Goal: Task Accomplishment & Management: Complete application form

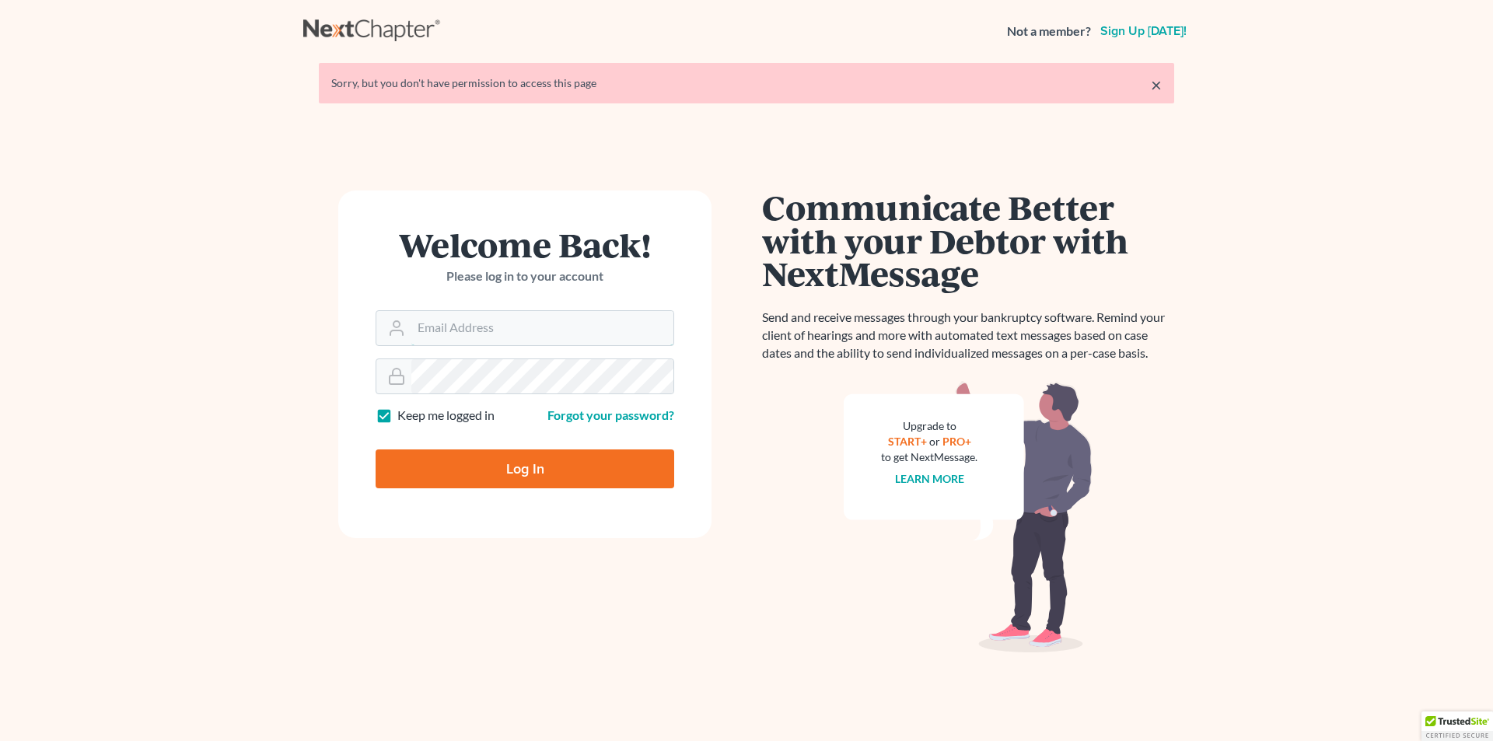
type input "[EMAIL_ADDRESS][DOMAIN_NAME]"
click at [594, 458] on input "Log In" at bounding box center [524, 468] width 299 height 39
type input "Thinking..."
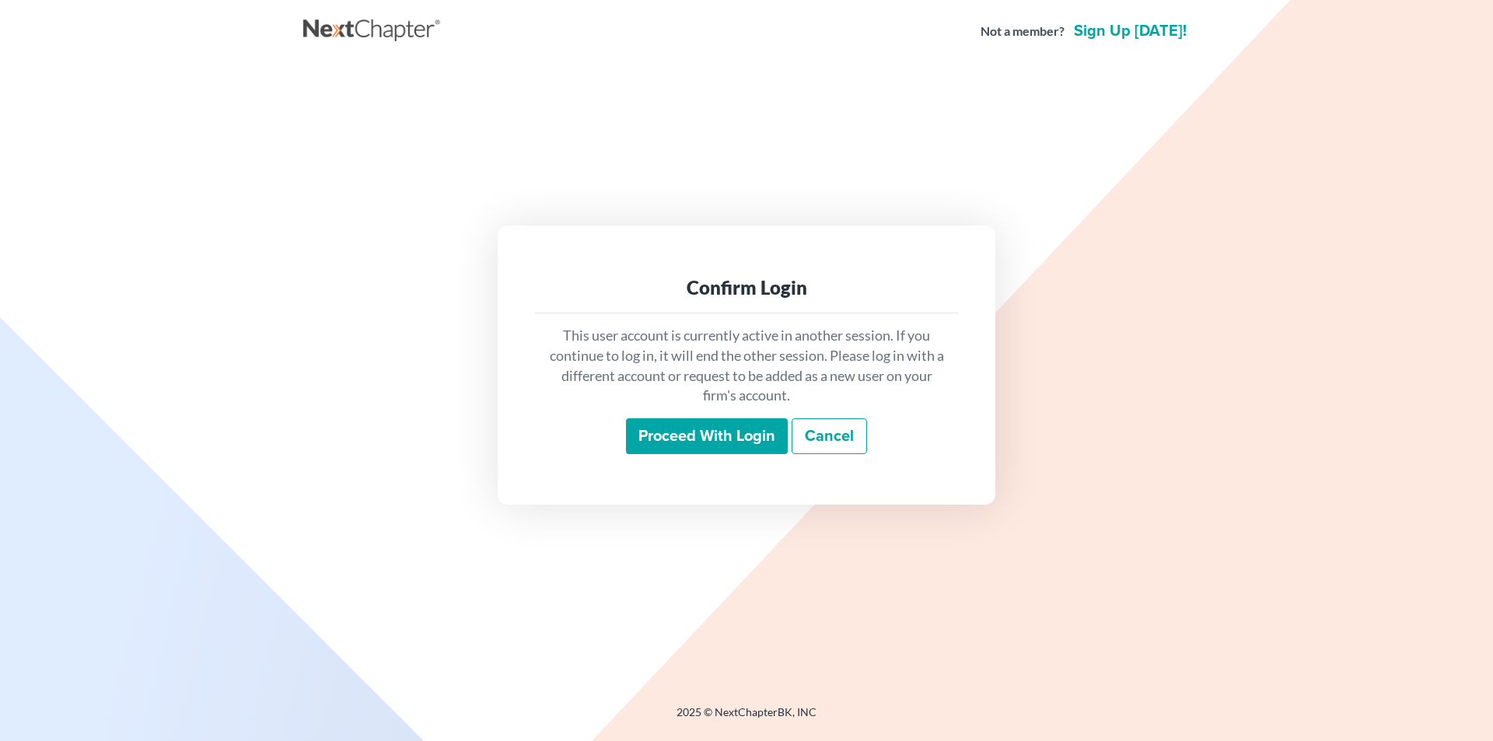
click at [688, 430] on input "Proceed with login" at bounding box center [707, 436] width 162 height 36
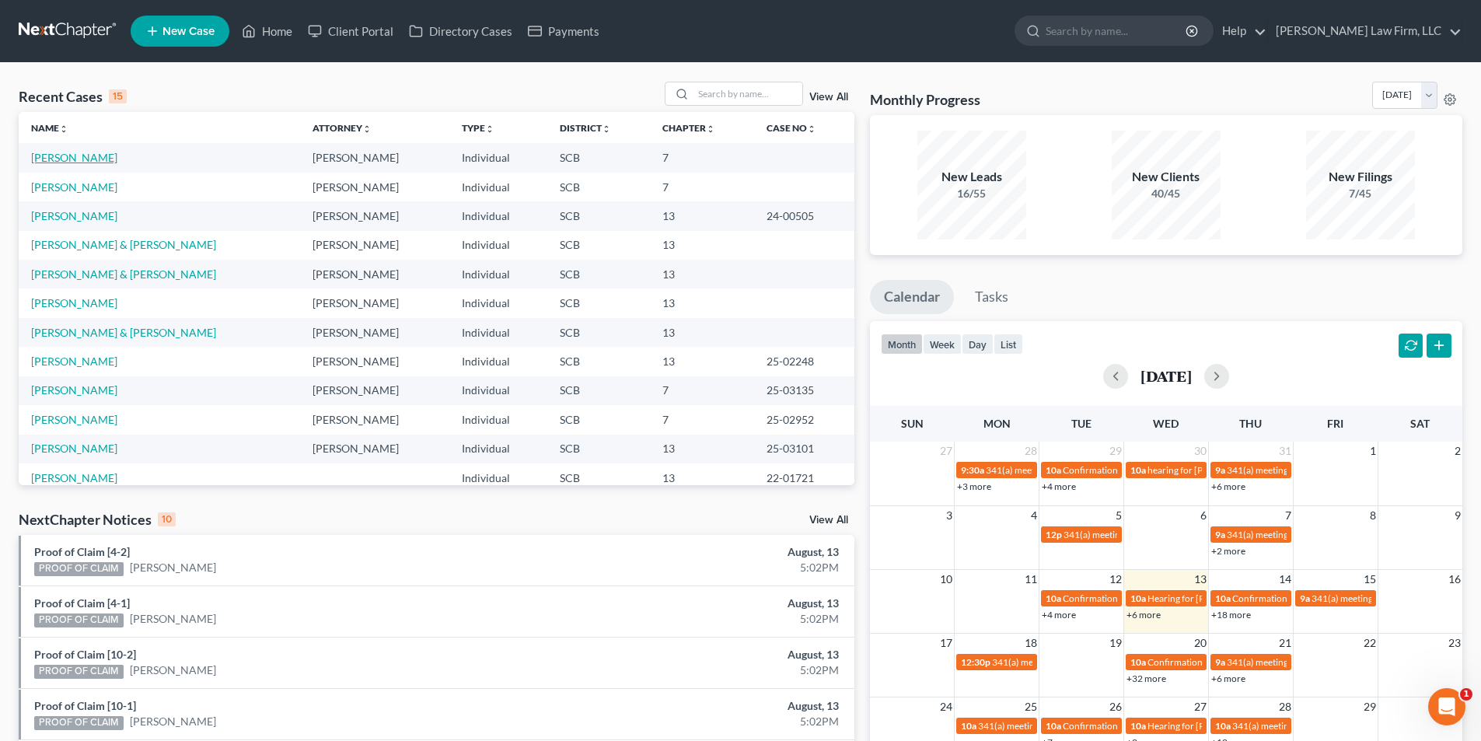
click at [65, 159] on link "[PERSON_NAME]" at bounding box center [74, 157] width 86 height 13
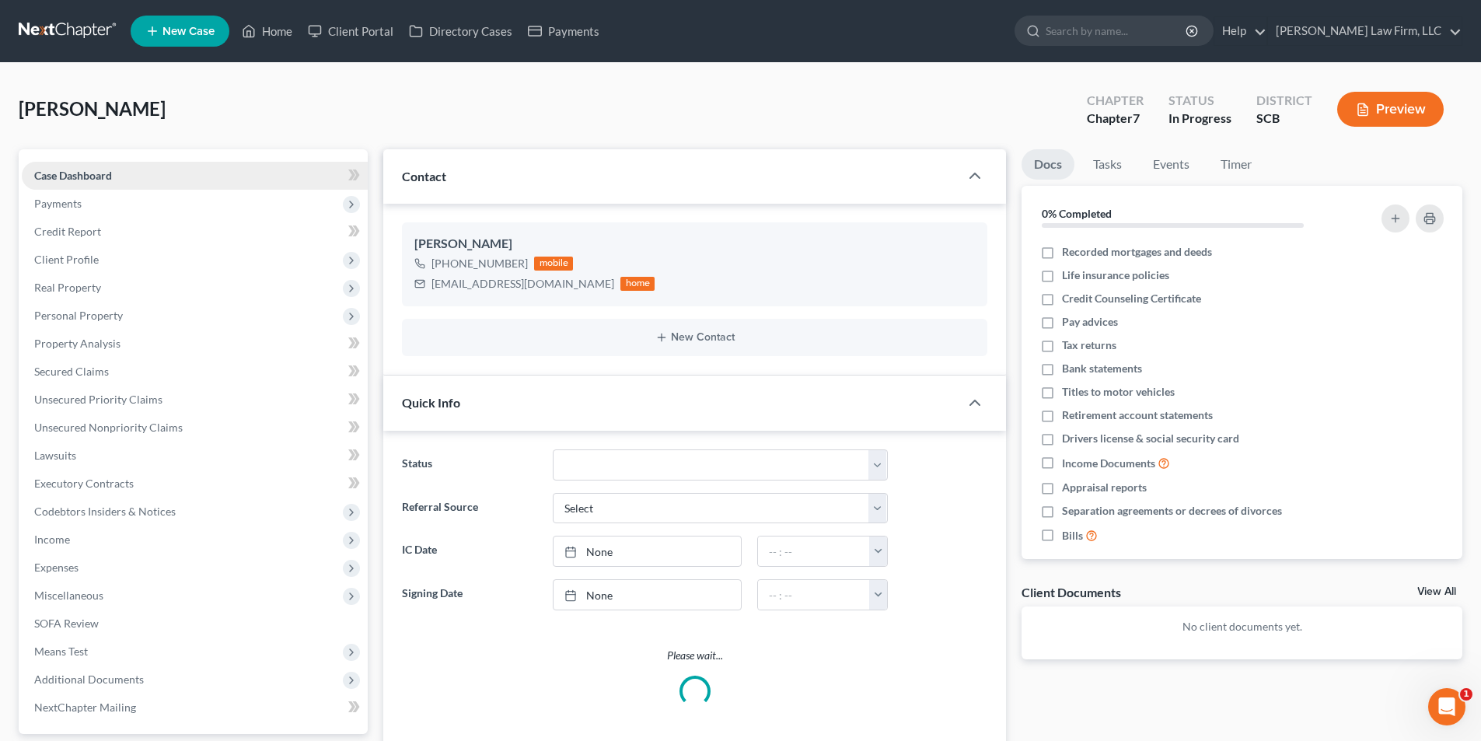
select select "1"
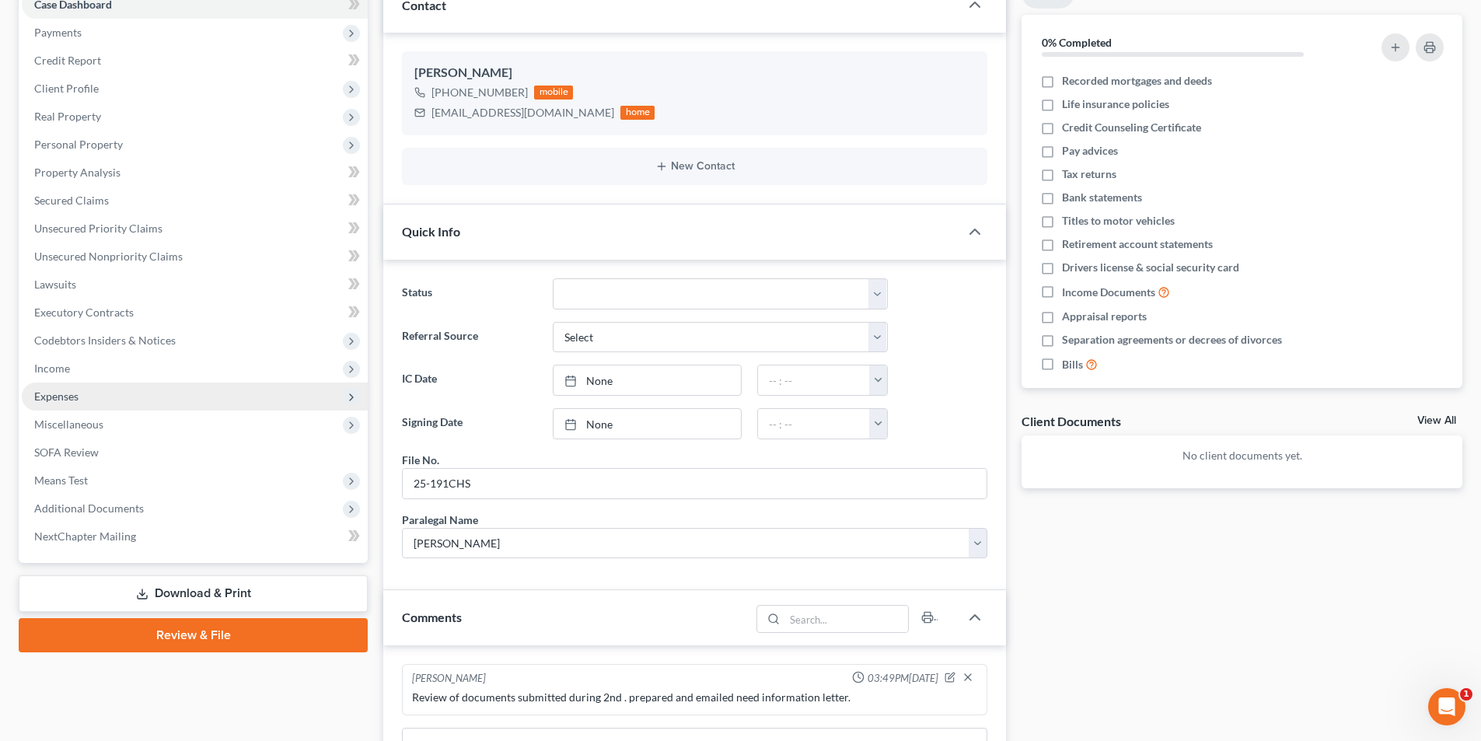
scroll to position [233, 0]
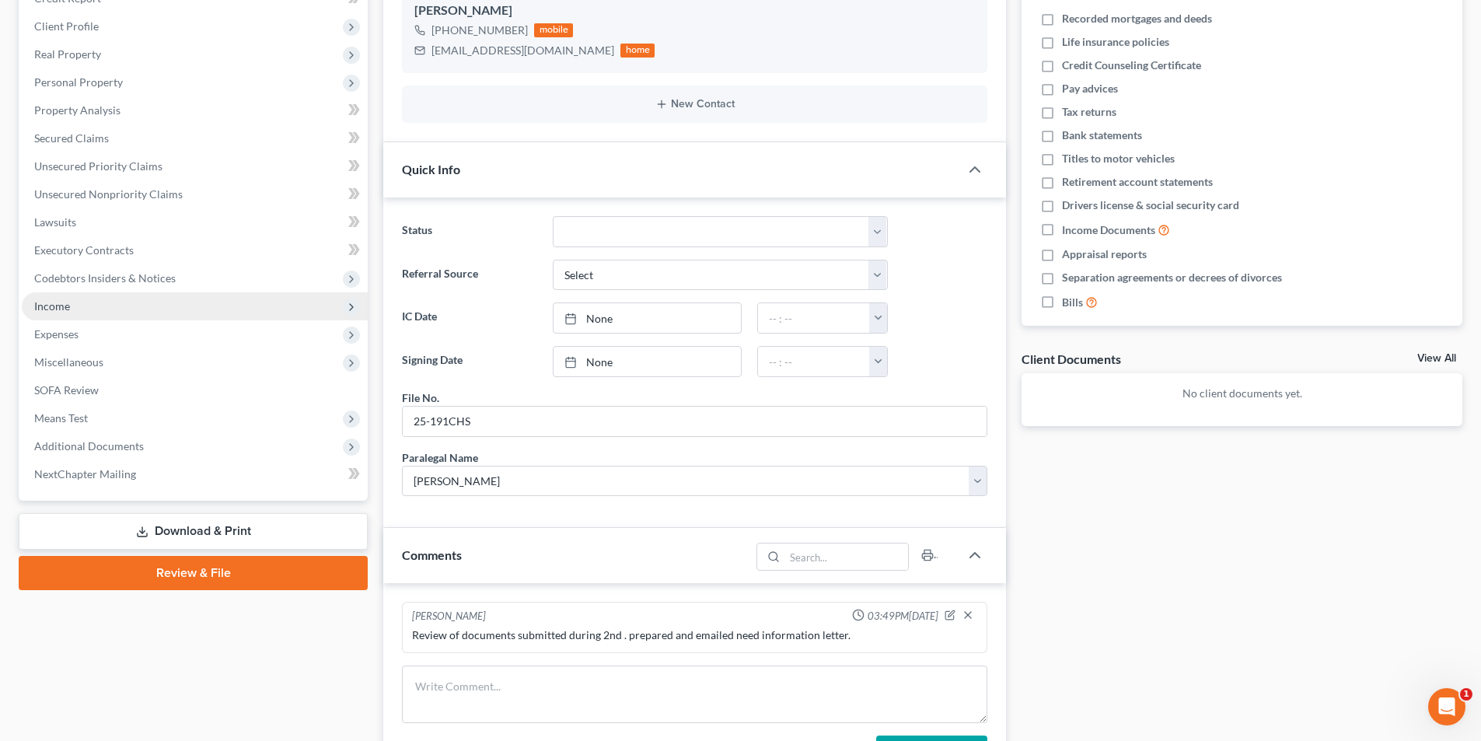
click at [54, 301] on span "Income" at bounding box center [52, 305] width 36 height 13
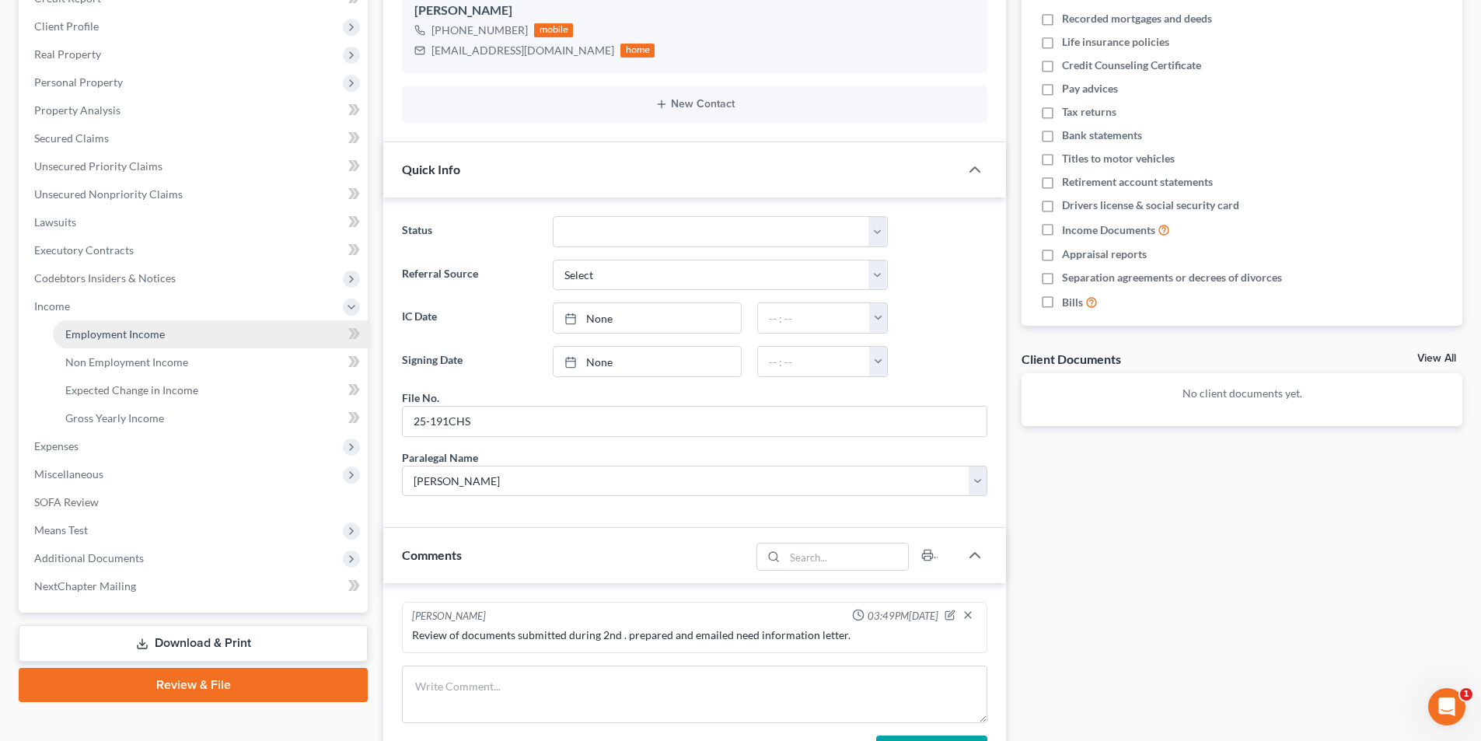
click at [90, 332] on span "Employment Income" at bounding box center [115, 333] width 100 height 13
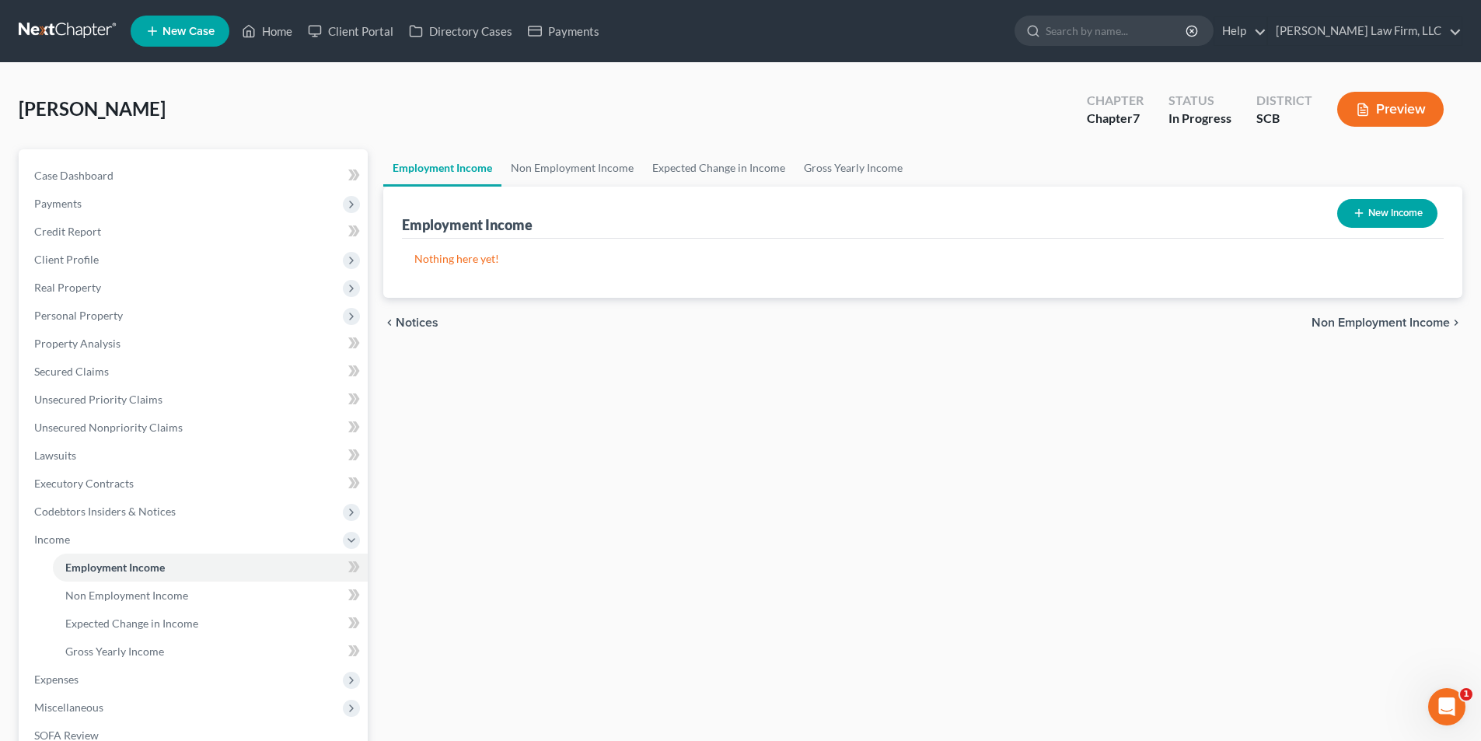
click at [1420, 215] on button "New Income" at bounding box center [1387, 213] width 100 height 29
select select "0"
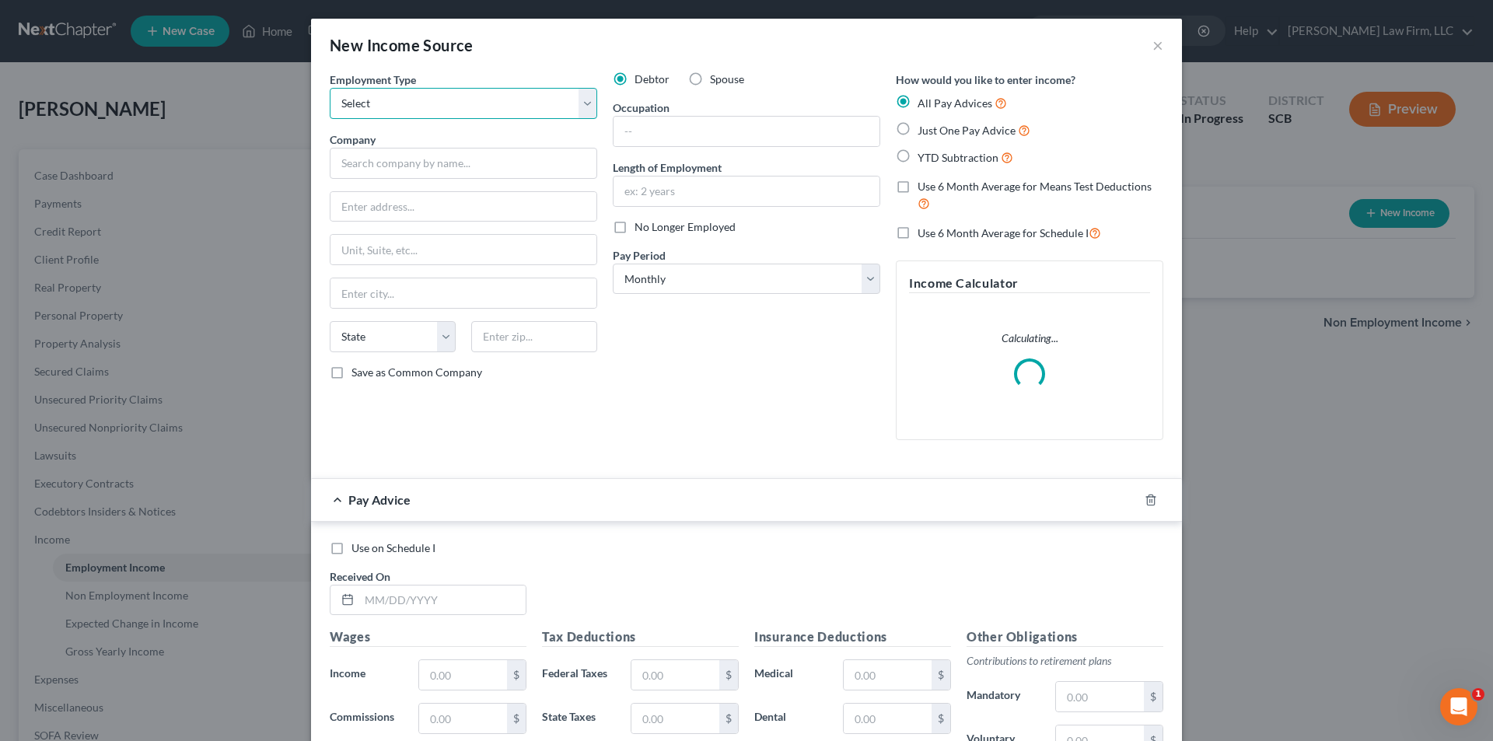
click at [497, 92] on select "Select Full or [DEMOGRAPHIC_DATA] Employment Self Employment" at bounding box center [463, 103] width 267 height 31
select select "0"
click at [330, 88] on select "Select Full or [DEMOGRAPHIC_DATA] Employment Self Employment" at bounding box center [463, 103] width 267 height 31
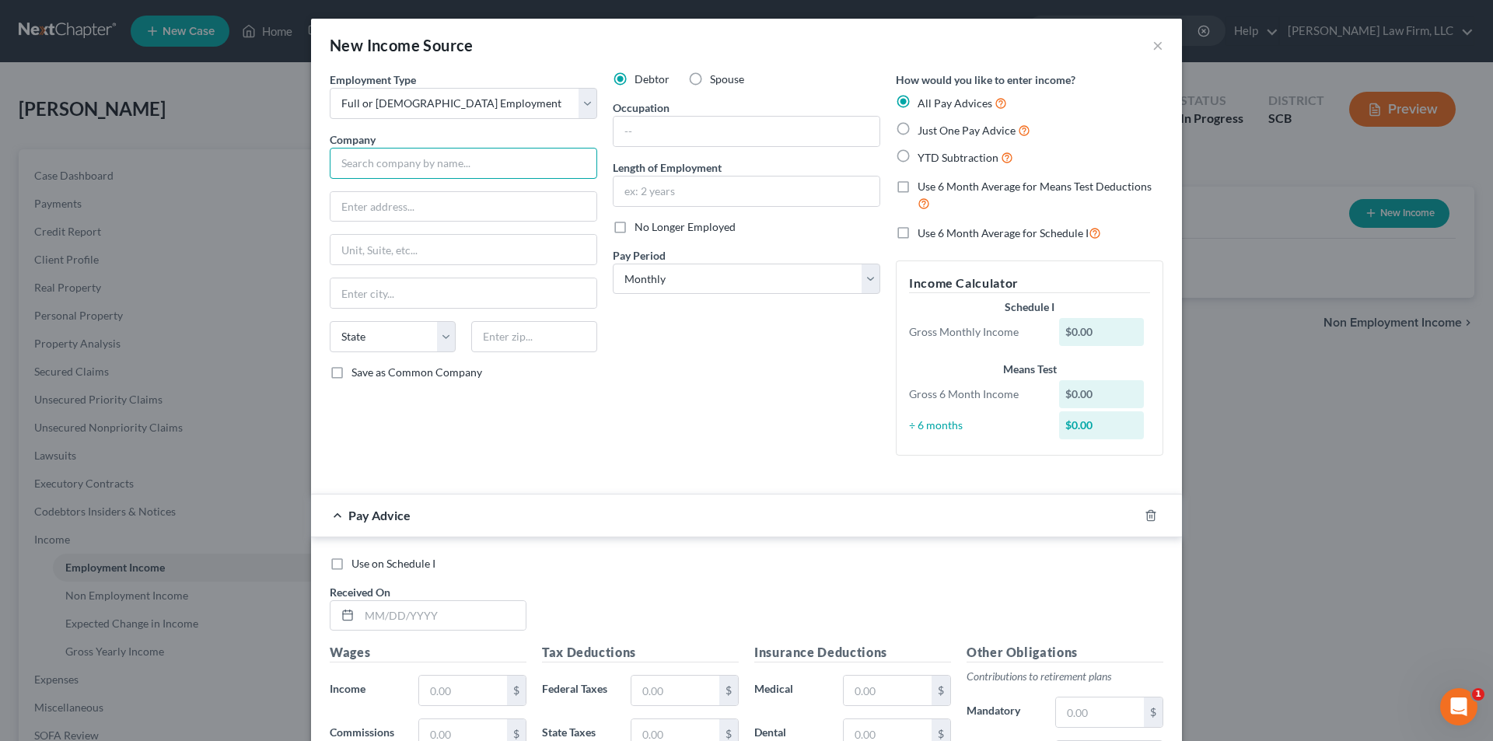
click at [461, 159] on input "text" at bounding box center [463, 163] width 267 height 31
click at [676, 135] on input "text" at bounding box center [746, 132] width 266 height 30
type input "D"
type input "Truck Driver"
click at [467, 148] on input "text" at bounding box center [463, 163] width 267 height 31
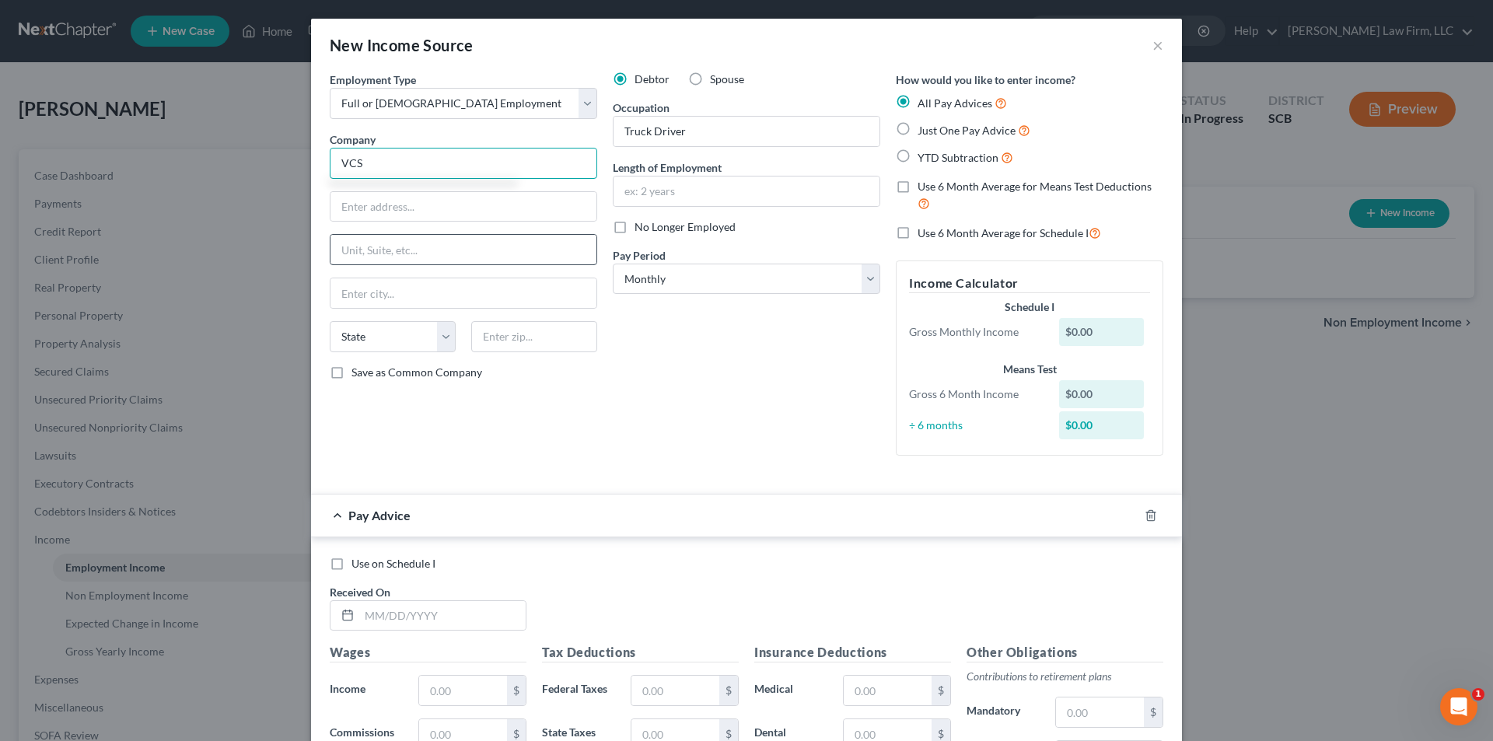
type input "VCS"
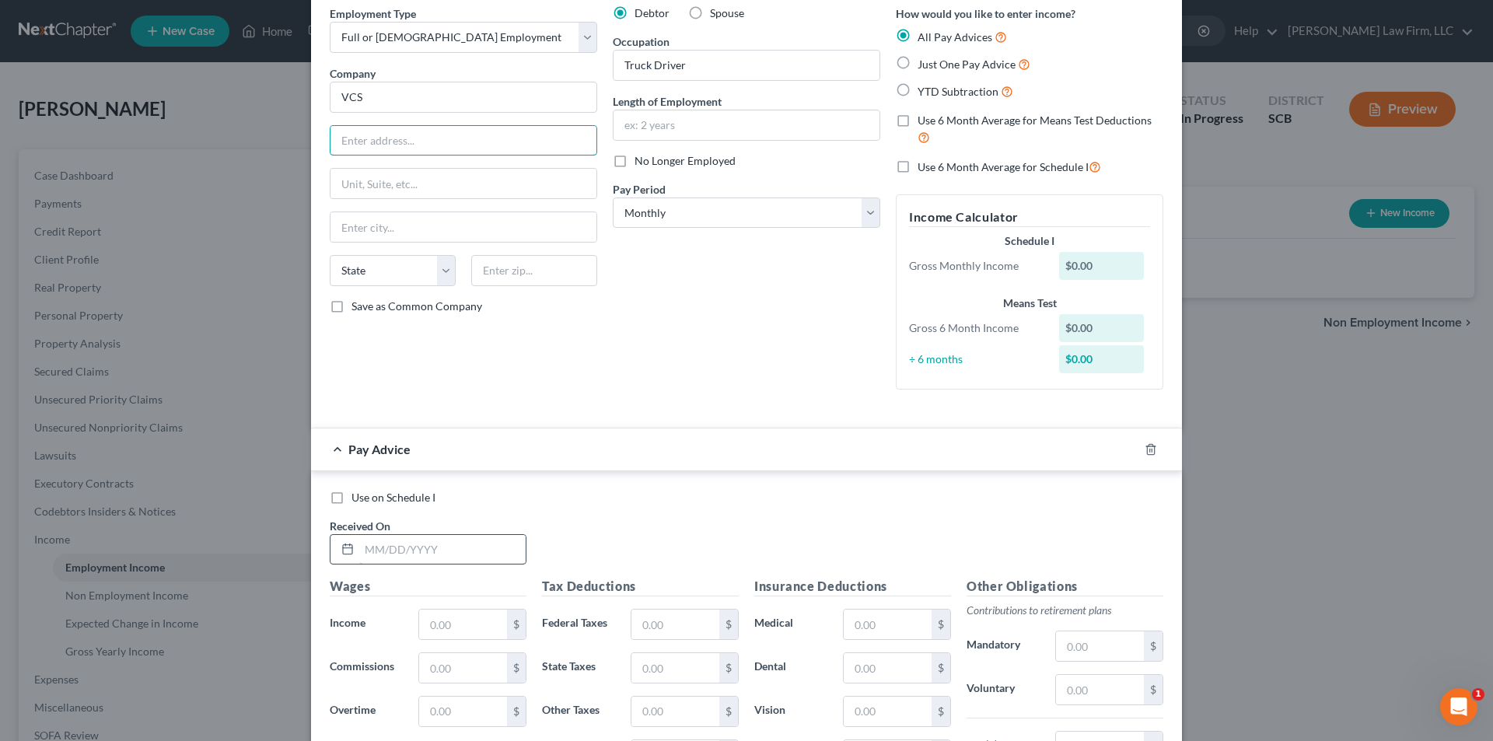
scroll to position [155, 0]
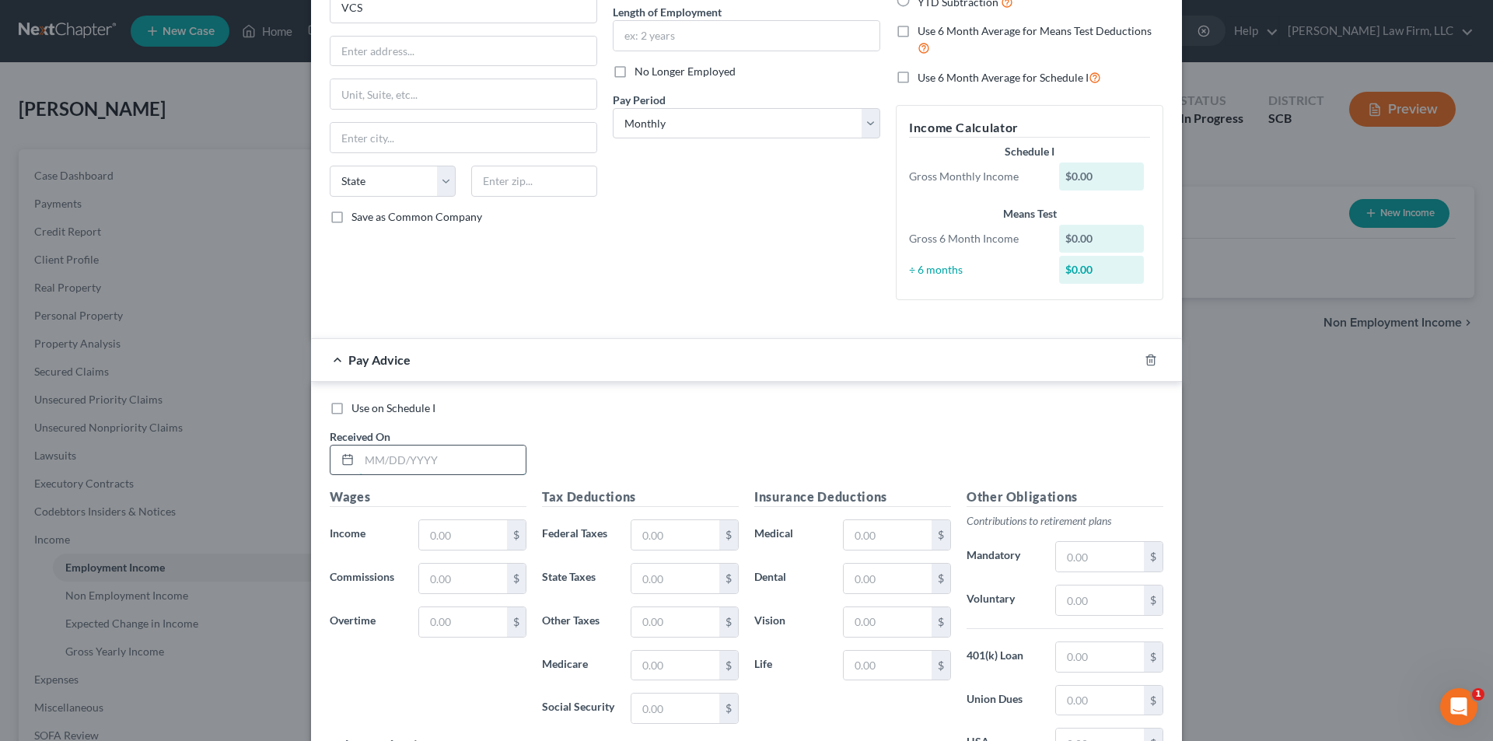
click at [431, 459] on input "text" at bounding box center [442, 460] width 166 height 30
type input "[DATE]"
type input "2,952.50"
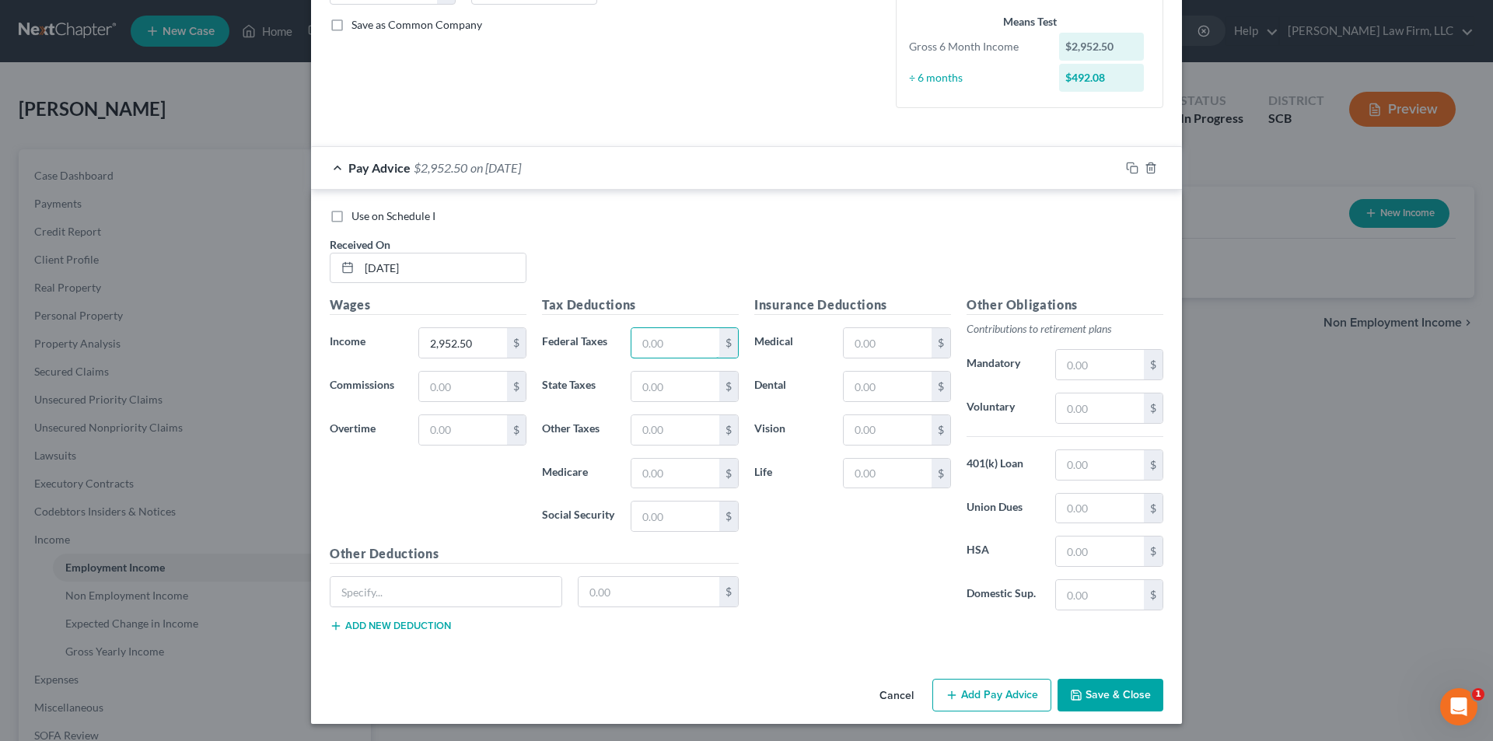
scroll to position [349, 0]
click at [431, 590] on input "text" at bounding box center [445, 590] width 231 height 30
click at [440, 592] on input "1325.47" at bounding box center [445, 590] width 231 height 30
type input "deductions and adjustments"
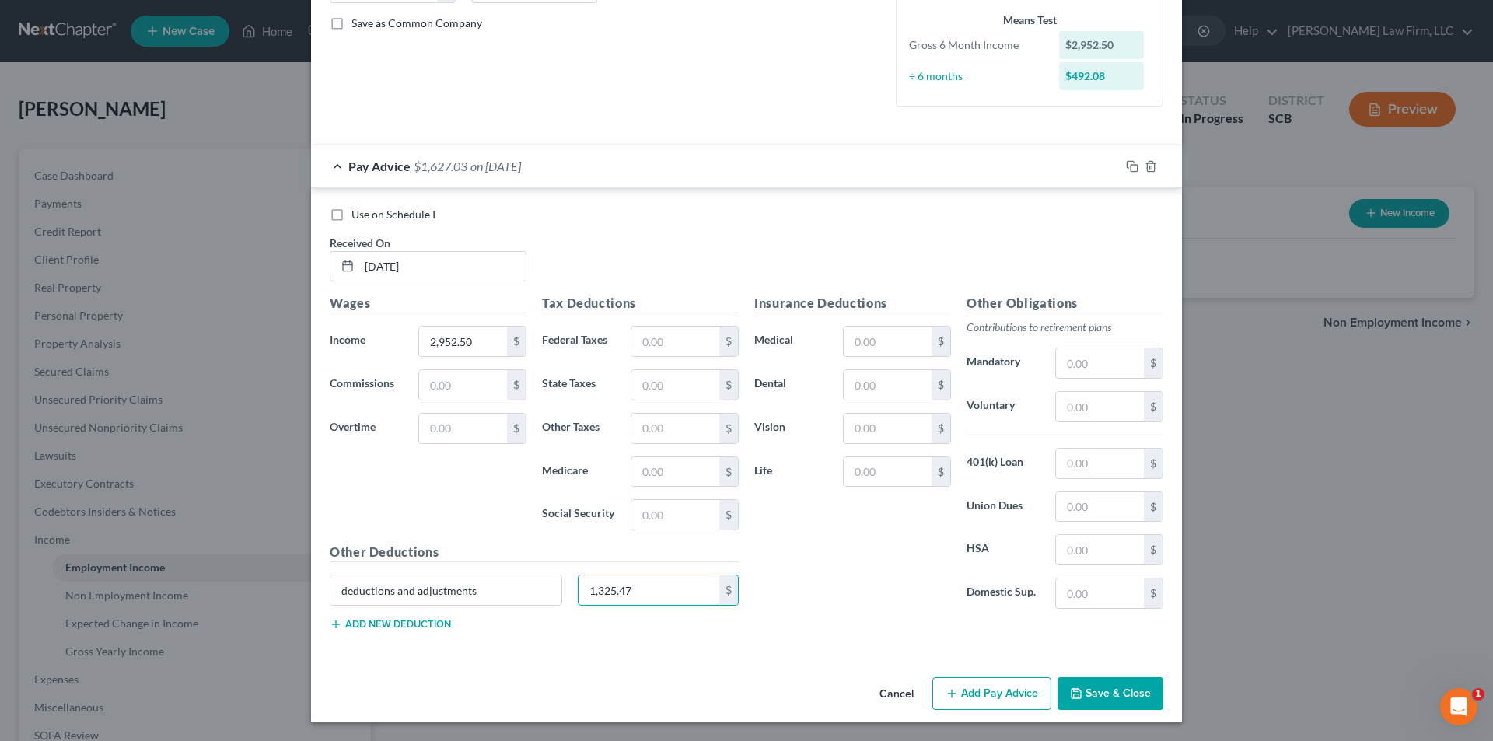
type input "1,325.47"
click at [637, 599] on input "1,325.47" at bounding box center [648, 590] width 141 height 30
click at [638, 599] on input "1,325.47" at bounding box center [648, 590] width 141 height 30
type input "1,325.47"
click at [476, 343] on input "2,952.50" at bounding box center [463, 342] width 88 height 30
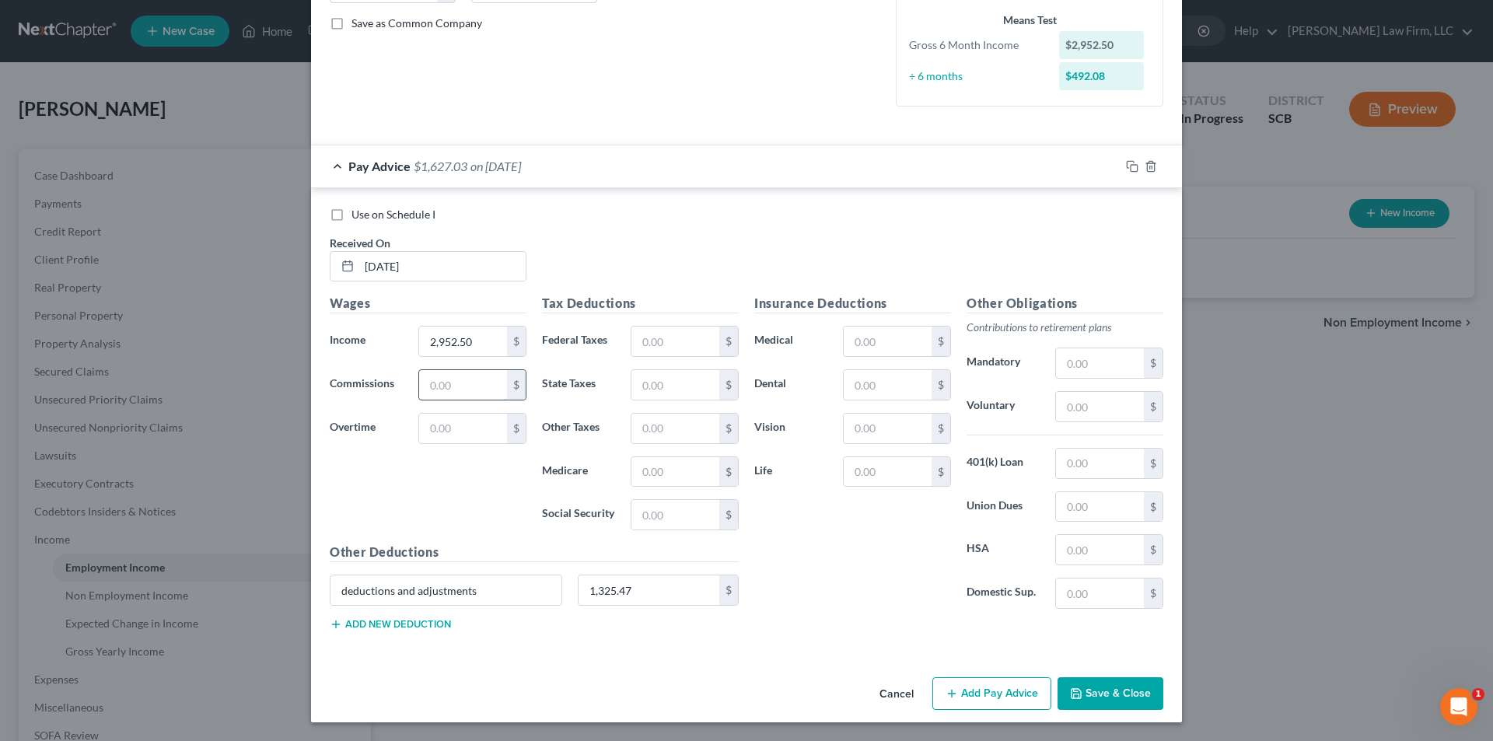
click at [440, 388] on input "text" at bounding box center [463, 385] width 88 height 30
type input "30"
drag, startPoint x: 437, startPoint y: 384, endPoint x: 402, endPoint y: 384, distance: 35.0
click at [403, 384] on div "Commissions 30 $" at bounding box center [428, 384] width 212 height 31
click at [1129, 166] on icon "button" at bounding box center [1132, 166] width 12 height 12
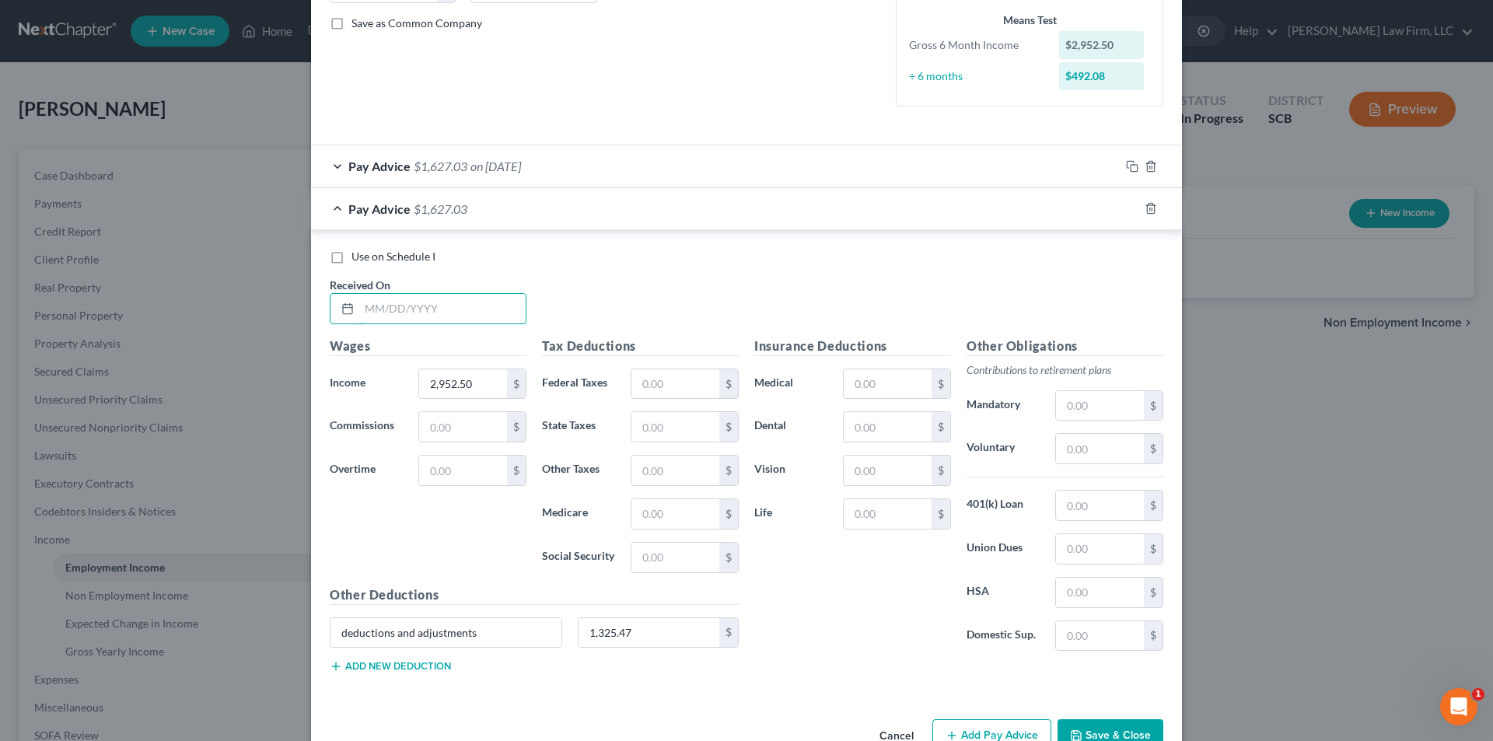
drag, startPoint x: 389, startPoint y: 309, endPoint x: 393, endPoint y: 281, distance: 27.6
click at [389, 307] on input "text" at bounding box center [442, 309] width 166 height 30
type input "[DATE]"
type input "2,306"
type input "75"
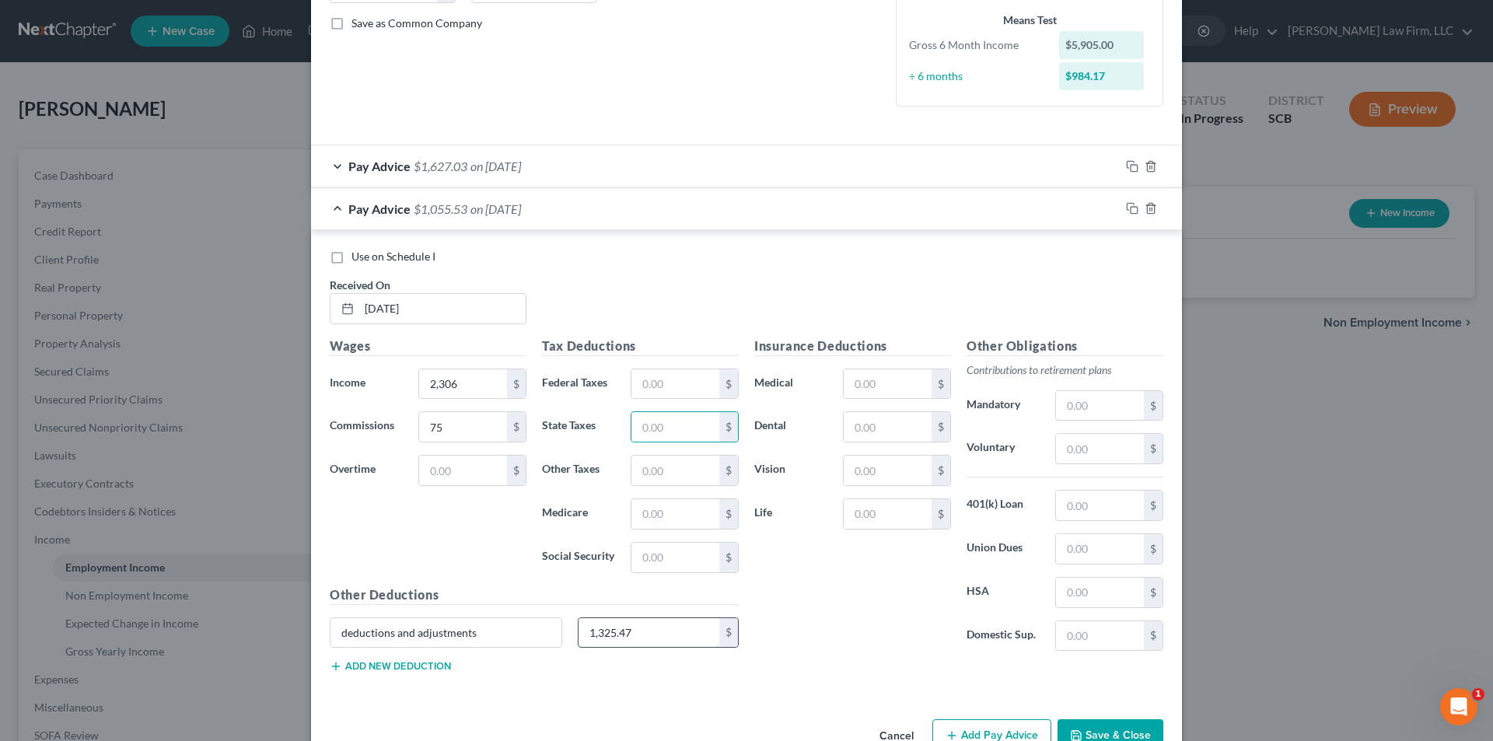
click at [660, 643] on input "1,325.47" at bounding box center [648, 633] width 141 height 30
type input "1,095.90"
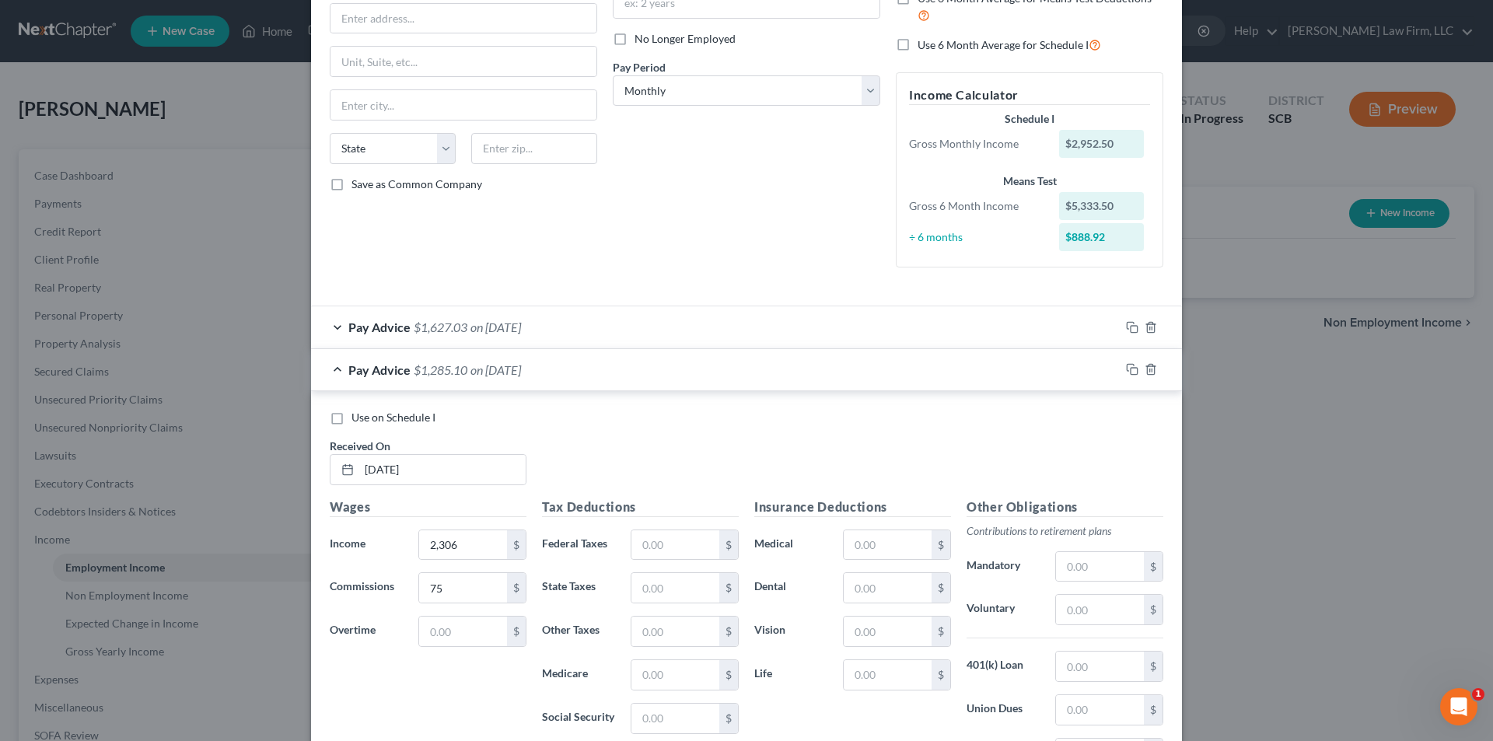
scroll to position [0, 0]
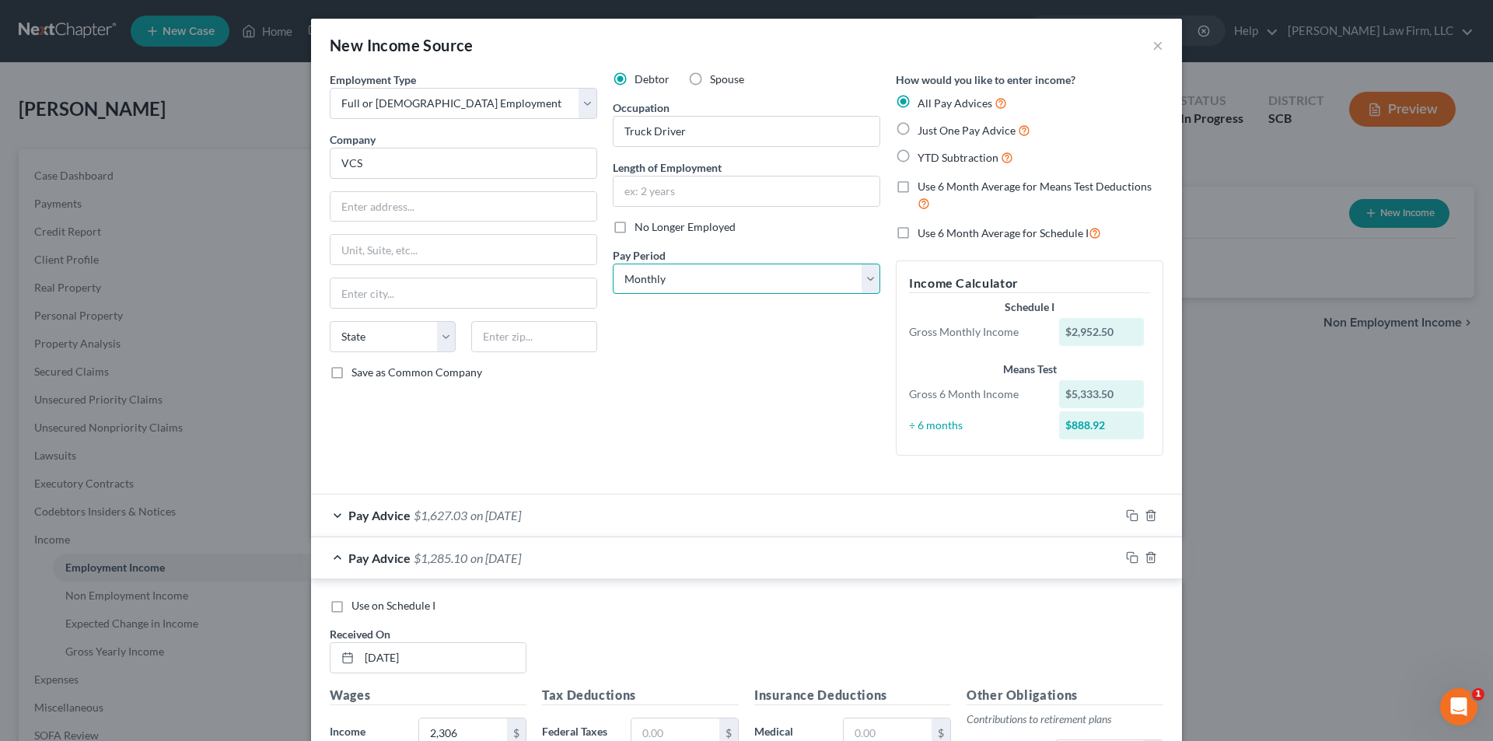
click at [672, 282] on select "Select Monthly Twice Monthly Every Other Week Weekly" at bounding box center [746, 279] width 267 height 31
select select "3"
click at [613, 264] on select "Select Monthly Twice Monthly Every Other Week Weekly" at bounding box center [746, 279] width 267 height 31
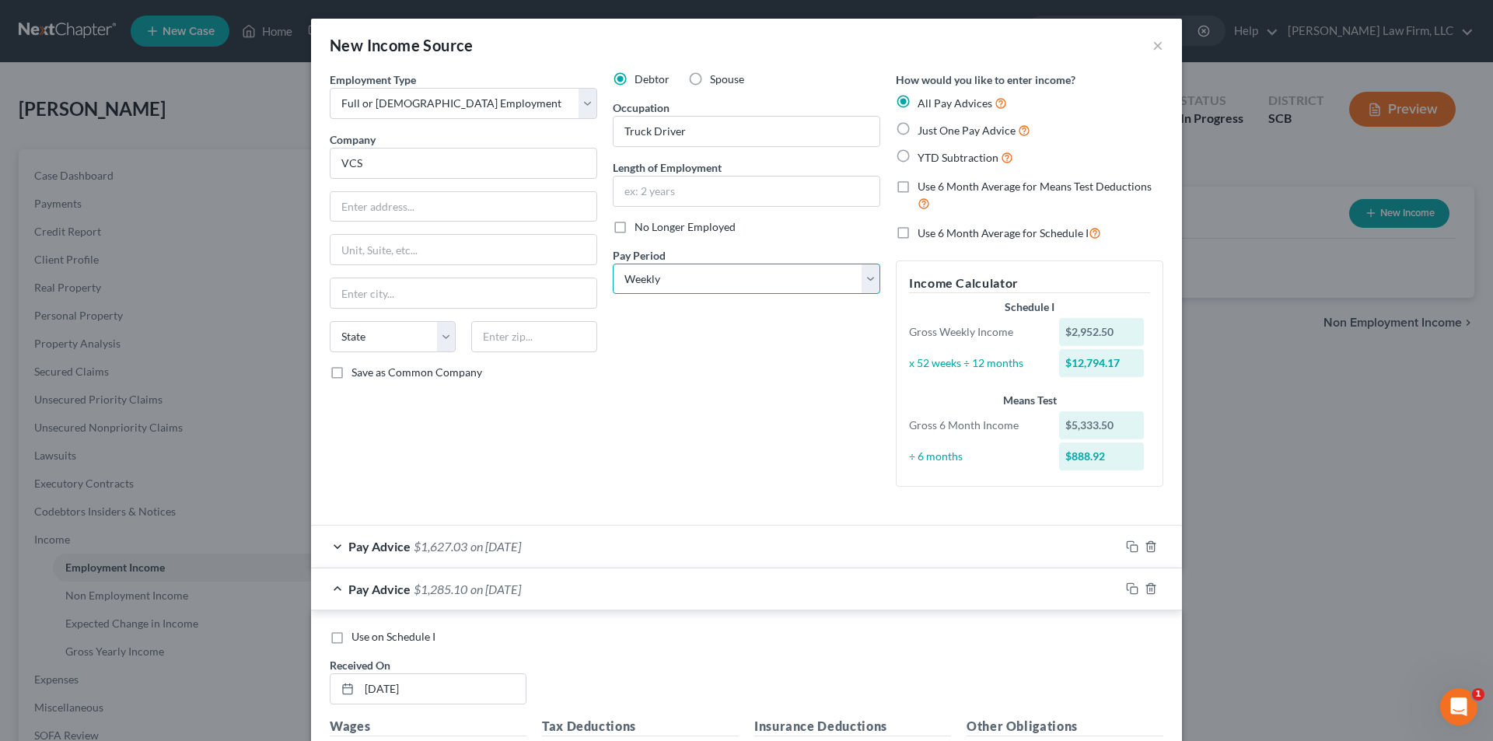
scroll to position [233, 0]
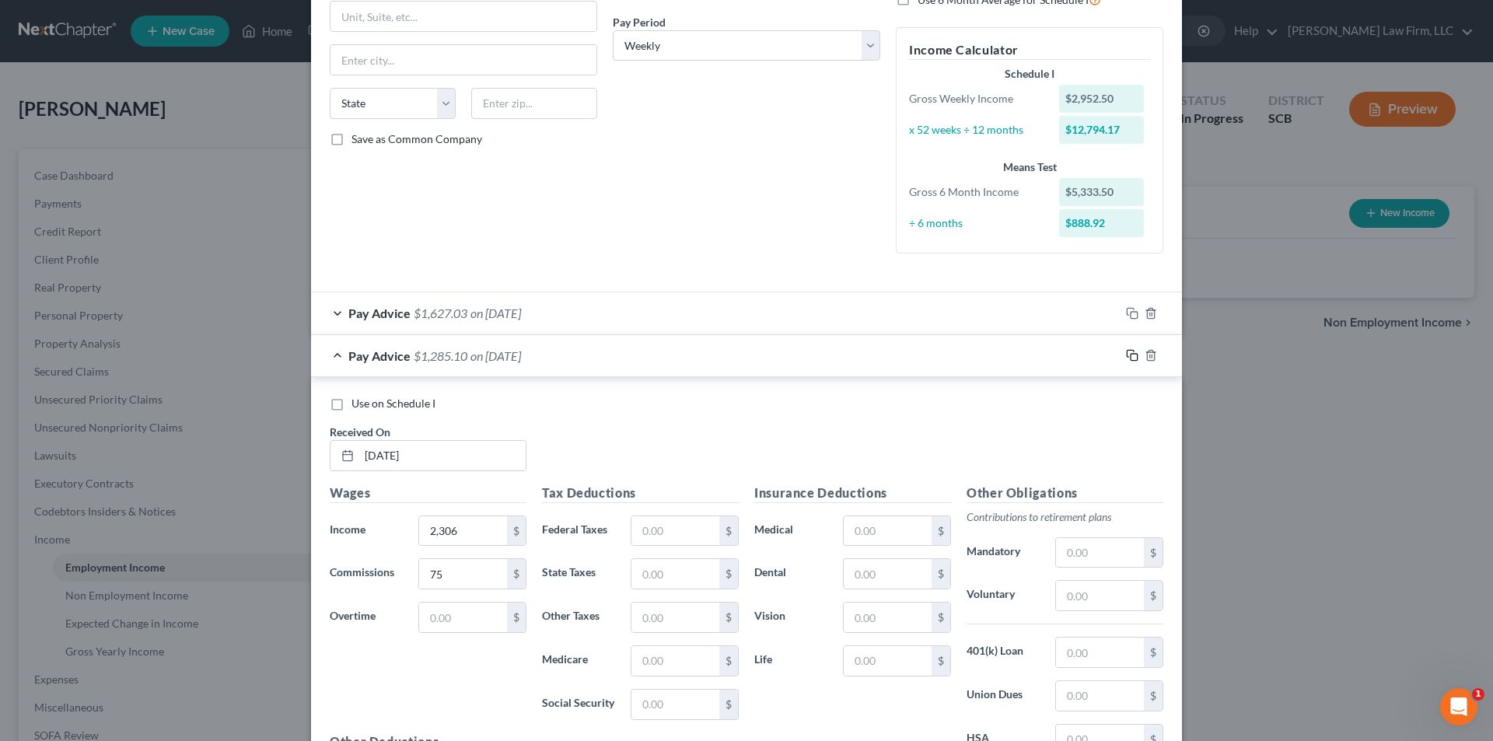
click at [1127, 355] on icon "button" at bounding box center [1132, 355] width 12 height 12
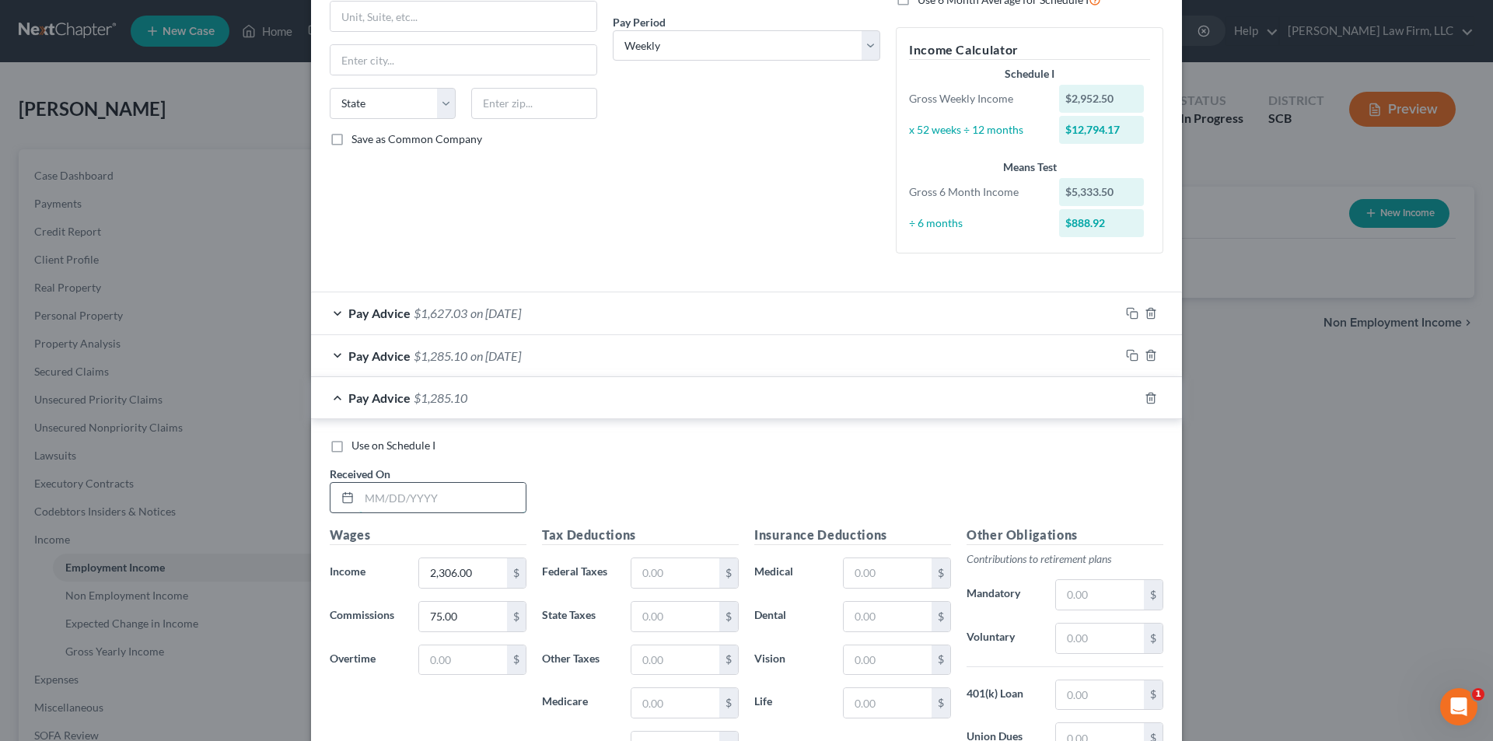
click at [394, 502] on input "text" at bounding box center [442, 498] width 166 height 30
type input "[DATE]"
type input "3,502.75"
type input "75"
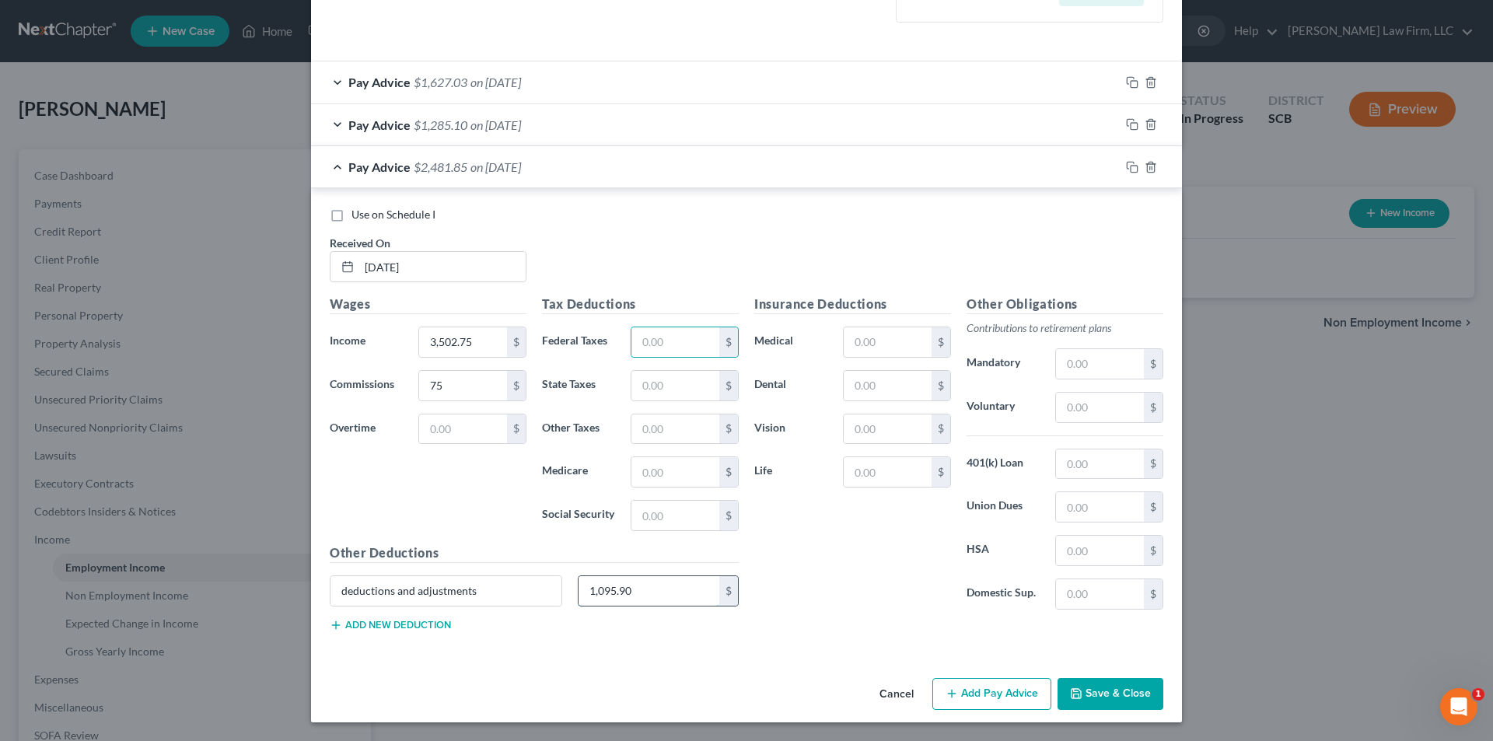
click at [629, 592] on input "1,095.90" at bounding box center [648, 591] width 141 height 30
type input "1,509.51"
click at [1130, 166] on rect "button" at bounding box center [1133, 169] width 7 height 7
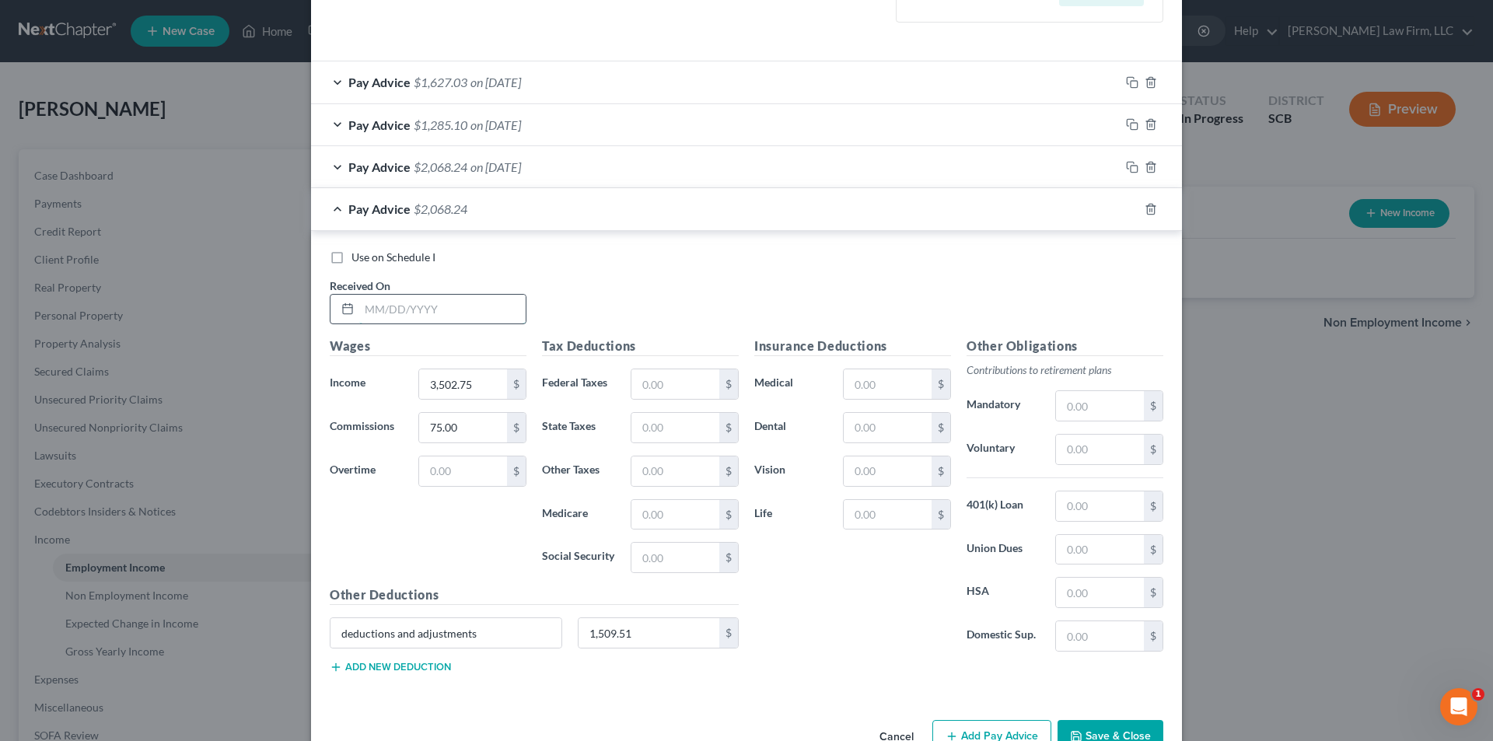
click at [438, 297] on input "text" at bounding box center [442, 310] width 166 height 30
type input "[DATE]"
type input "4,956"
type input "0"
click at [601, 644] on input "1,509.51" at bounding box center [648, 633] width 141 height 30
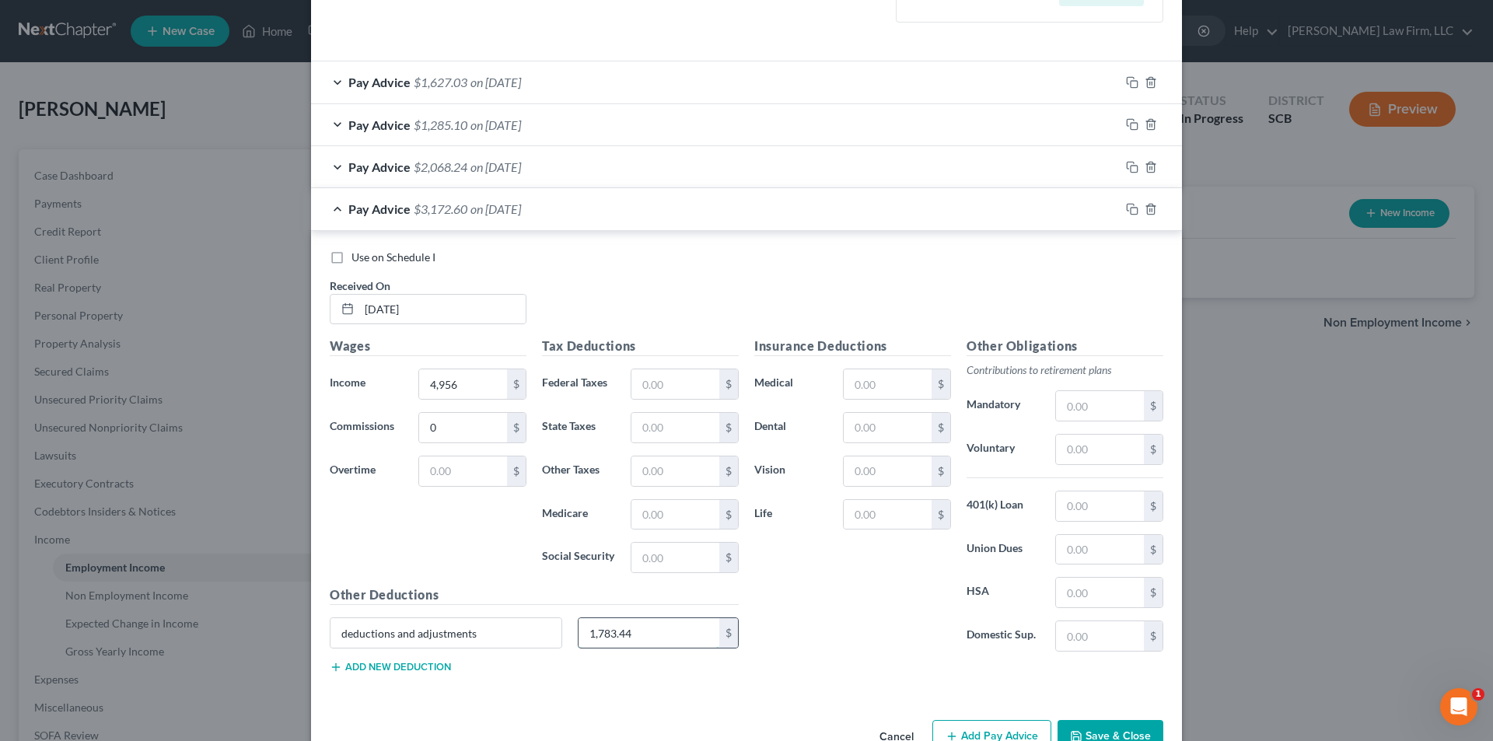
type input "1,783.44"
click at [1126, 205] on icon "button" at bounding box center [1132, 209] width 12 height 12
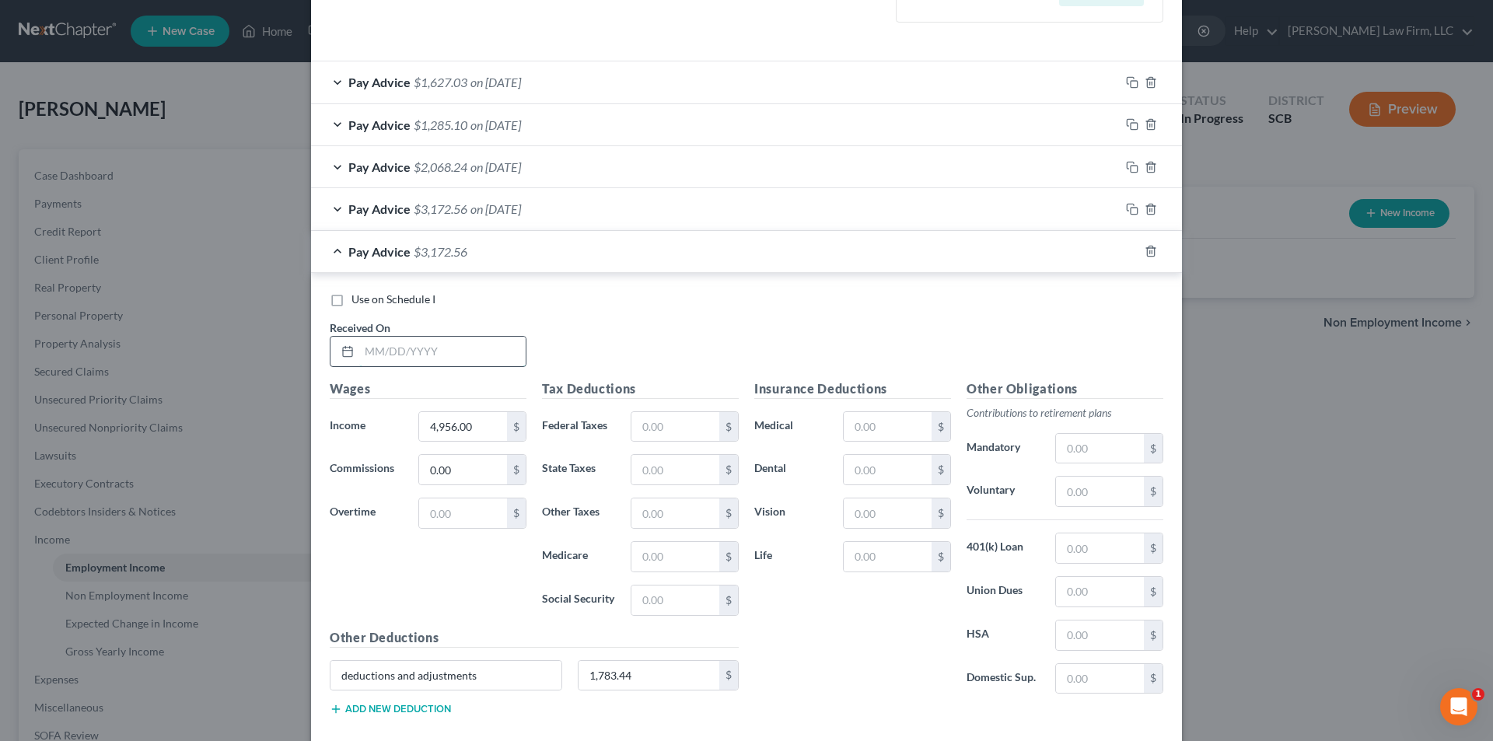
click at [377, 360] on input "text" at bounding box center [442, 352] width 166 height 30
type input "[DATE]"
type input "3,868.53"
type input "75"
type input "1,458.35"
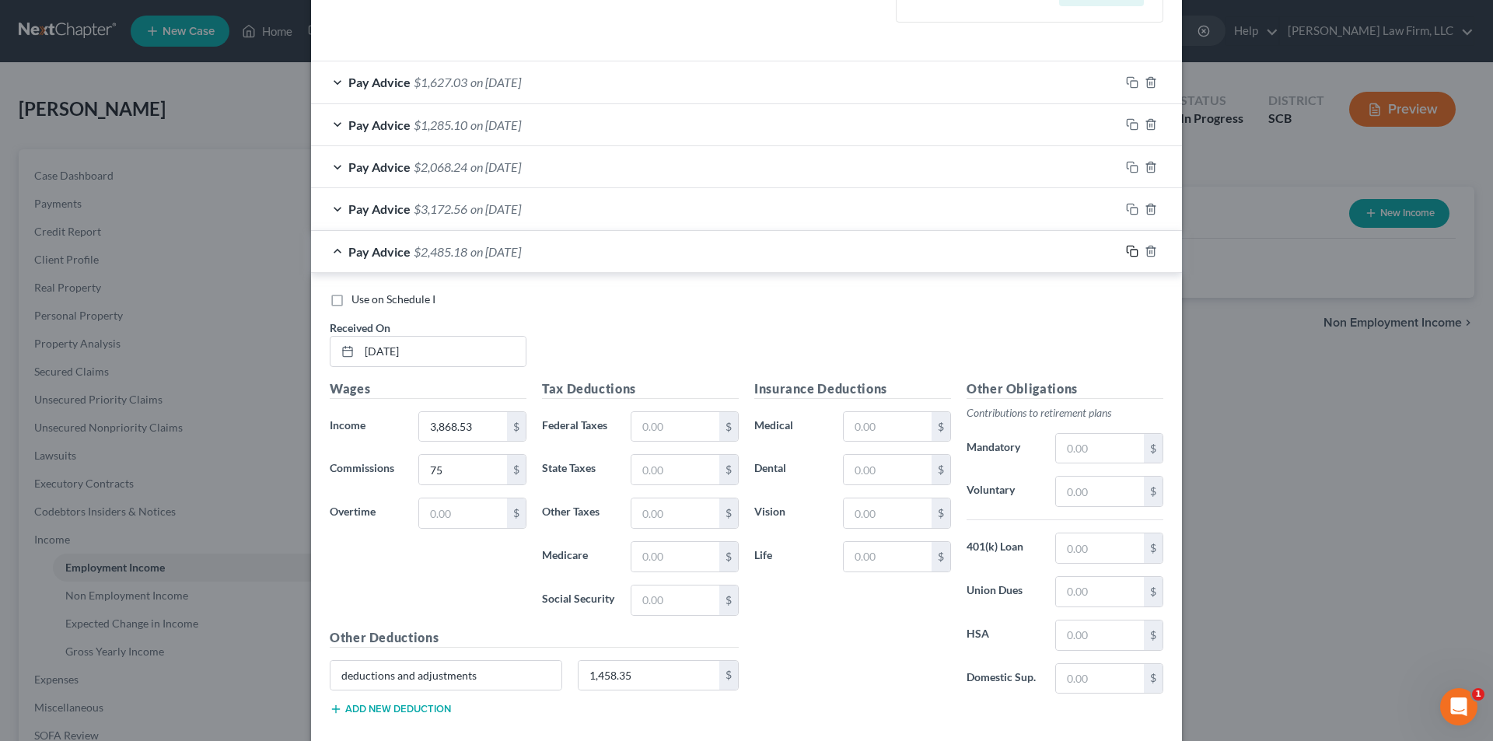
drag, startPoint x: 1130, startPoint y: 250, endPoint x: 982, endPoint y: 250, distance: 148.5
click at [1129, 250] on icon "button" at bounding box center [1132, 251] width 12 height 12
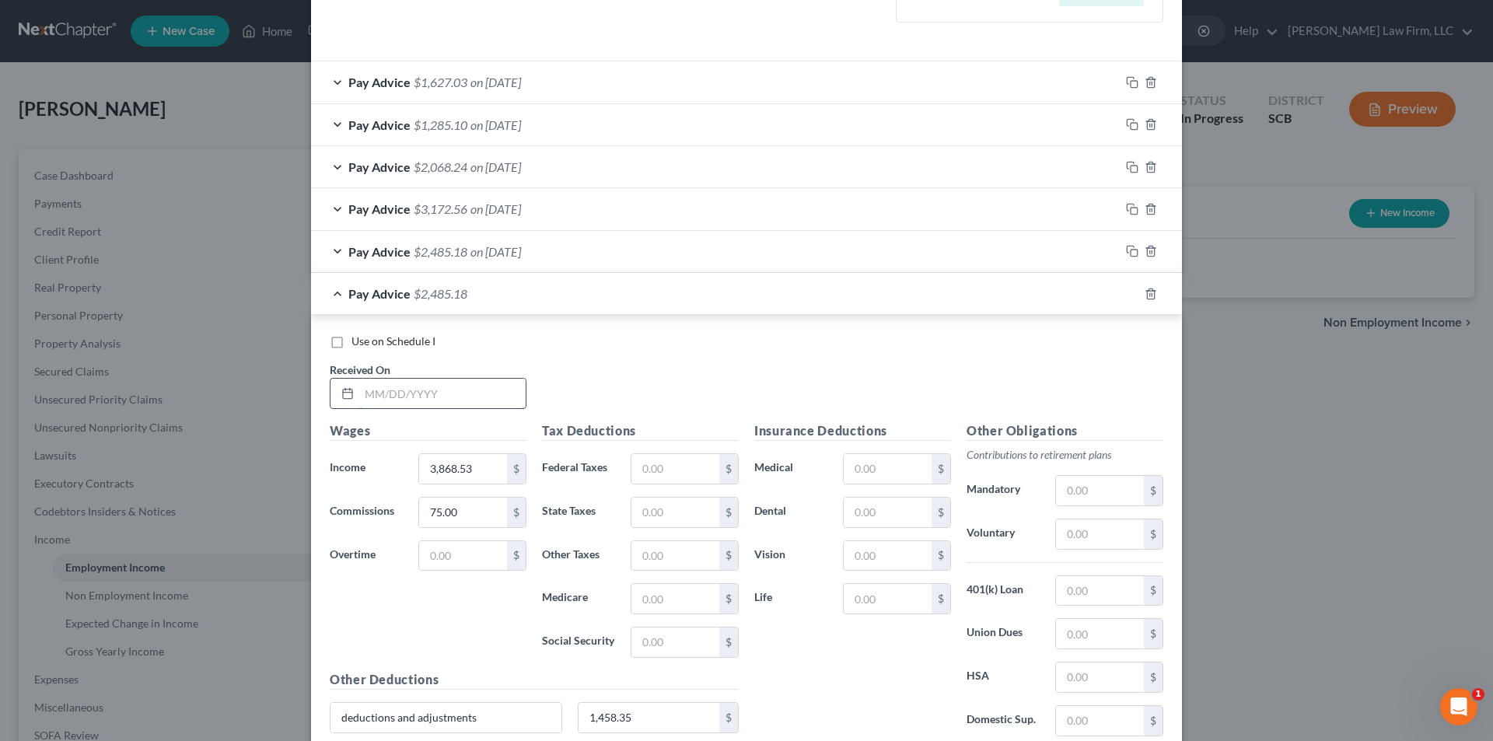
click at [431, 401] on input "text" at bounding box center [442, 394] width 166 height 30
type input "[DATE]"
type input "2,715"
type input "7"
type input "854.21"
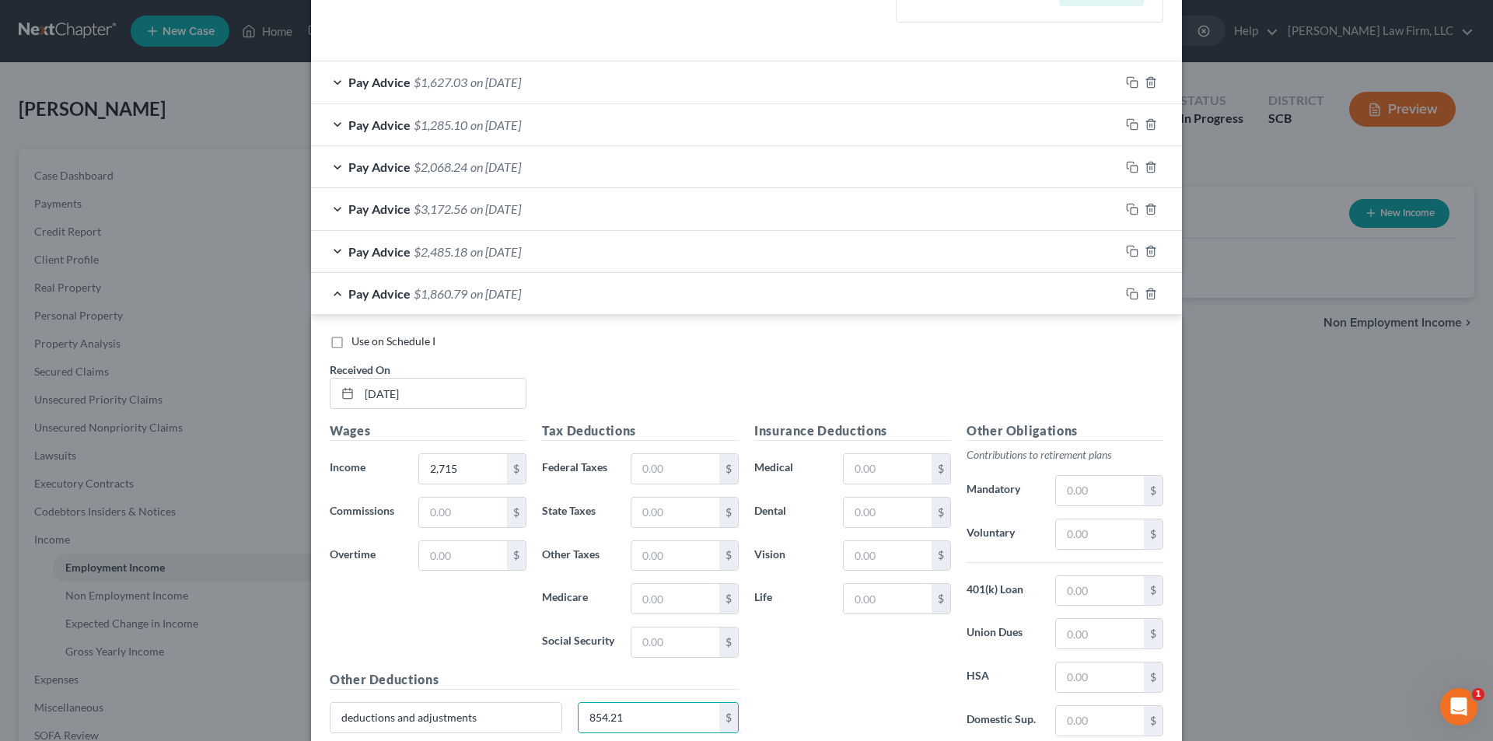
scroll to position [591, 0]
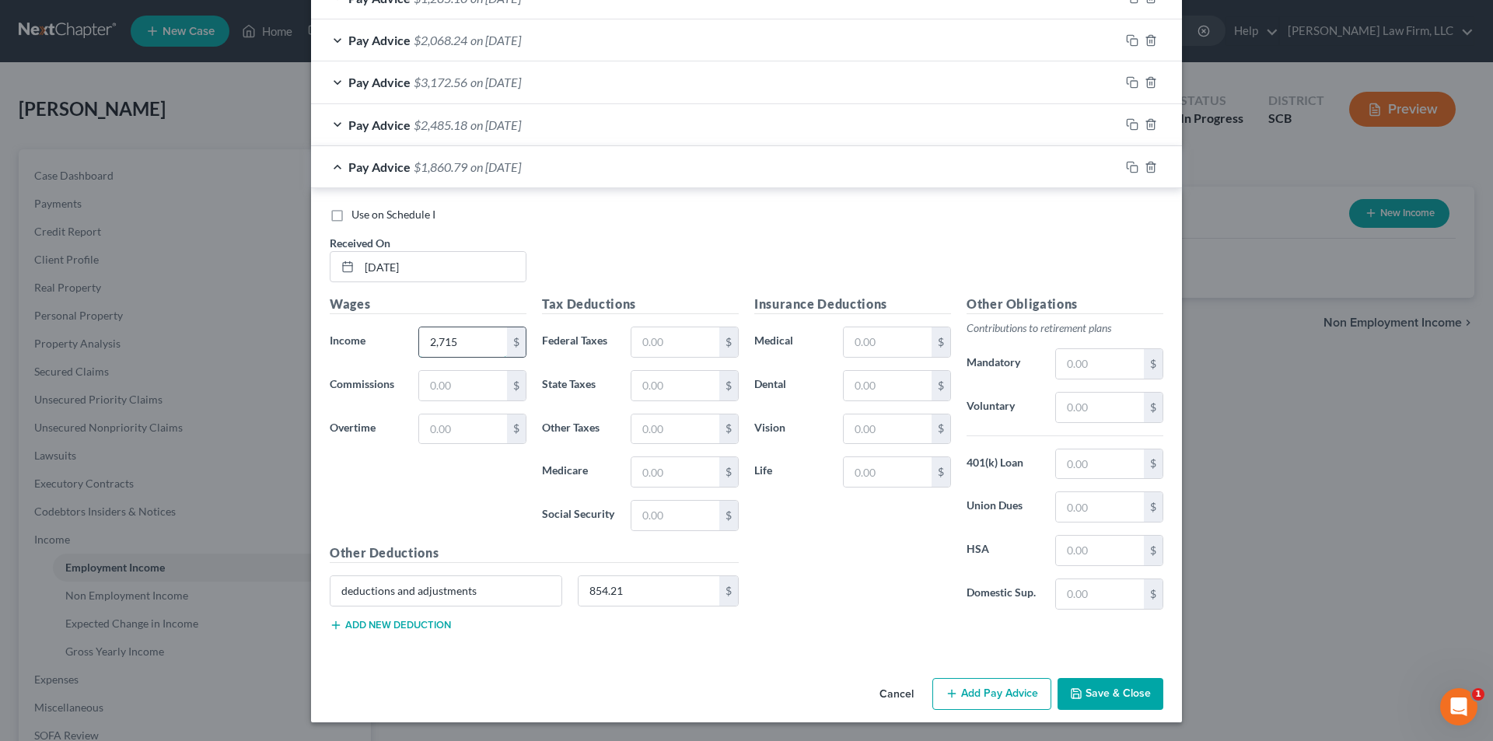
click at [497, 351] on input "2,715" at bounding box center [463, 342] width 88 height 30
type input "2,715"
click at [458, 380] on input "text" at bounding box center [463, 386] width 88 height 30
type input "56.25"
click at [1126, 162] on icon "button" at bounding box center [1132, 167] width 12 height 12
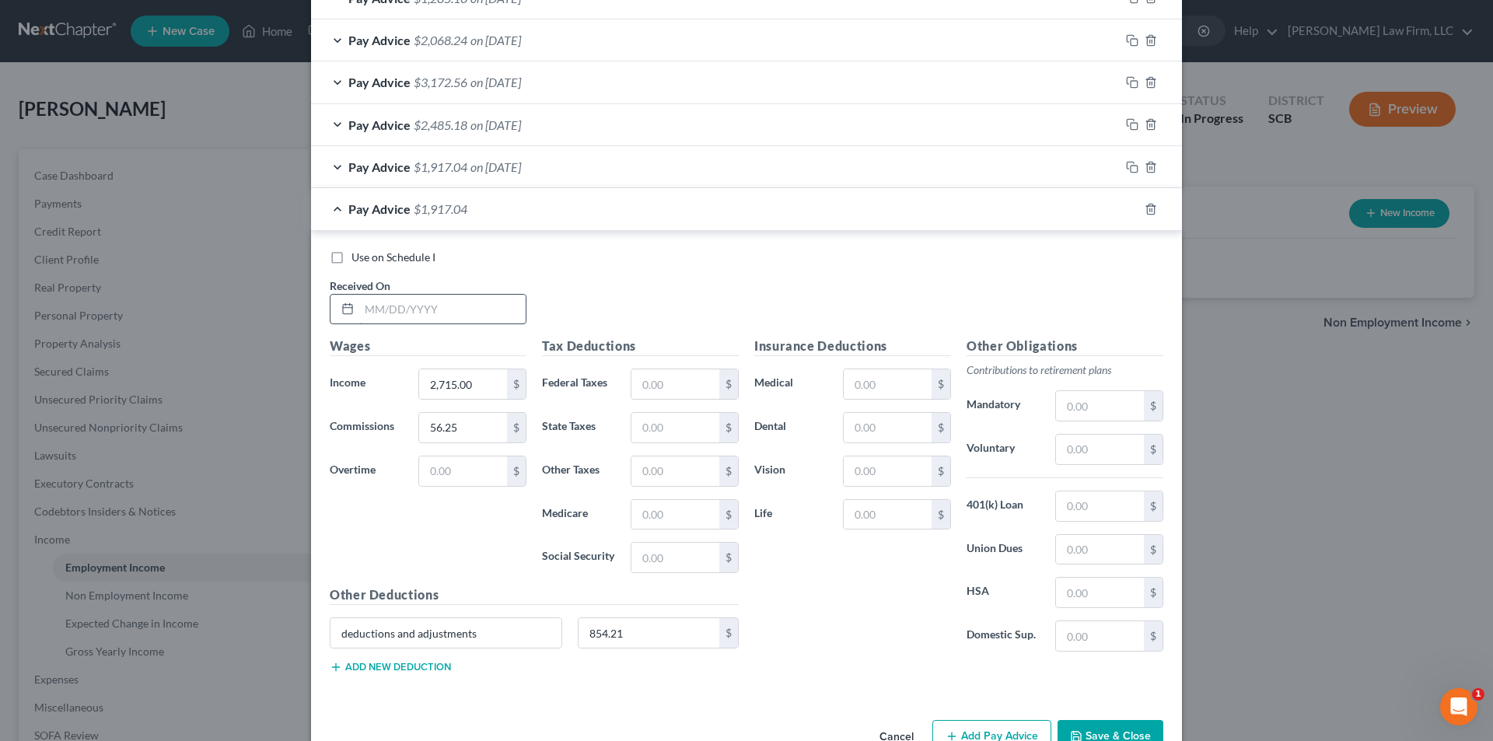
click at [407, 310] on input "text" at bounding box center [442, 310] width 166 height 30
type input "[DATE]"
type input "4,498.25"
type input "30"
type input "1,297.45"
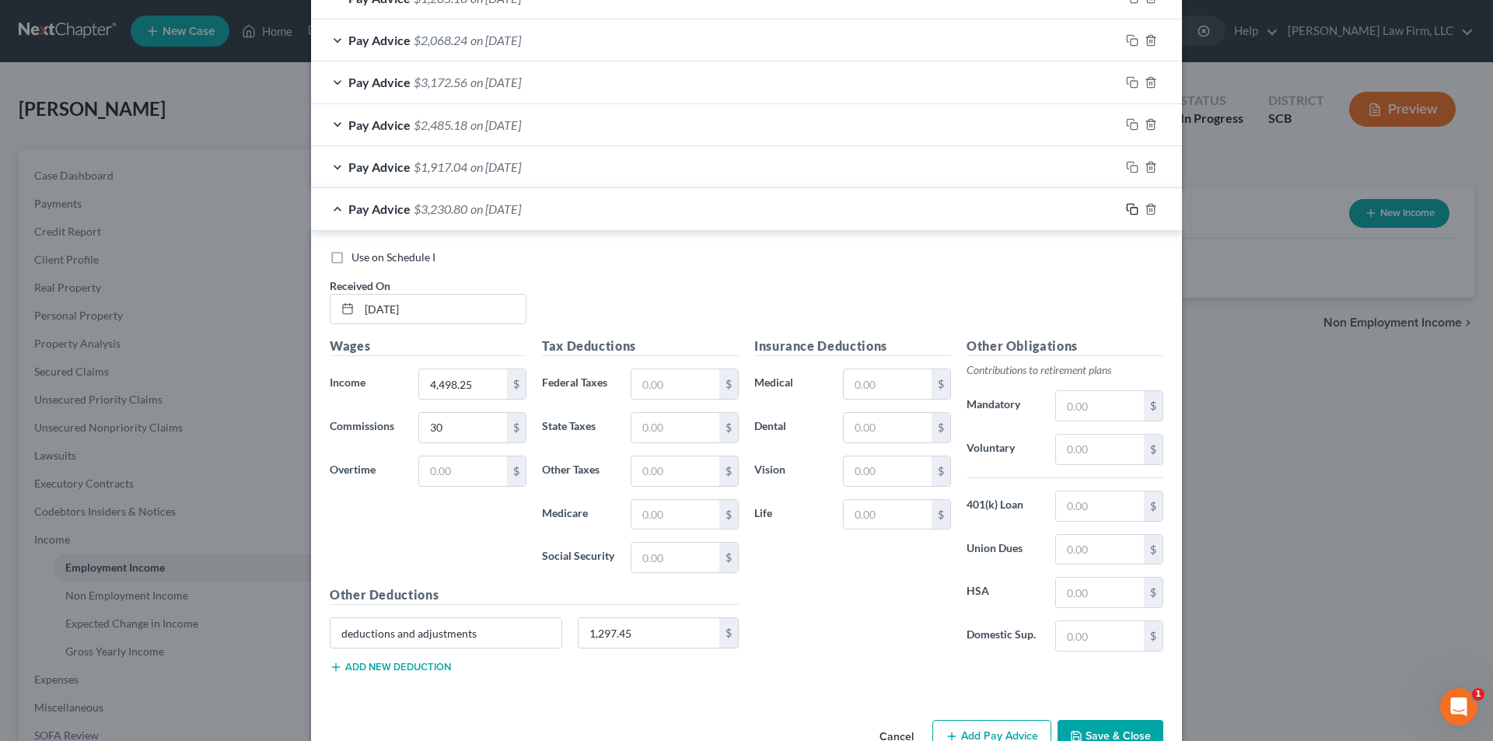
click at [1126, 212] on icon "button" at bounding box center [1132, 209] width 12 height 12
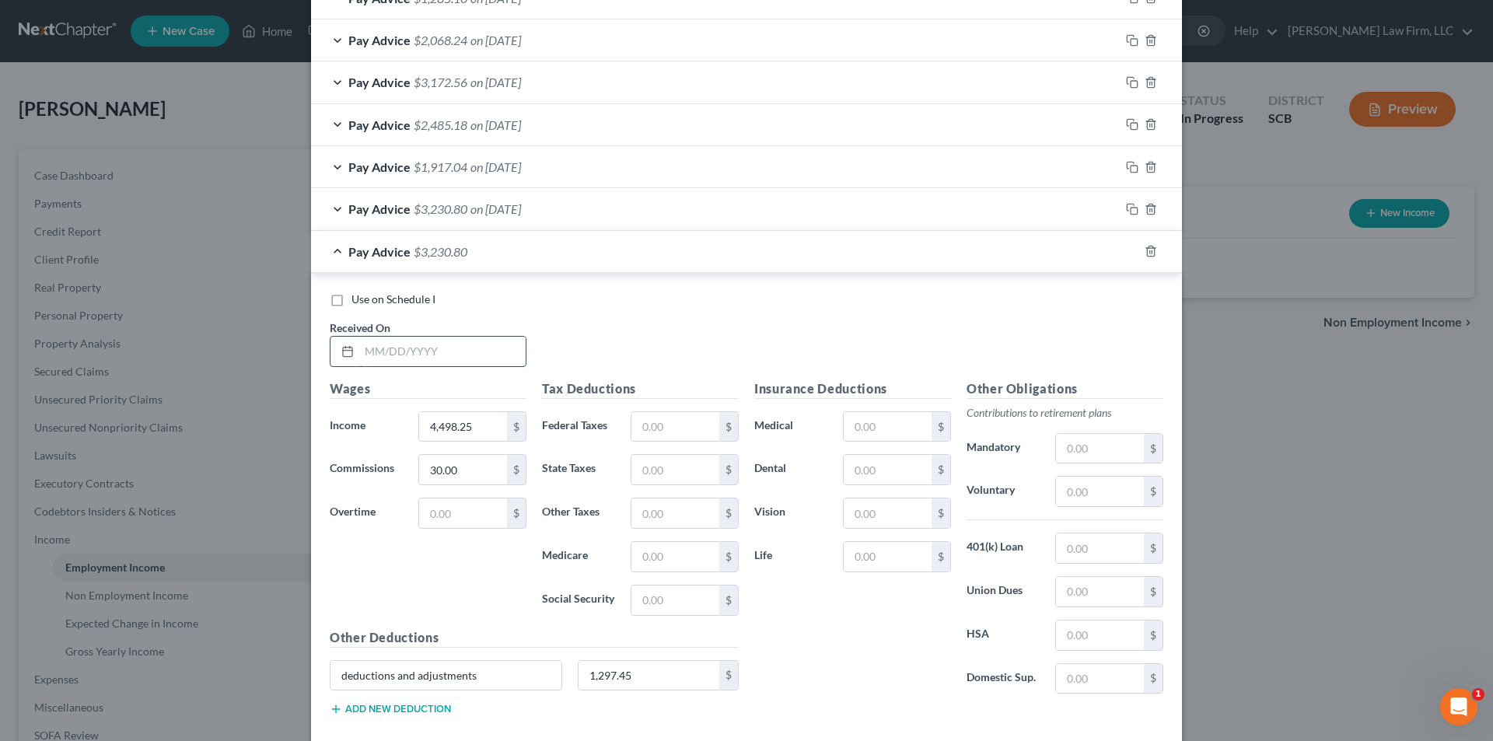
click at [389, 354] on input "text" at bounding box center [442, 352] width 166 height 30
type input "[DATE]"
type input "4,579.10"
type input "0"
type input "1,789.27"
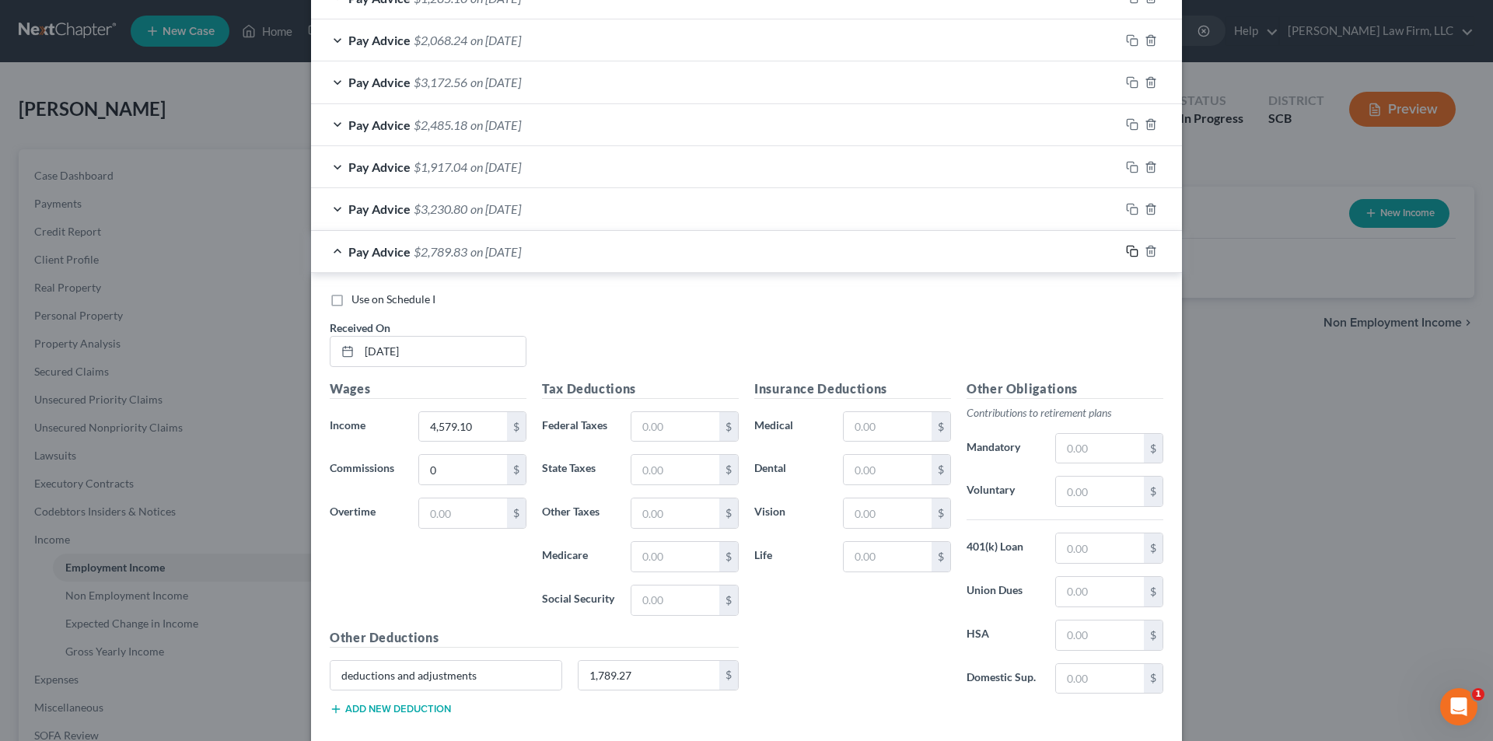
click at [1126, 250] on icon "button" at bounding box center [1132, 251] width 12 height 12
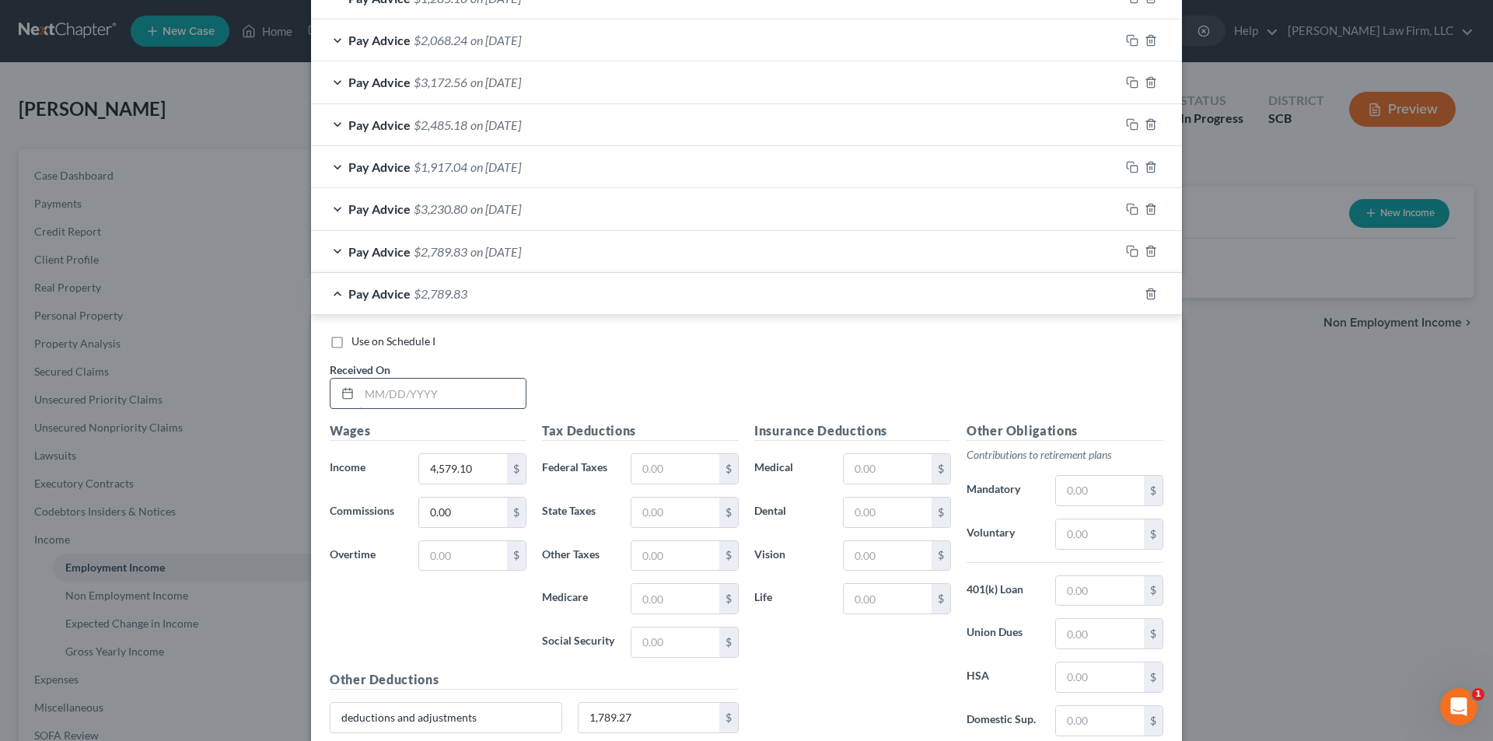
click at [407, 387] on input "text" at bounding box center [442, 394] width 166 height 30
type input "[DATE]"
type input "1,392.50"
type input "0"
type input "770.64"
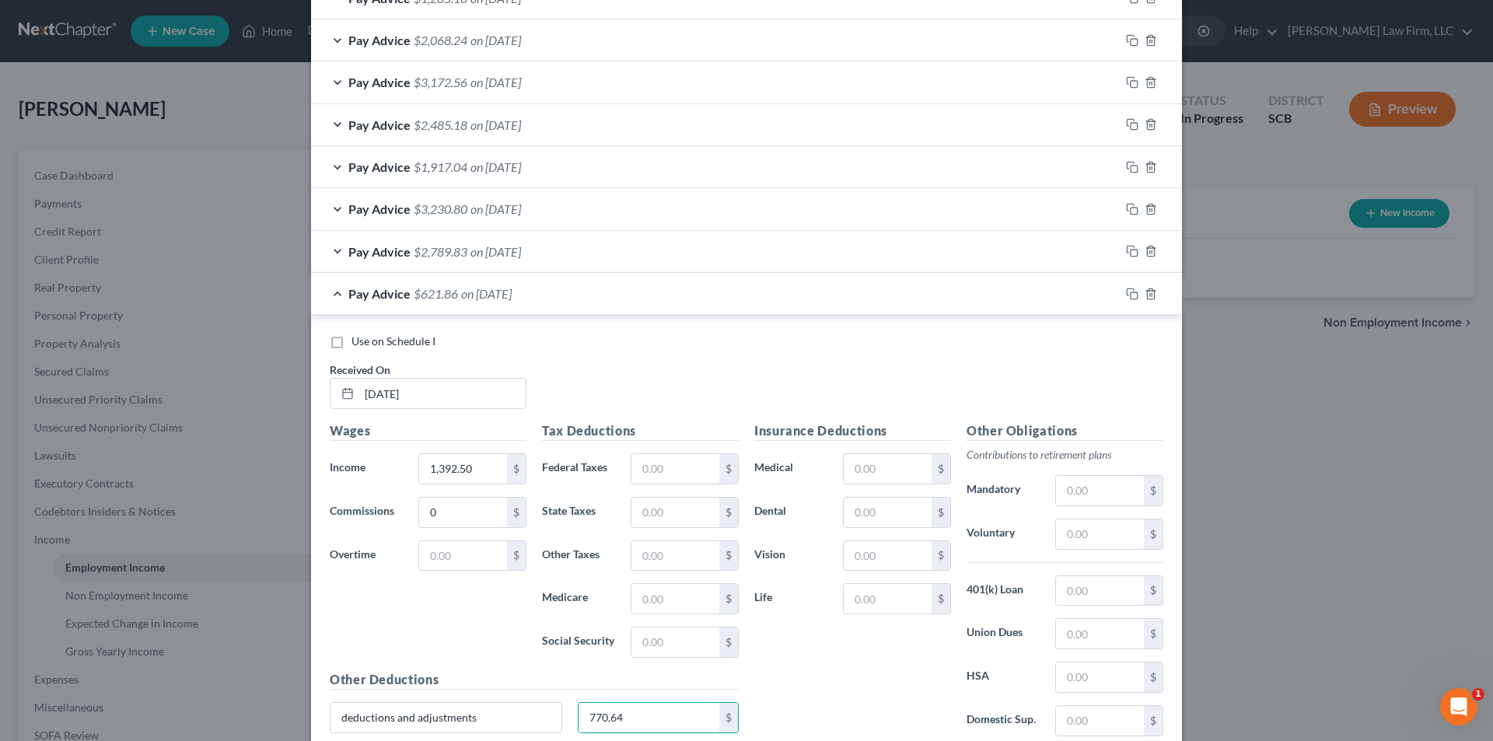
scroll to position [718, 0]
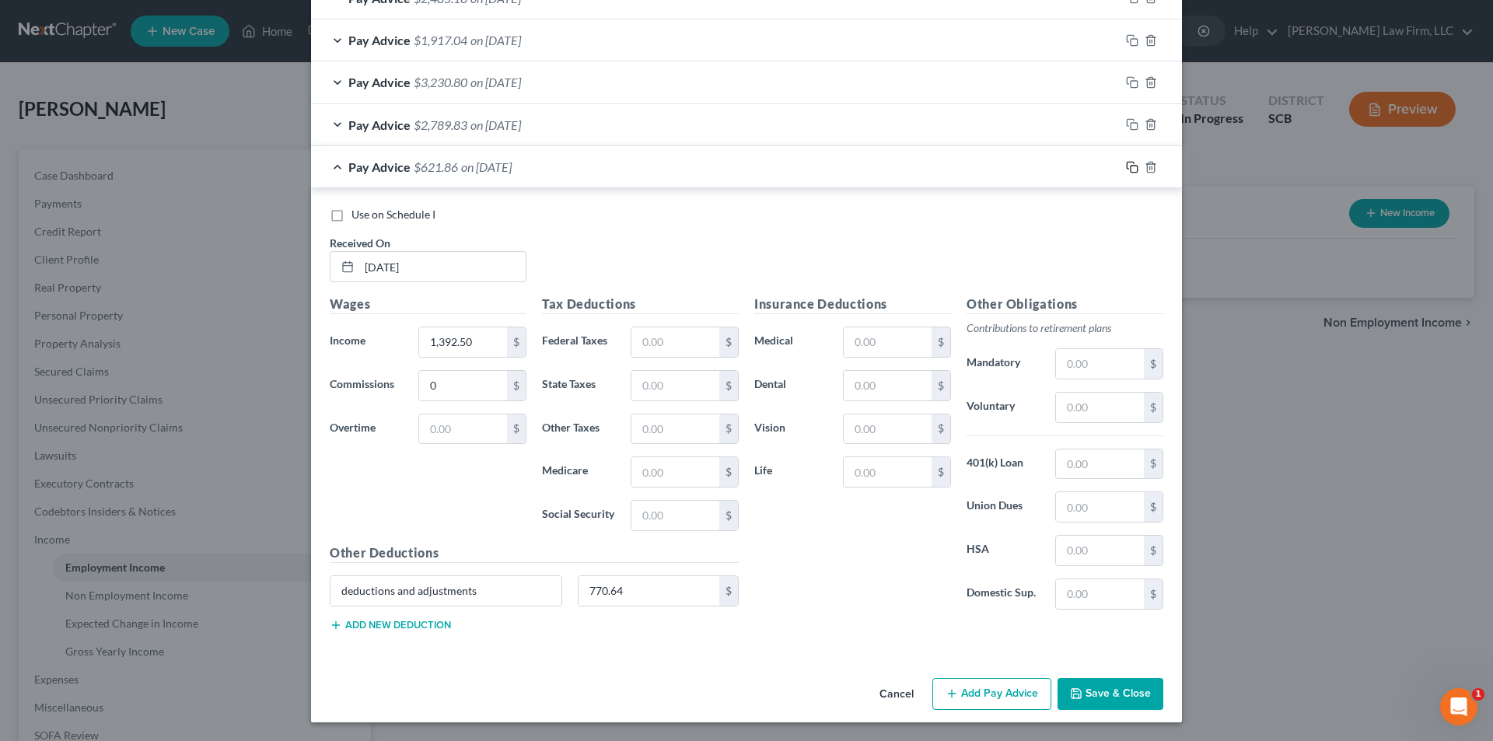
click at [1127, 167] on icon "button" at bounding box center [1132, 167] width 12 height 12
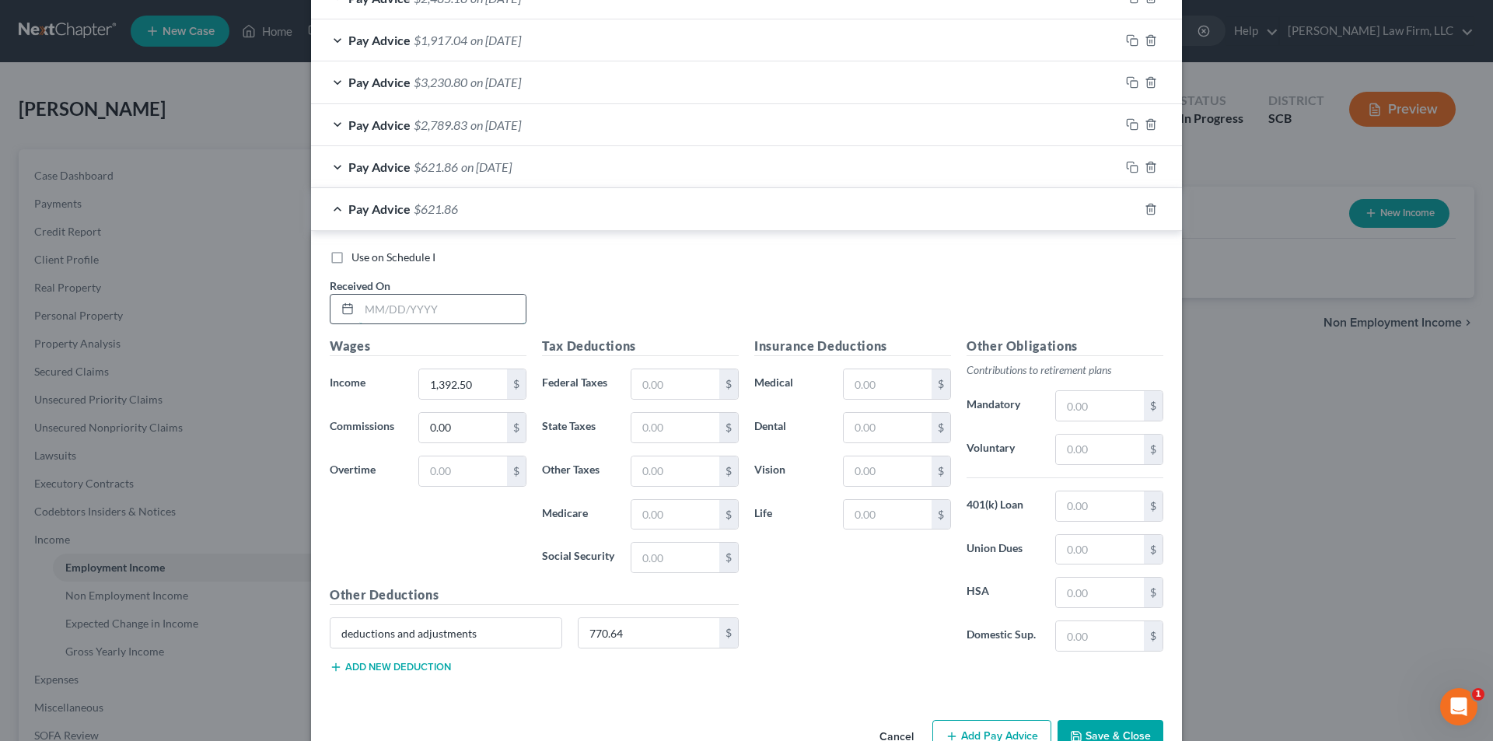
click at [437, 303] on input "text" at bounding box center [442, 310] width 166 height 30
type input "[DATE]"
type input "4,119.25"
type input "0"
type input "1,581.80"
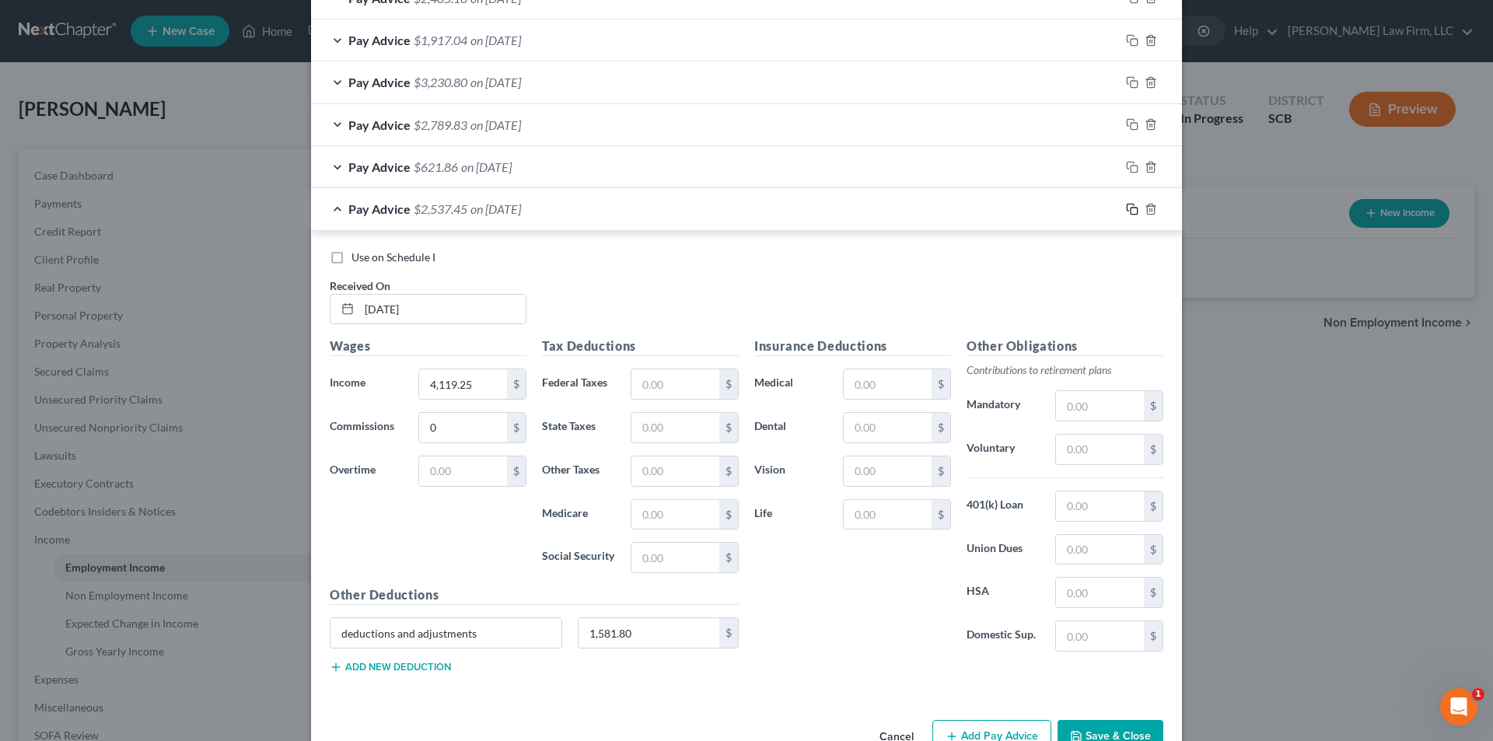
click at [1126, 210] on icon "button" at bounding box center [1132, 209] width 12 height 12
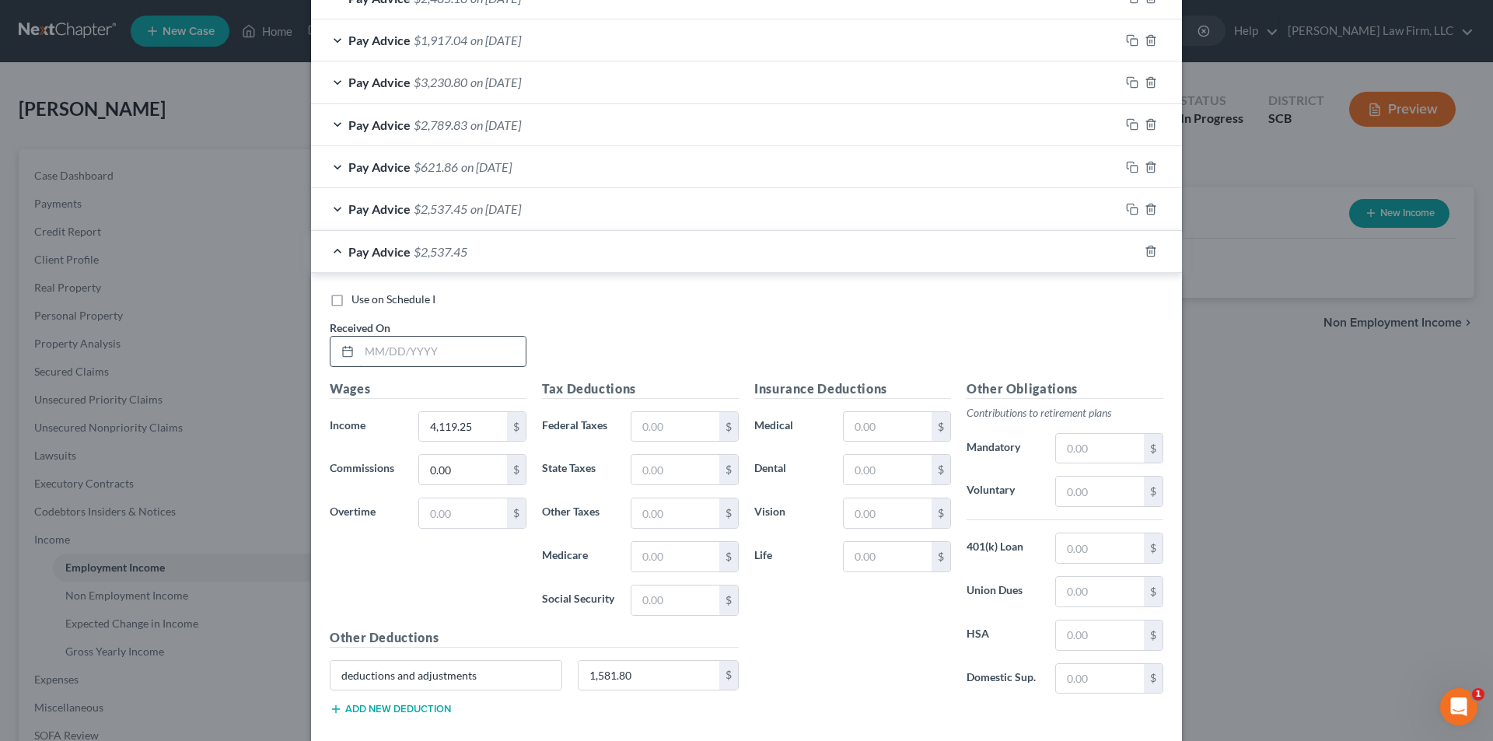
click at [380, 348] on input "text" at bounding box center [442, 352] width 166 height 30
type input "[DATE]"
type input "3,610.50"
type input "1,639.99"
click at [1130, 253] on icon "button" at bounding box center [1132, 251] width 12 height 12
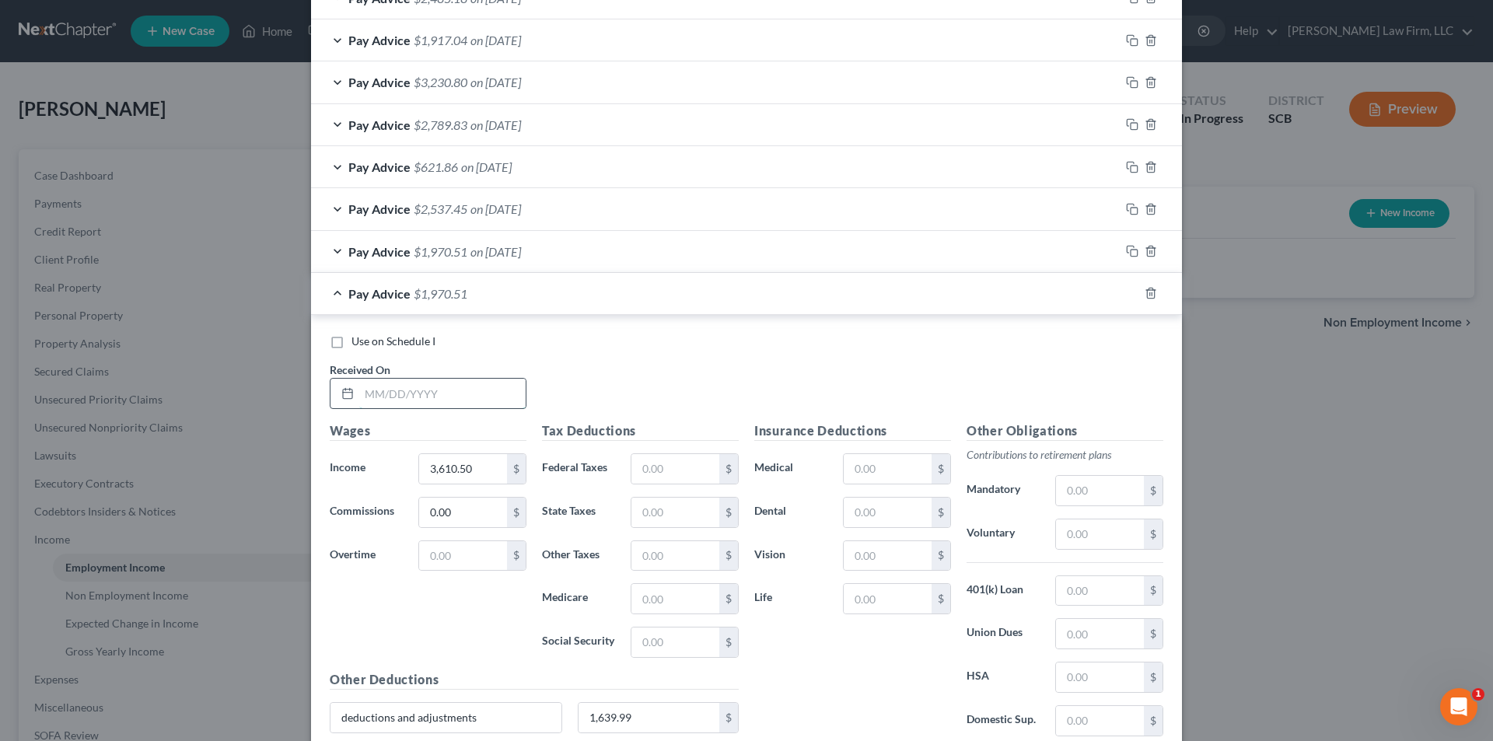
click at [439, 393] on input "text" at bounding box center [442, 394] width 166 height 30
type input "[DATE]"
type input "3,387.00"
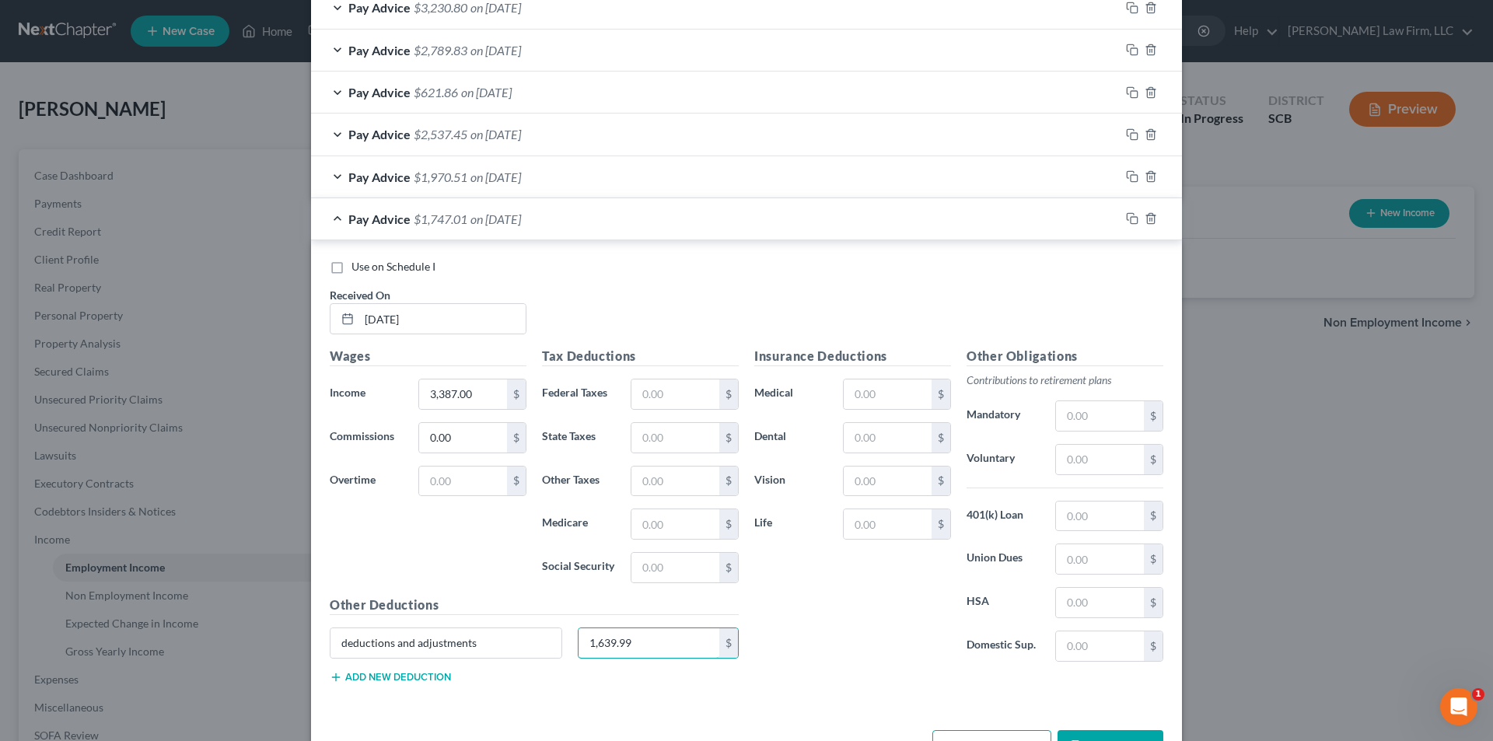
scroll to position [844, 0]
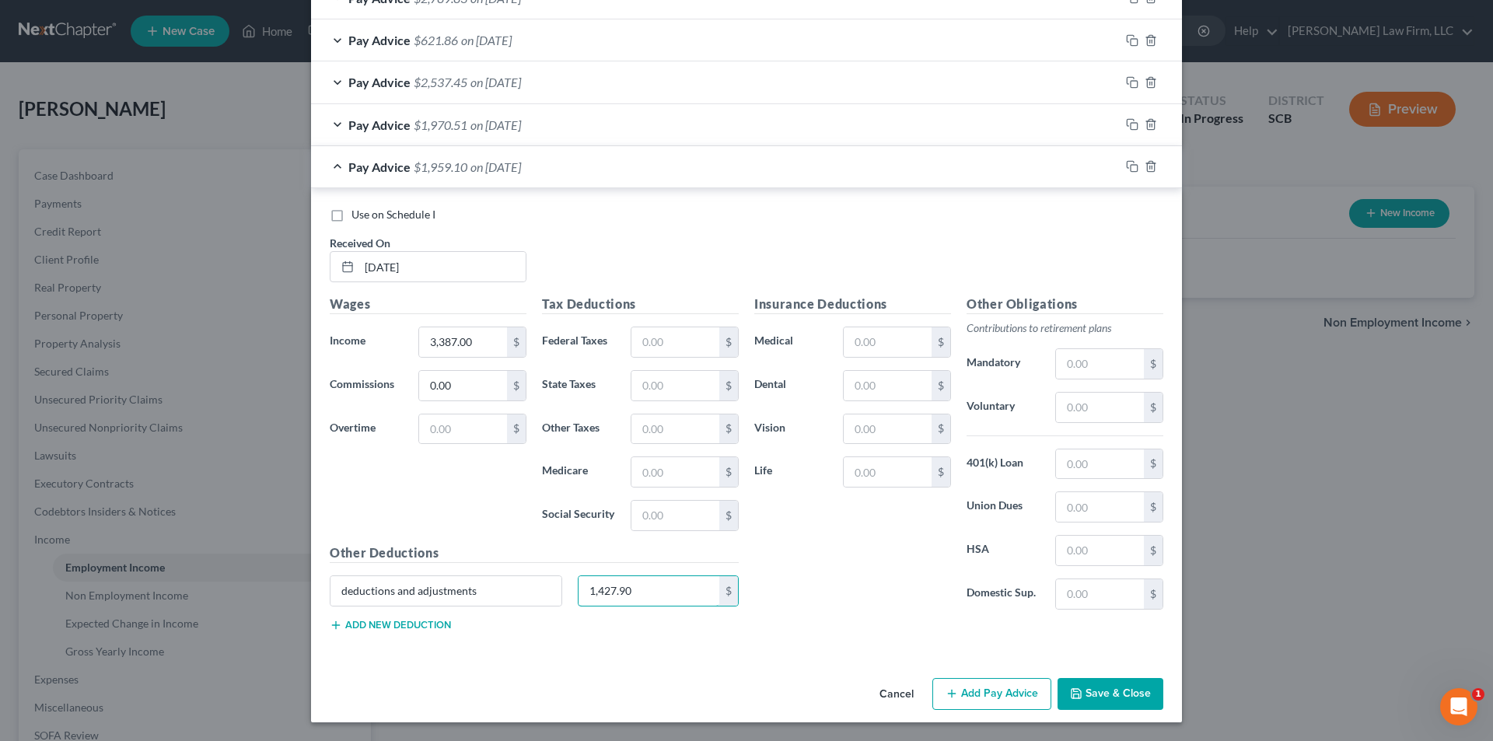
type input "1,427.90"
click at [1126, 169] on icon "button" at bounding box center [1132, 166] width 12 height 12
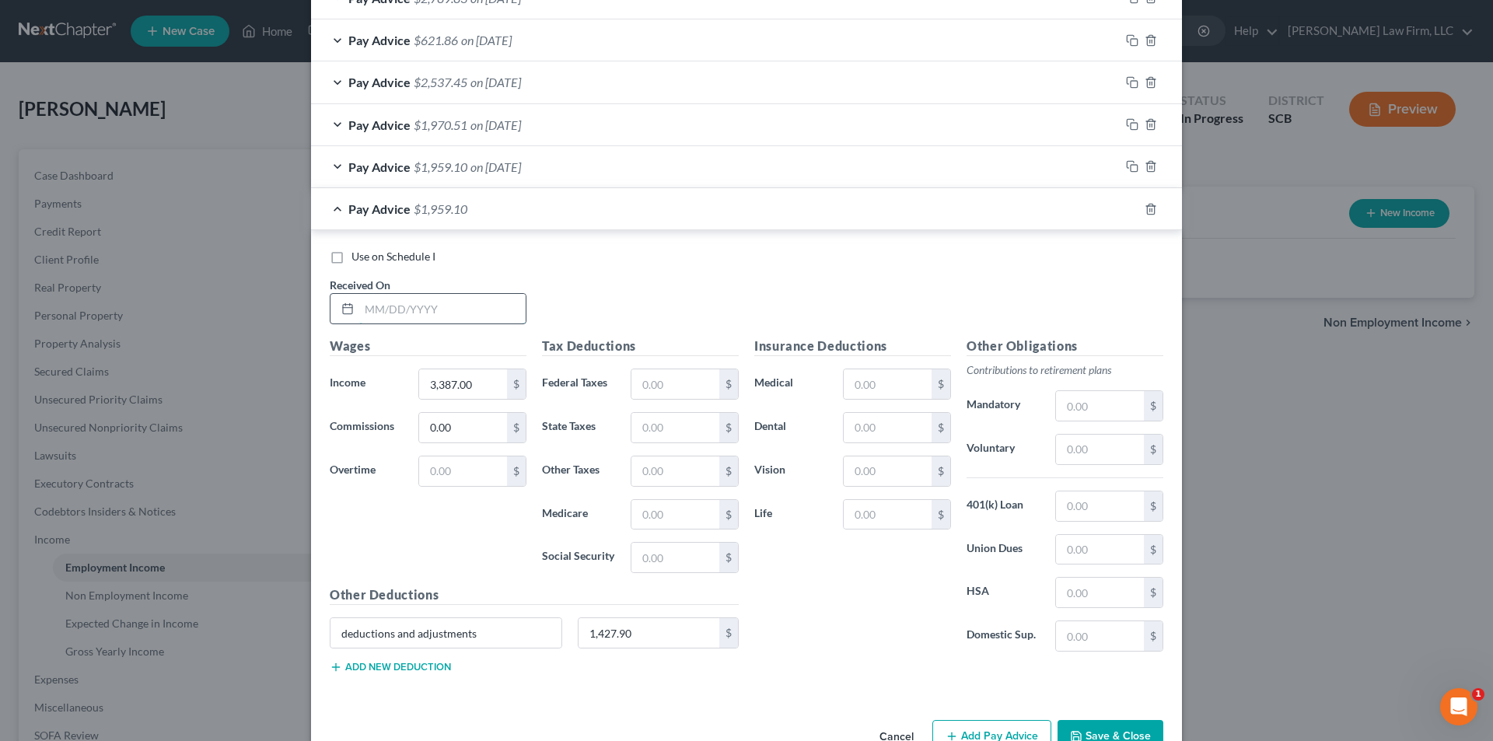
click at [438, 306] on input "text" at bounding box center [442, 309] width 166 height 30
type input "[DATE]"
type input "4,077.50"
type input "0"
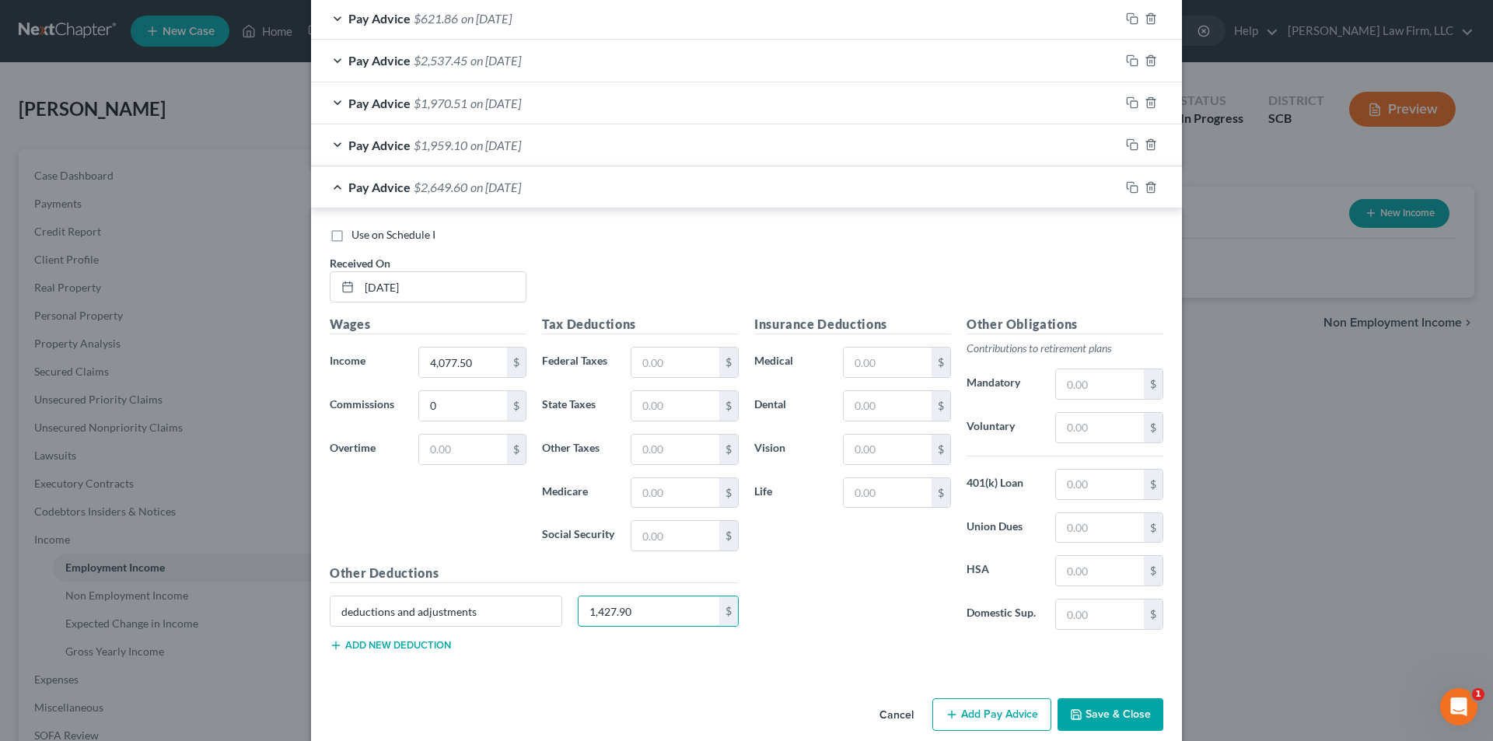
scroll to position [887, 0]
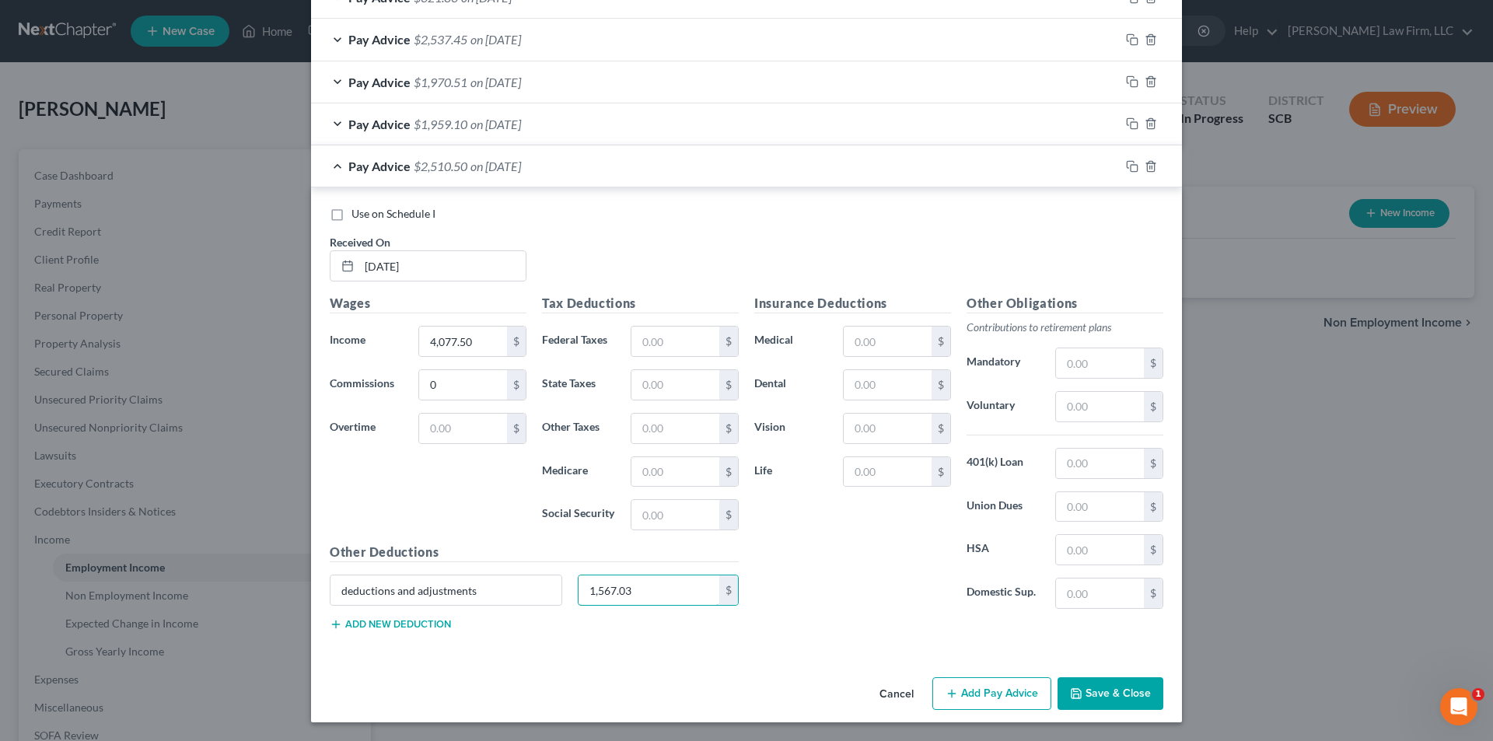
type input "1,567.03"
click at [1129, 169] on icon "button" at bounding box center [1132, 166] width 12 height 12
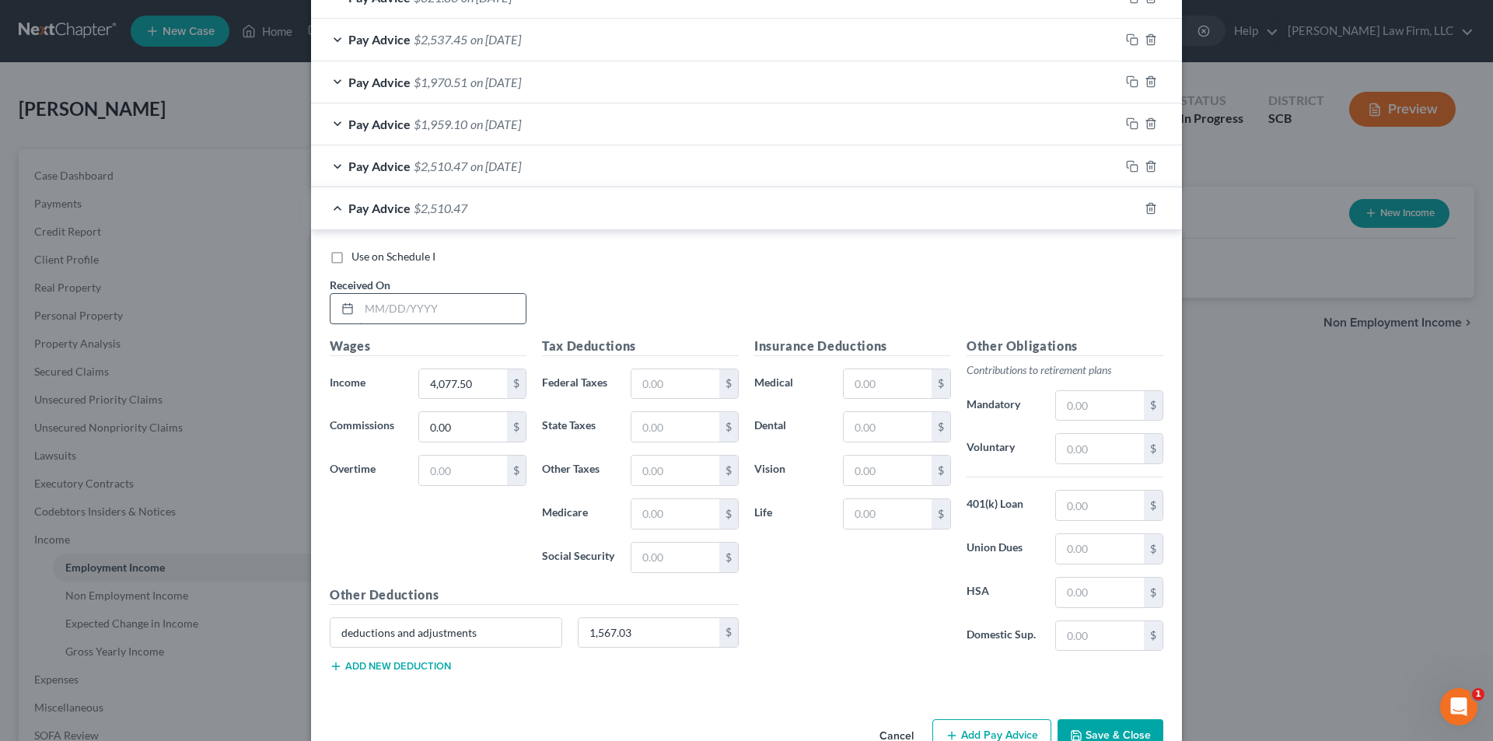
click at [449, 314] on input "text" at bounding box center [442, 309] width 166 height 30
type input "[DATE]"
type input "2"
type input "4,453.98"
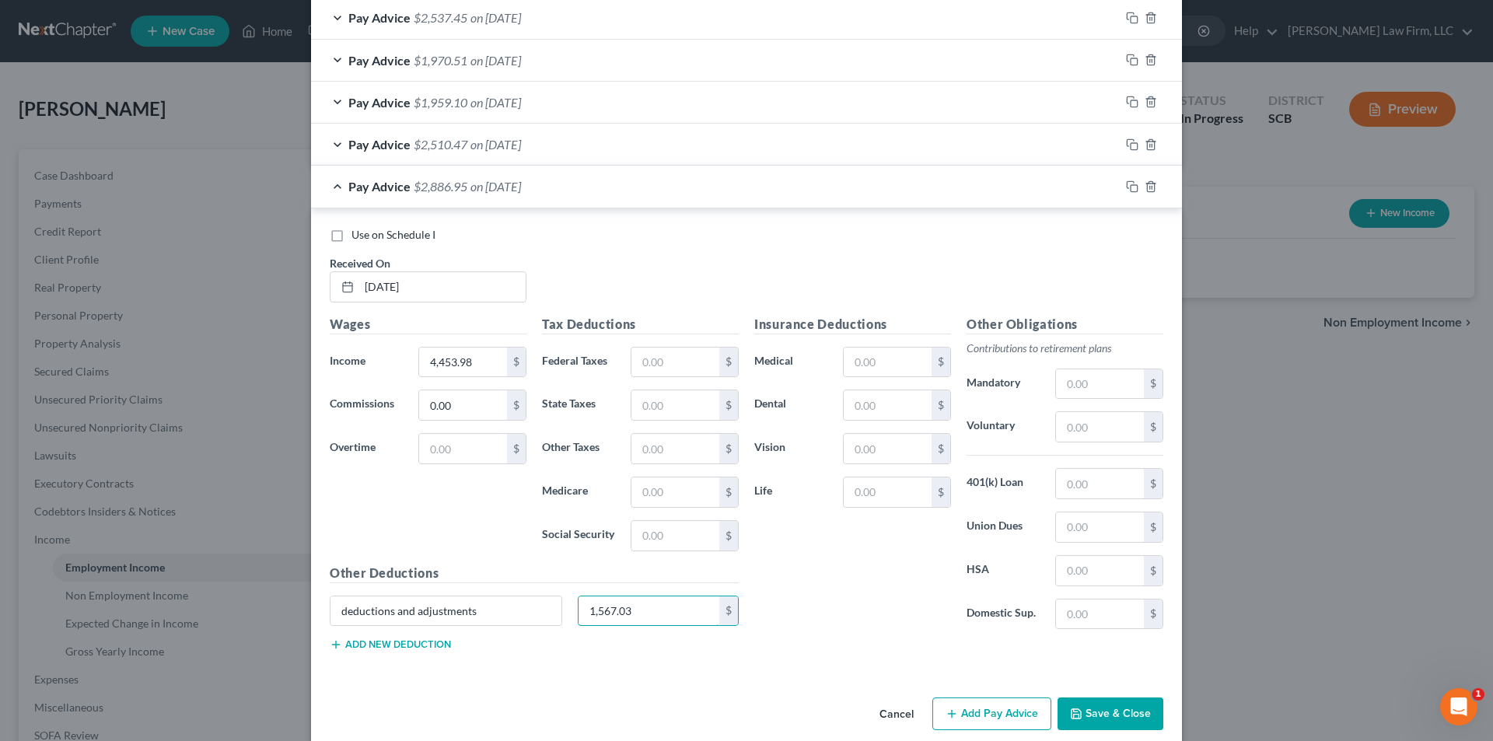
scroll to position [929, 0]
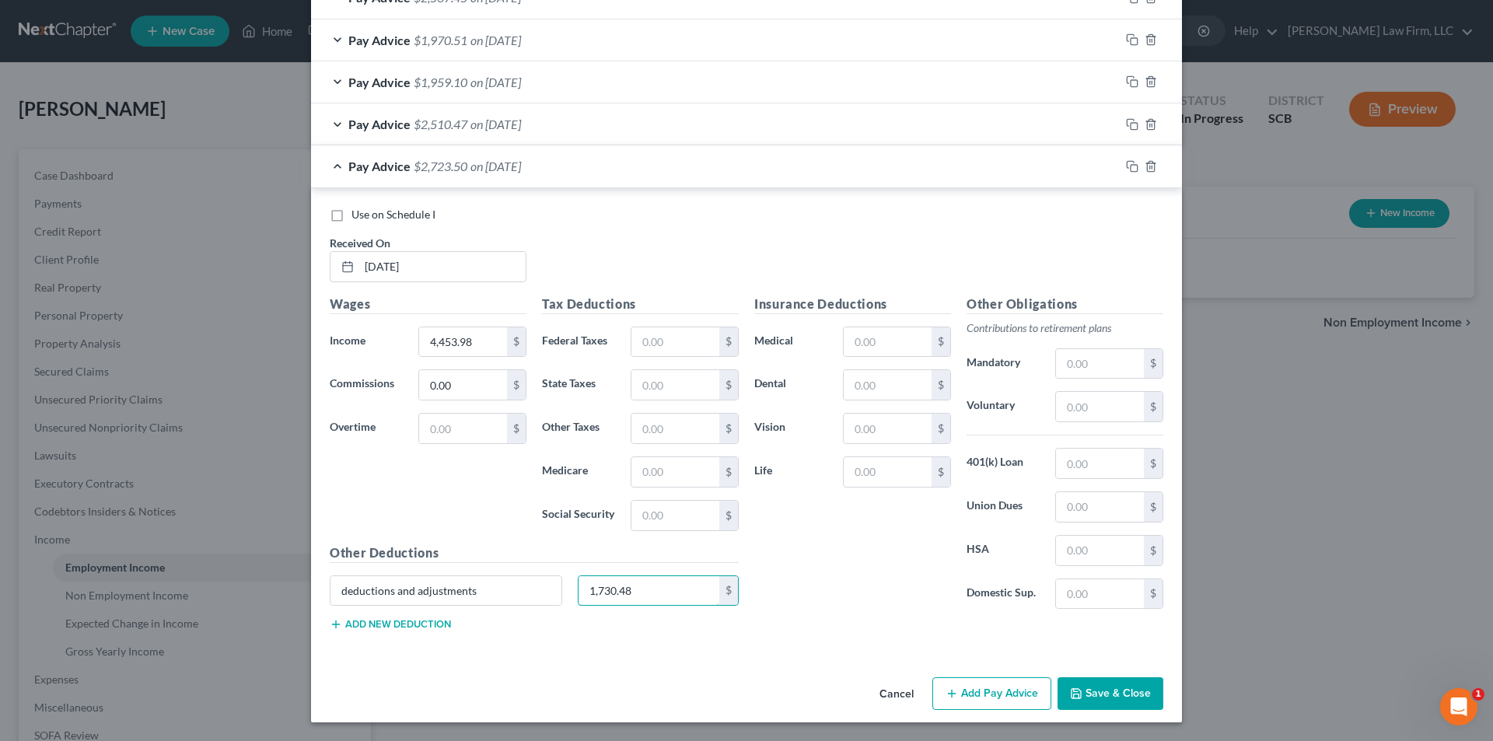
type input "1,730.48"
click at [1128, 166] on icon "button" at bounding box center [1132, 166] width 12 height 12
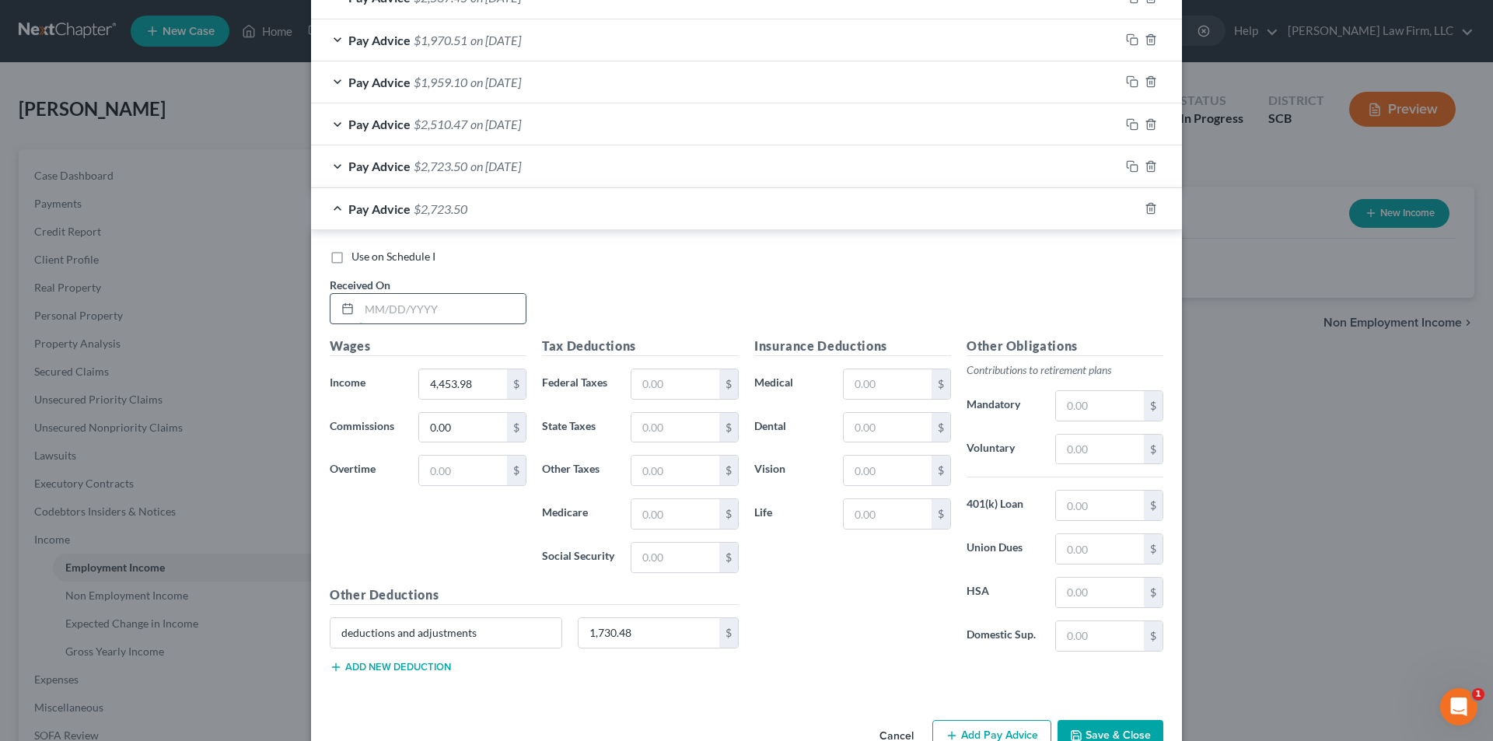
click at [441, 299] on input "text" at bounding box center [442, 309] width 166 height 30
type input "[DATE]"
type input "4,226.50"
type input "30"
type input "1,831.54"
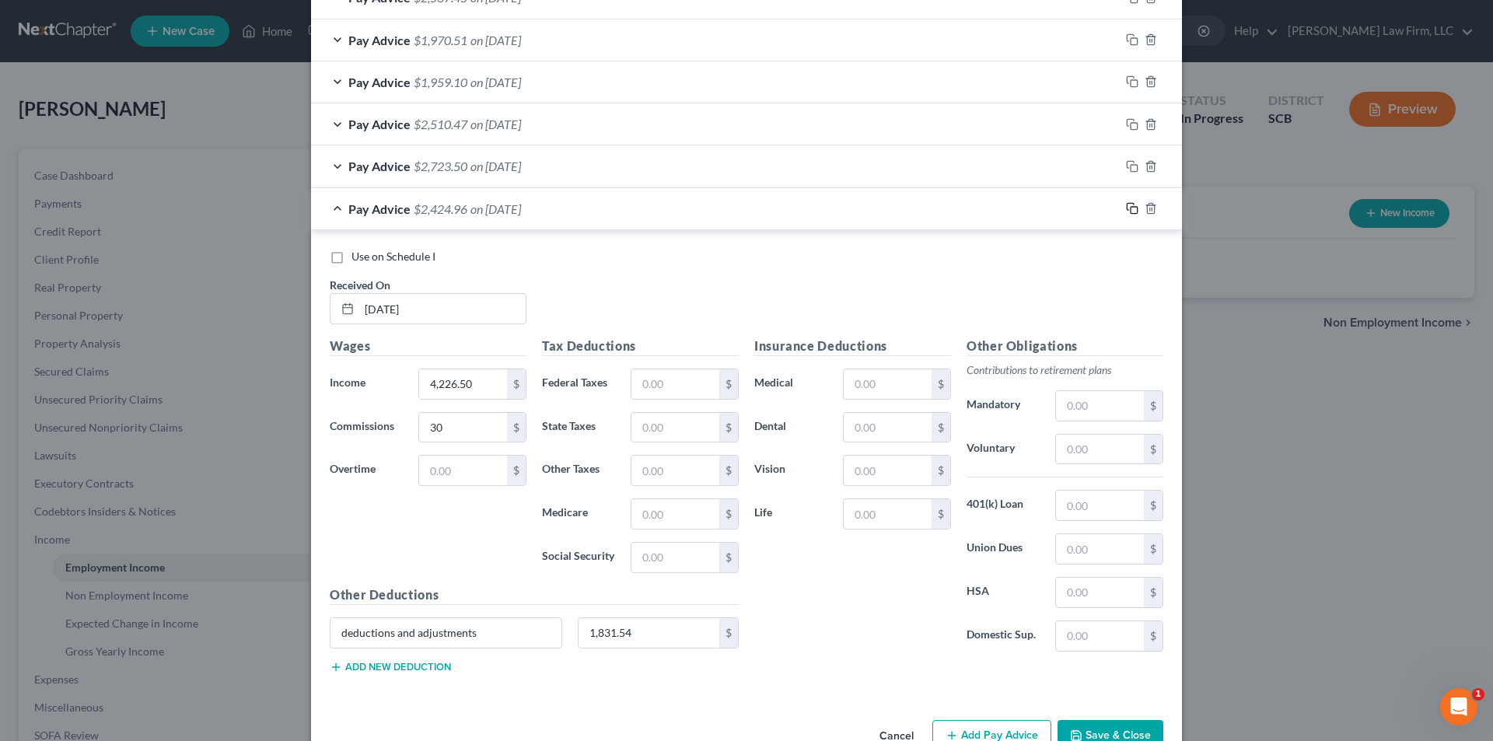
click at [1126, 206] on icon "button" at bounding box center [1132, 208] width 12 height 12
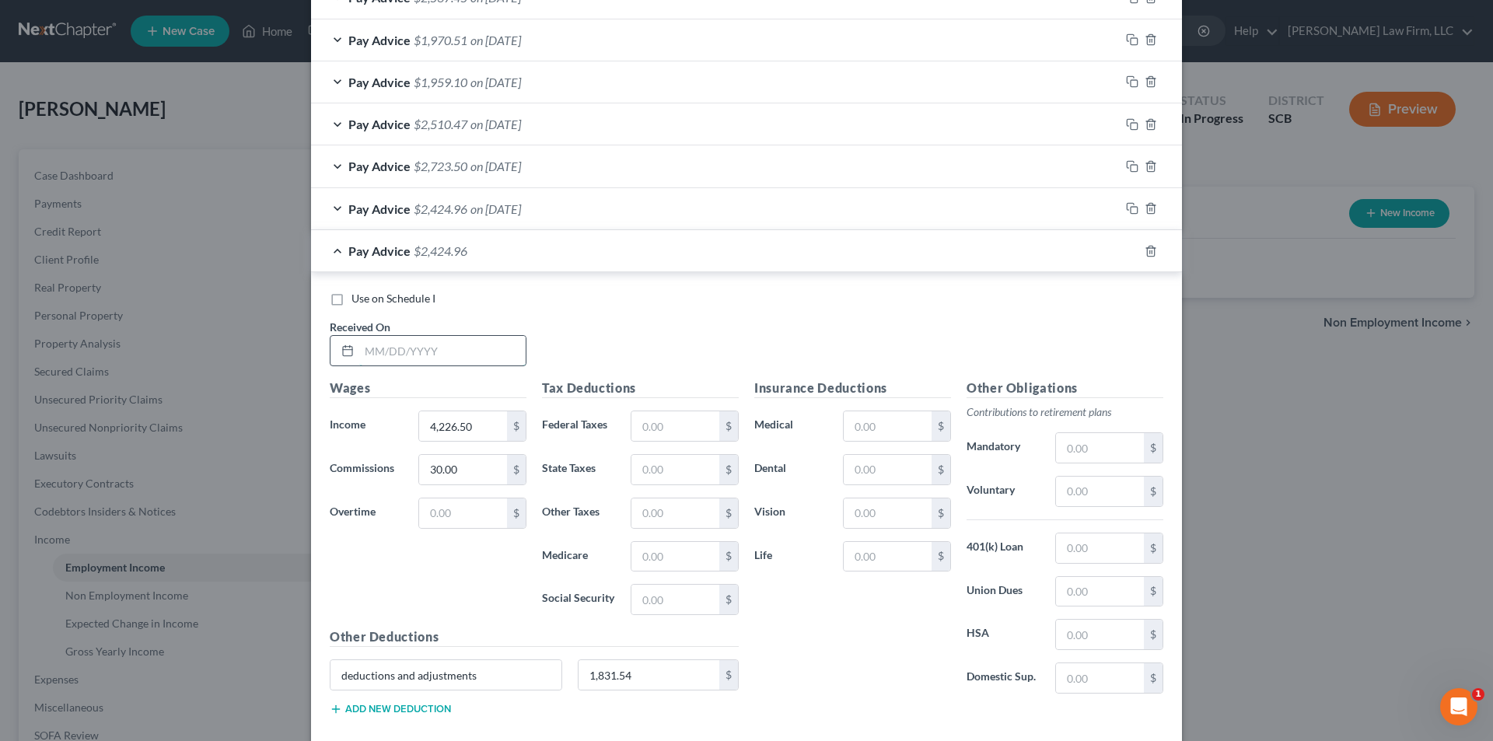
click at [417, 347] on input "text" at bounding box center [442, 351] width 166 height 30
type input "[DATE]"
type input "3,517.25"
type input "0"
type input "1,459.99"
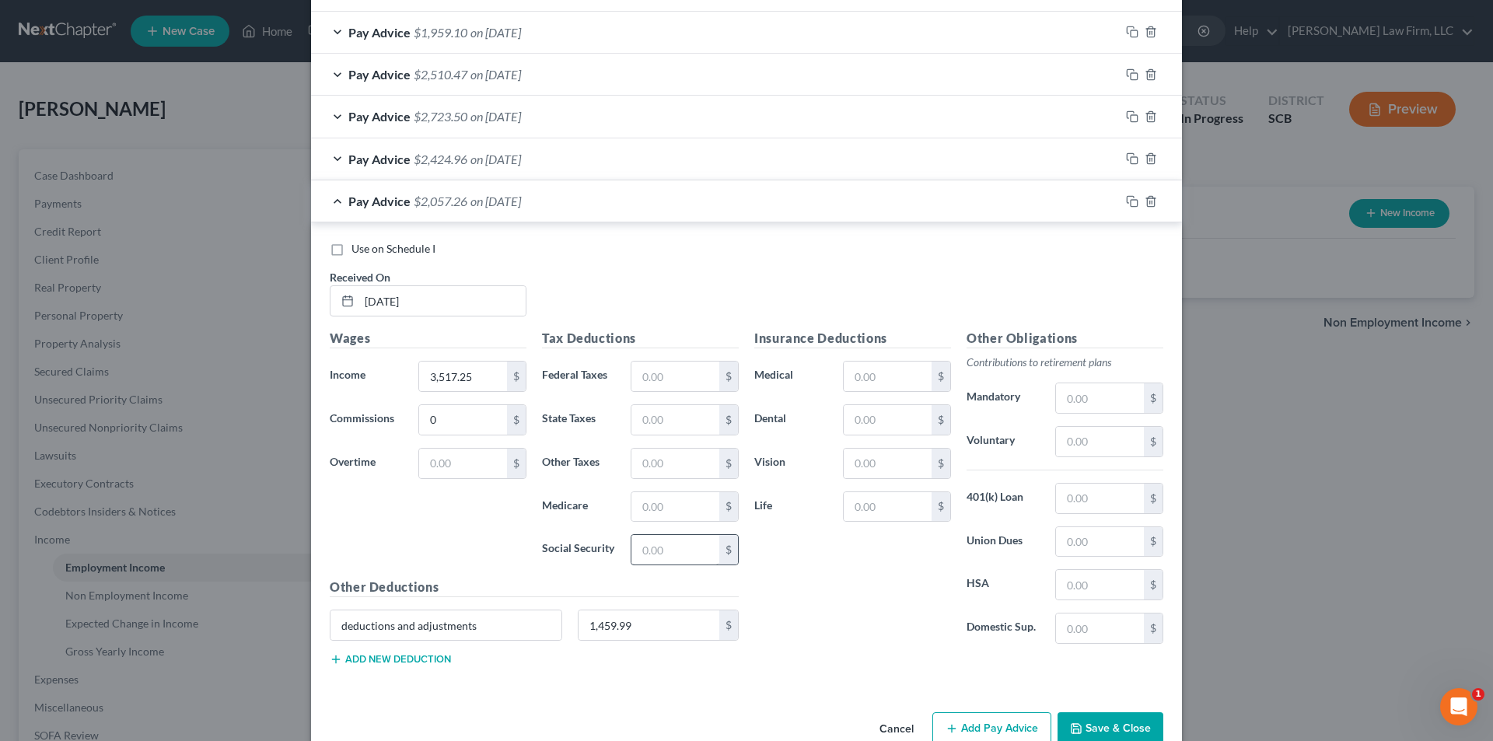
scroll to position [1014, 0]
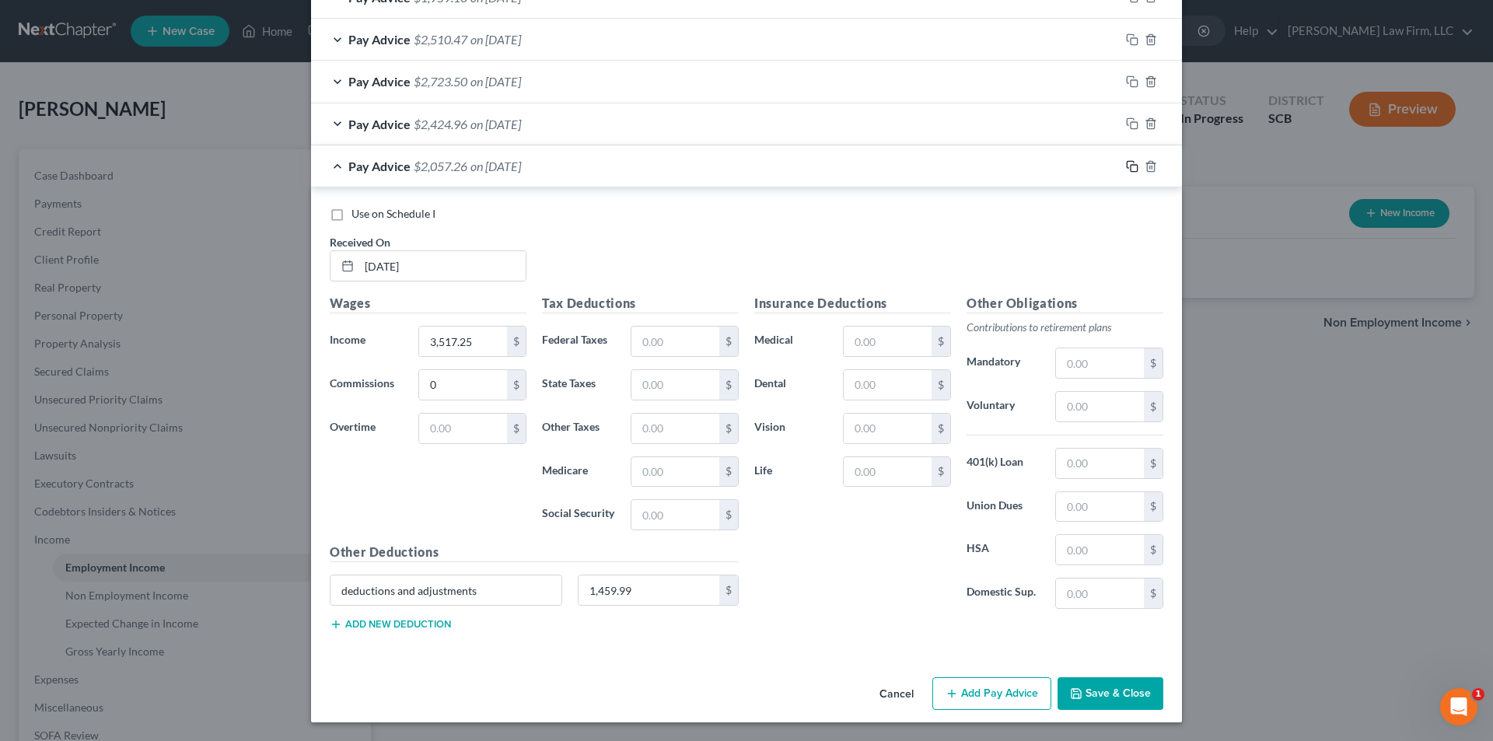
click at [1130, 160] on icon "button" at bounding box center [1132, 166] width 12 height 12
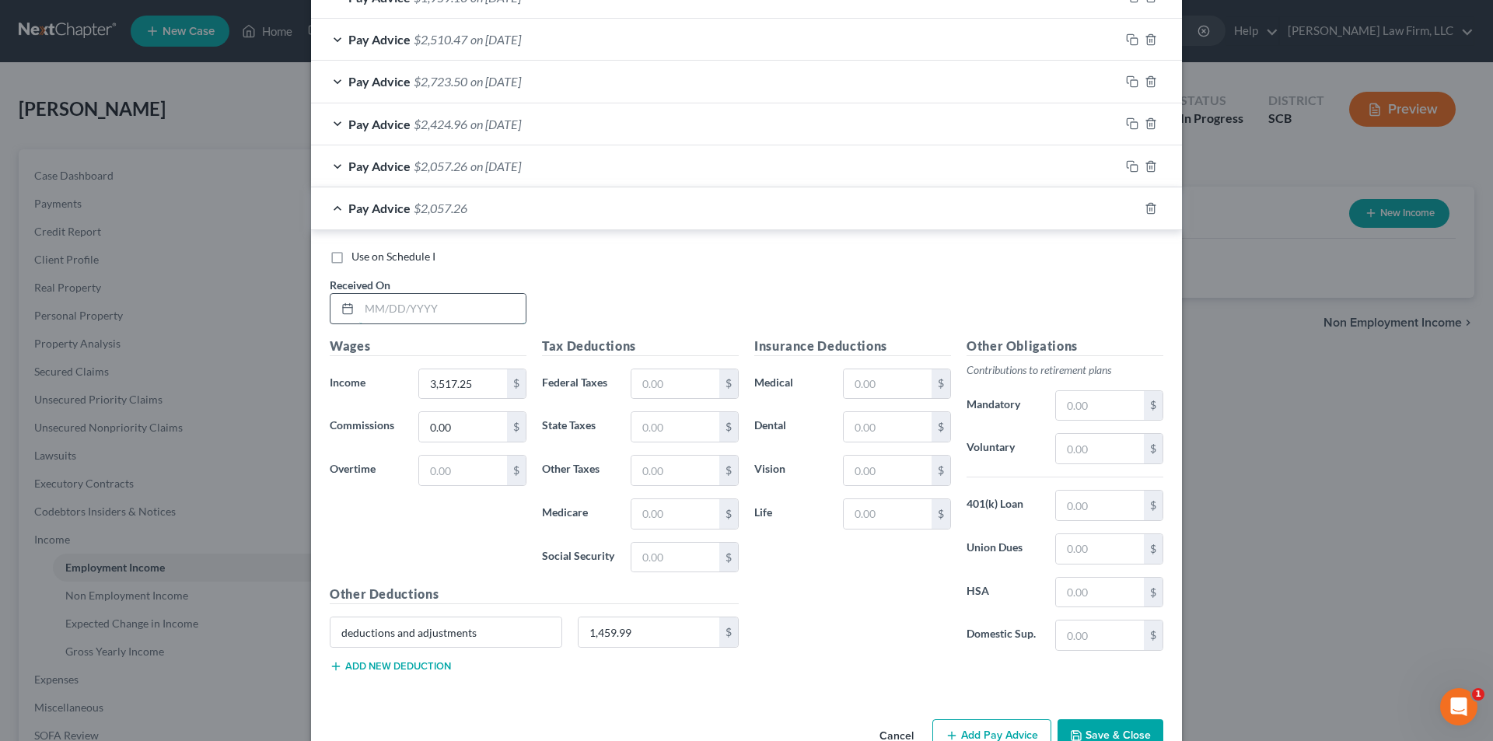
click at [435, 302] on input "text" at bounding box center [442, 309] width 166 height 30
type input "[DATE]"
type input "3,115.65"
type input "1,138.17"
click at [1126, 203] on icon "button" at bounding box center [1129, 206] width 7 height 7
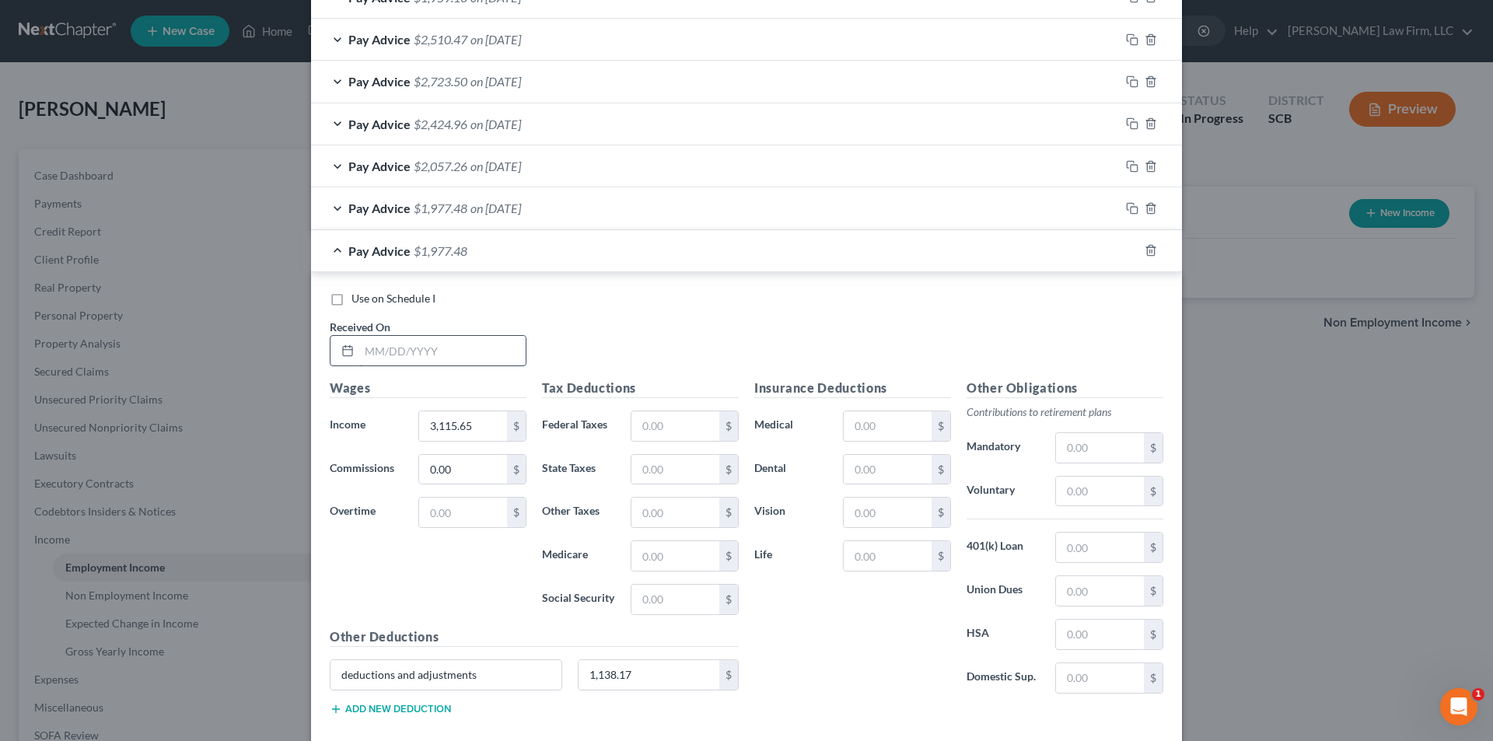
click at [440, 344] on input "text" at bounding box center [442, 351] width 166 height 30
type input "[DATE]"
type input "4,292.25"
type input "1,571.08"
click at [1126, 249] on icon "button" at bounding box center [1132, 250] width 12 height 12
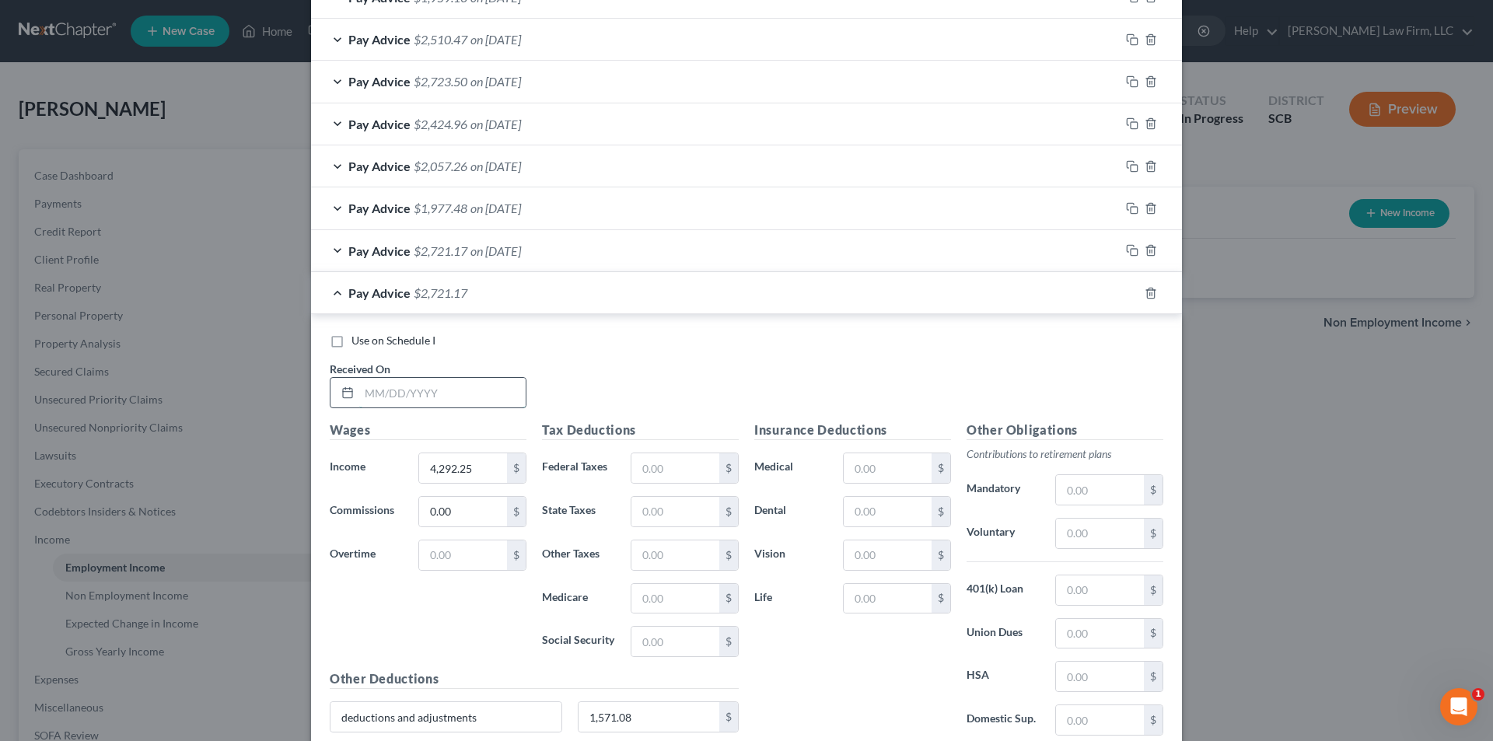
click at [424, 394] on input "text" at bounding box center [442, 393] width 166 height 30
type input "[DATE]"
type input "3,424"
type input "966.36"
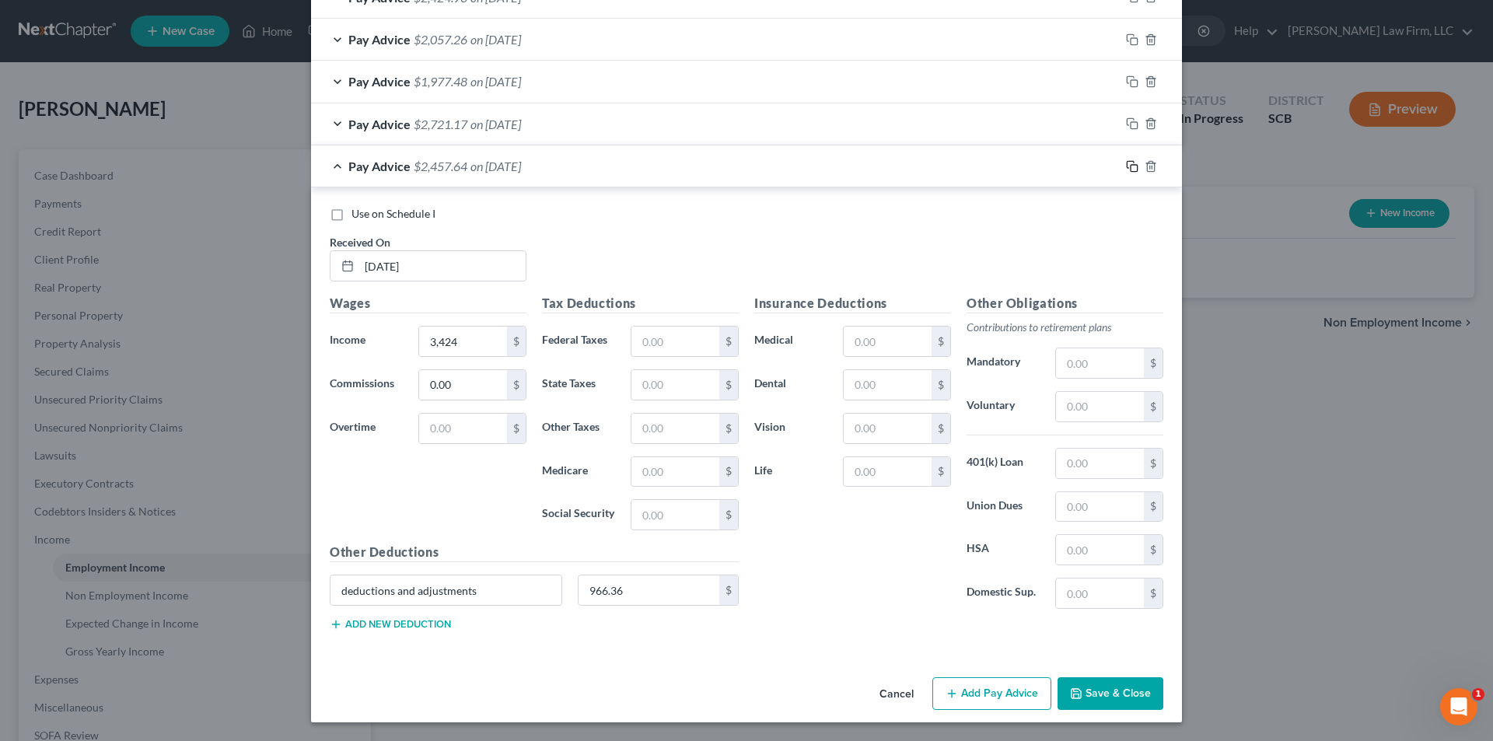
click at [1126, 164] on icon "button" at bounding box center [1132, 166] width 12 height 12
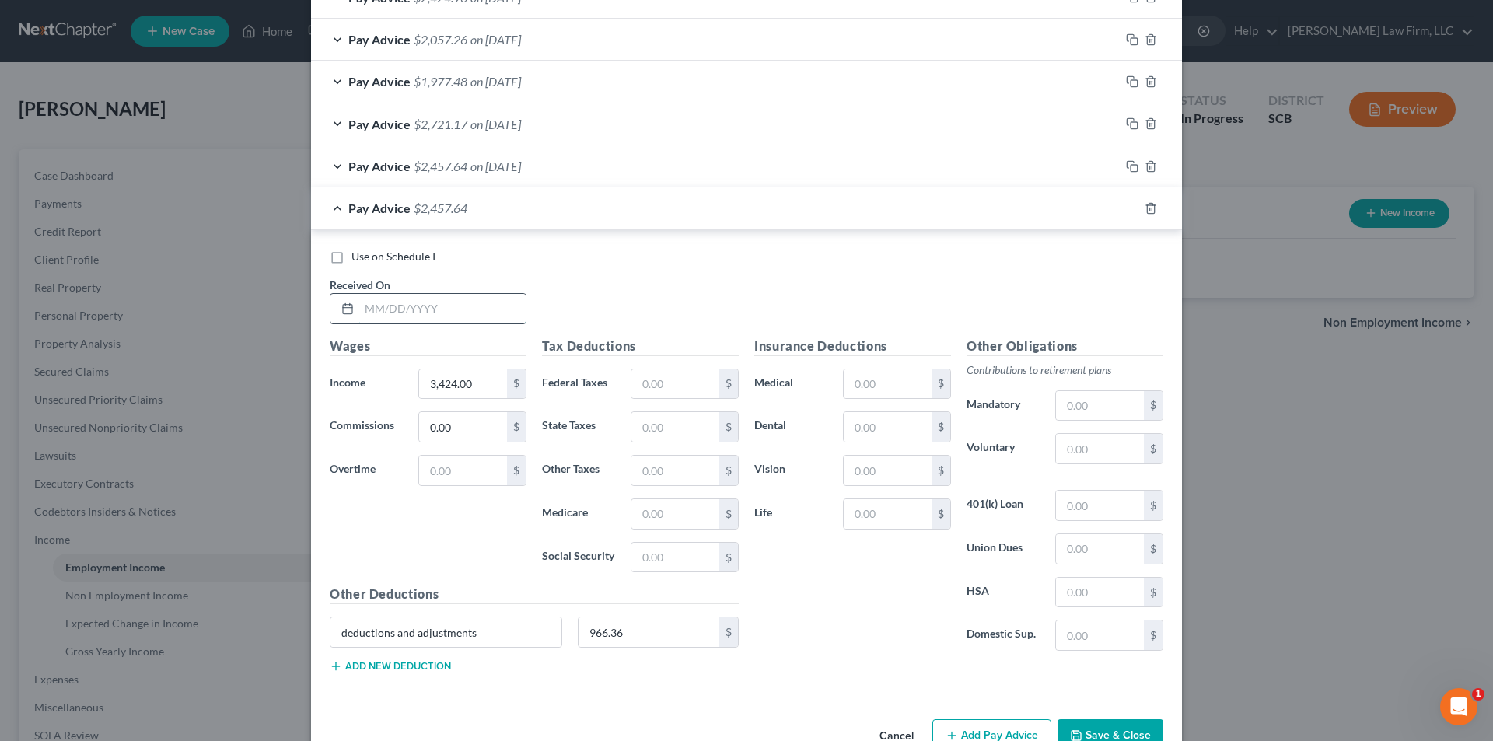
click at [404, 309] on input "text" at bounding box center [442, 309] width 166 height 30
type input "[DATE]"
type input "4,676"
type input "75"
type input "1,504.99"
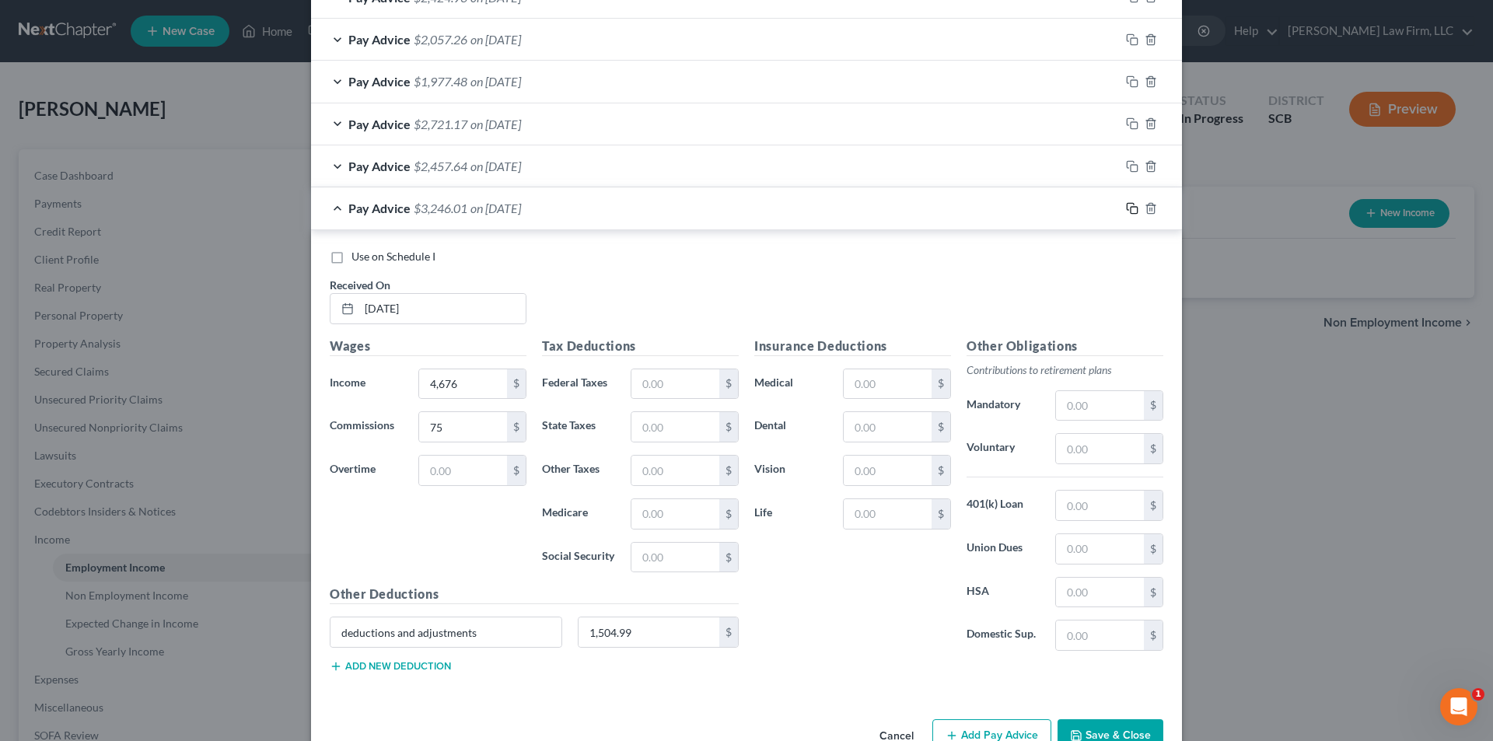
drag, startPoint x: 1124, startPoint y: 208, endPoint x: 969, endPoint y: 257, distance: 163.0
click at [1130, 208] on rect "button" at bounding box center [1133, 210] width 7 height 7
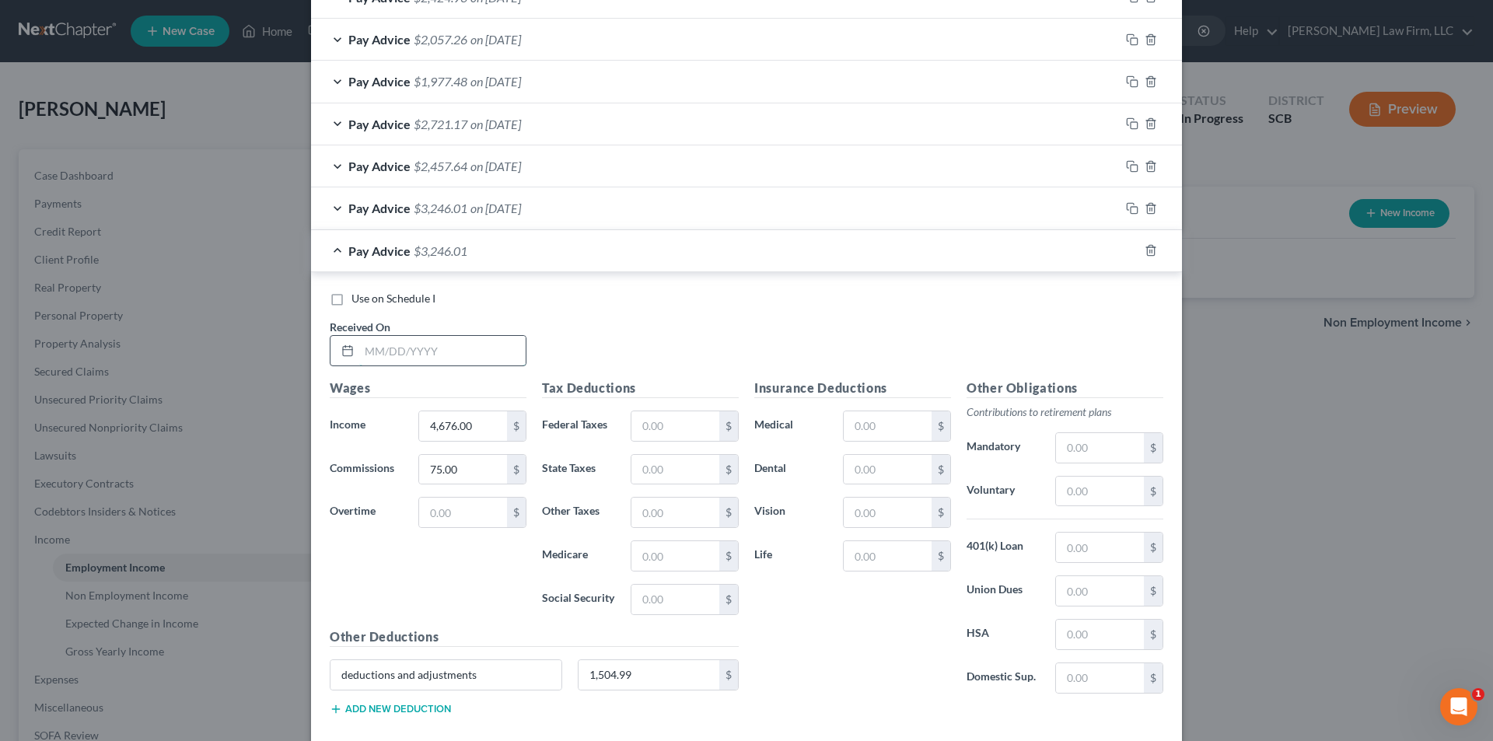
drag, startPoint x: 420, startPoint y: 352, endPoint x: 419, endPoint y: 339, distance: 13.2
click at [420, 344] on input "text" at bounding box center [442, 351] width 166 height 30
drag, startPoint x: 420, startPoint y: 339, endPoint x: 107, endPoint y: 360, distance: 314.0
click at [107, 360] on div "New Income Source × Employment Type * Select Full or [DEMOGRAPHIC_DATA] Employm…" at bounding box center [746, 370] width 1493 height 741
type input "[DATE]"
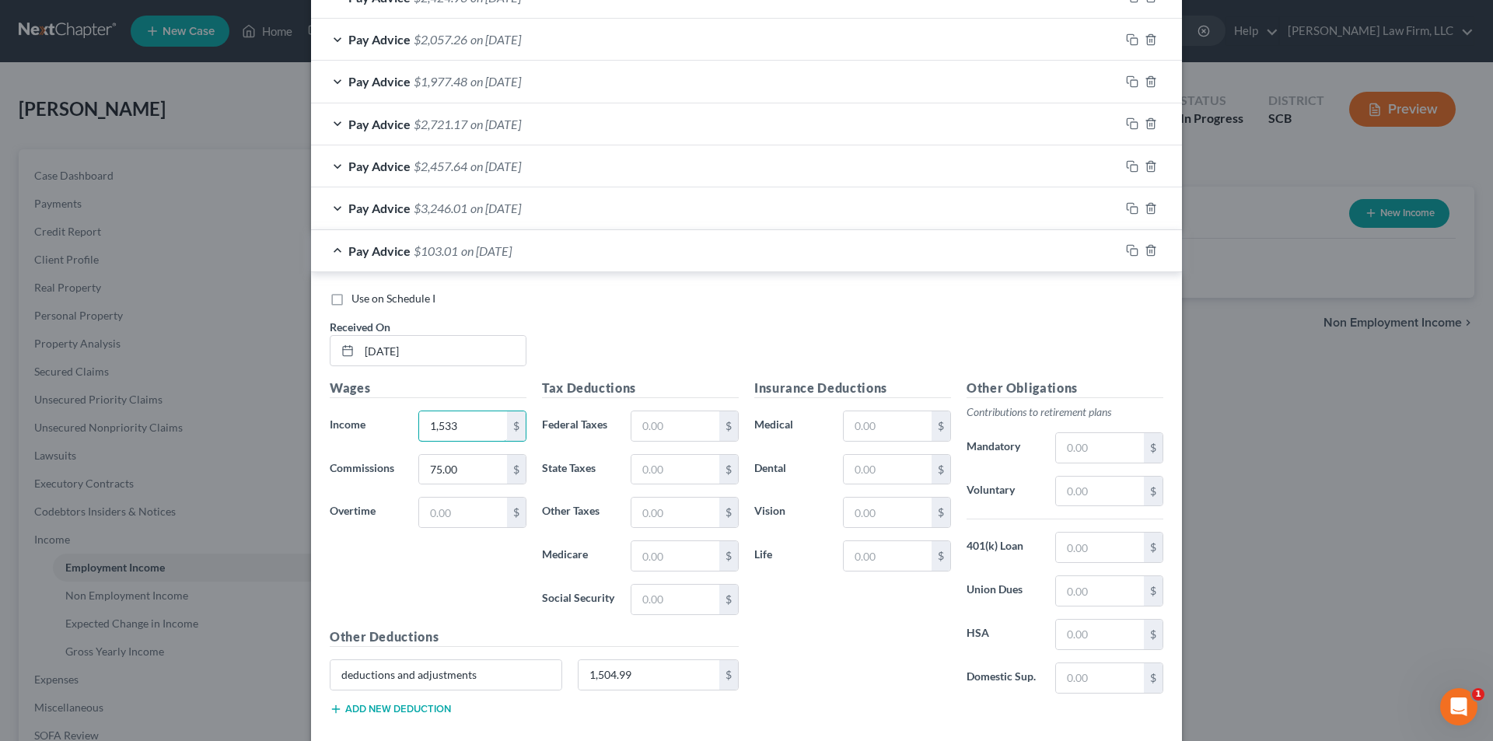
type input "1,533"
type input "0"
type input "897.51"
drag, startPoint x: 1127, startPoint y: 247, endPoint x: 760, endPoint y: 312, distance: 373.3
click at [1127, 247] on icon "button" at bounding box center [1129, 249] width 7 height 7
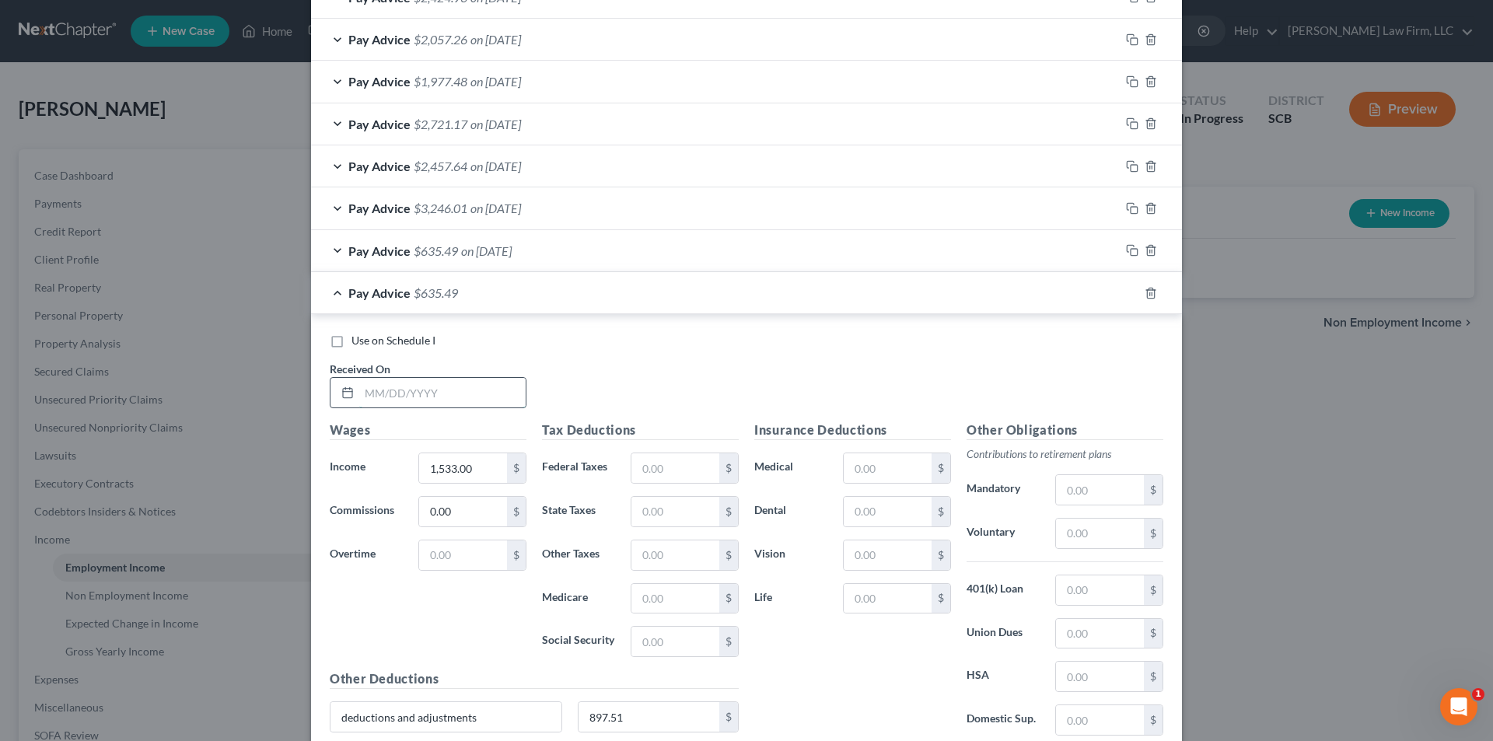
click at [402, 405] on input "text" at bounding box center [442, 393] width 166 height 30
type input "[DATE]"
type input "4,097"
type input "0"
type input "1,345.30"
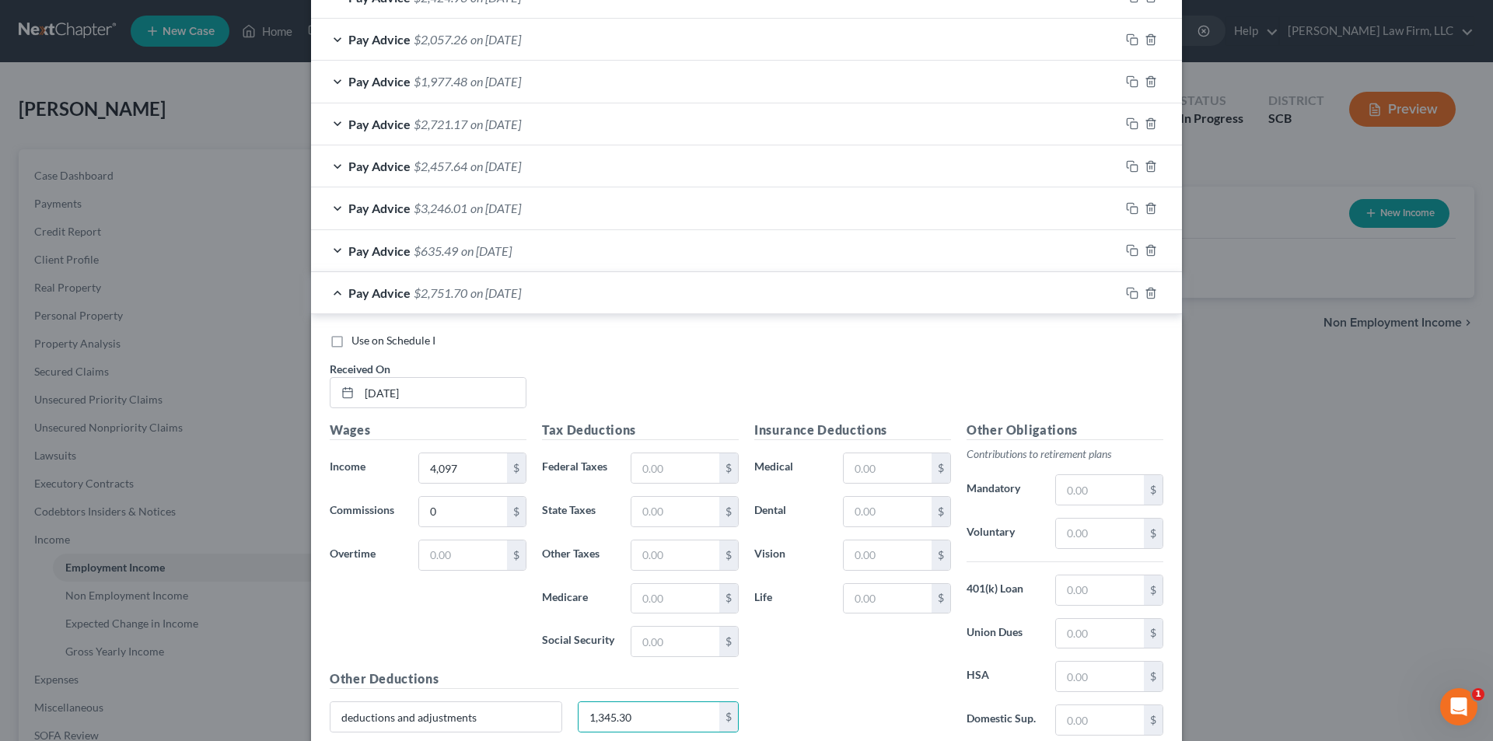
scroll to position [1267, 0]
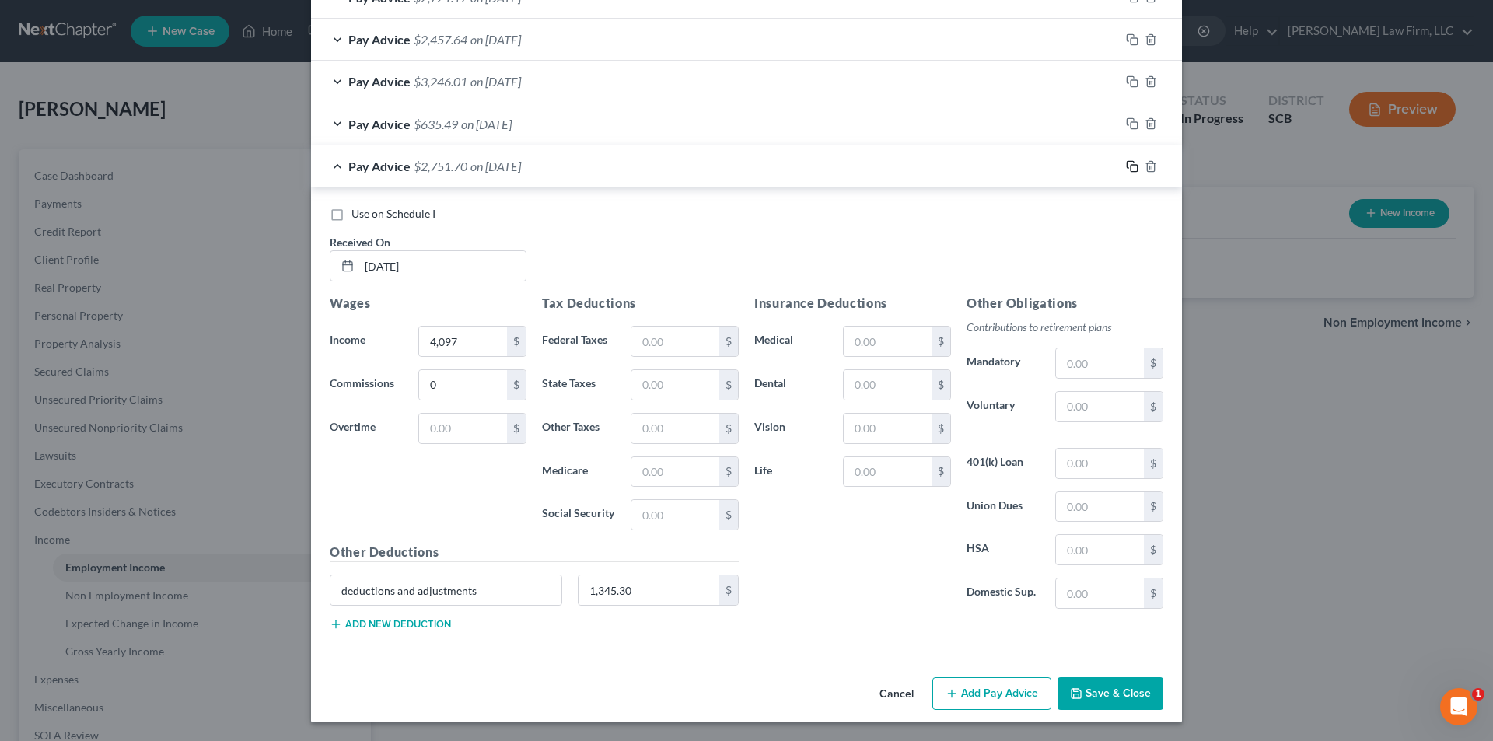
click at [1126, 162] on icon "button" at bounding box center [1132, 166] width 12 height 12
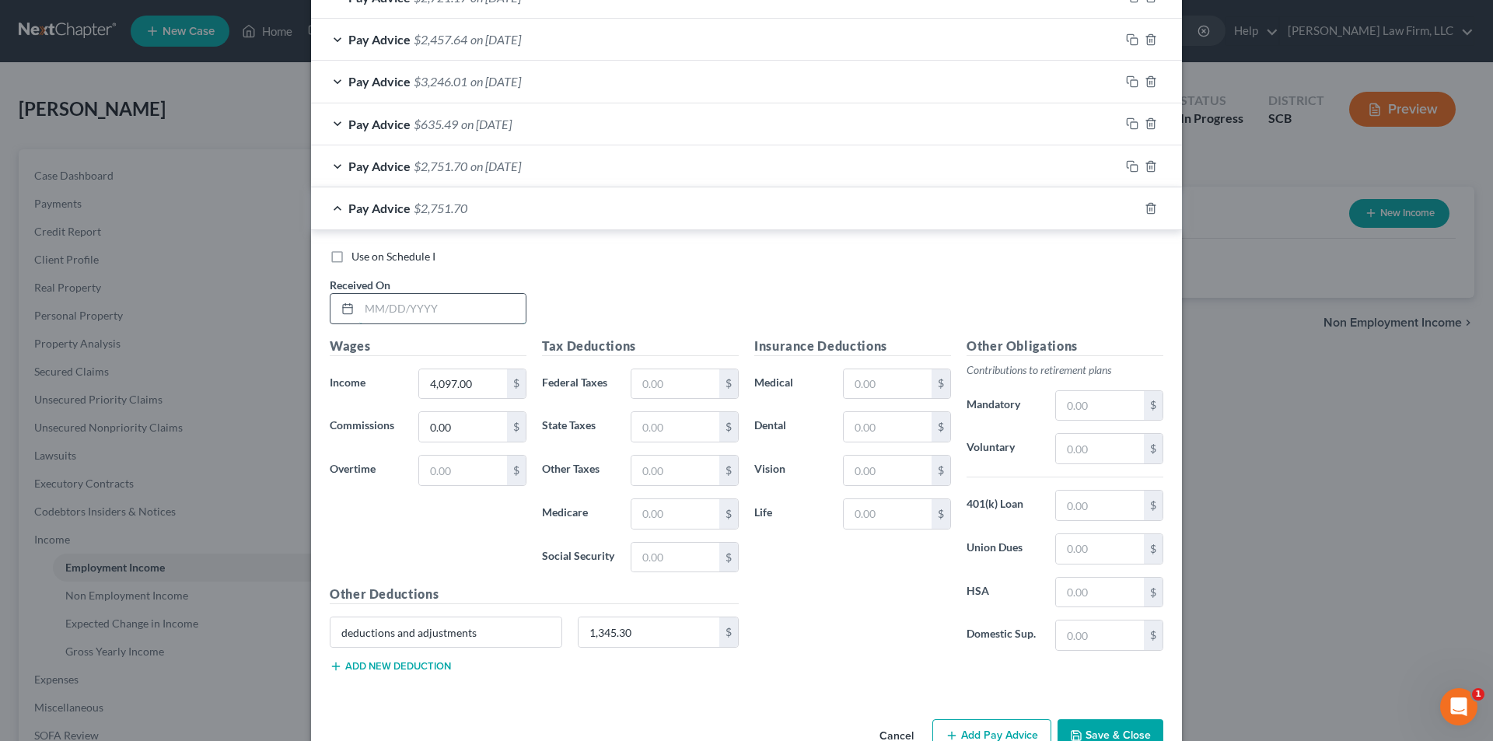
click at [417, 305] on input "text" at bounding box center [442, 309] width 166 height 30
type input "[DATE]"
type input "3,502"
type input "1,039.60"
click at [1130, 212] on icon "button" at bounding box center [1132, 208] width 12 height 12
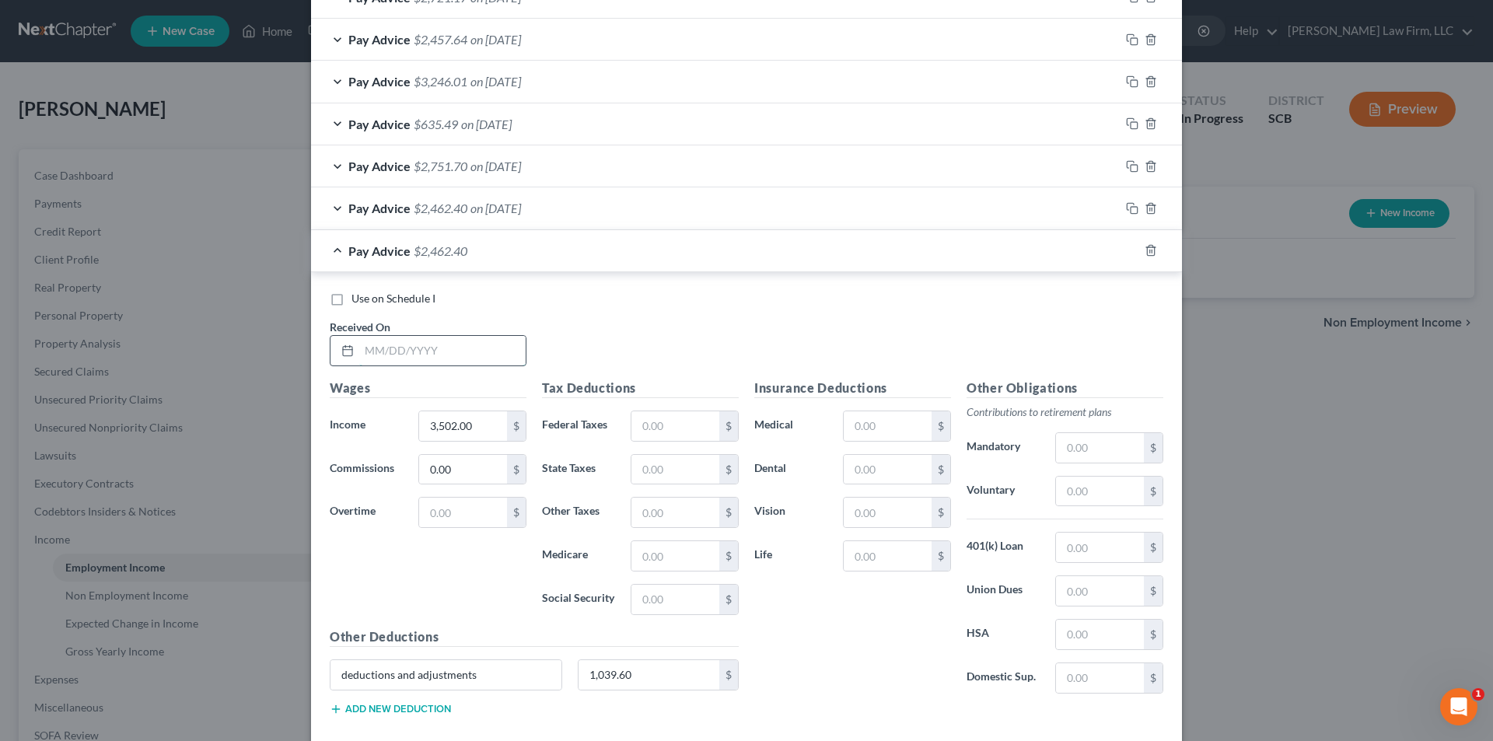
click at [463, 349] on input "text" at bounding box center [442, 351] width 166 height 30
type input "[DATE]"
type input "2"
type input "3,041"
type input "872.30"
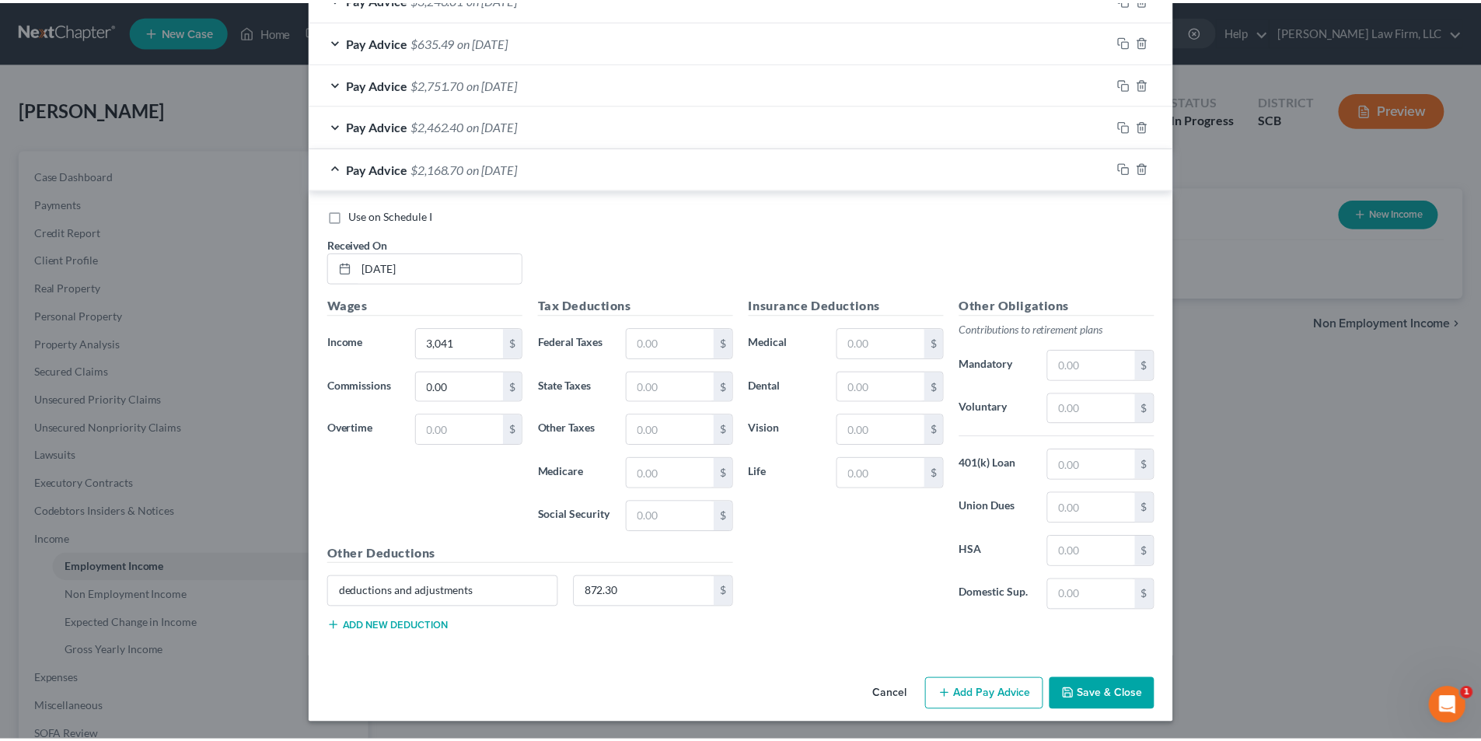
scroll to position [1351, 0]
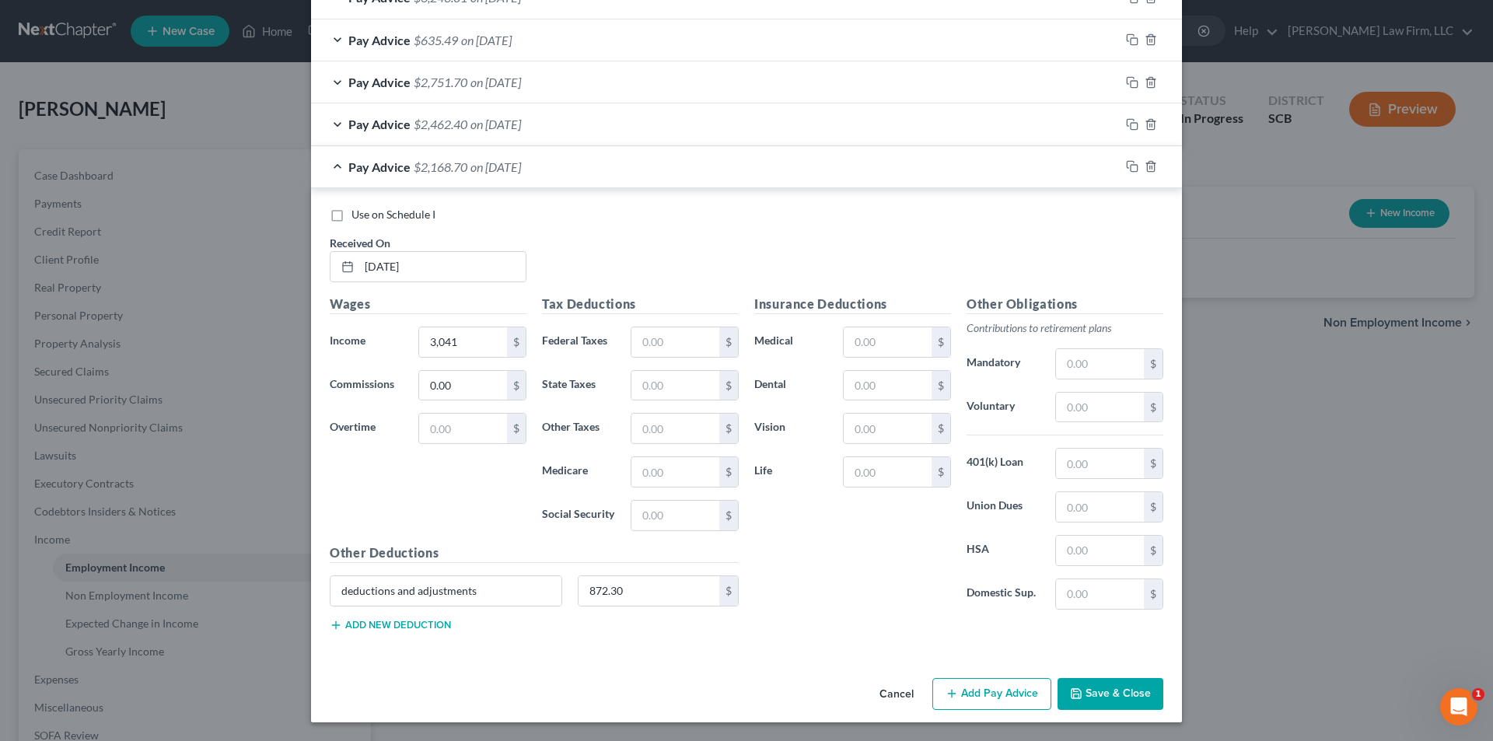
click at [1144, 693] on button "Save & Close" at bounding box center [1110, 694] width 106 height 33
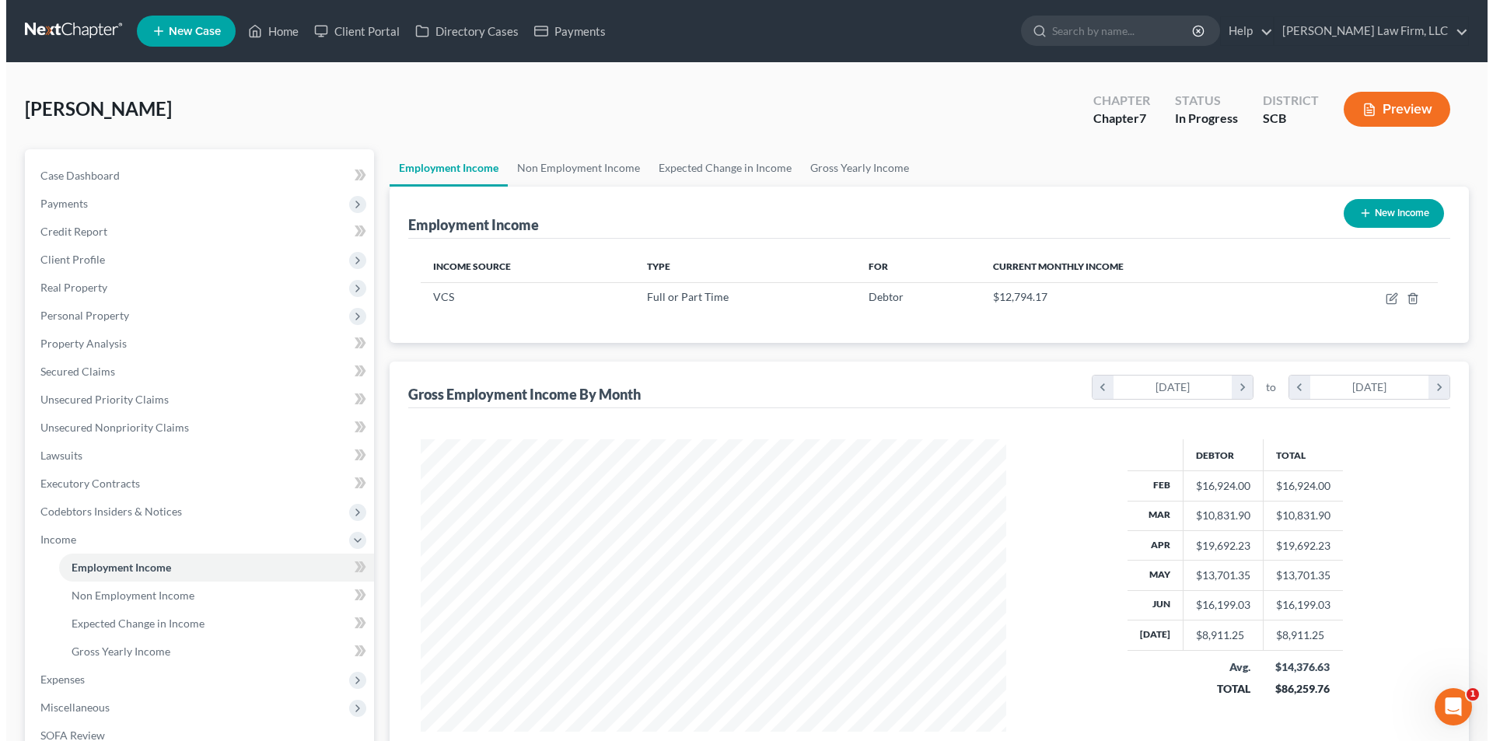
scroll to position [290, 611]
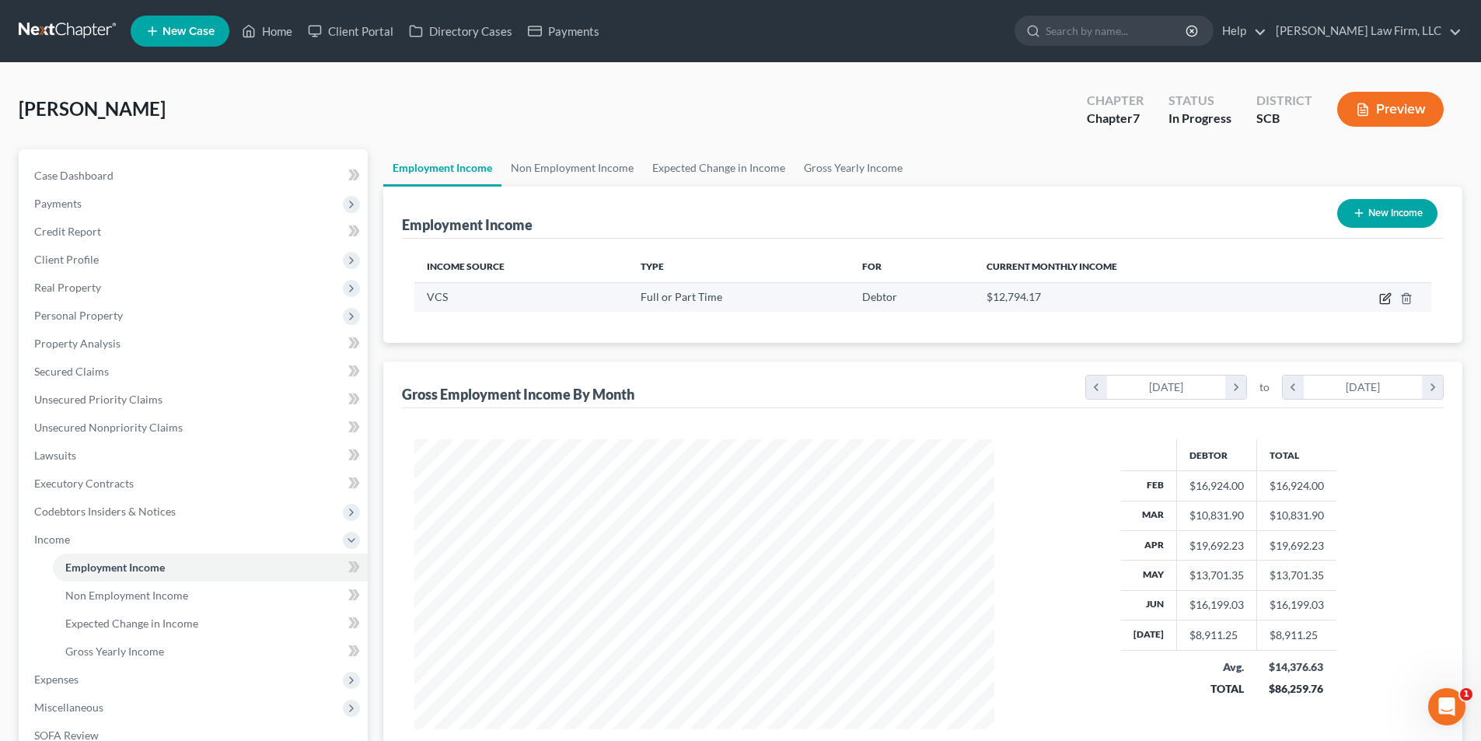
click at [1385, 299] on icon "button" at bounding box center [1386, 296] width 7 height 7
select select "0"
select select "3"
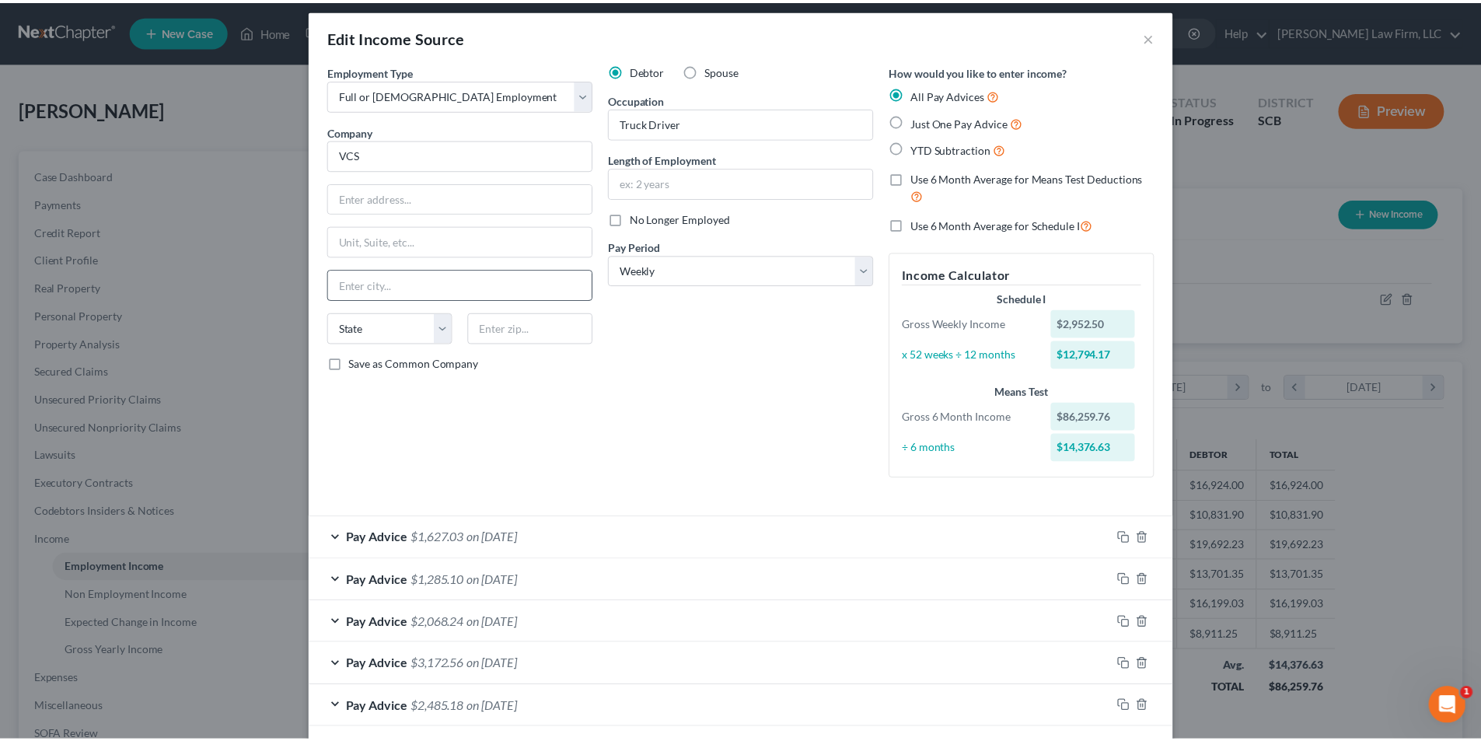
scroll to position [0, 0]
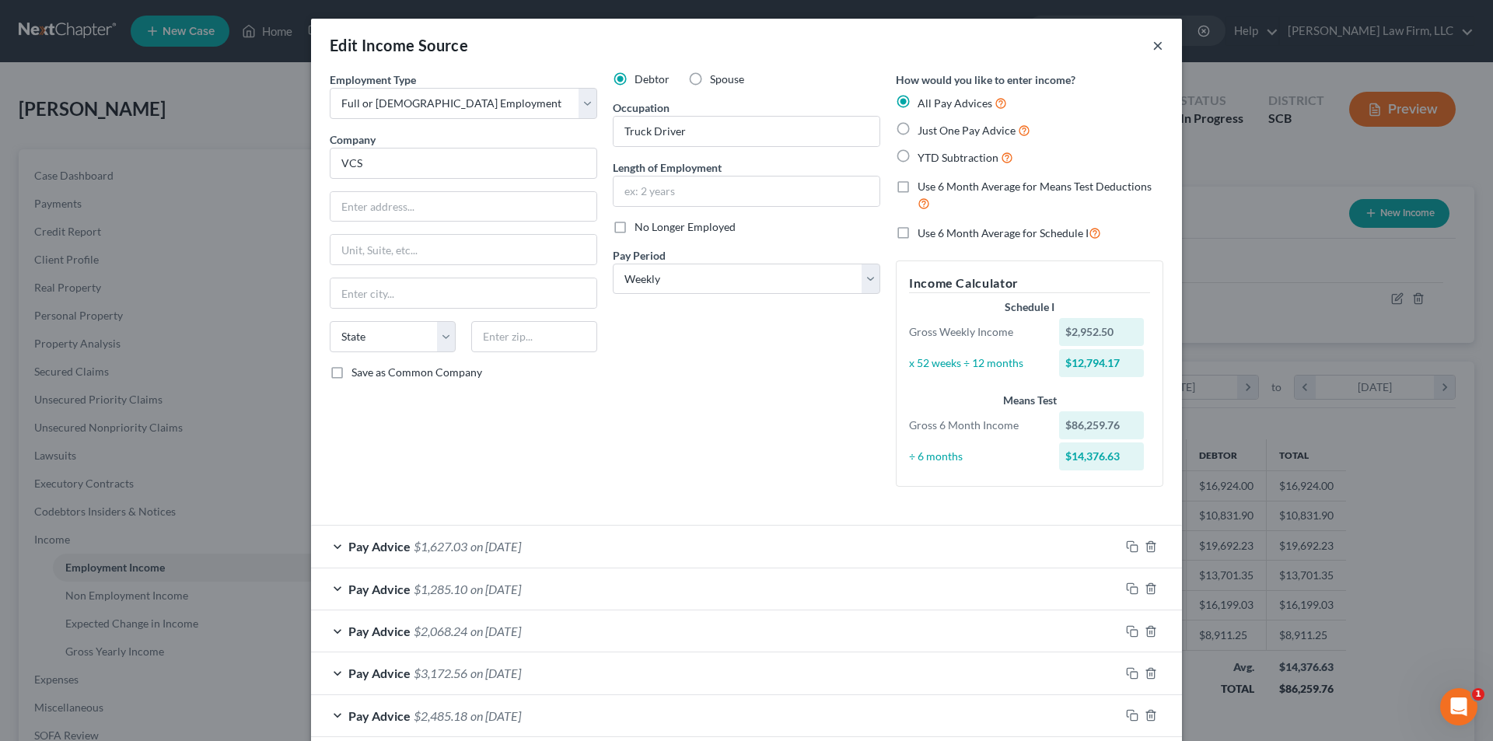
click at [1152, 40] on button "×" at bounding box center [1157, 45] width 11 height 19
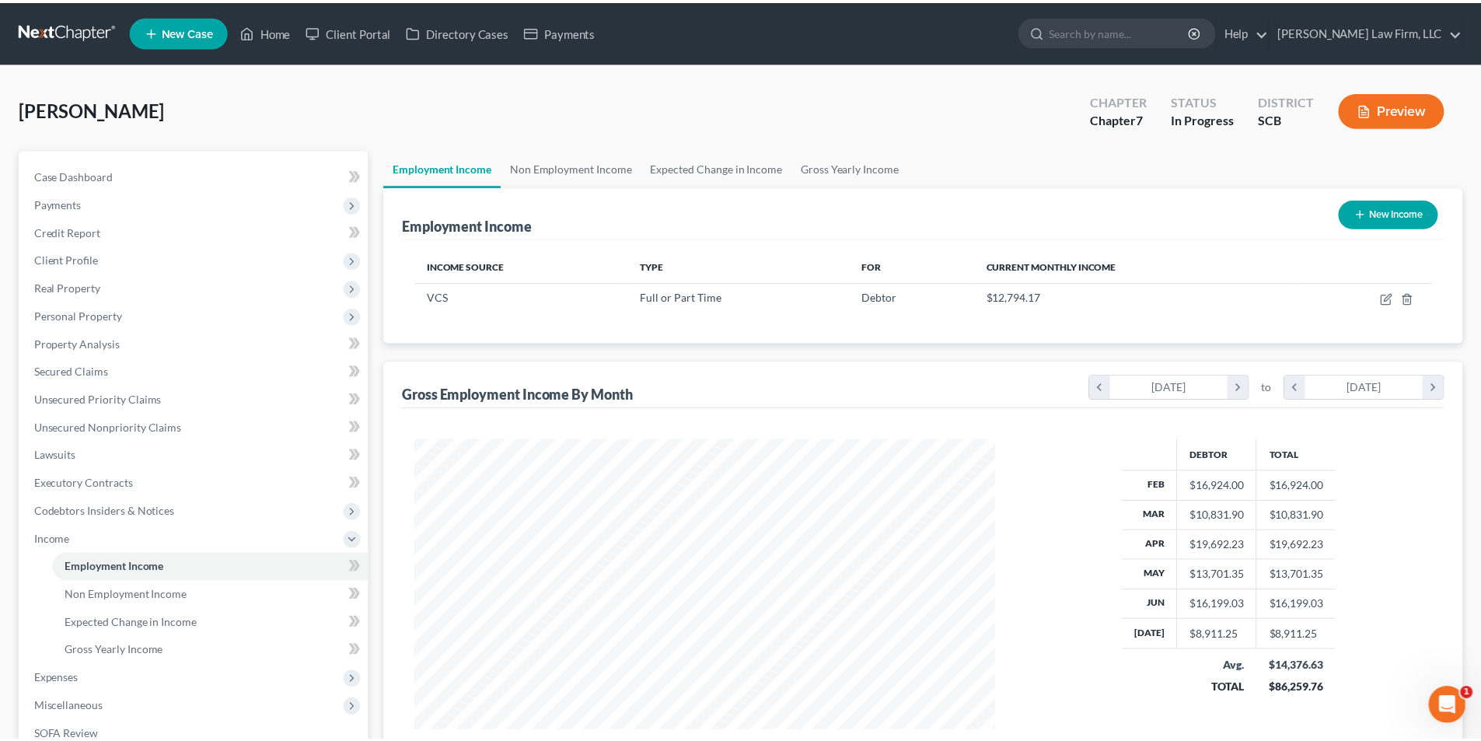
scroll to position [777103, 776782]
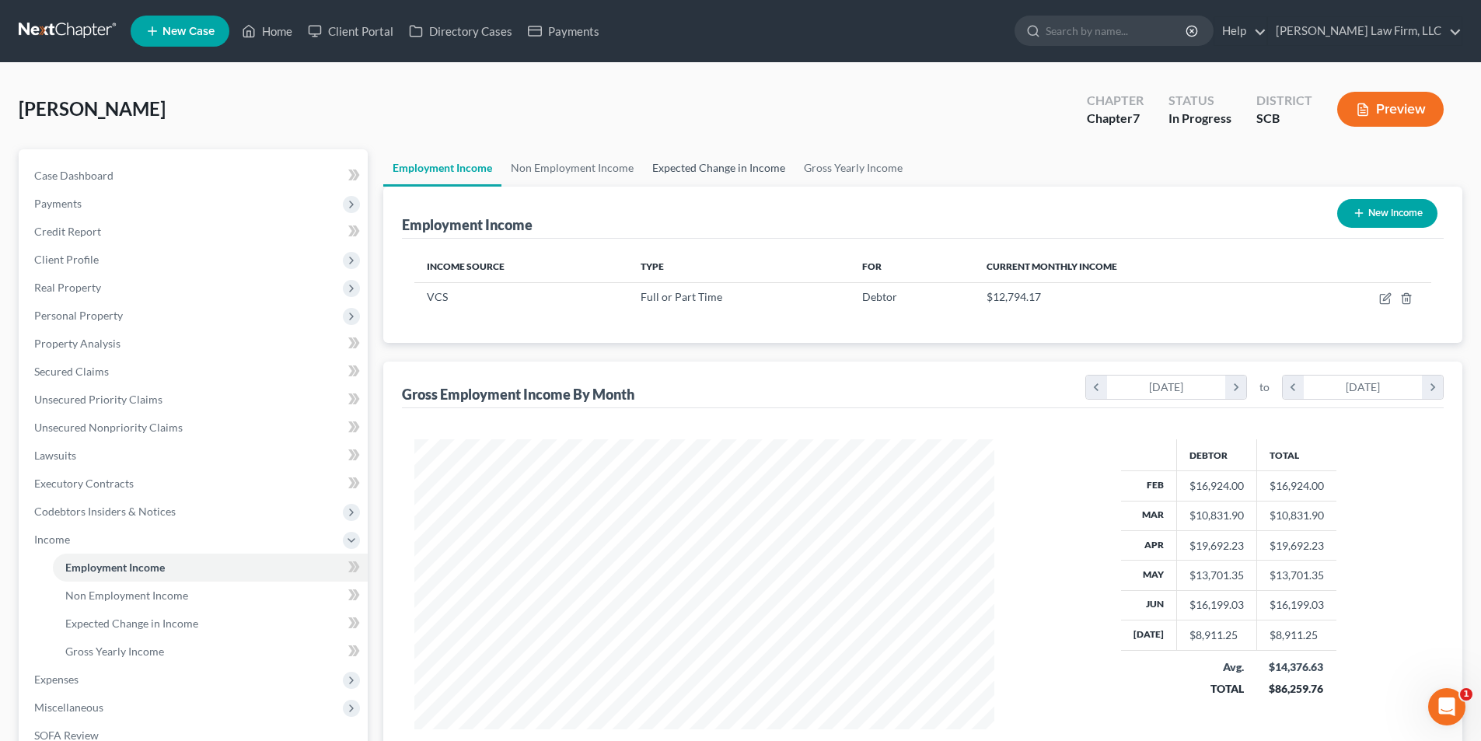
click at [746, 168] on link "Expected Change in Income" at bounding box center [719, 167] width 152 height 37
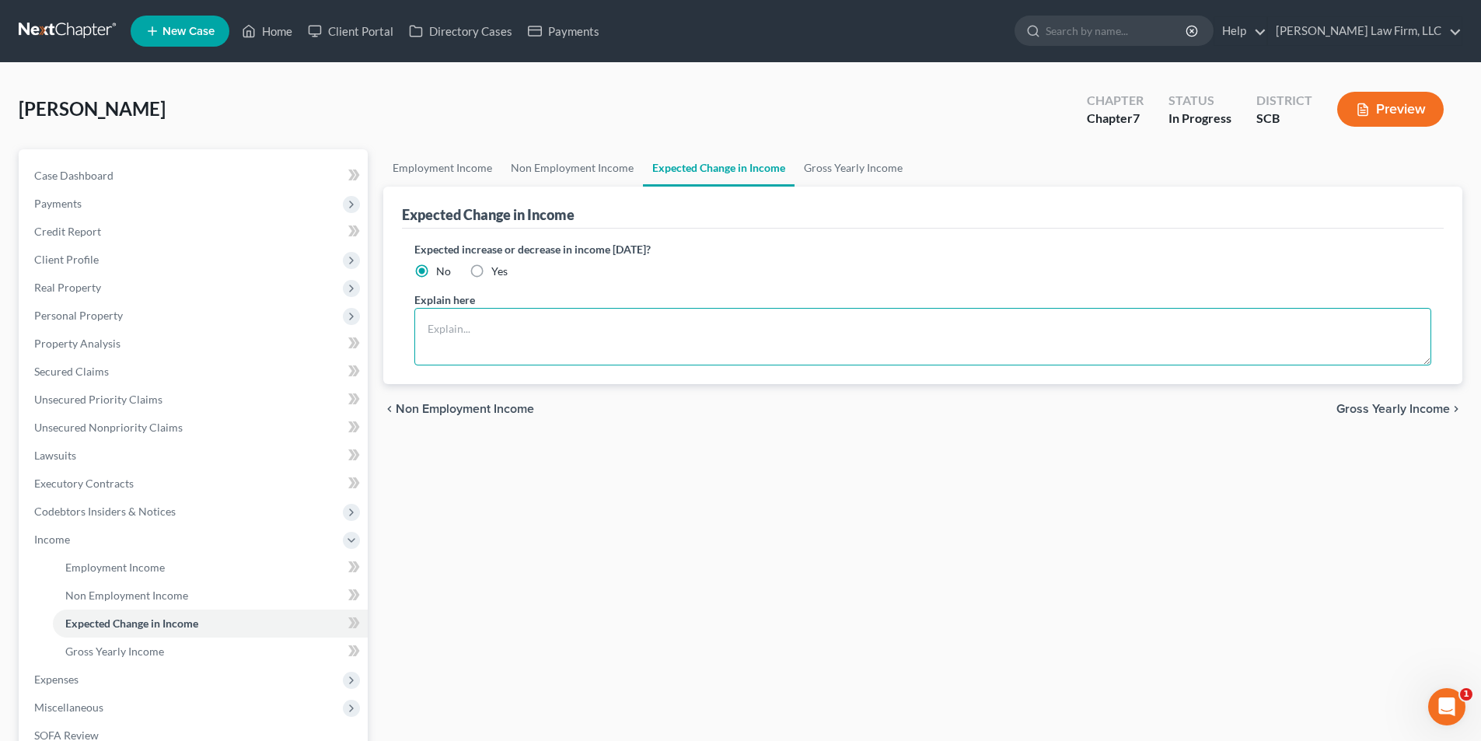
click at [680, 321] on textarea at bounding box center [922, 337] width 1017 height 58
click at [535, 337] on textarea "The debtor did not recieve any income for the week of [DATE]" at bounding box center [922, 337] width 1017 height 58
click at [746, 335] on textarea "The debtor did not receive any income for the week of [DATE]" at bounding box center [922, 337] width 1017 height 58
type textarea "The debtor did not receive any income for the week of [DATE]."
click at [438, 162] on link "Employment Income" at bounding box center [442, 167] width 118 height 37
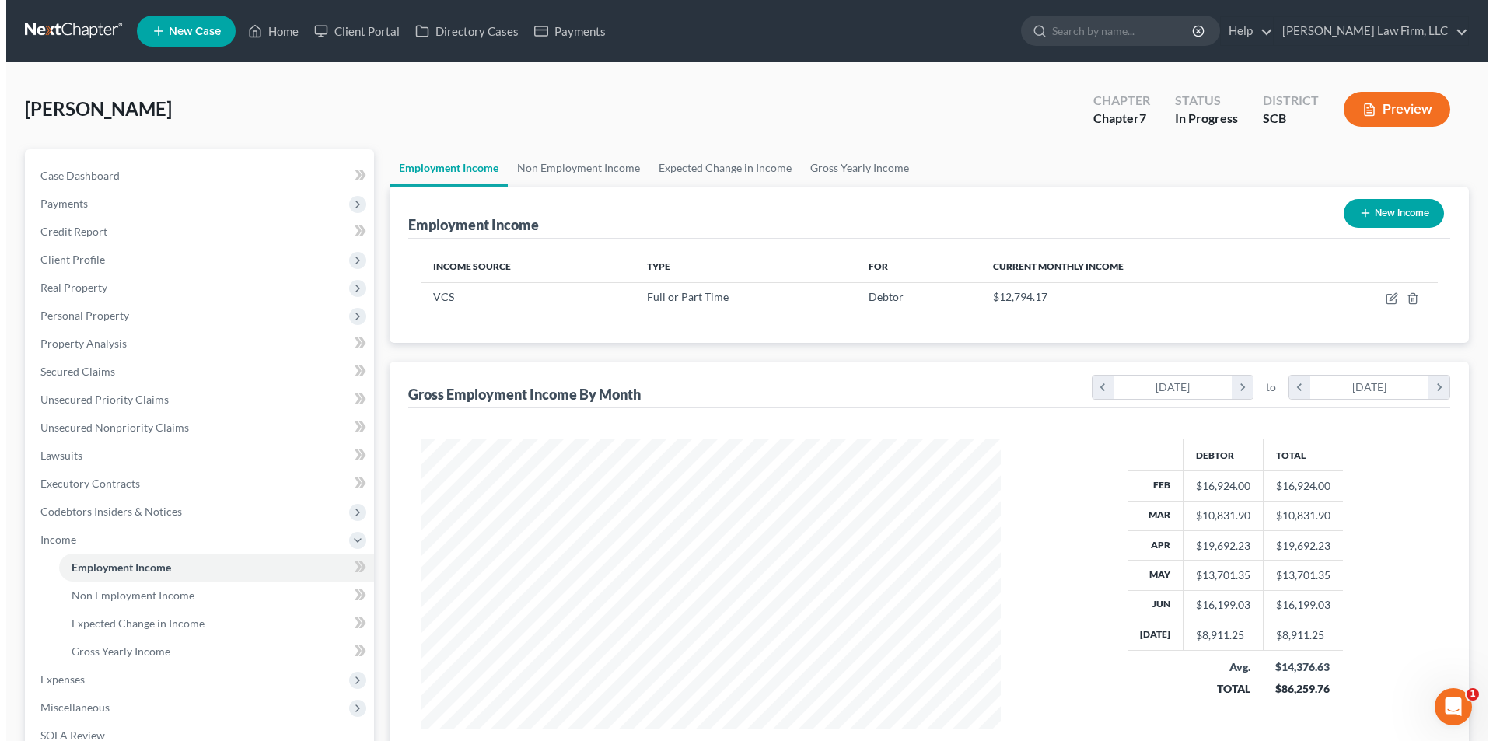
scroll to position [290, 611]
click at [1370, 213] on button "New Income" at bounding box center [1387, 213] width 100 height 29
select select "0"
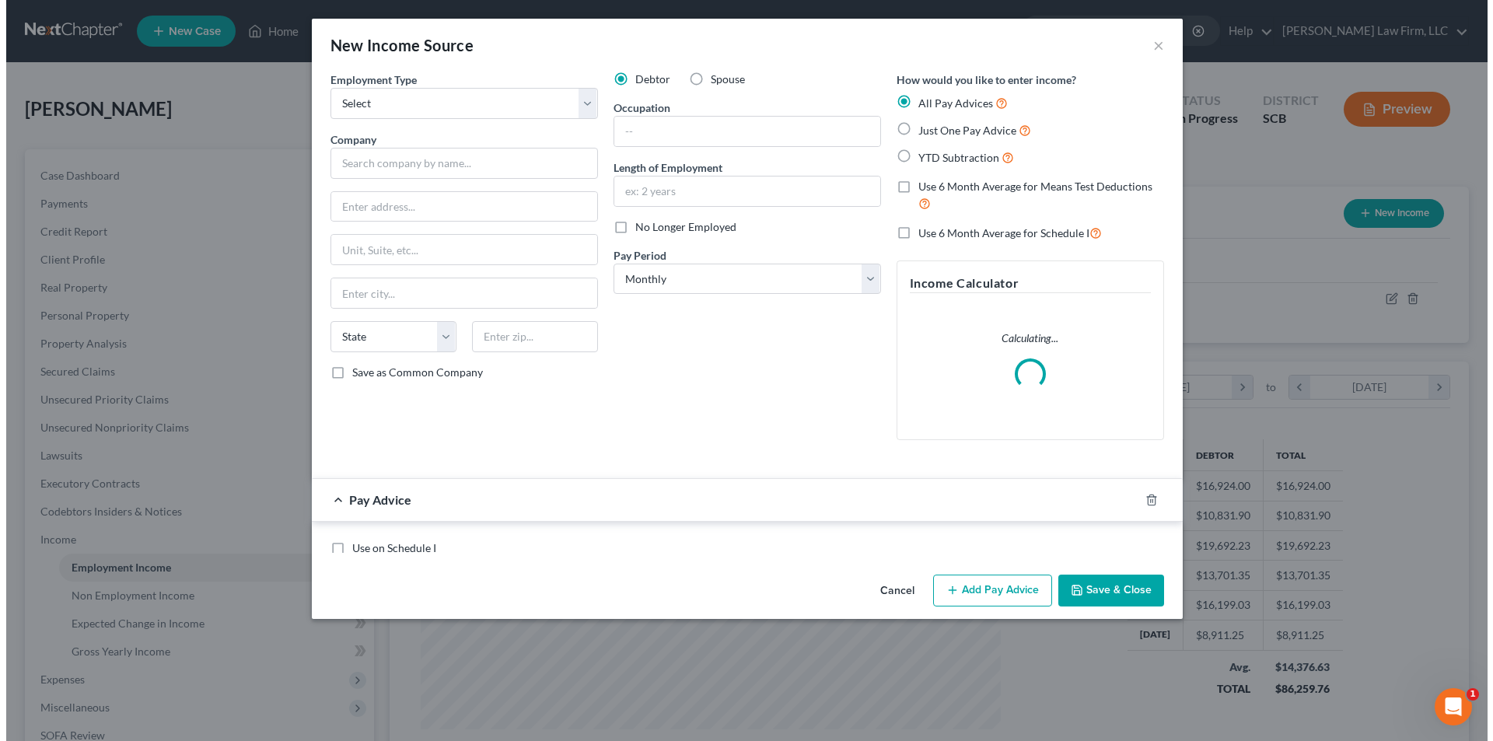
scroll to position [292, 616]
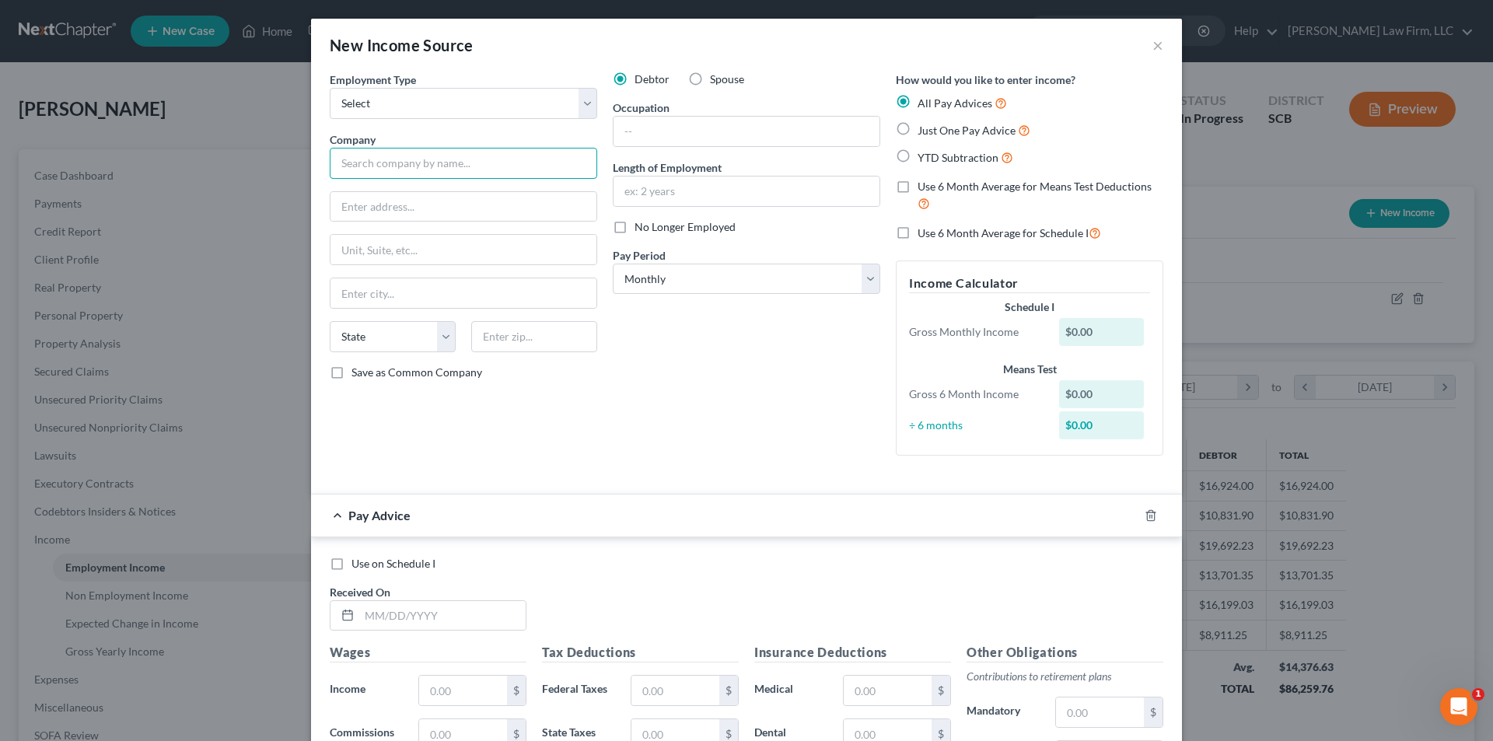
click at [431, 163] on input "text" at bounding box center [463, 163] width 267 height 31
click at [348, 168] on input "Innovatis Delivers, LLC" at bounding box center [463, 163] width 267 height 31
type input "Innovative Delivers, LLC"
type input "[STREET_ADDRESS]"
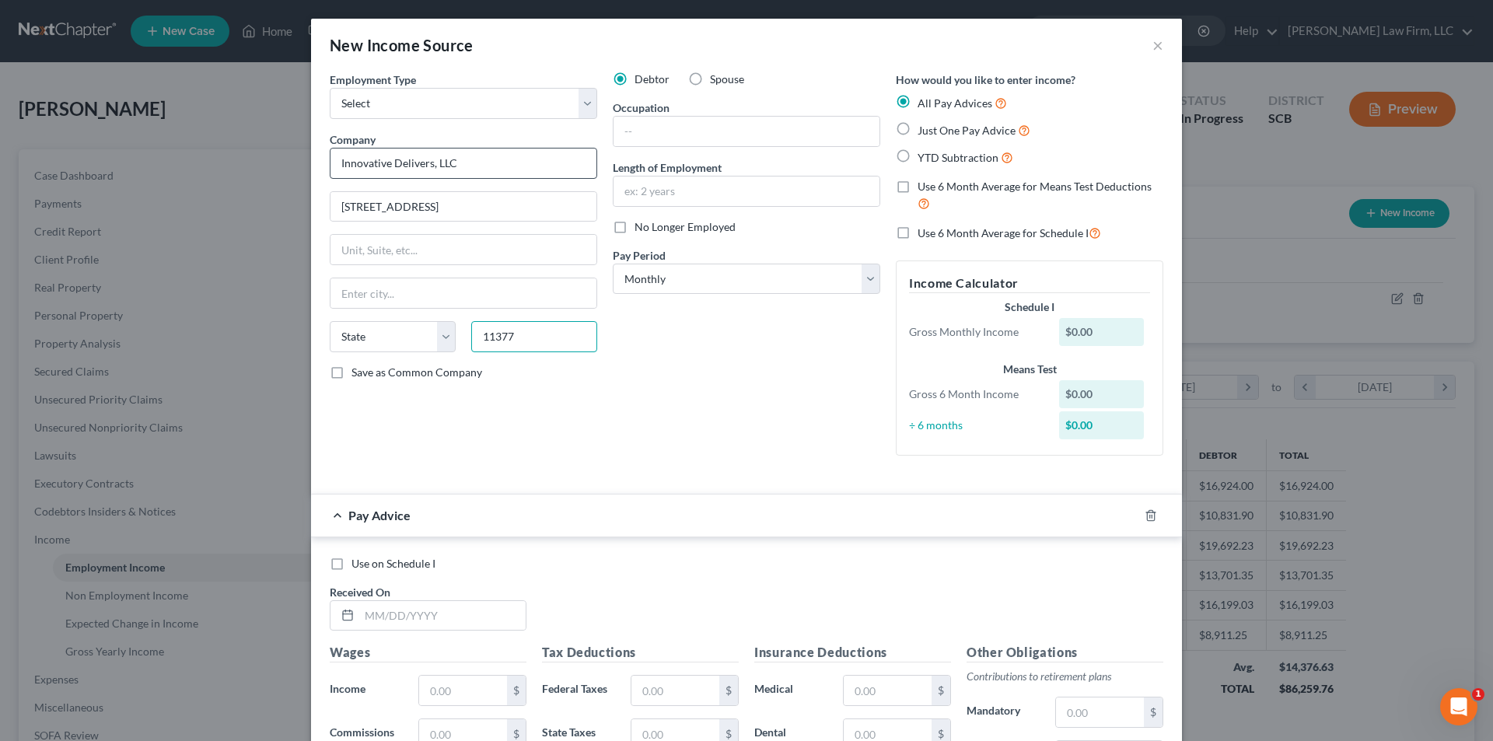
type input "11377"
type input "Woodside"
select select "35"
type input "dispatch"
click at [674, 267] on select "Select Monthly Twice Monthly Every Other Week Weekly" at bounding box center [746, 279] width 267 height 31
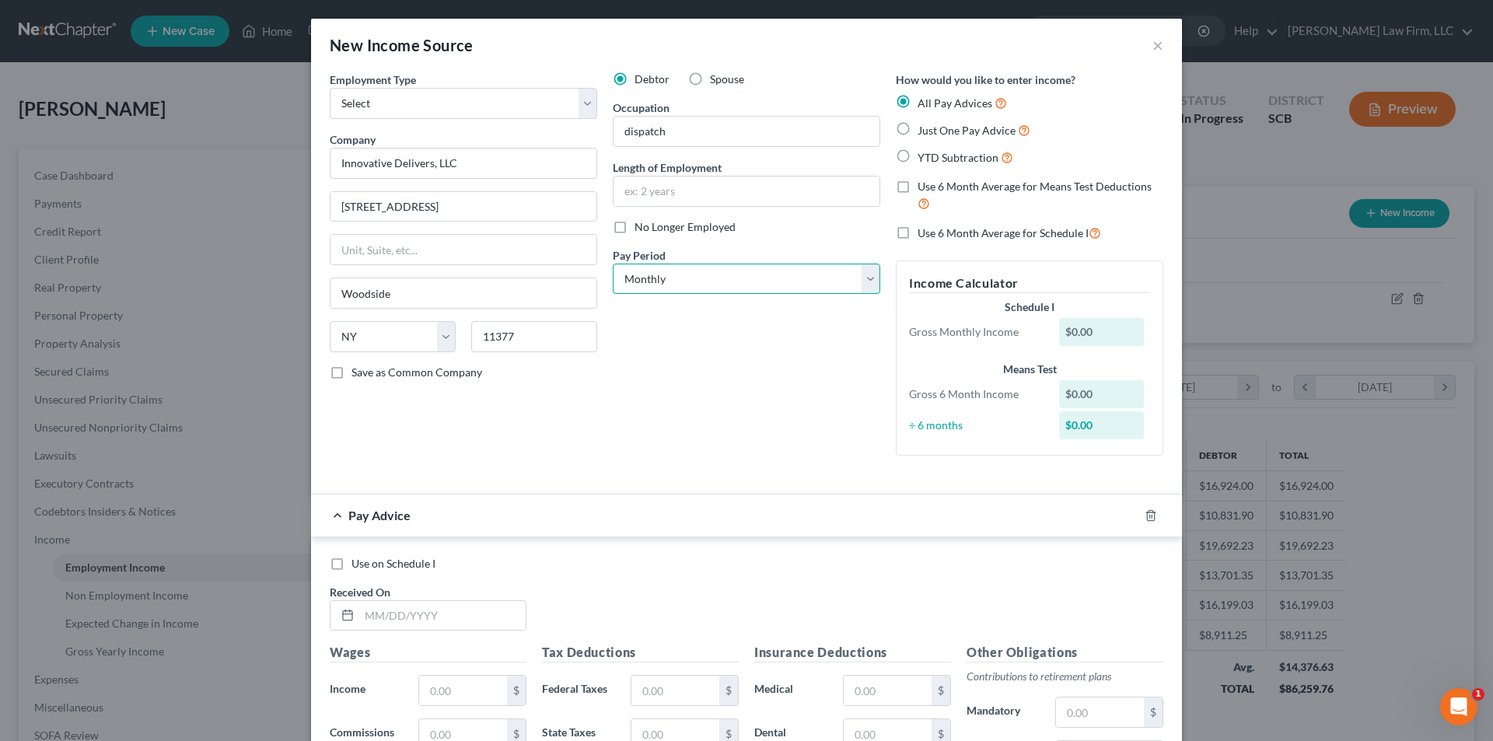
select select "2"
click at [613, 264] on select "Select Monthly Twice Monthly Every Other Week Weekly" at bounding box center [746, 279] width 267 height 31
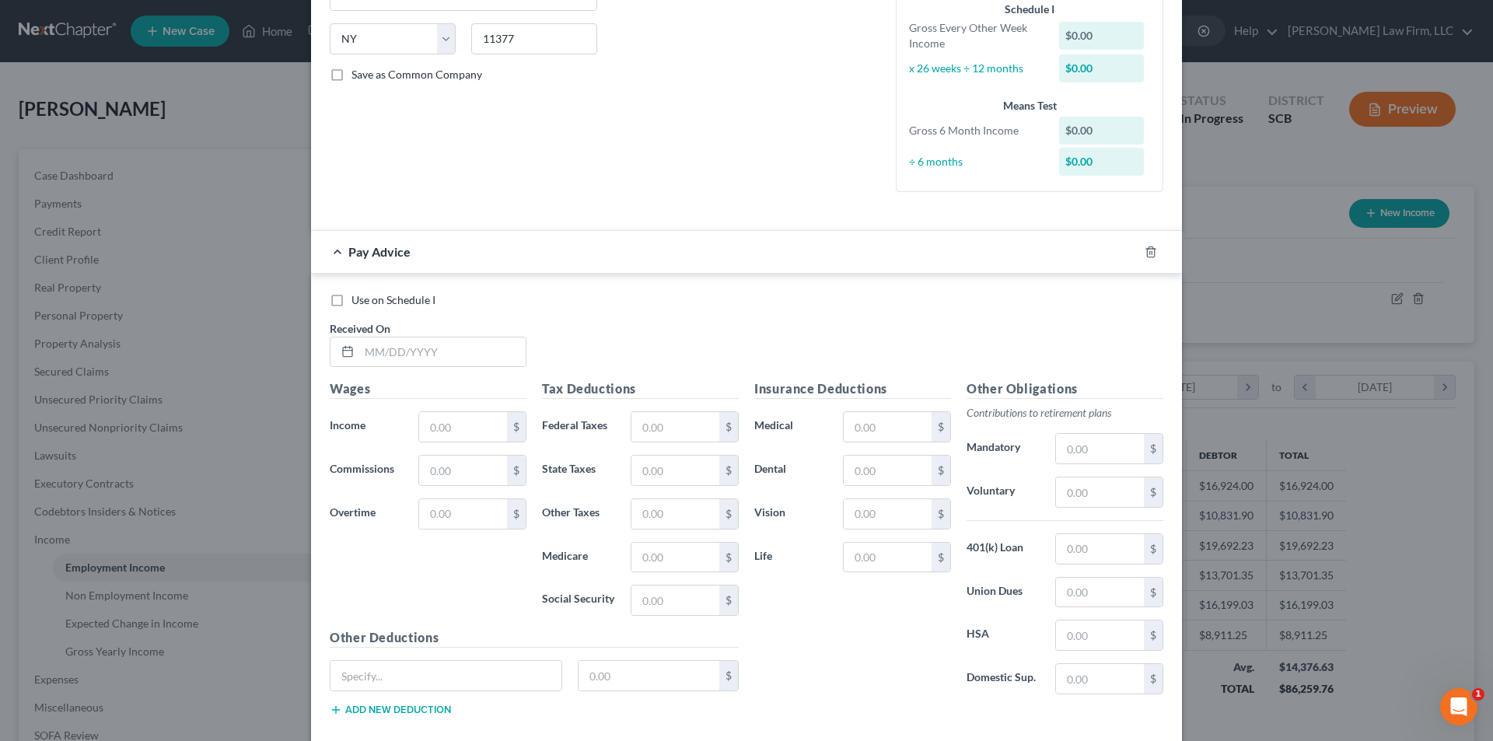
scroll to position [311, 0]
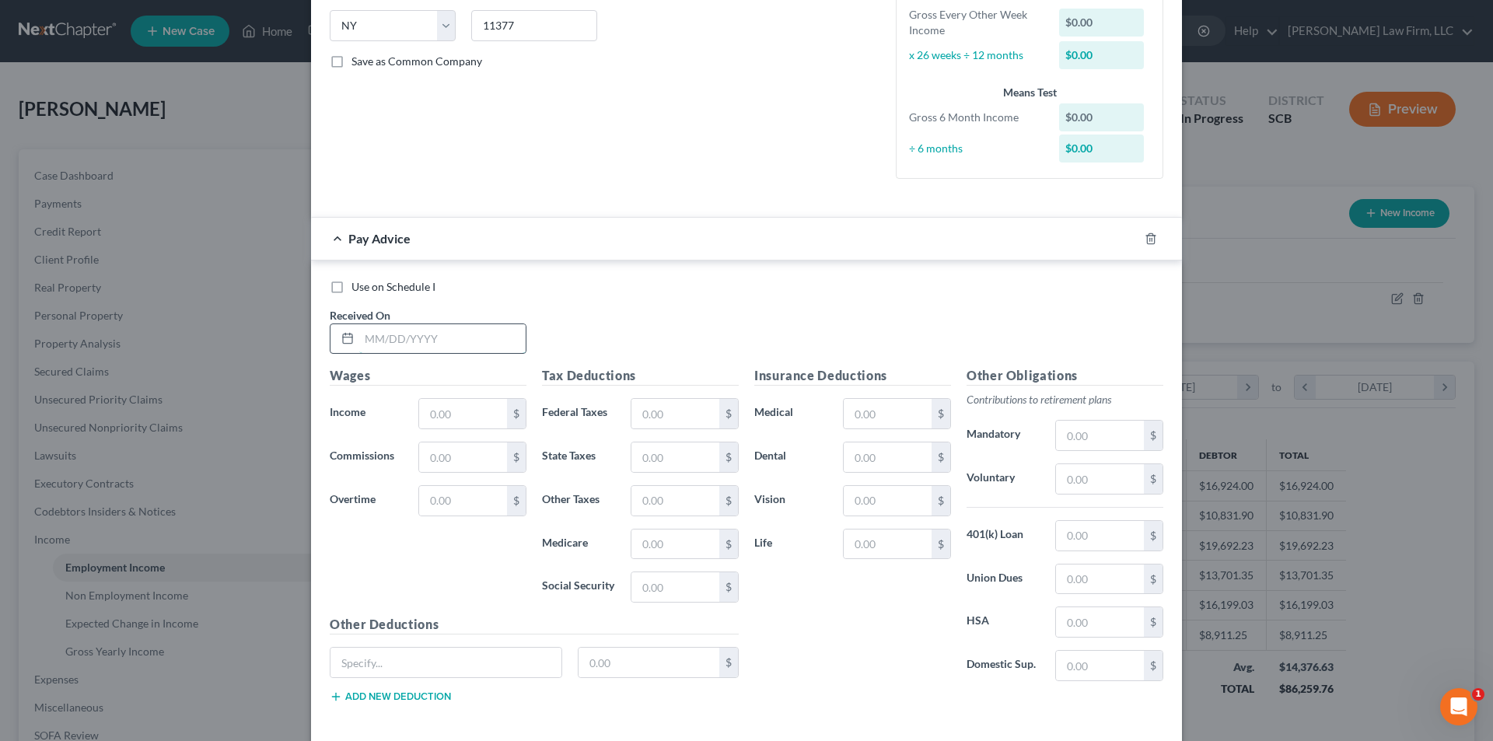
click at [413, 337] on input "text" at bounding box center [442, 339] width 166 height 30
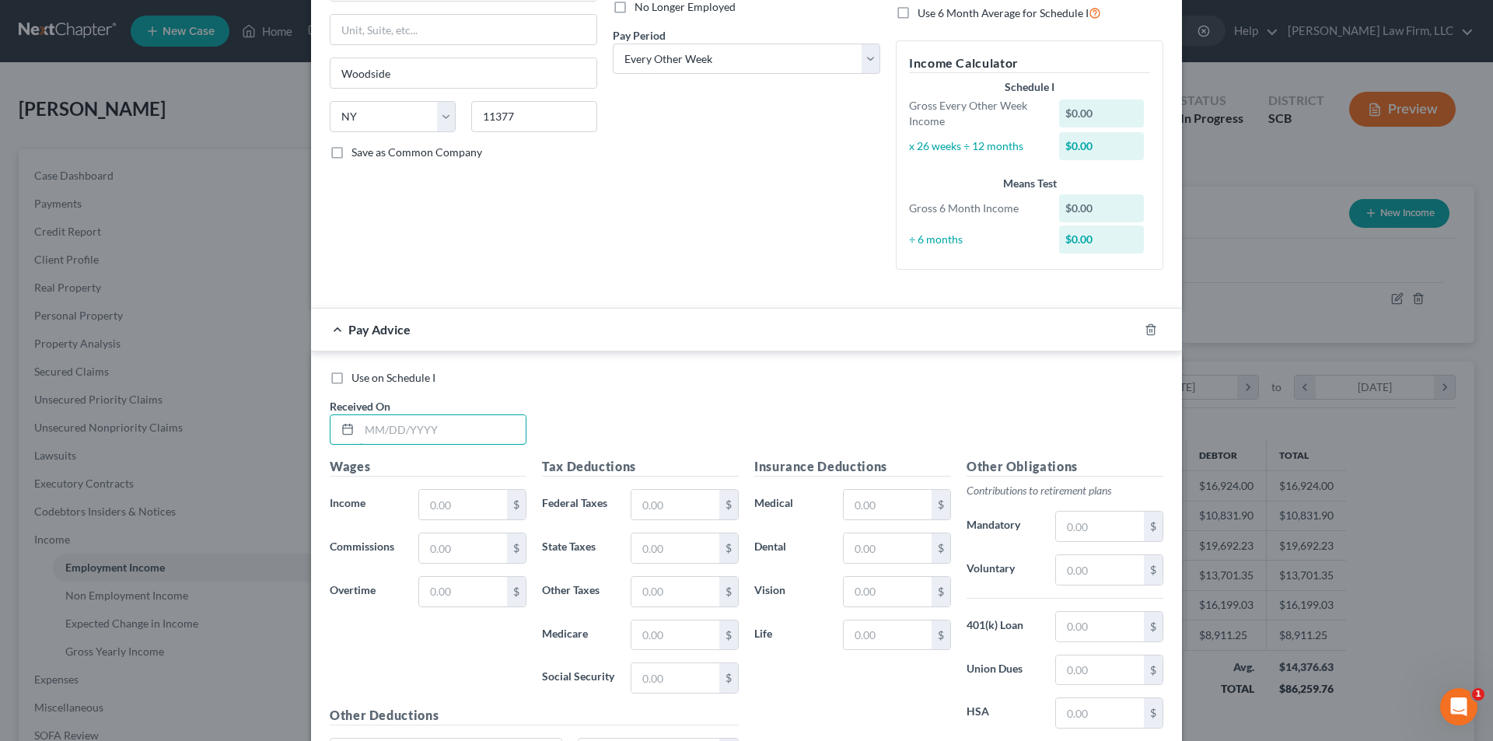
scroll to position [0, 0]
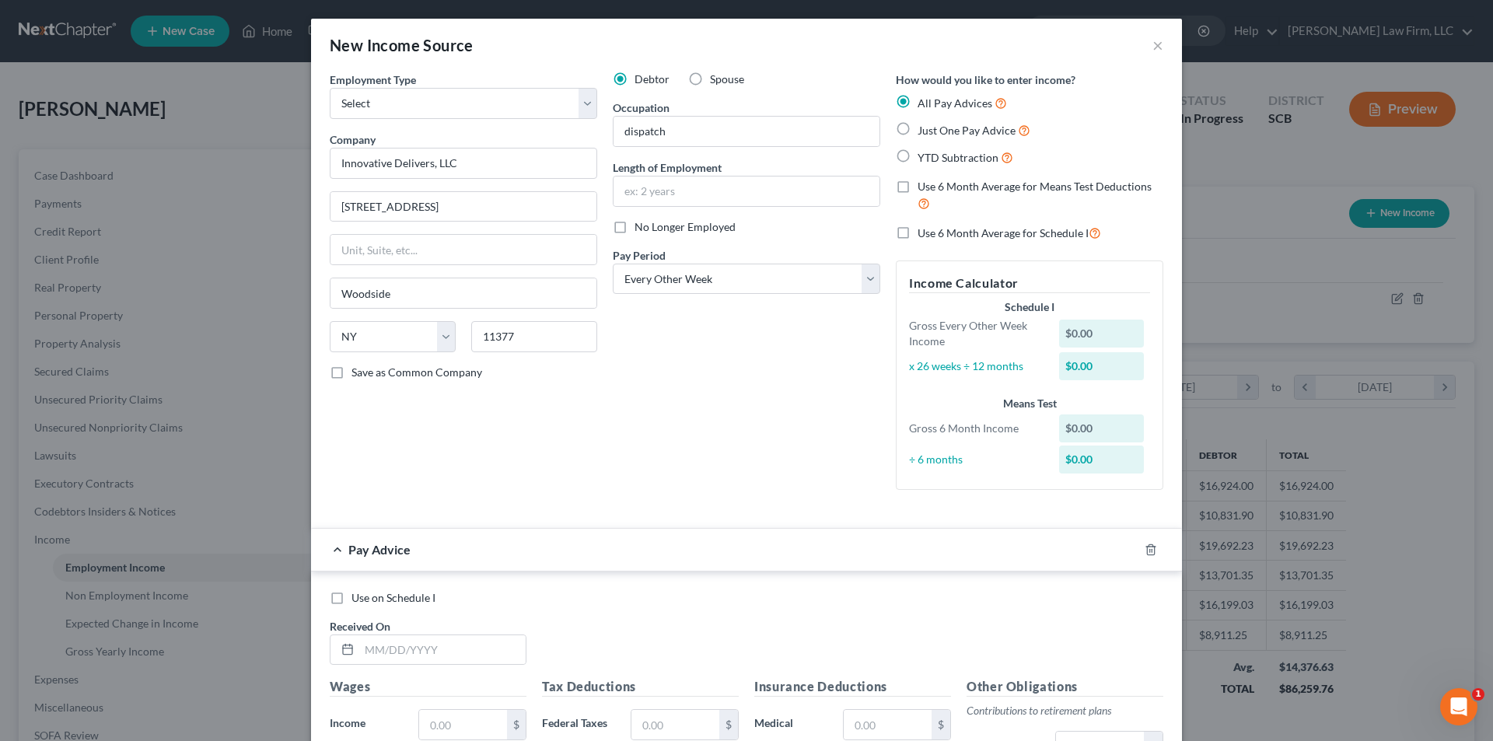
click at [710, 79] on label "Spouse" at bounding box center [727, 80] width 34 height 16
click at [716, 79] on input "Spouse" at bounding box center [721, 77] width 10 height 10
radio input "true"
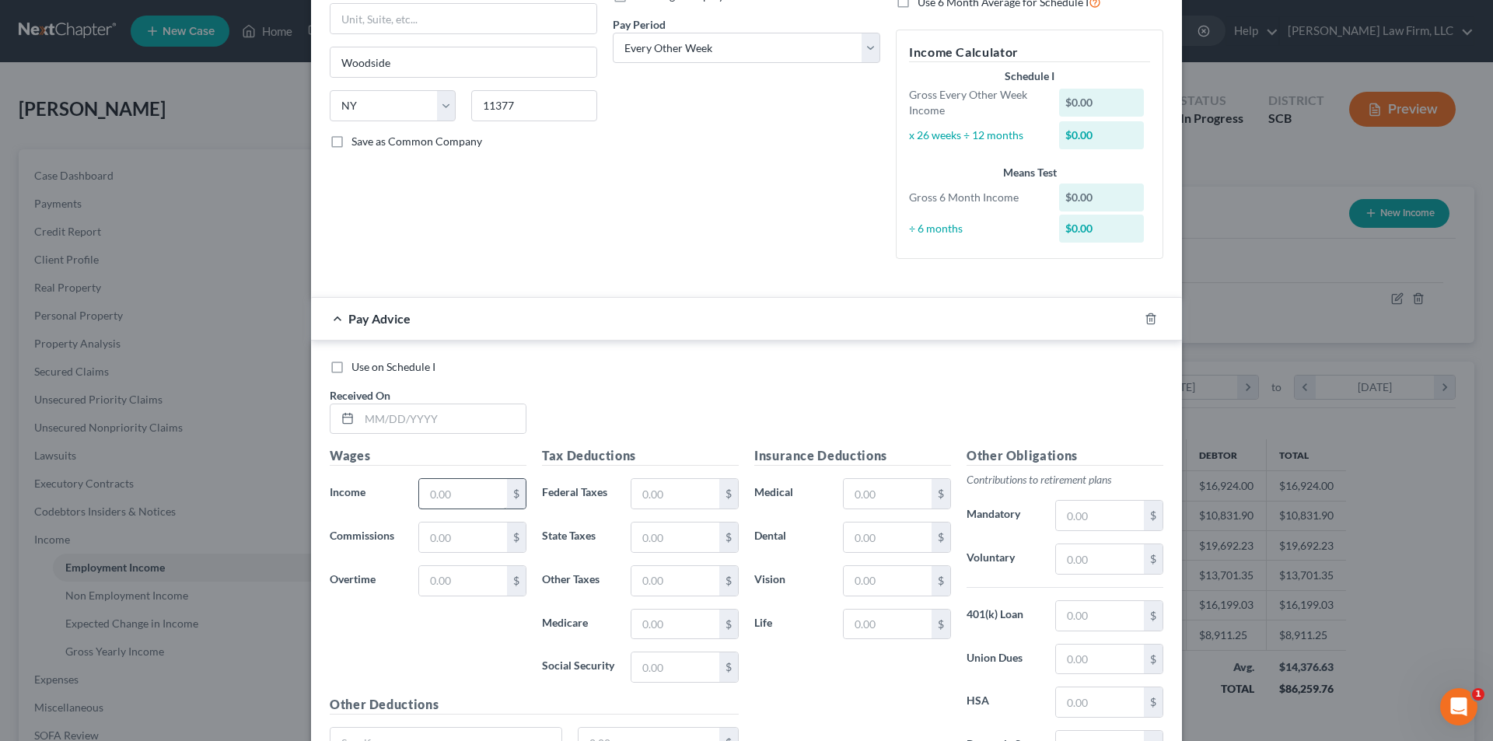
scroll to position [233, 0]
click at [414, 417] on input "text" at bounding box center [442, 417] width 166 height 30
drag, startPoint x: 410, startPoint y: 414, endPoint x: 276, endPoint y: 417, distance: 133.8
click at [276, 417] on div "New Income Source × Employment Type * Select Full or [DEMOGRAPHIC_DATA] Employm…" at bounding box center [746, 370] width 1493 height 741
type input "[DATE]"
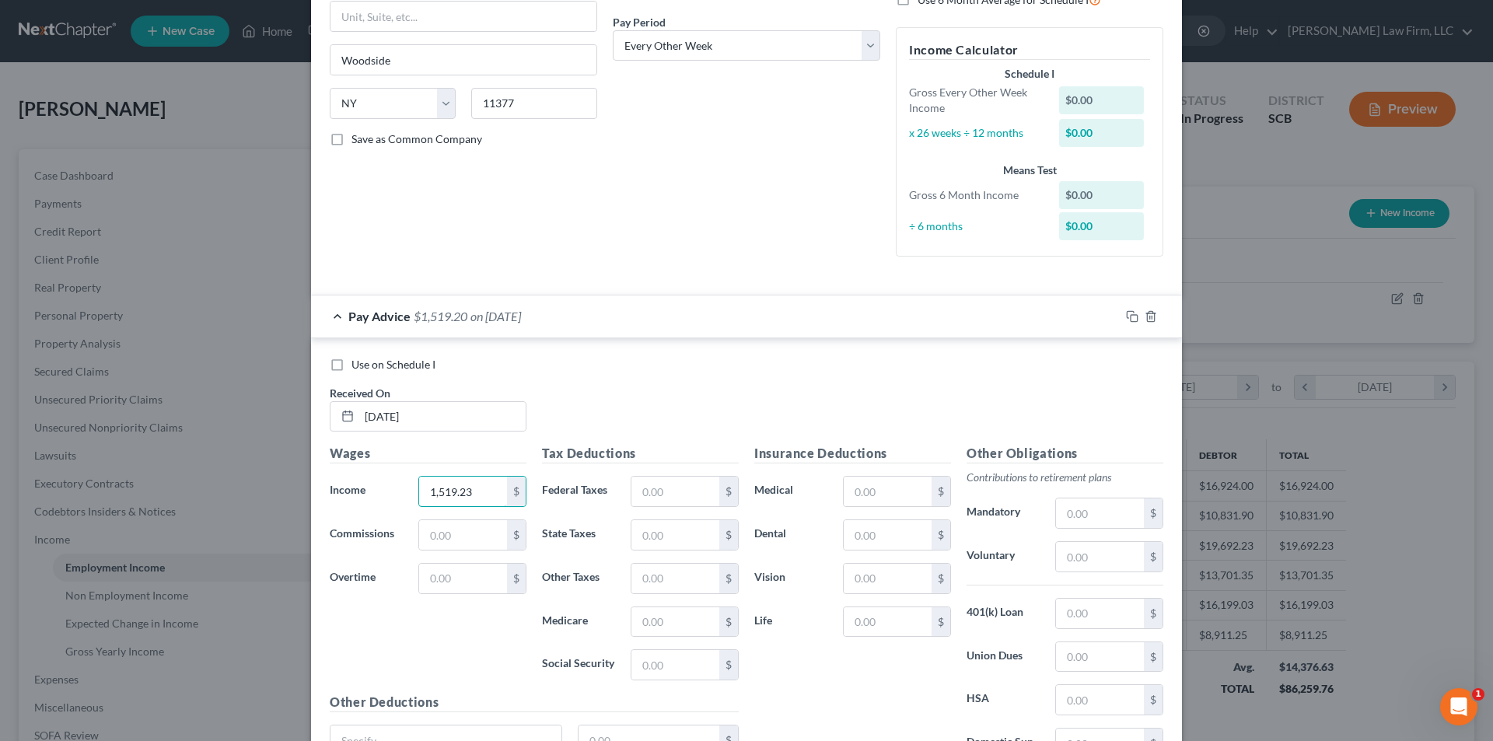
type input "1,519.23"
type input "36.54"
type input "35.54"
type input "2,203"
type input "94.19"
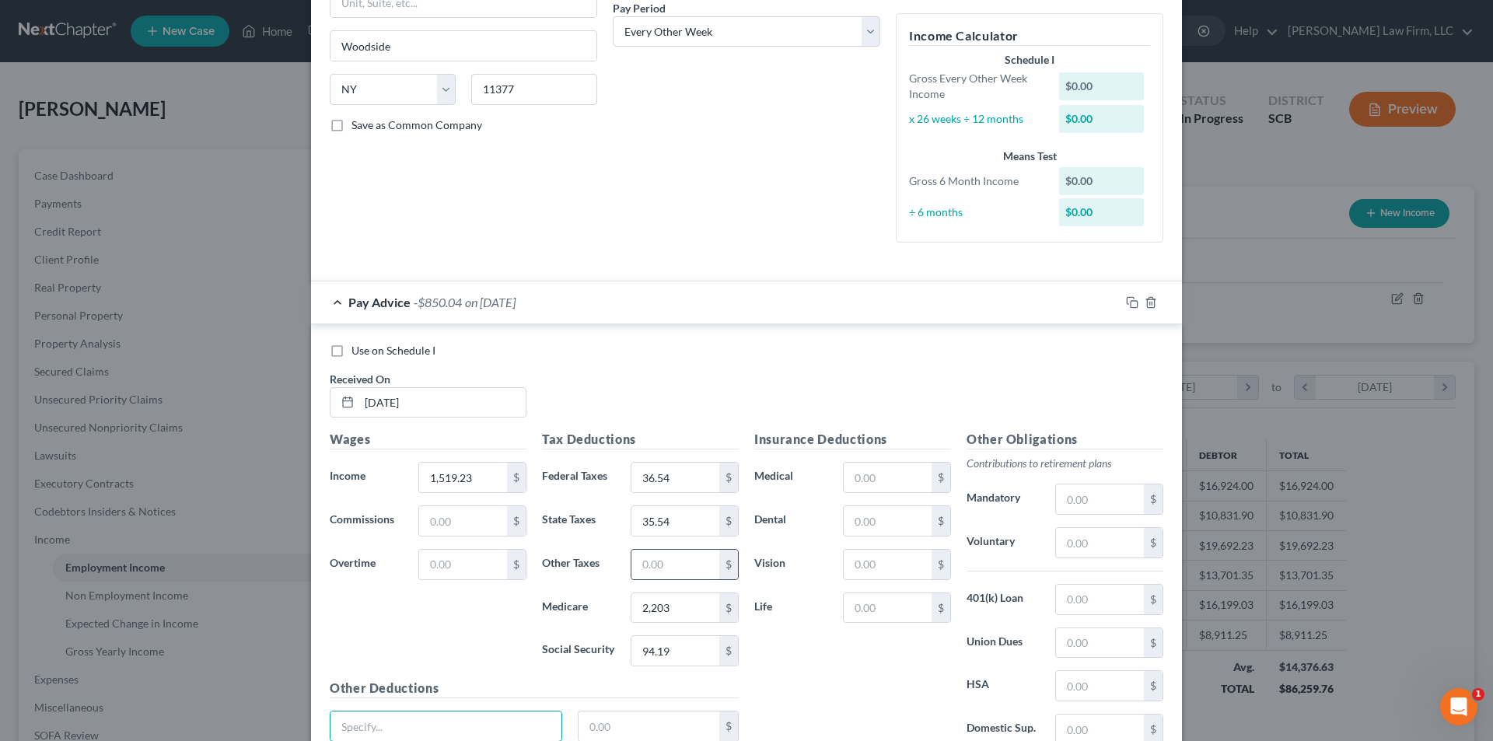
scroll to position [325, 0]
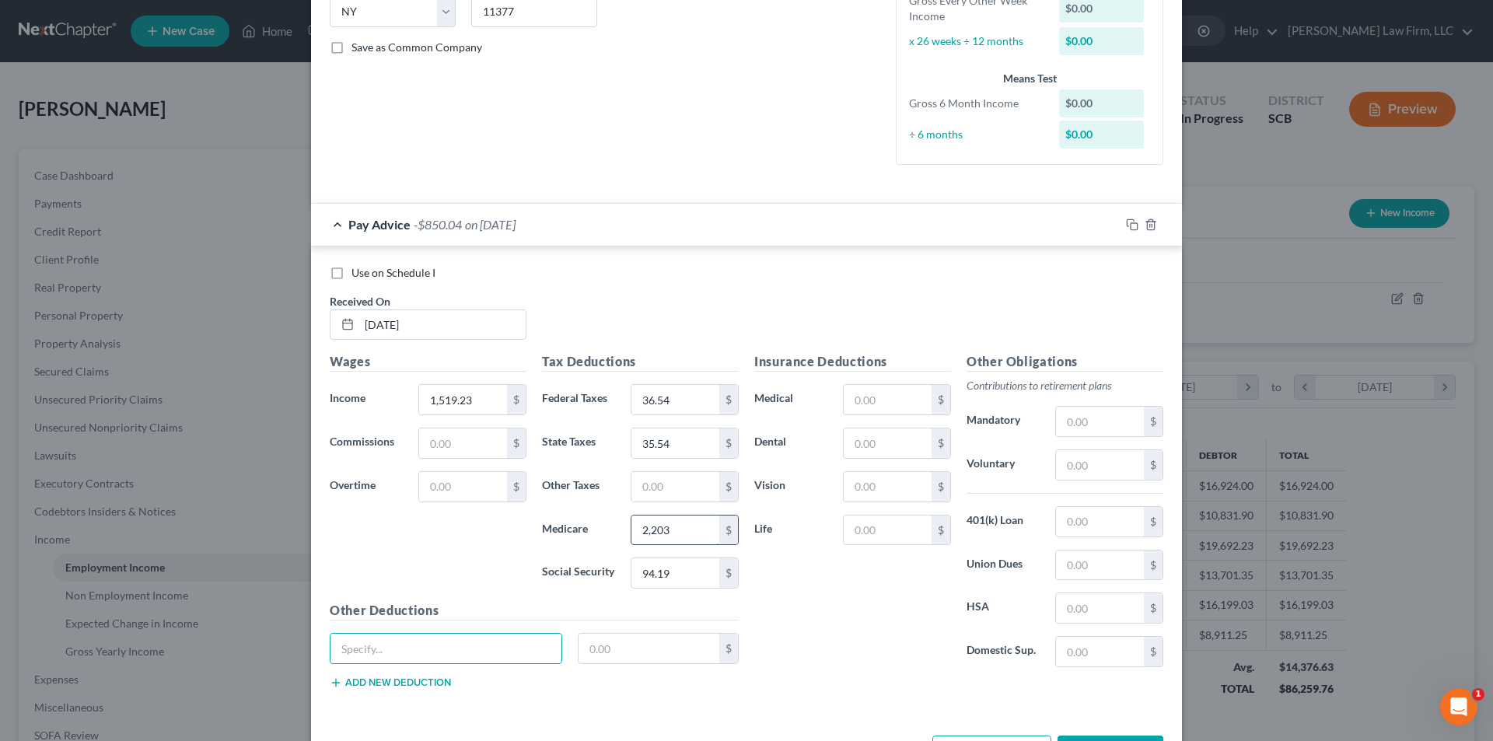
click at [677, 527] on input "2,203" at bounding box center [675, 530] width 88 height 30
type input "22.03"
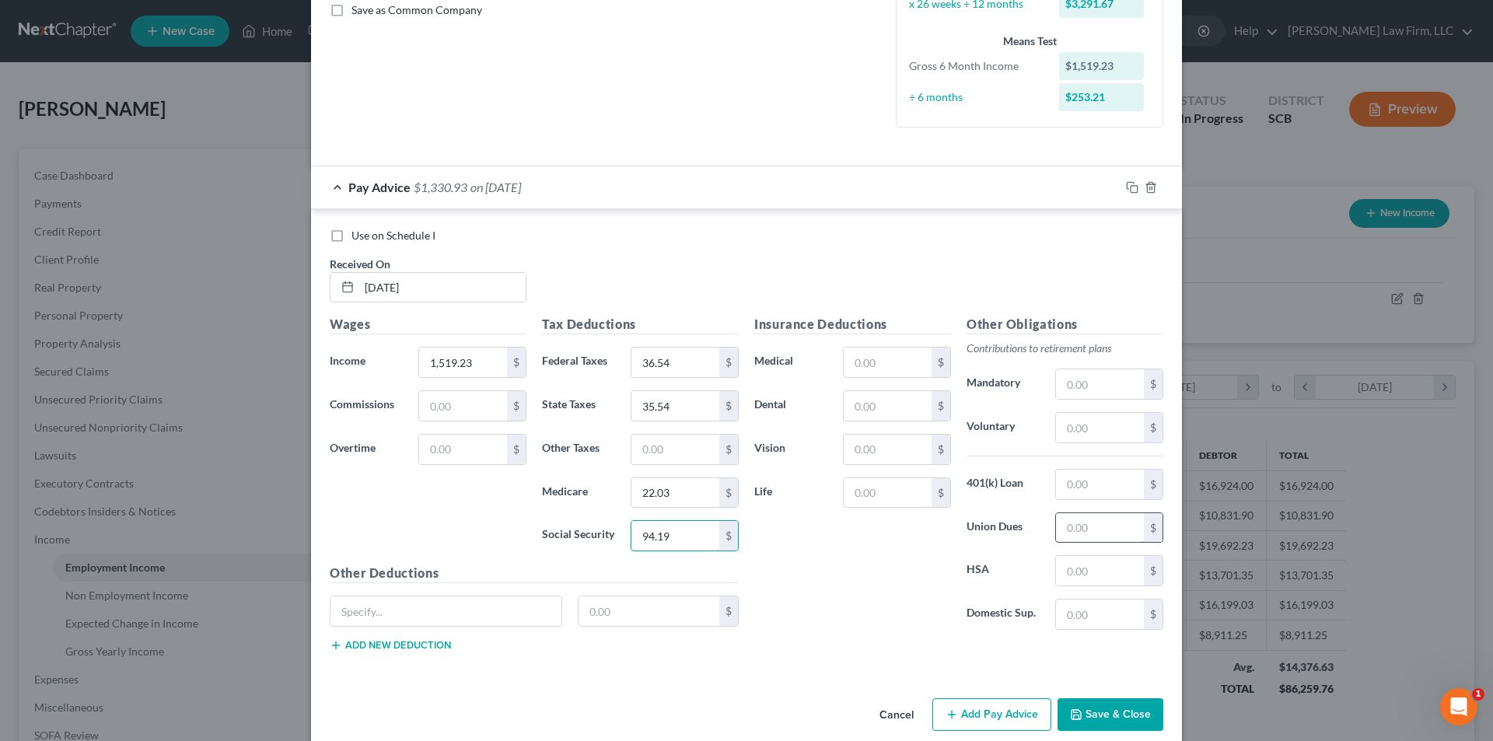
scroll to position [383, 0]
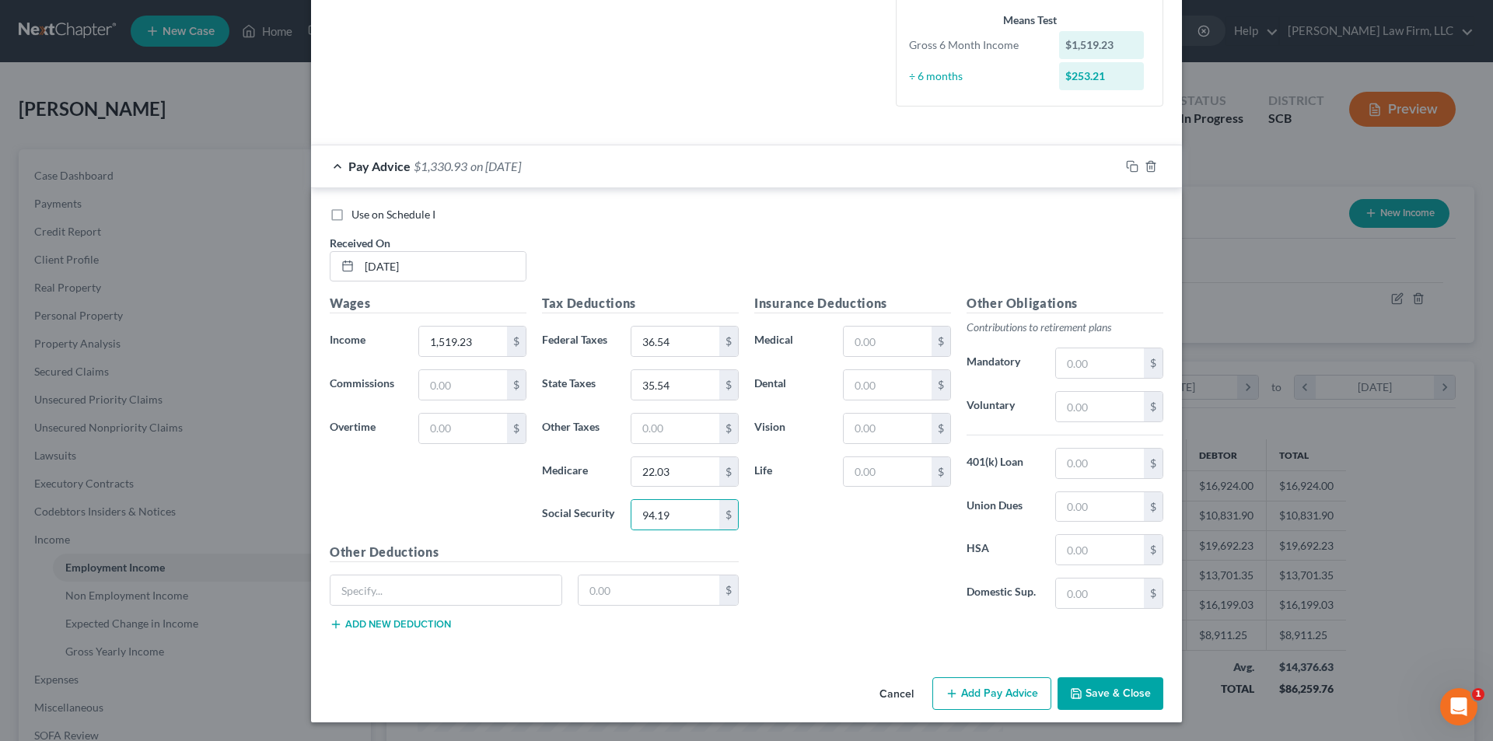
click at [1122, 693] on button "Save & Close" at bounding box center [1110, 693] width 106 height 33
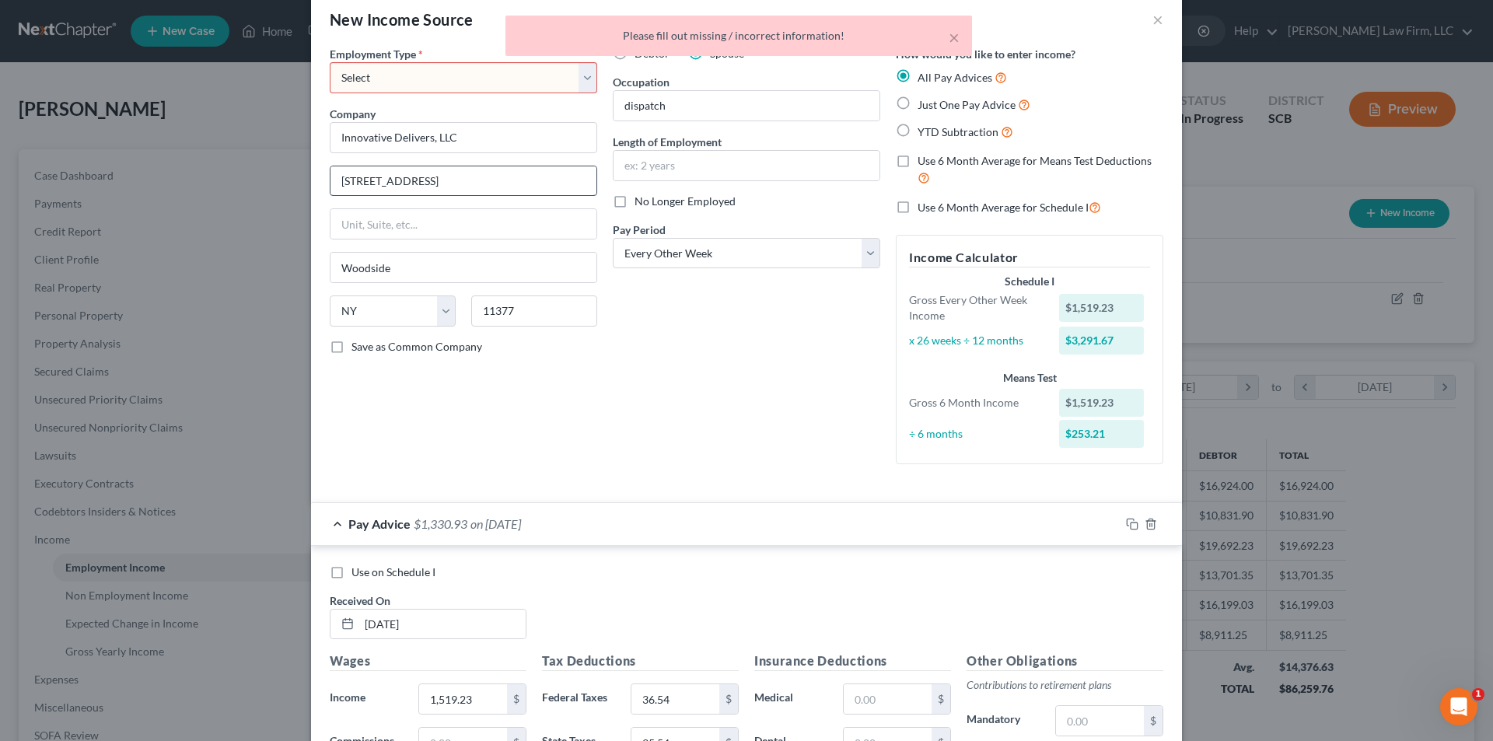
scroll to position [0, 0]
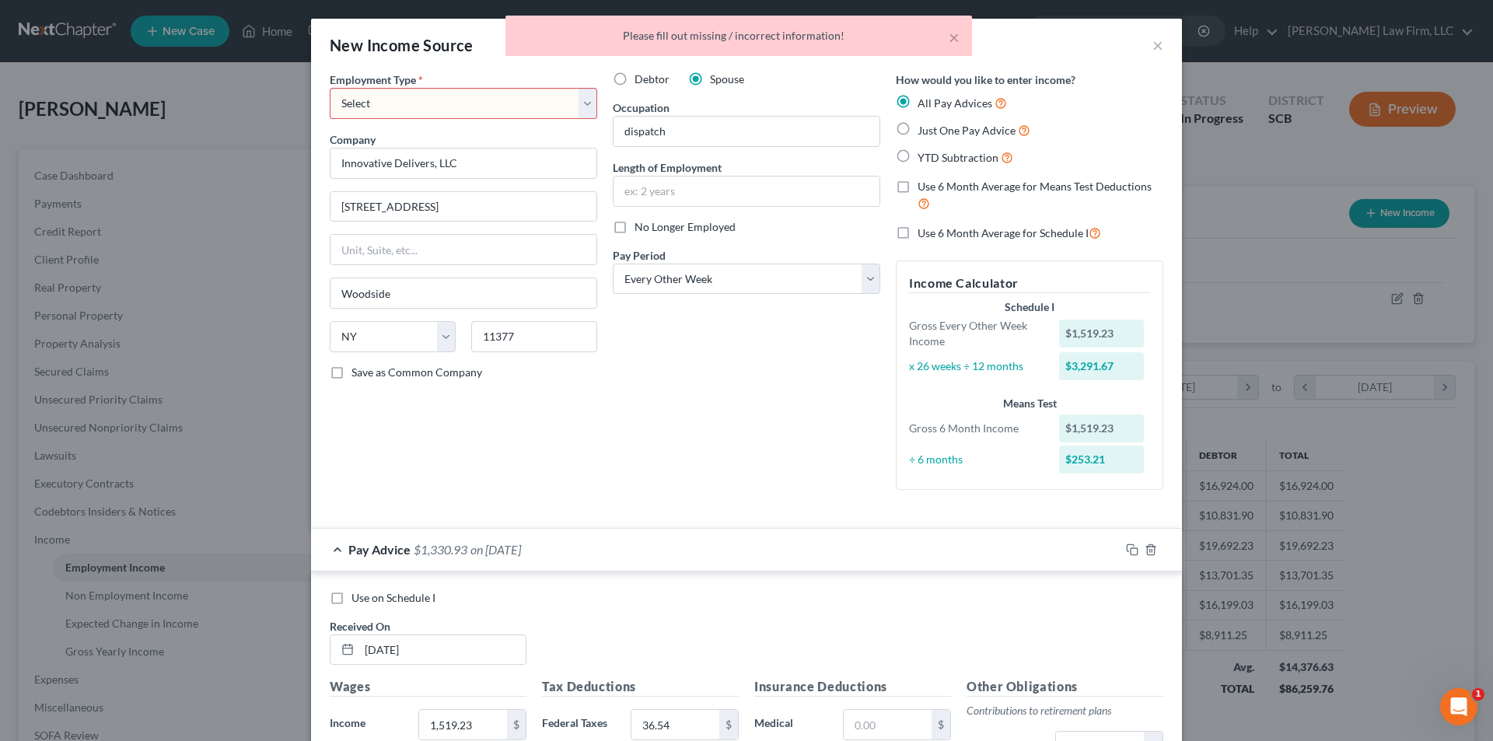
click at [470, 89] on select "Select Full or [DEMOGRAPHIC_DATA] Employment Self Employment" at bounding box center [463, 103] width 267 height 31
select select "0"
click at [330, 88] on select "Select Full or [DEMOGRAPHIC_DATA] Employment Self Employment" at bounding box center [463, 103] width 267 height 31
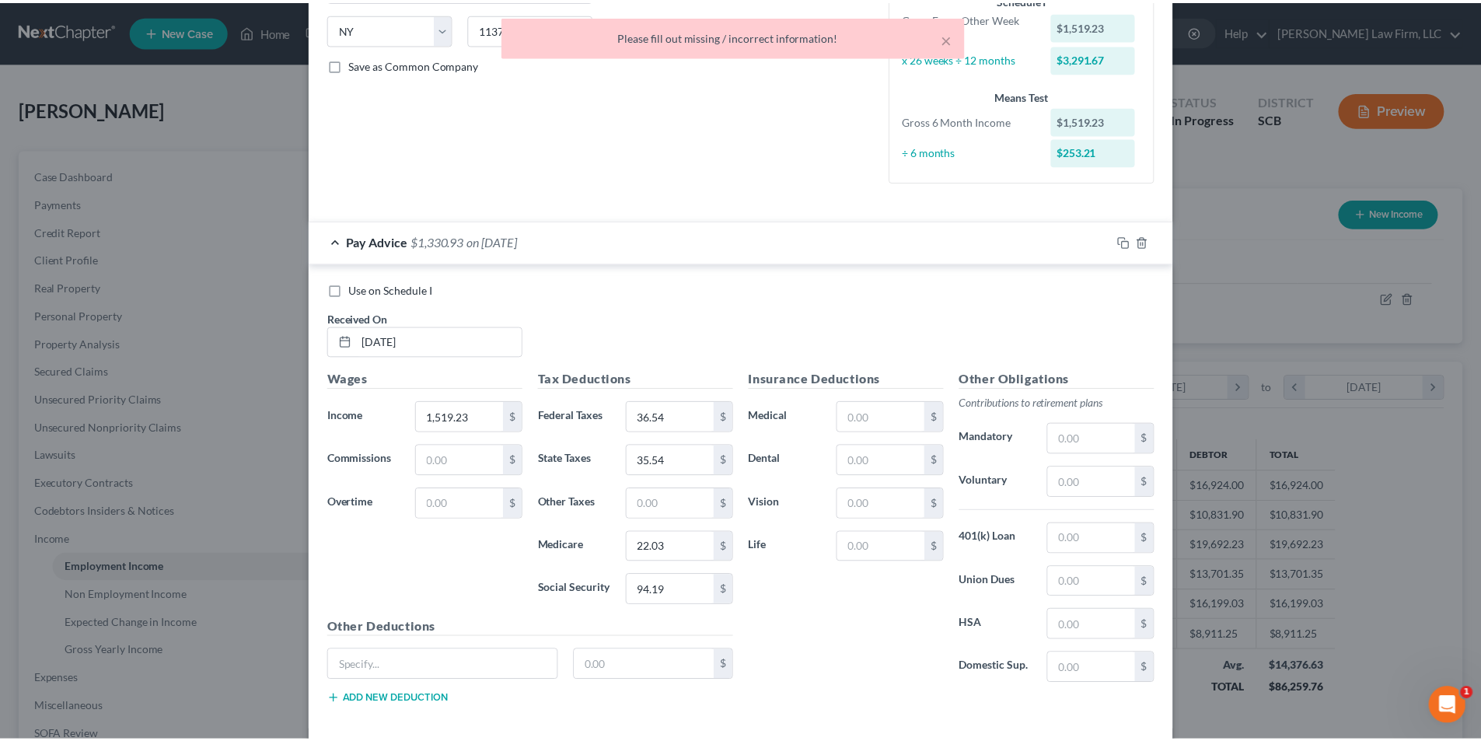
scroll to position [383, 0]
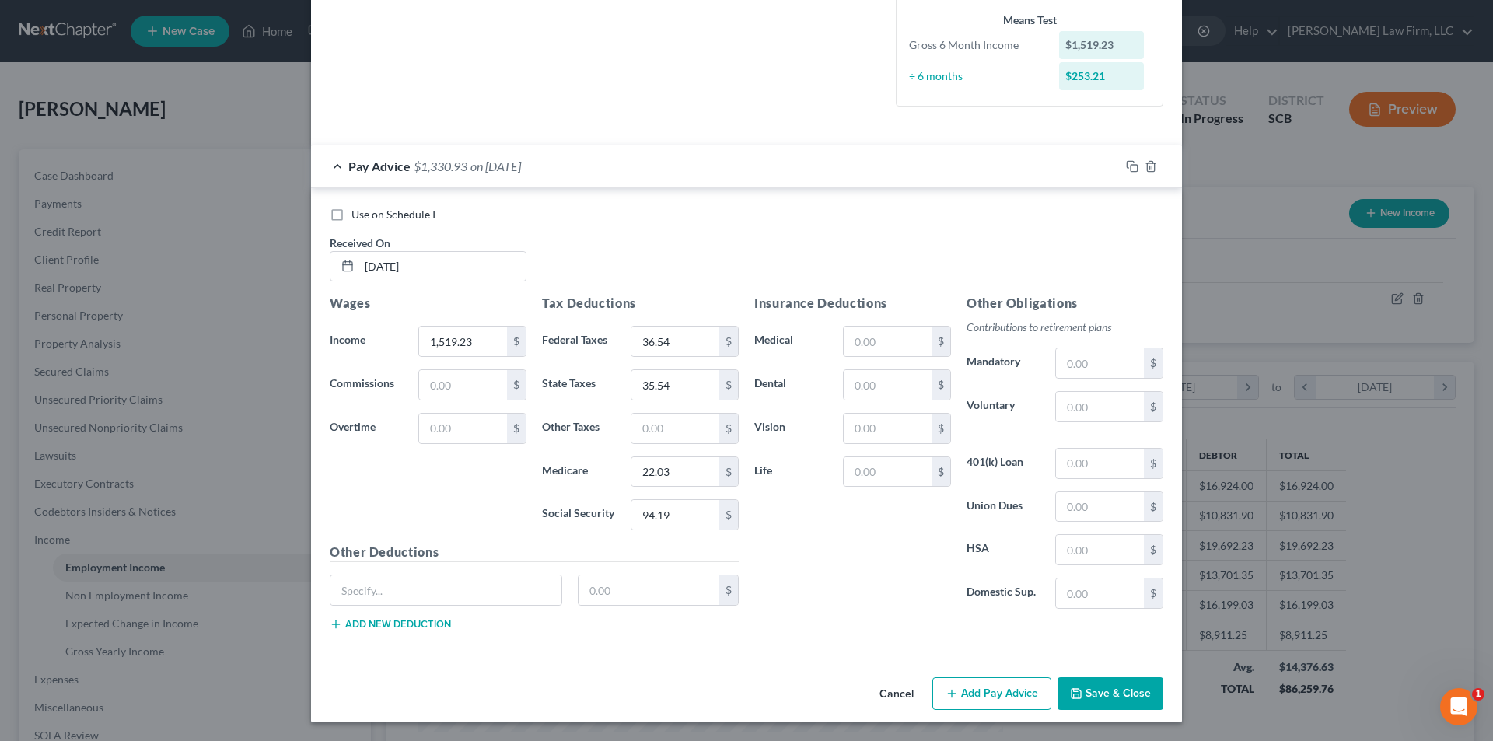
click at [1086, 696] on button "Save & Close" at bounding box center [1110, 693] width 106 height 33
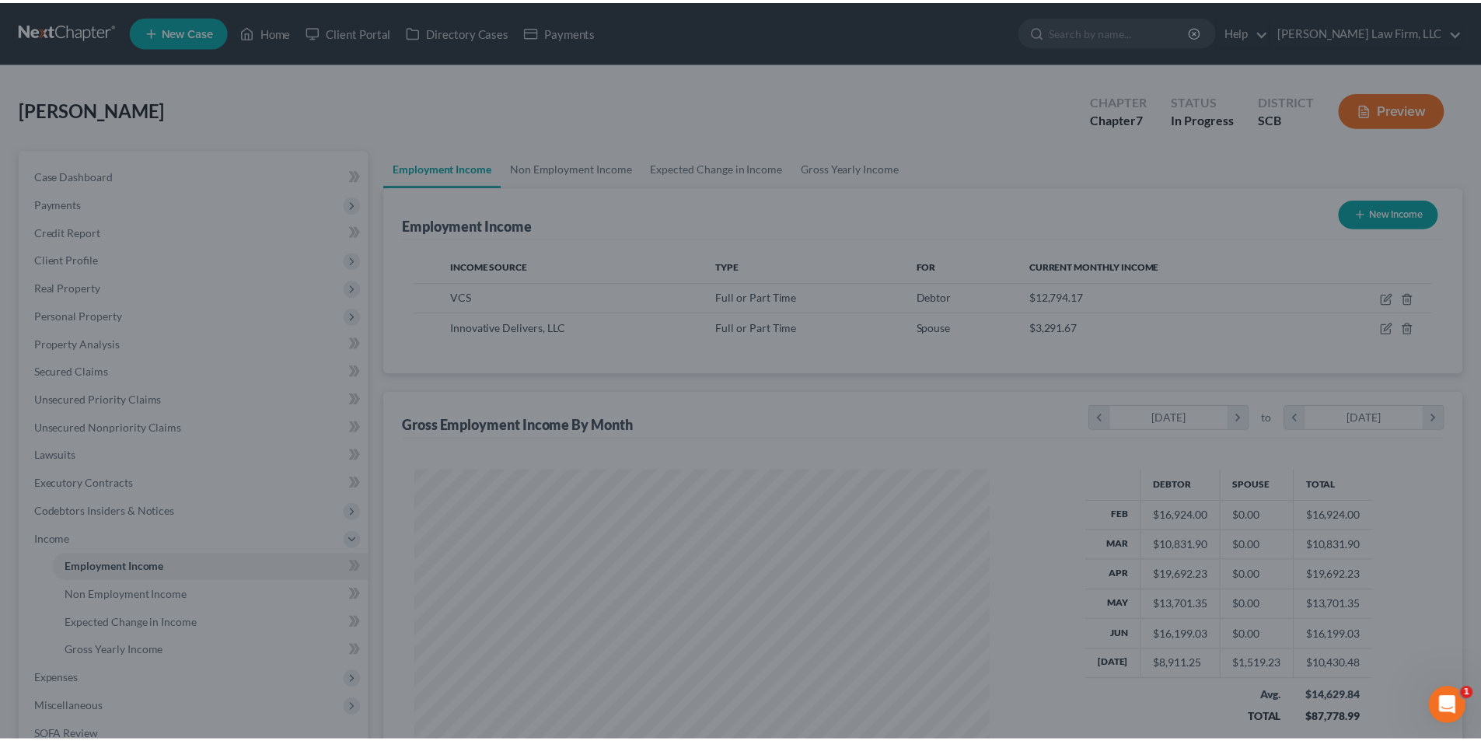
scroll to position [777103, 776782]
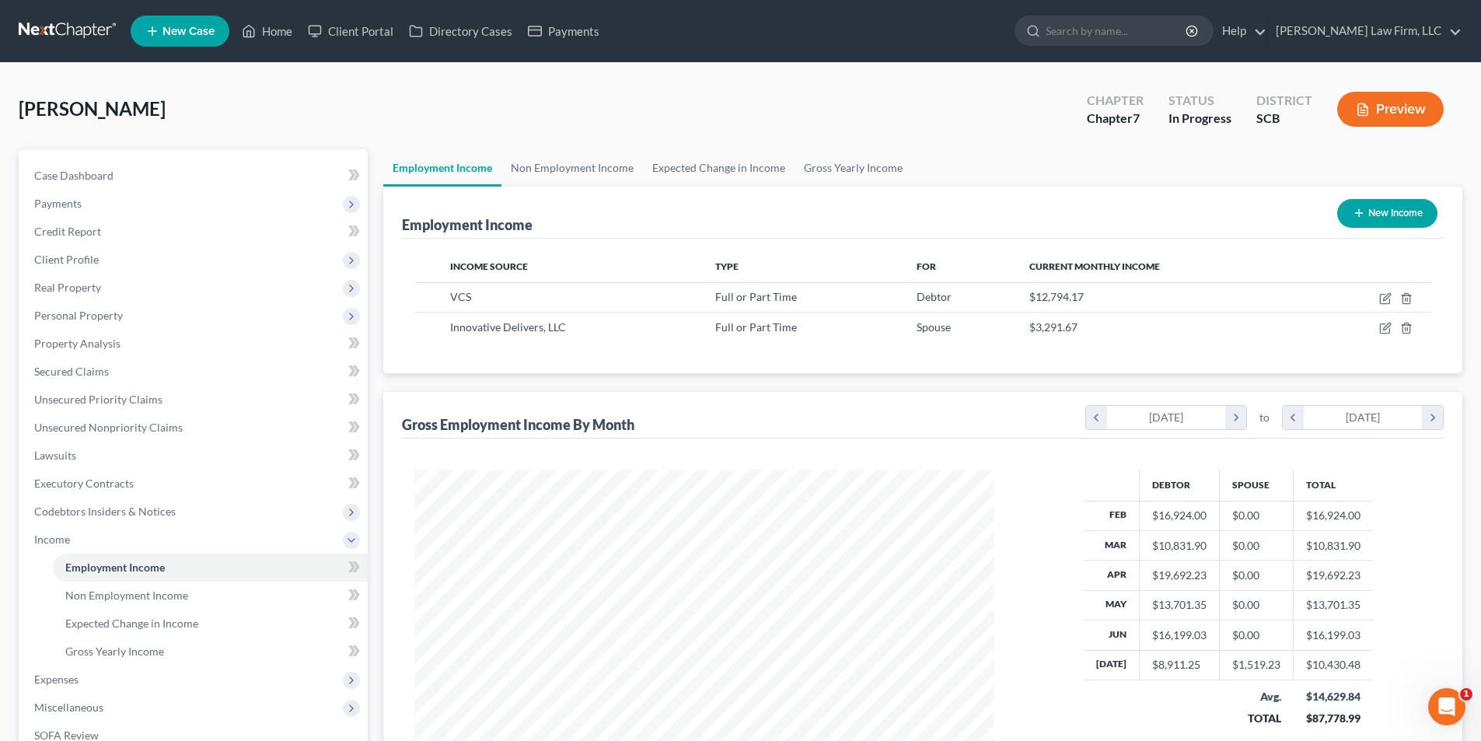
click at [33, 29] on link at bounding box center [69, 31] width 100 height 28
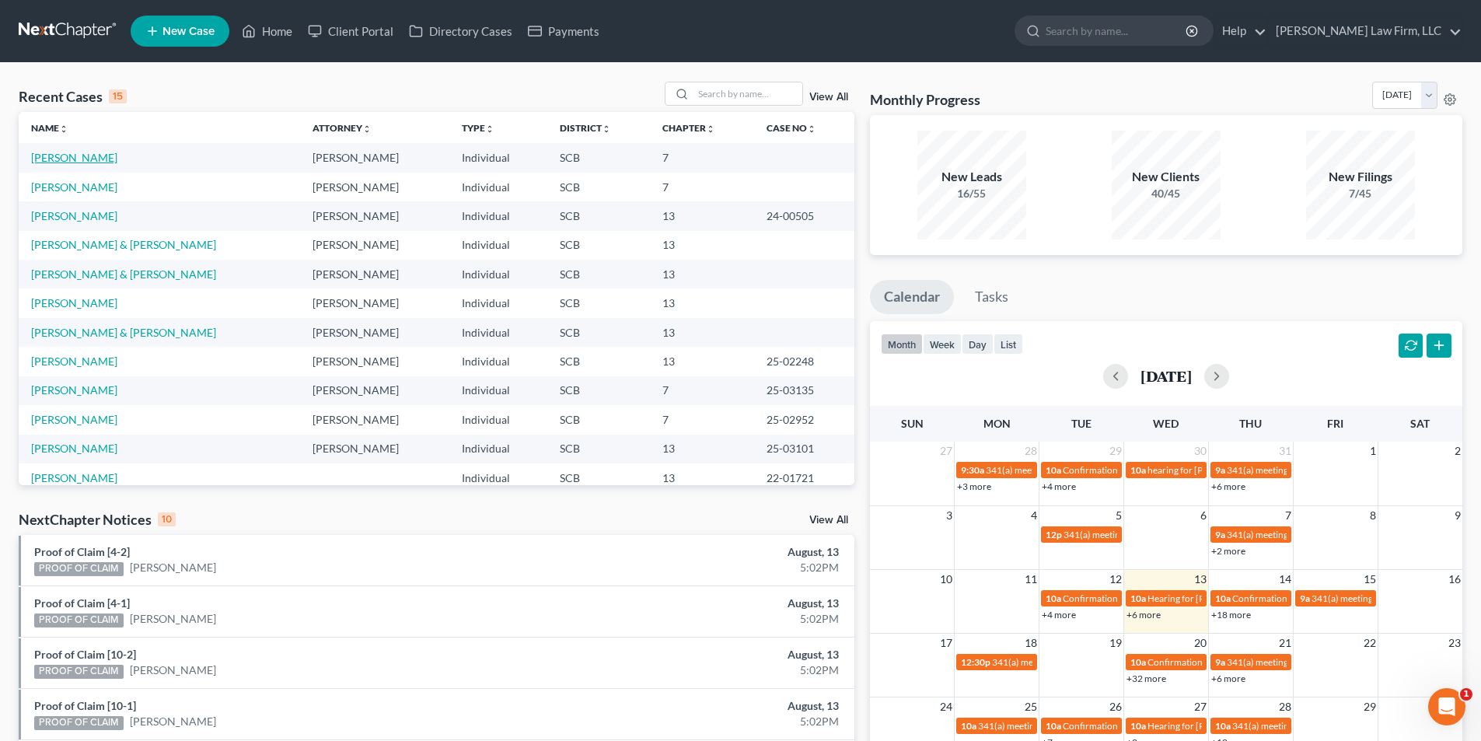
click at [65, 163] on link "[PERSON_NAME]" at bounding box center [74, 157] width 86 height 13
select select "3"
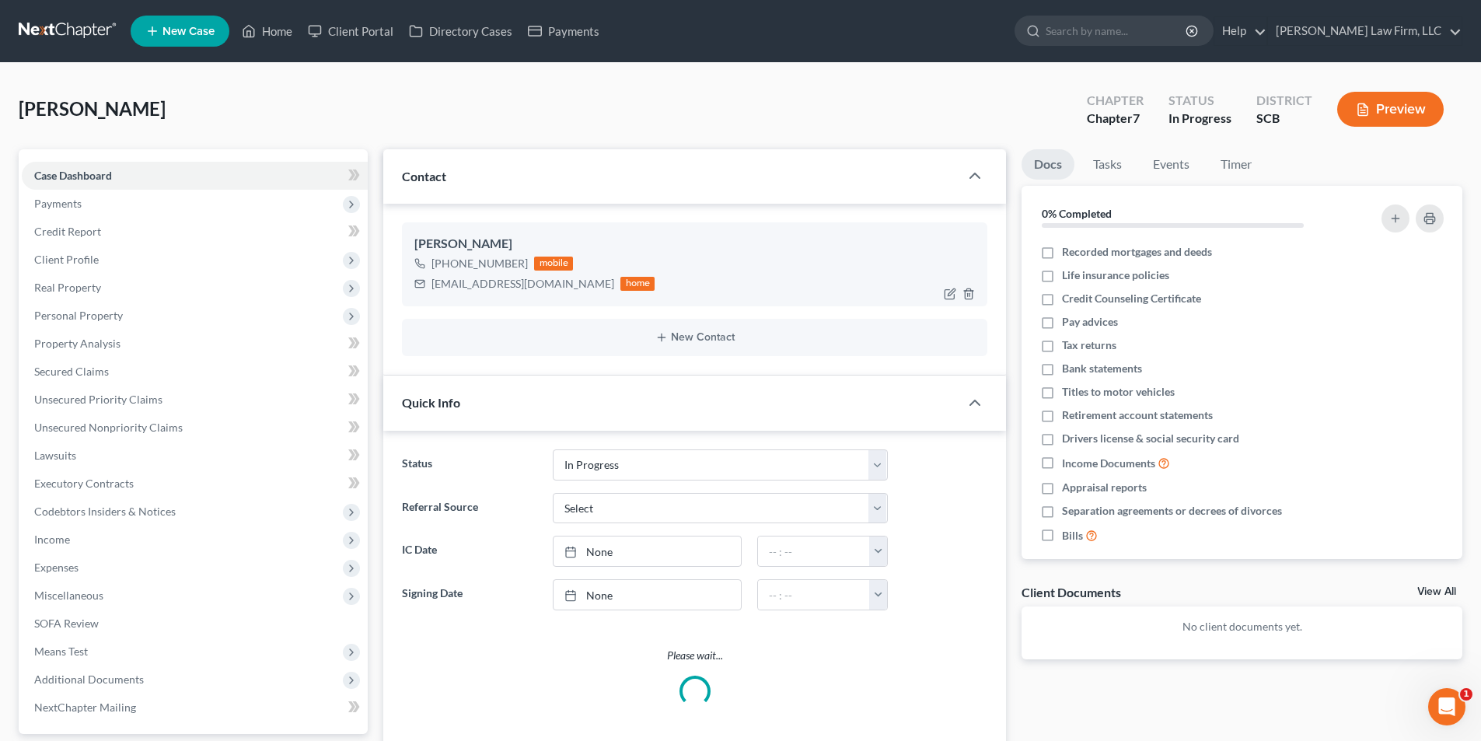
select select "1"
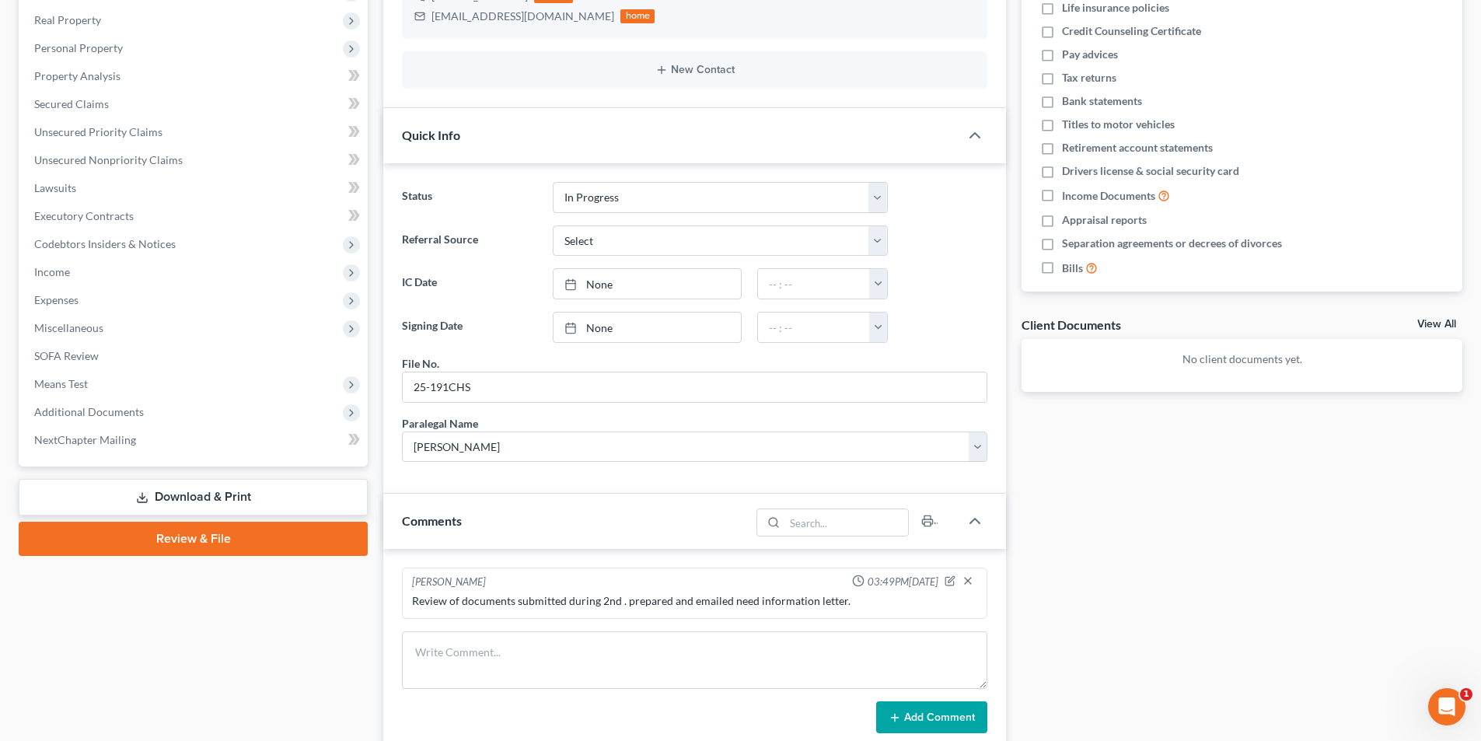
scroll to position [311, 0]
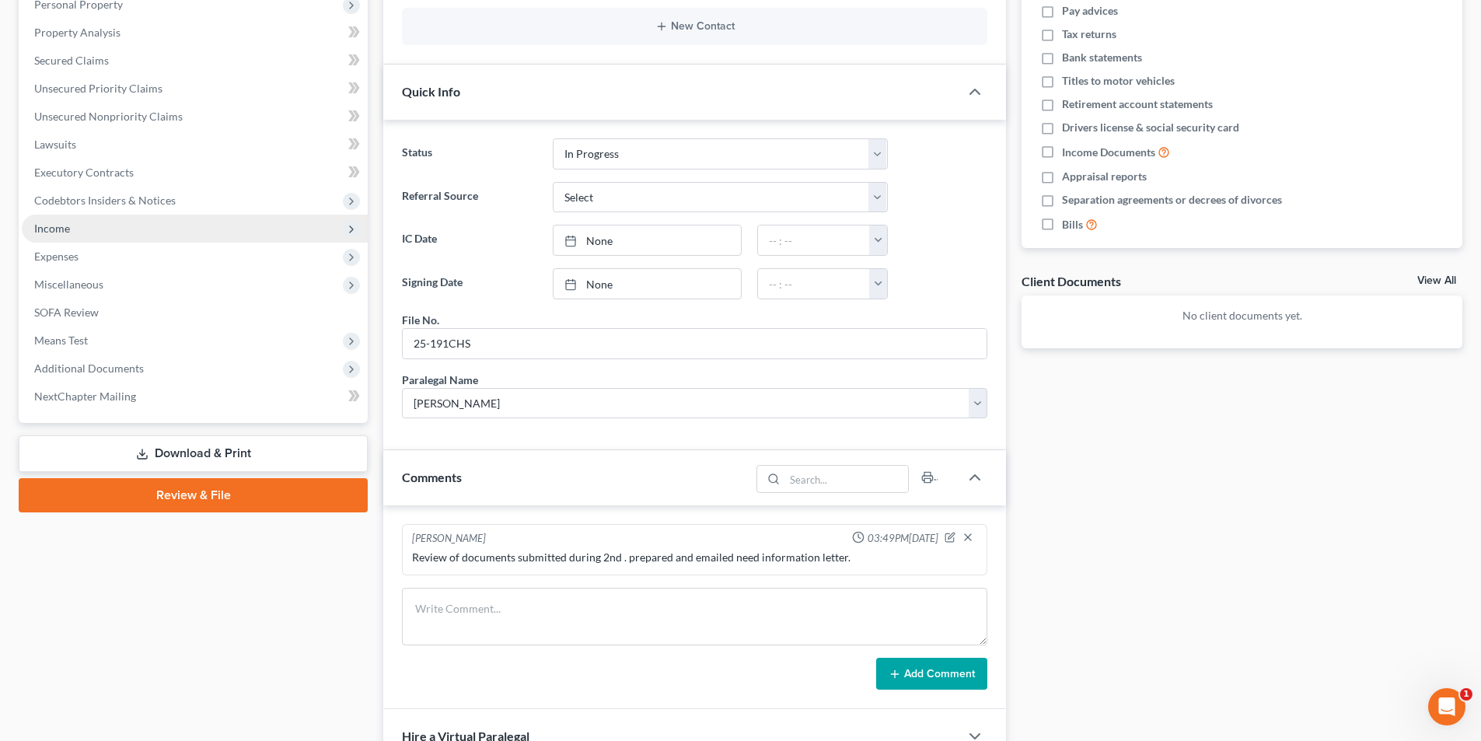
click at [78, 235] on span "Income" at bounding box center [195, 229] width 346 height 28
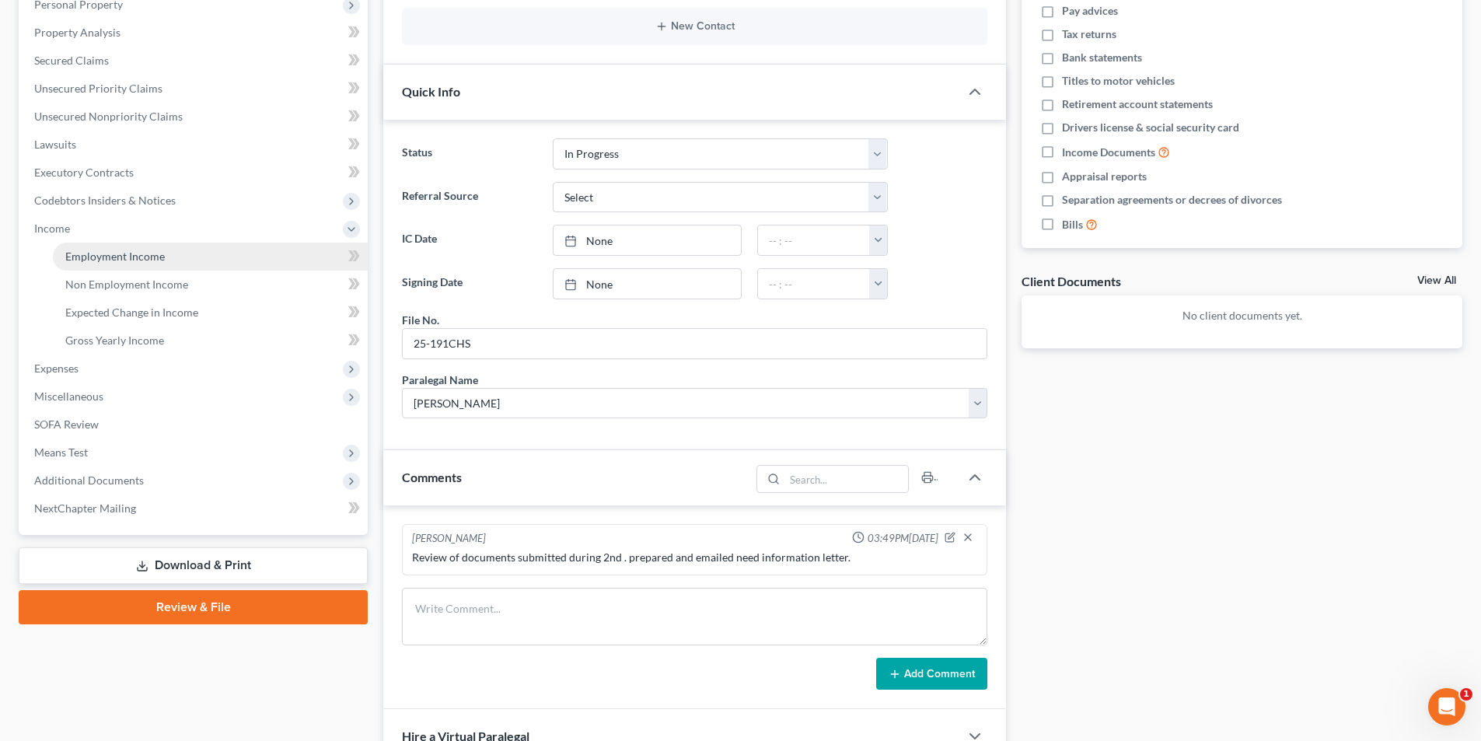
click at [106, 255] on span "Employment Income" at bounding box center [115, 256] width 100 height 13
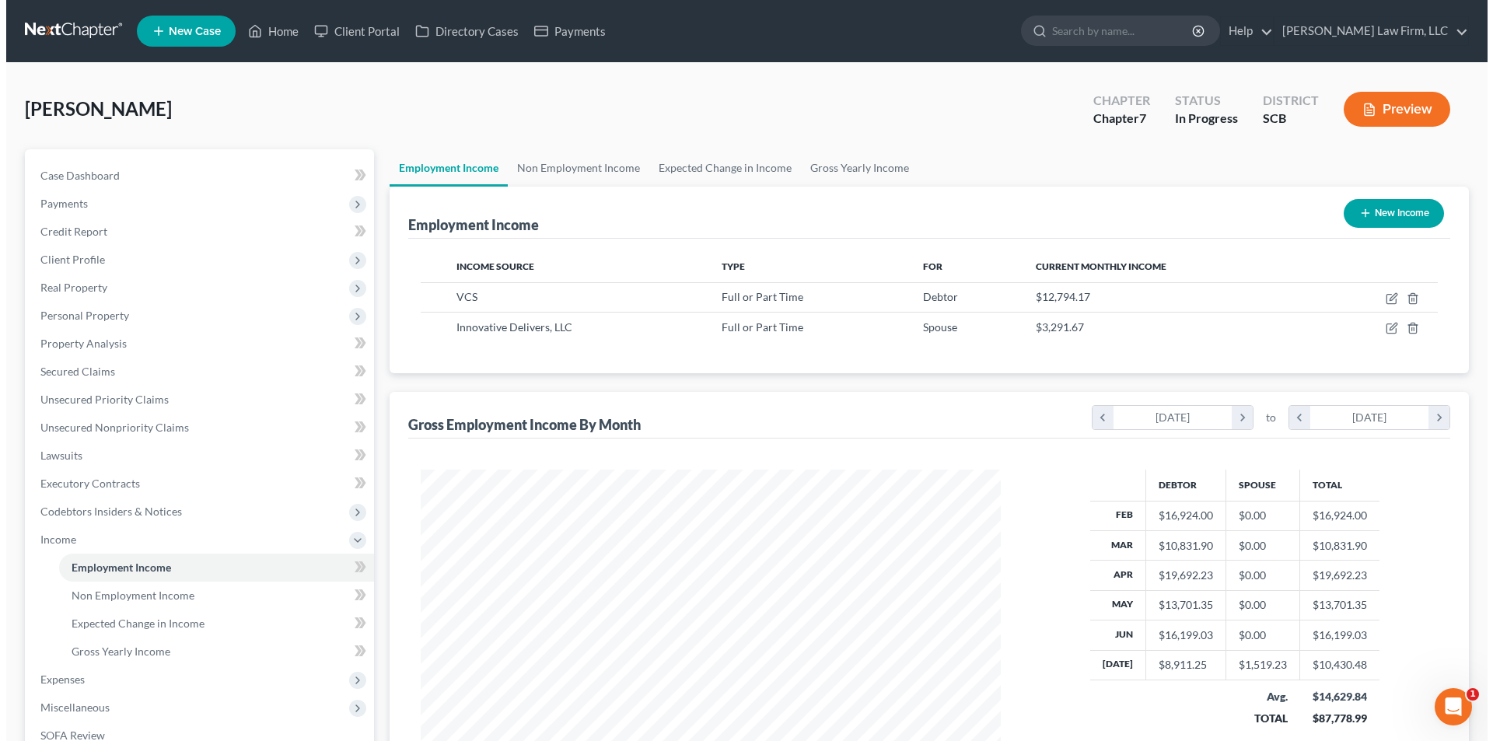
scroll to position [290, 611]
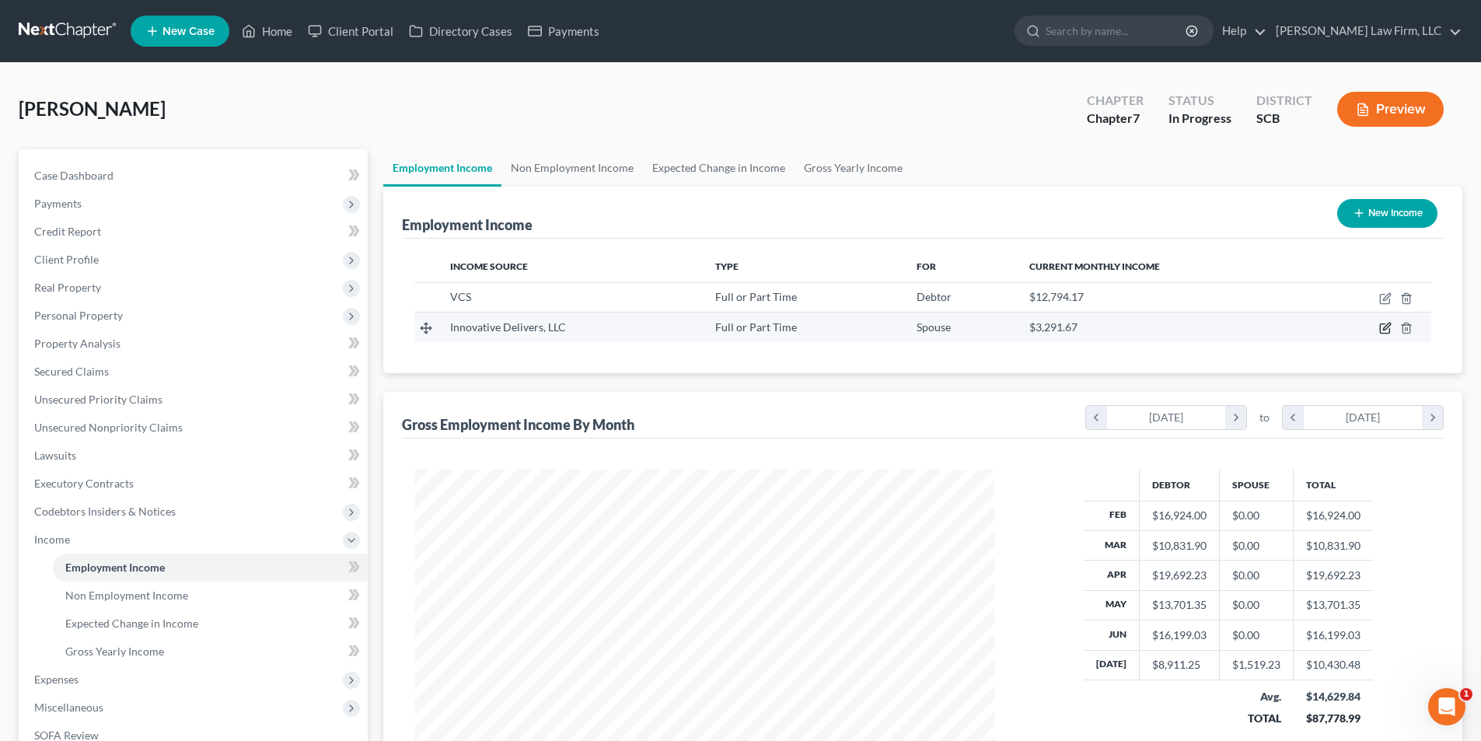
click at [1379, 326] on icon "button" at bounding box center [1385, 328] width 12 height 12
select select "0"
select select "35"
select select "2"
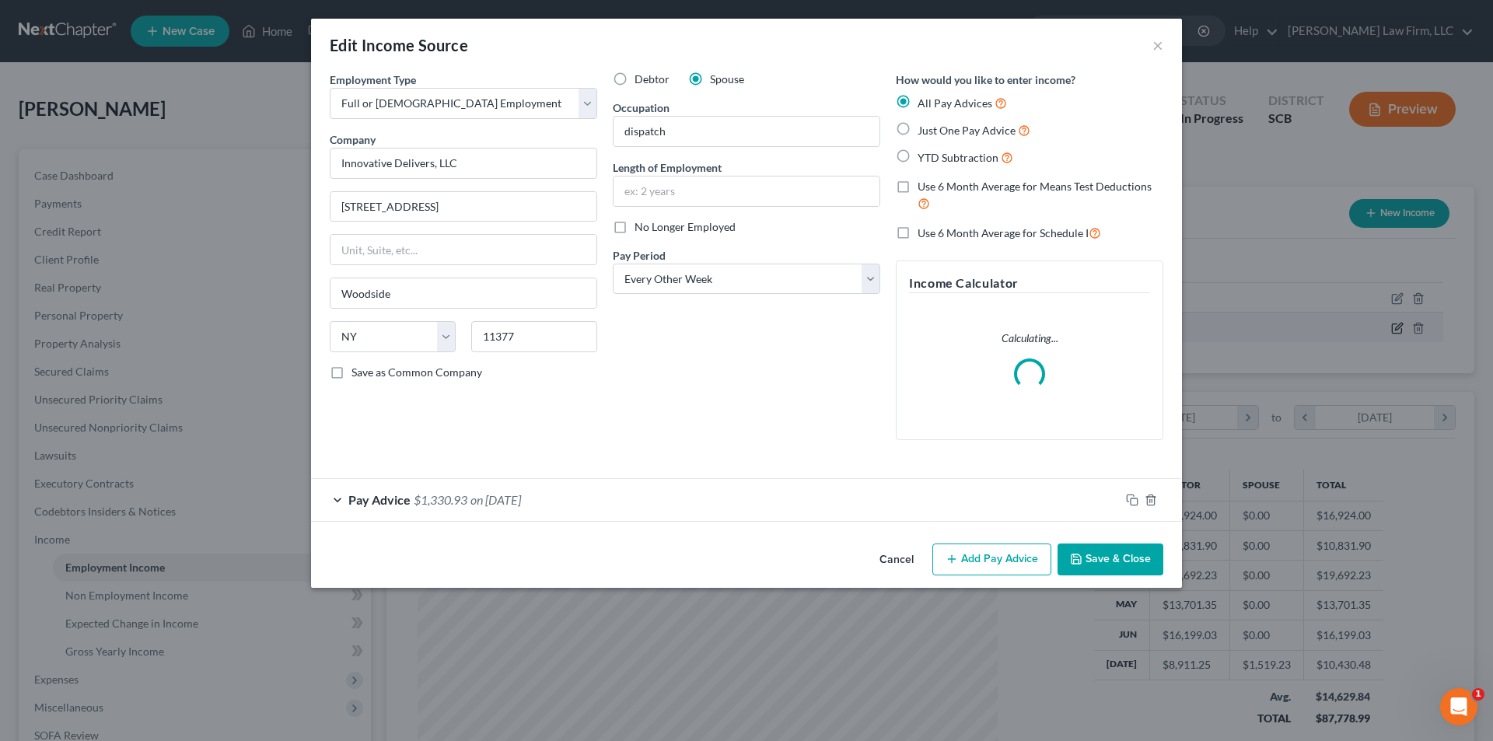
scroll to position [292, 616]
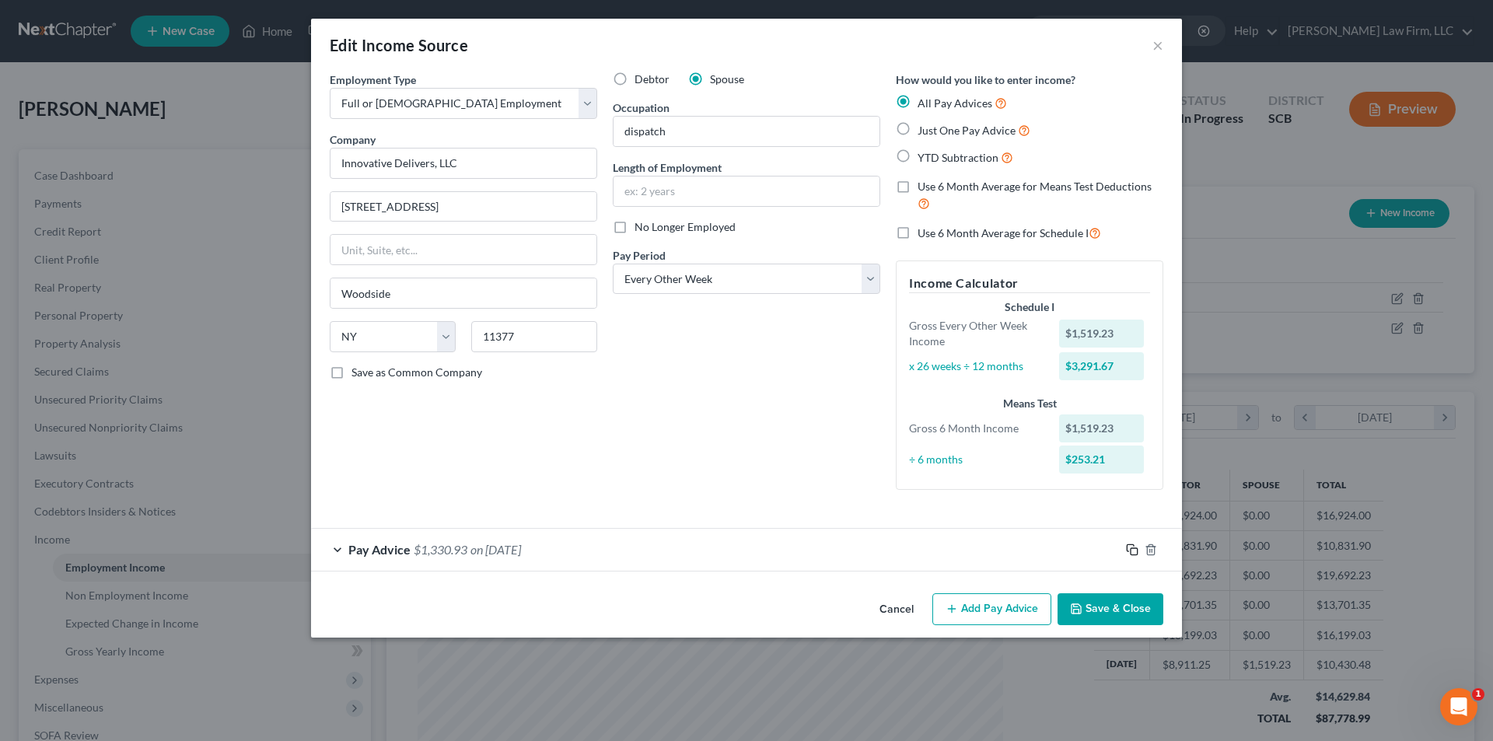
click at [1129, 543] on icon "button" at bounding box center [1132, 549] width 12 height 12
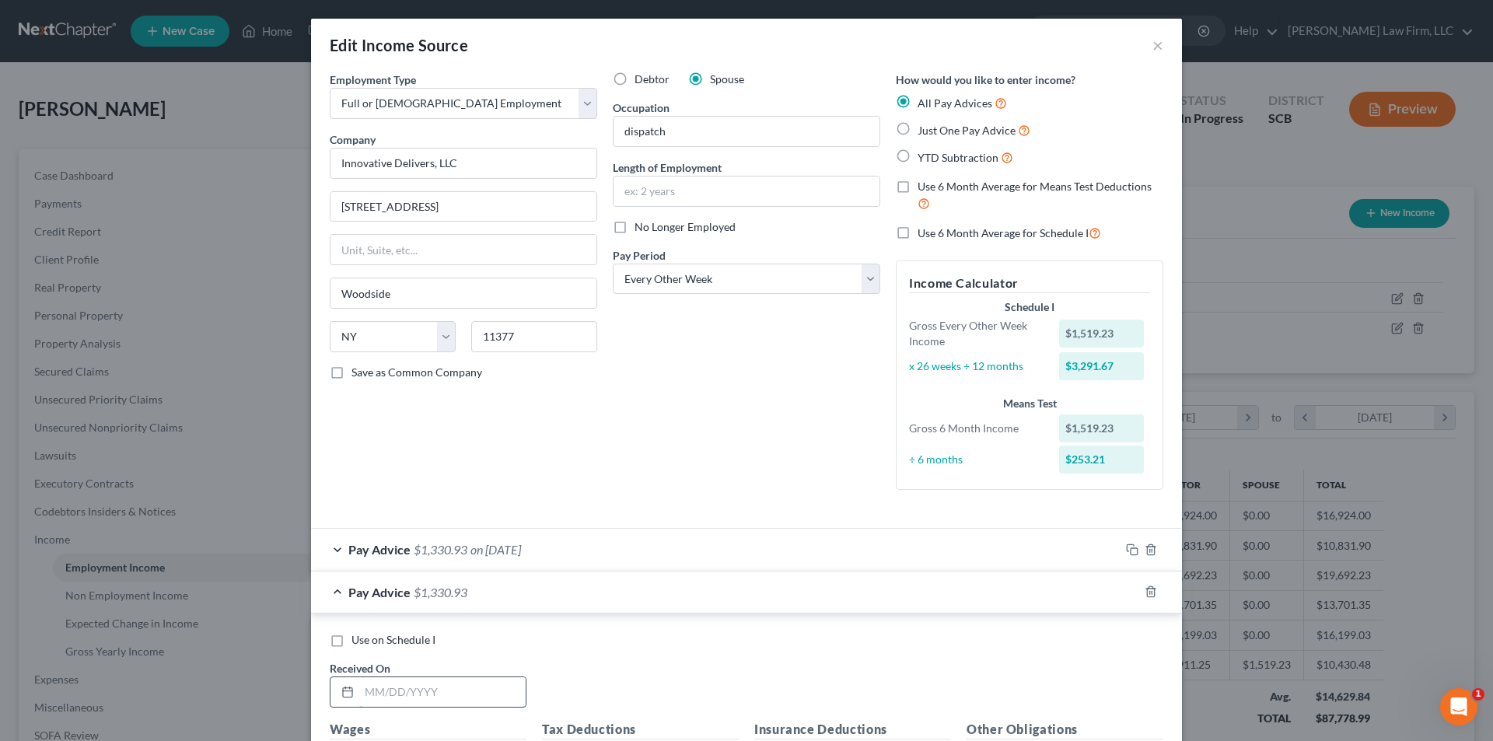
click at [460, 689] on input "text" at bounding box center [442, 692] width 166 height 30
type input "6/20/25"
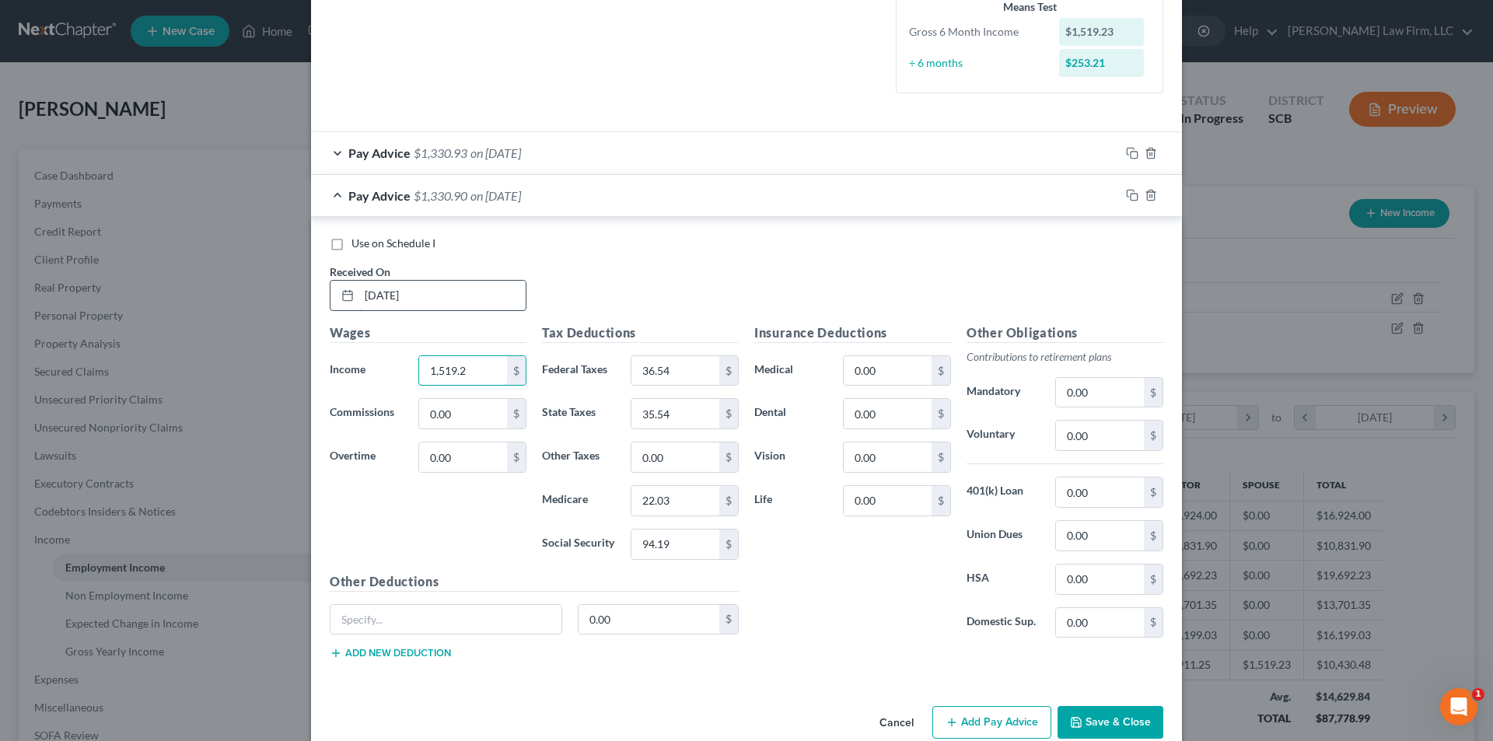
type input "1,519.23"
type input "36.54"
type input "35.54"
type input "22.02"
type input "94.19"
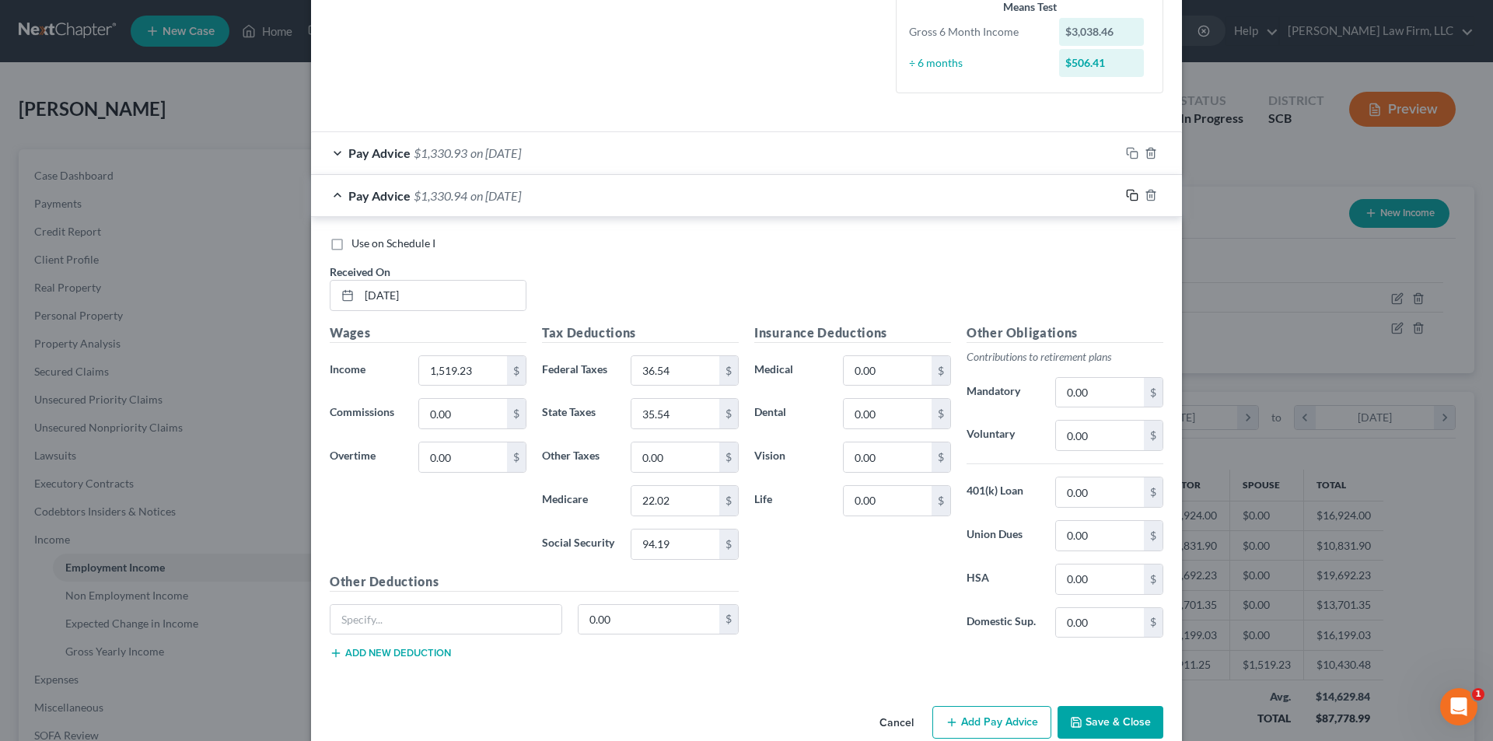
click at [1126, 197] on icon "button" at bounding box center [1132, 195] width 12 height 12
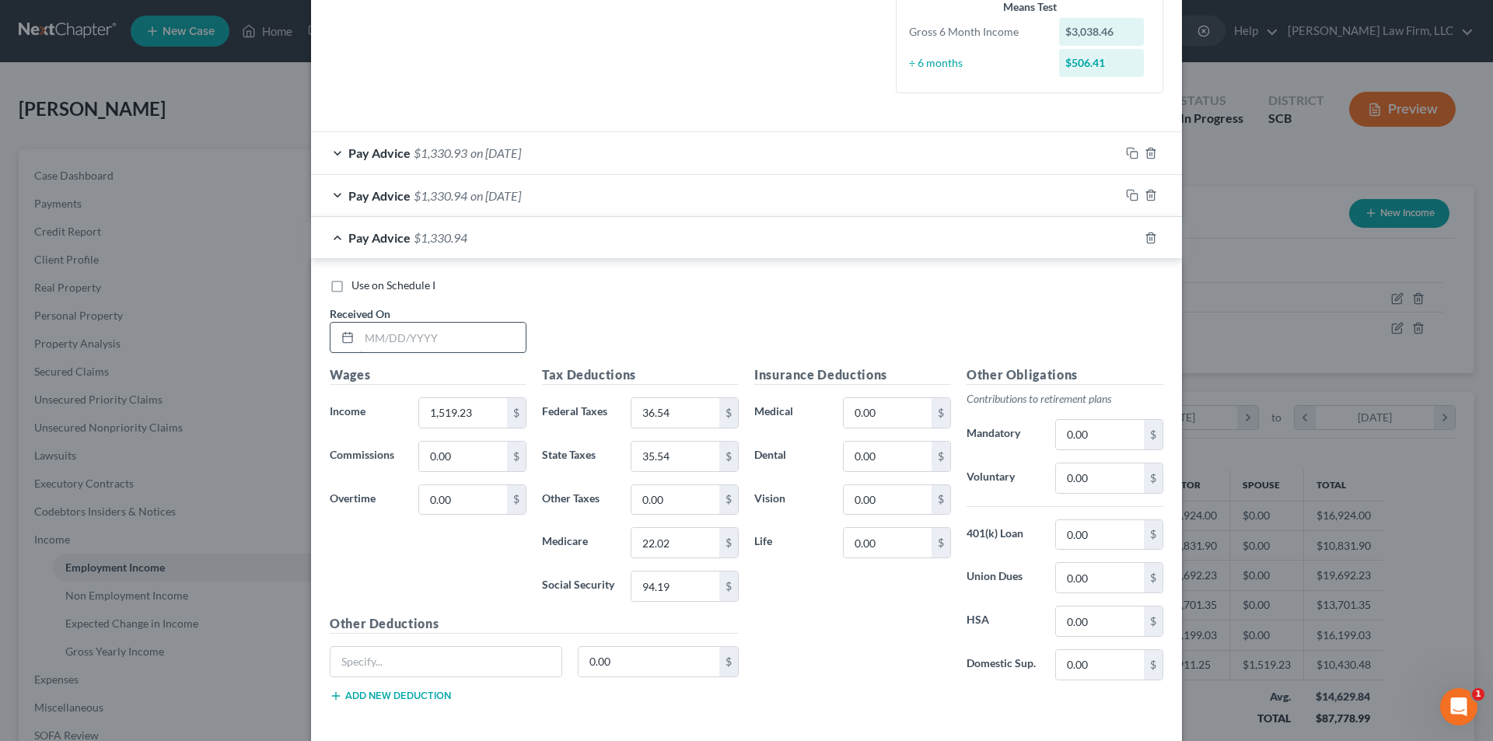
click at [451, 340] on input "text" at bounding box center [442, 338] width 166 height 30
type input "6/6/25"
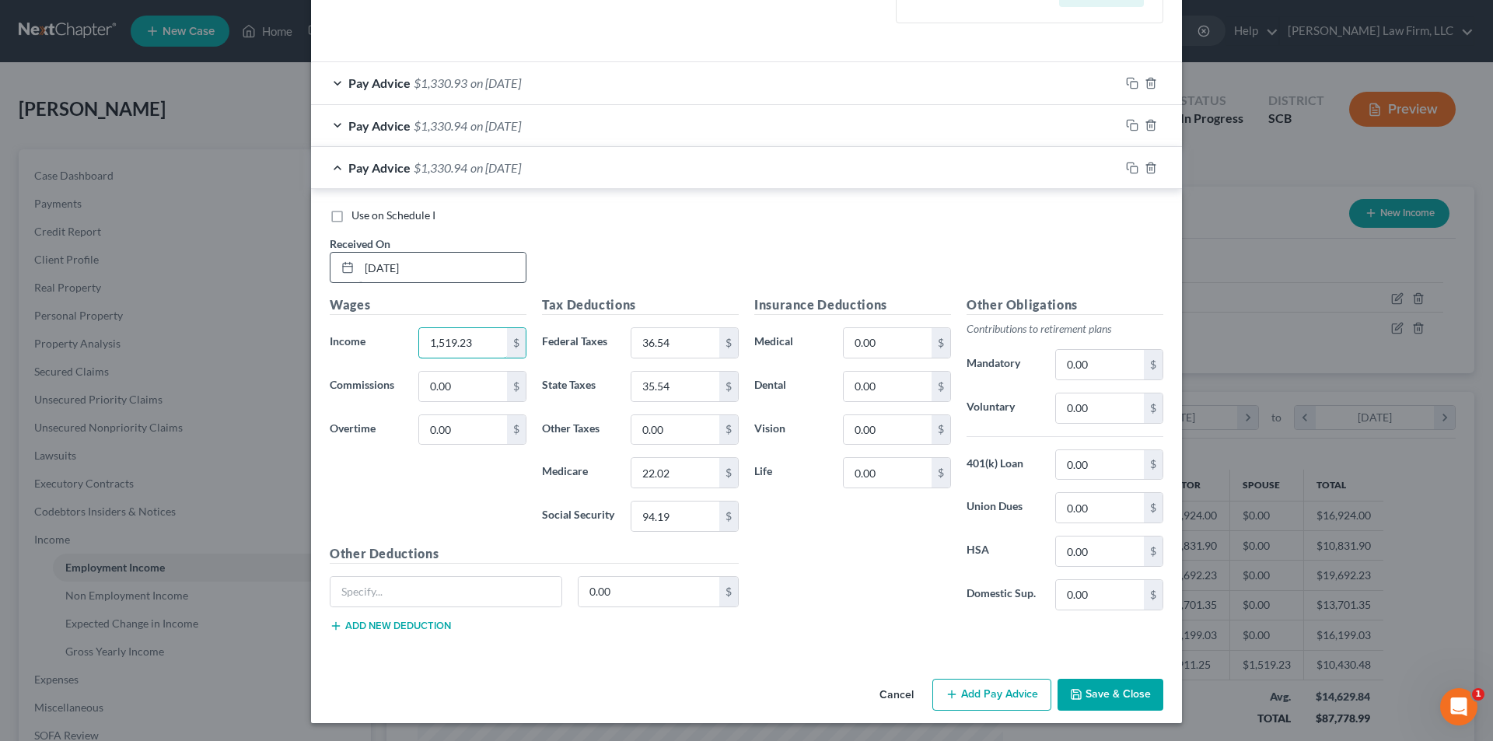
scroll to position [467, 0]
click at [692, 343] on input "36.54" at bounding box center [675, 342] width 88 height 30
type input "36.54"
type input "35.54"
type input "22.03"
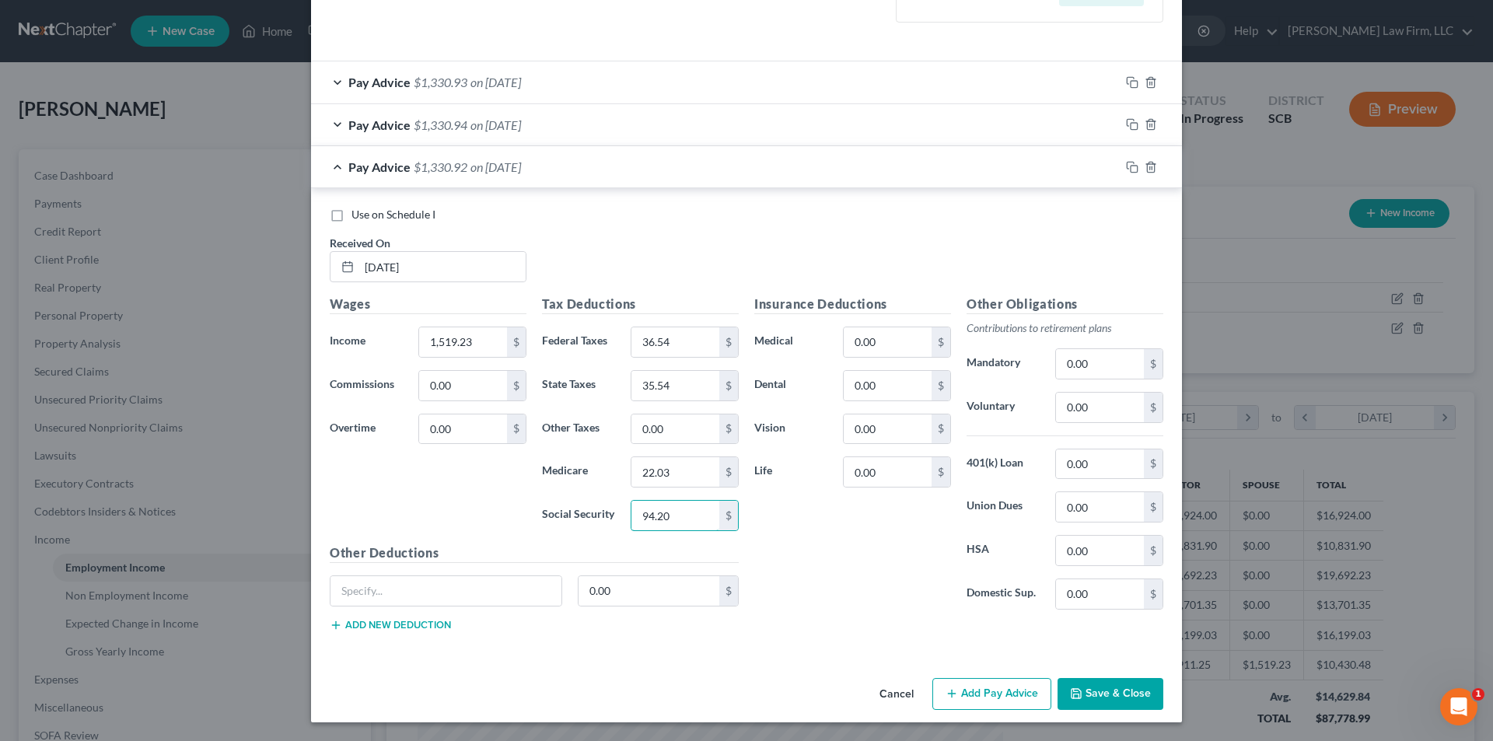
type input "94.20"
click at [1130, 169] on icon "button" at bounding box center [1132, 167] width 12 height 12
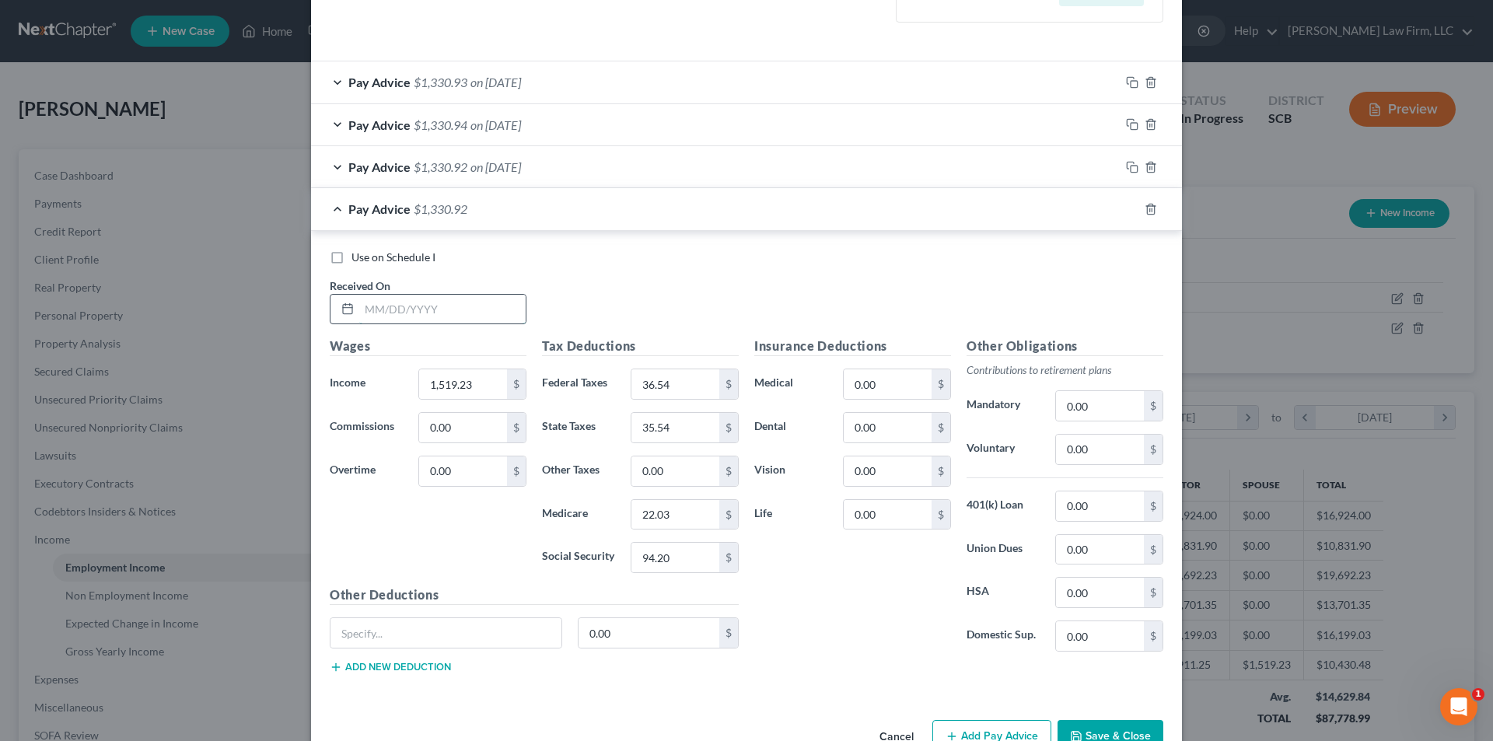
click at [471, 306] on input "text" at bounding box center [442, 310] width 166 height 30
type input "5/23/25"
type input "35.54"
type input "22.03"
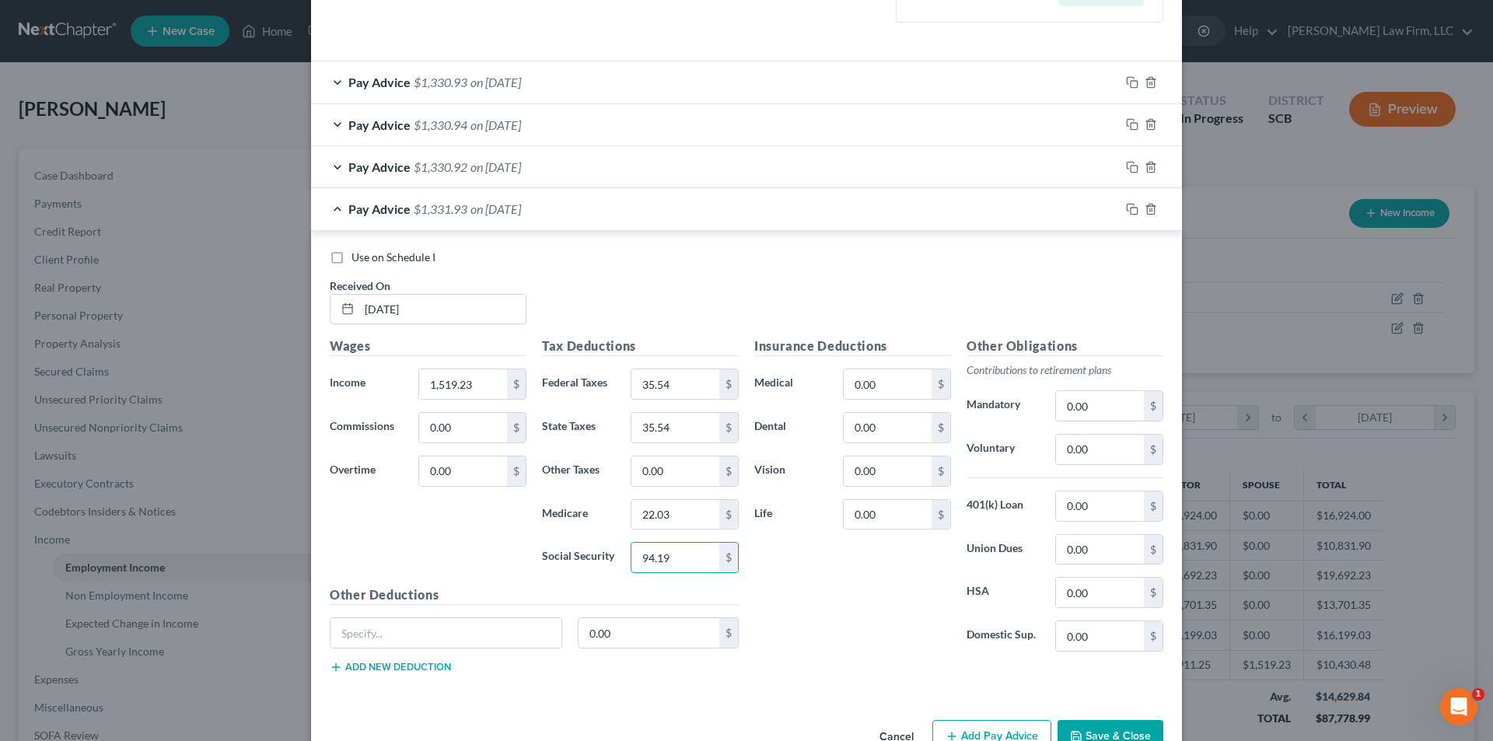
type input "94.19"
click at [1127, 205] on icon "button" at bounding box center [1129, 207] width 7 height 7
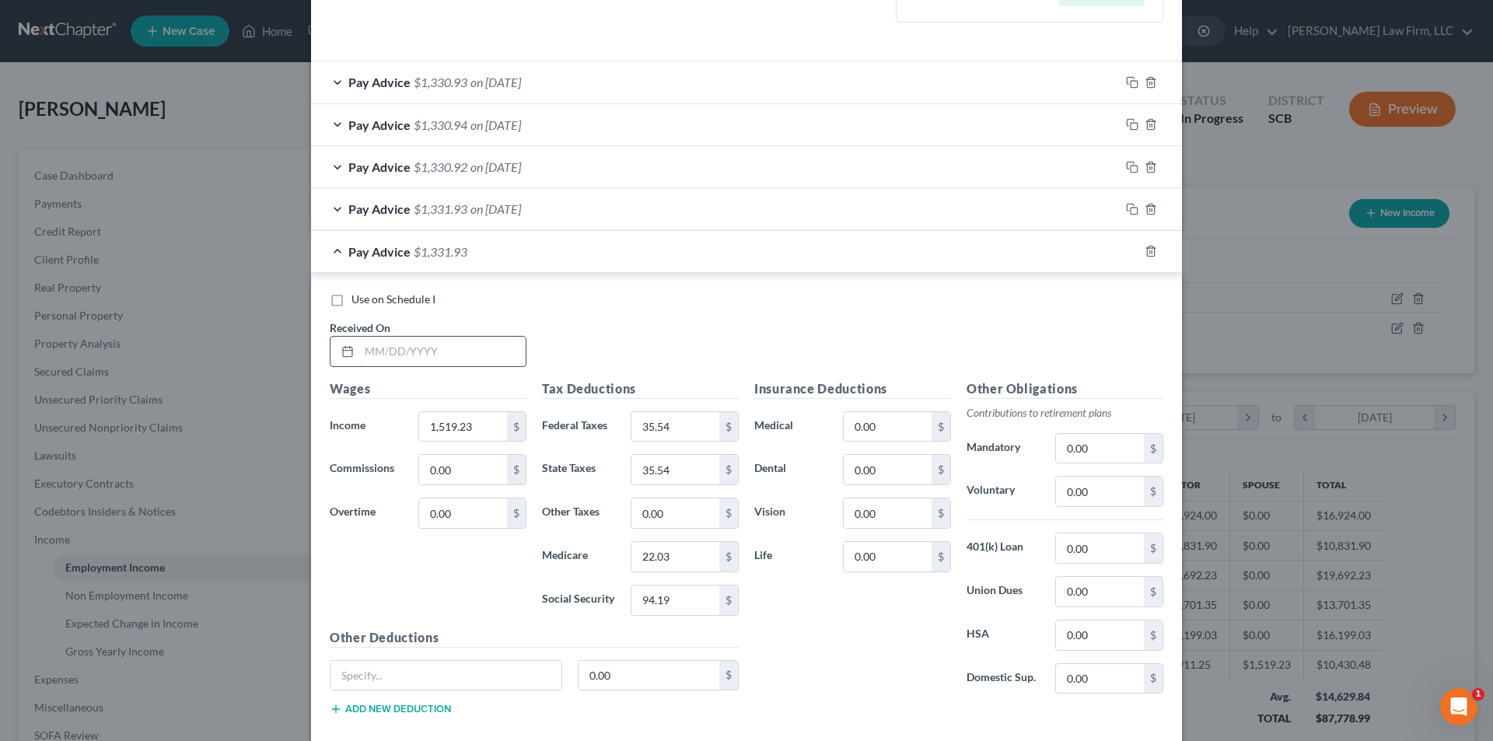
click at [459, 355] on input "text" at bounding box center [442, 352] width 166 height 30
type input "5/9/25"
click at [1128, 248] on icon "button" at bounding box center [1132, 251] width 12 height 12
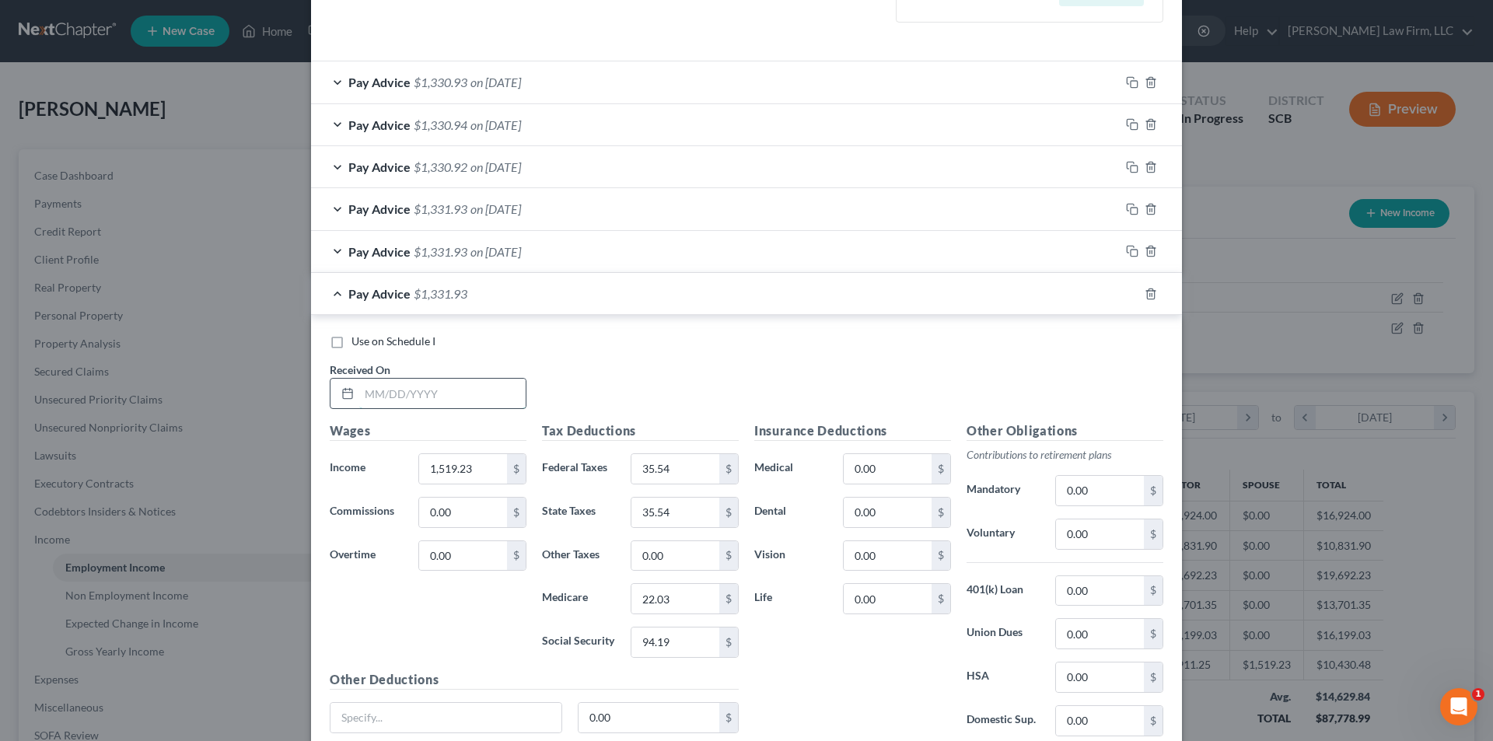
drag, startPoint x: 417, startPoint y: 382, endPoint x: 417, endPoint y: 395, distance: 13.2
click at [417, 391] on input "text" at bounding box center [442, 394] width 166 height 30
type input "4/25/25"
click at [1126, 293] on icon "button" at bounding box center [1132, 294] width 12 height 12
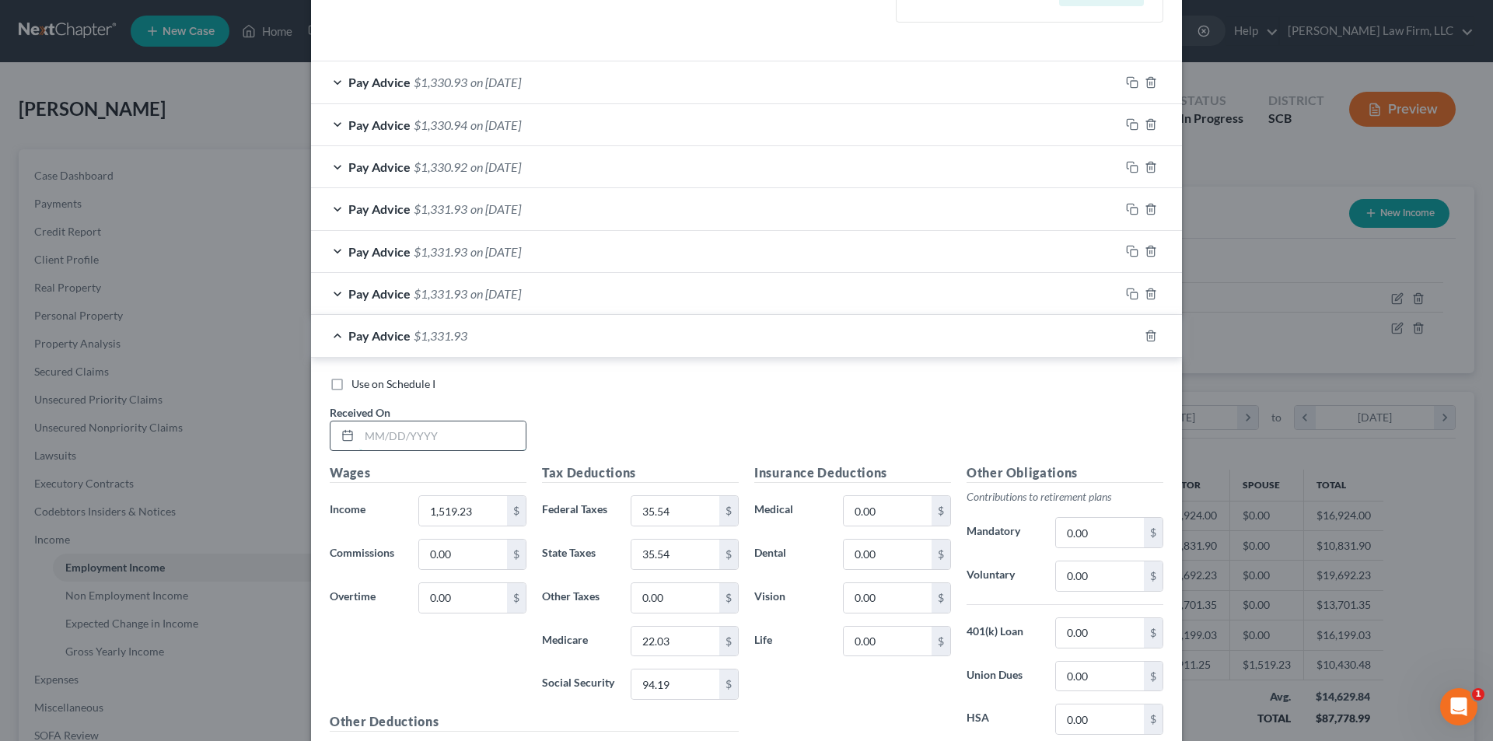
click at [400, 441] on input "text" at bounding box center [442, 436] width 166 height 30
type input "4/11/25"
click at [1131, 335] on rect "button" at bounding box center [1133, 337] width 7 height 7
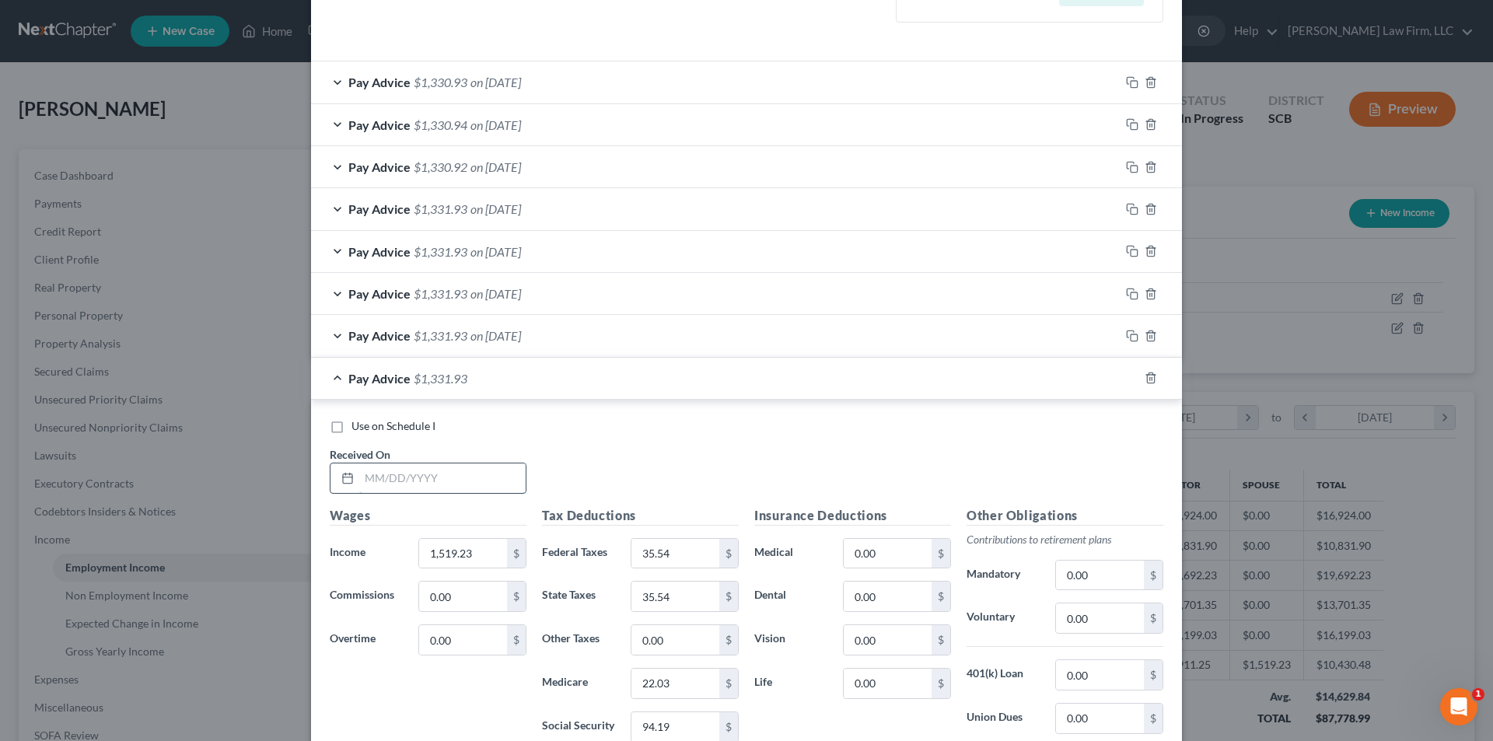
click at [480, 472] on input "text" at bounding box center [442, 478] width 166 height 30
type input "3/14/25"
type input "1,519.23"
type input "36.54"
type input "35.54"
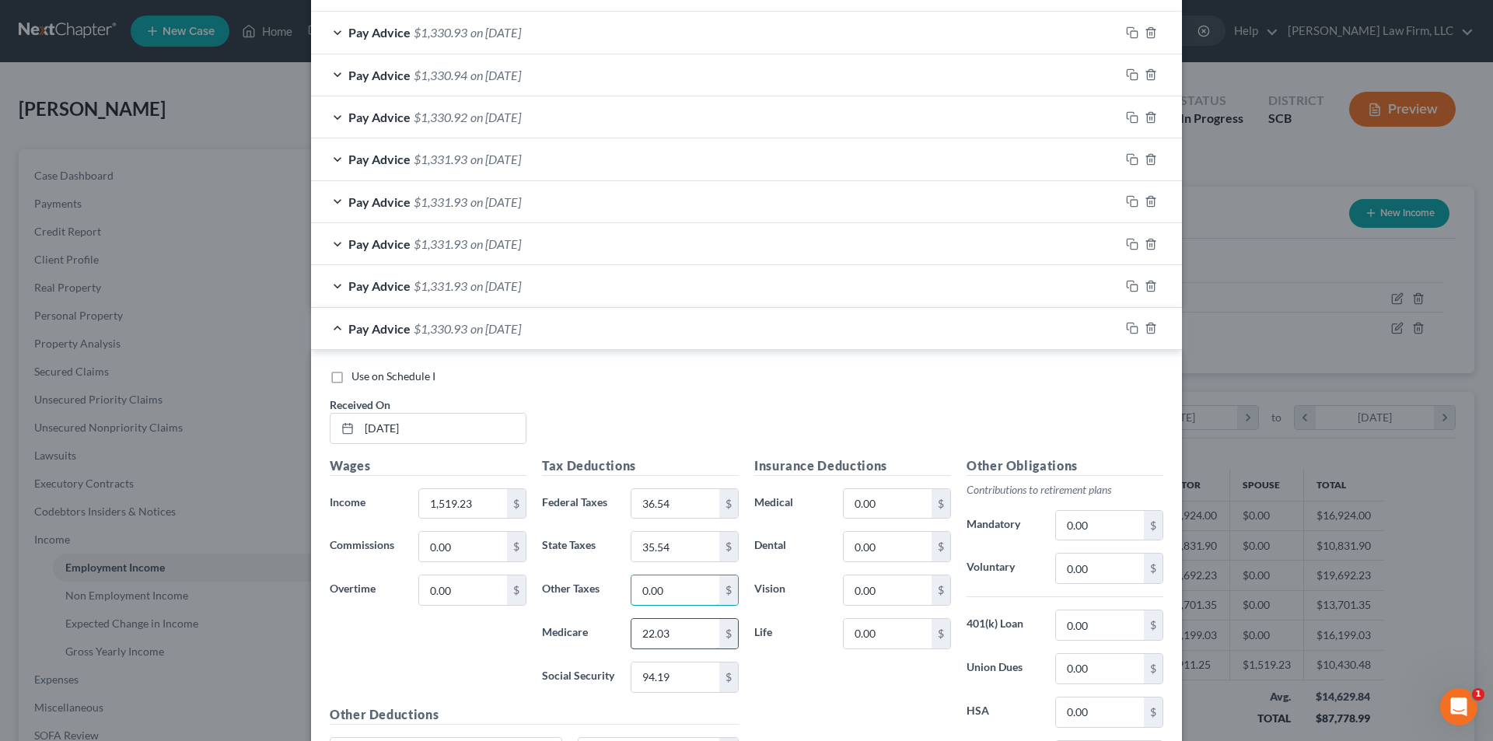
scroll to position [545, 0]
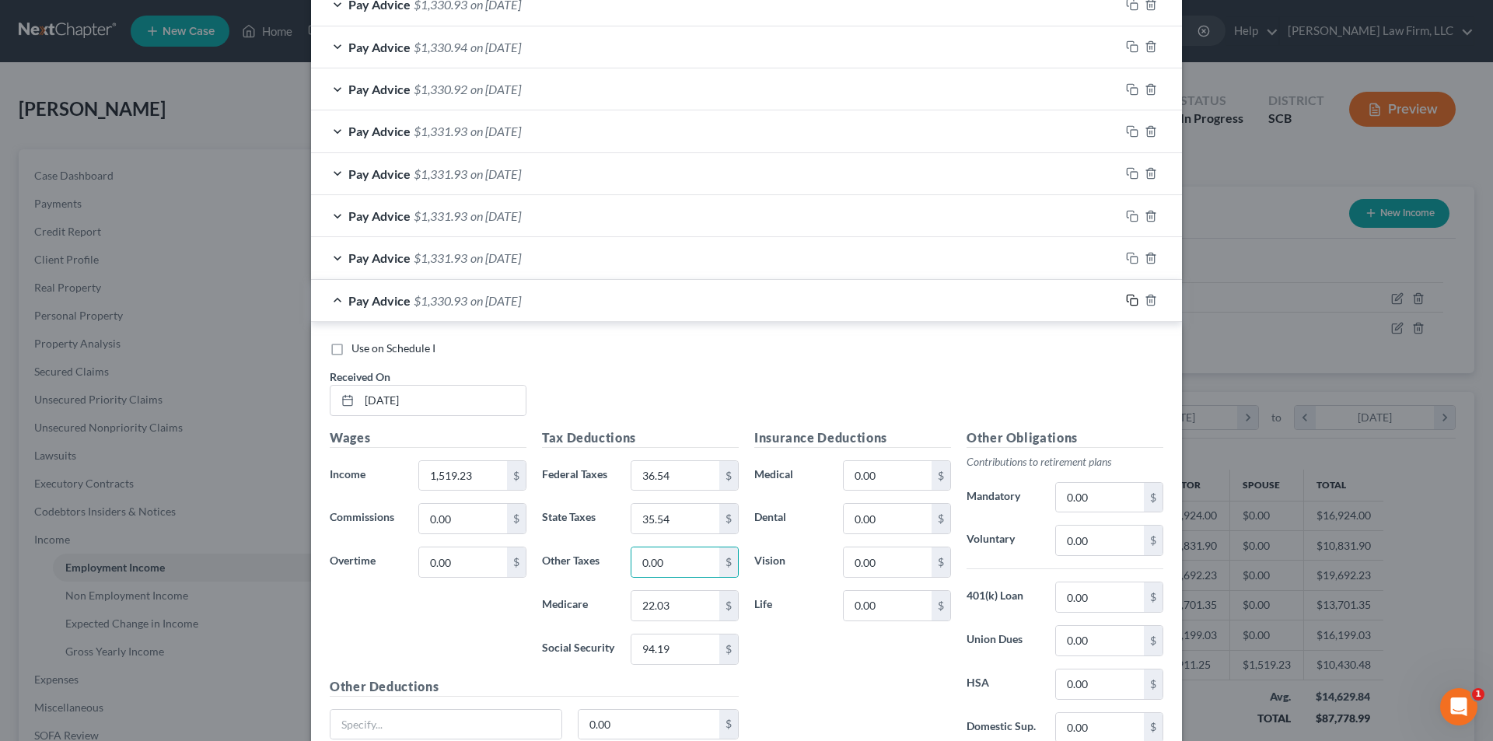
click at [1130, 299] on rect "button" at bounding box center [1133, 302] width 7 height 7
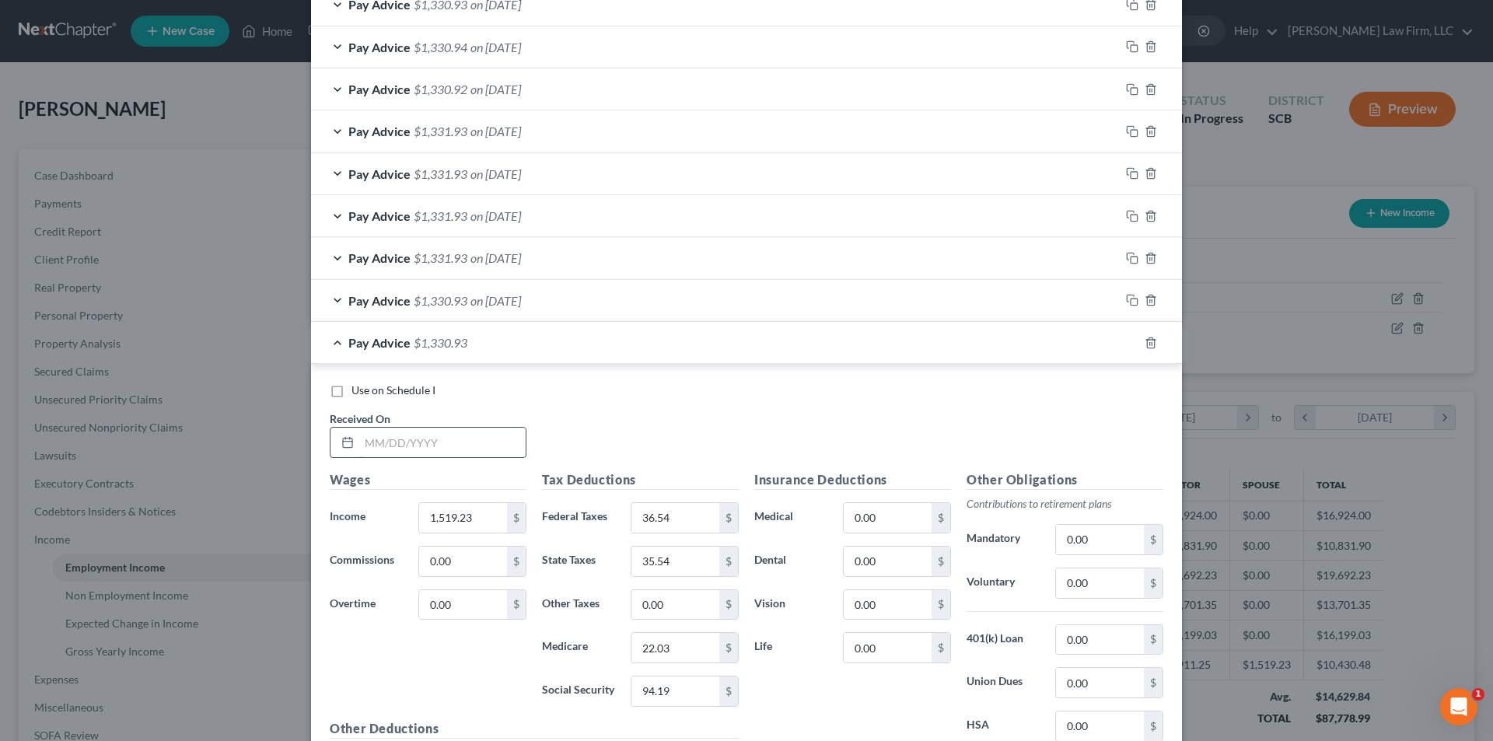
click at [463, 449] on input "text" at bounding box center [442, 443] width 166 height 30
type input "3/28/25"
type input "94.20"
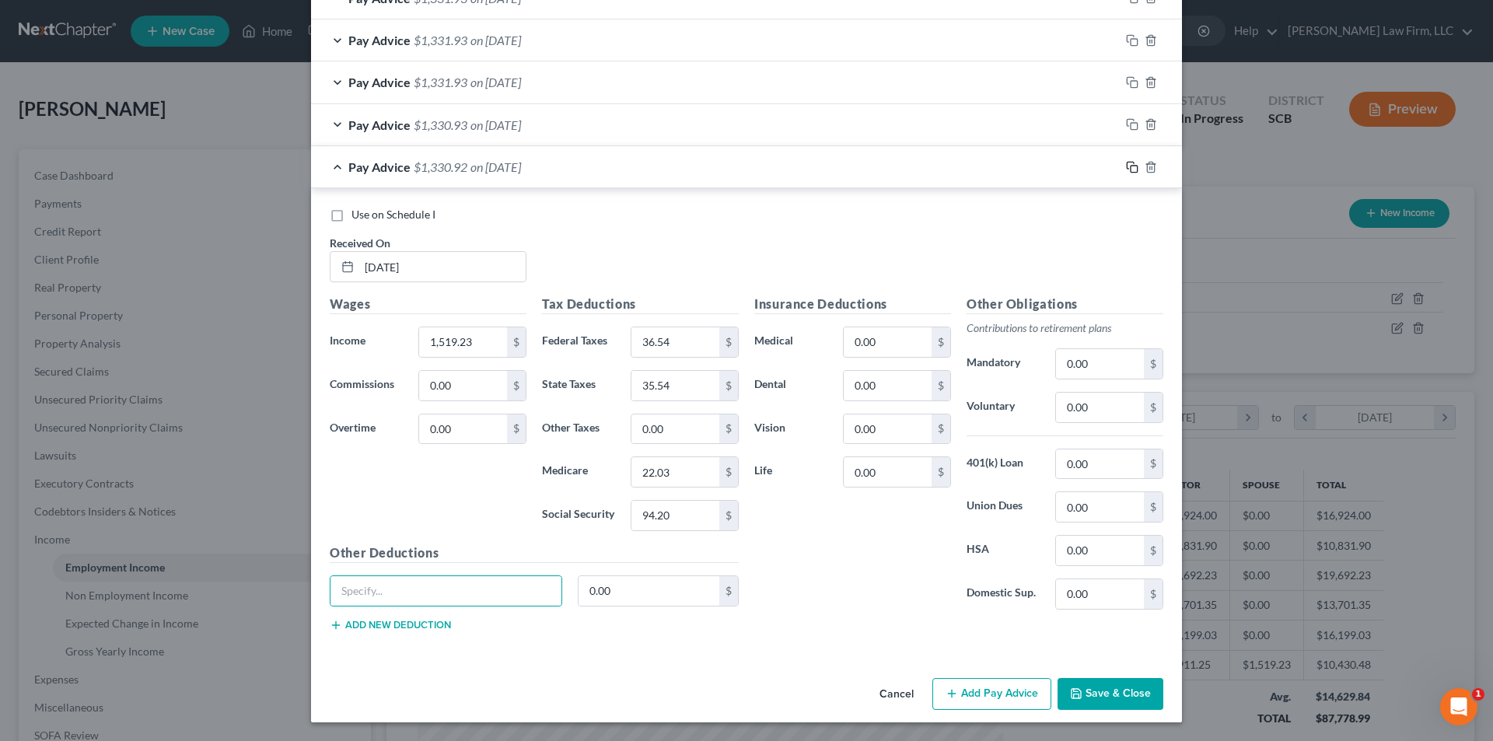
click at [1129, 167] on icon "button" at bounding box center [1132, 167] width 12 height 12
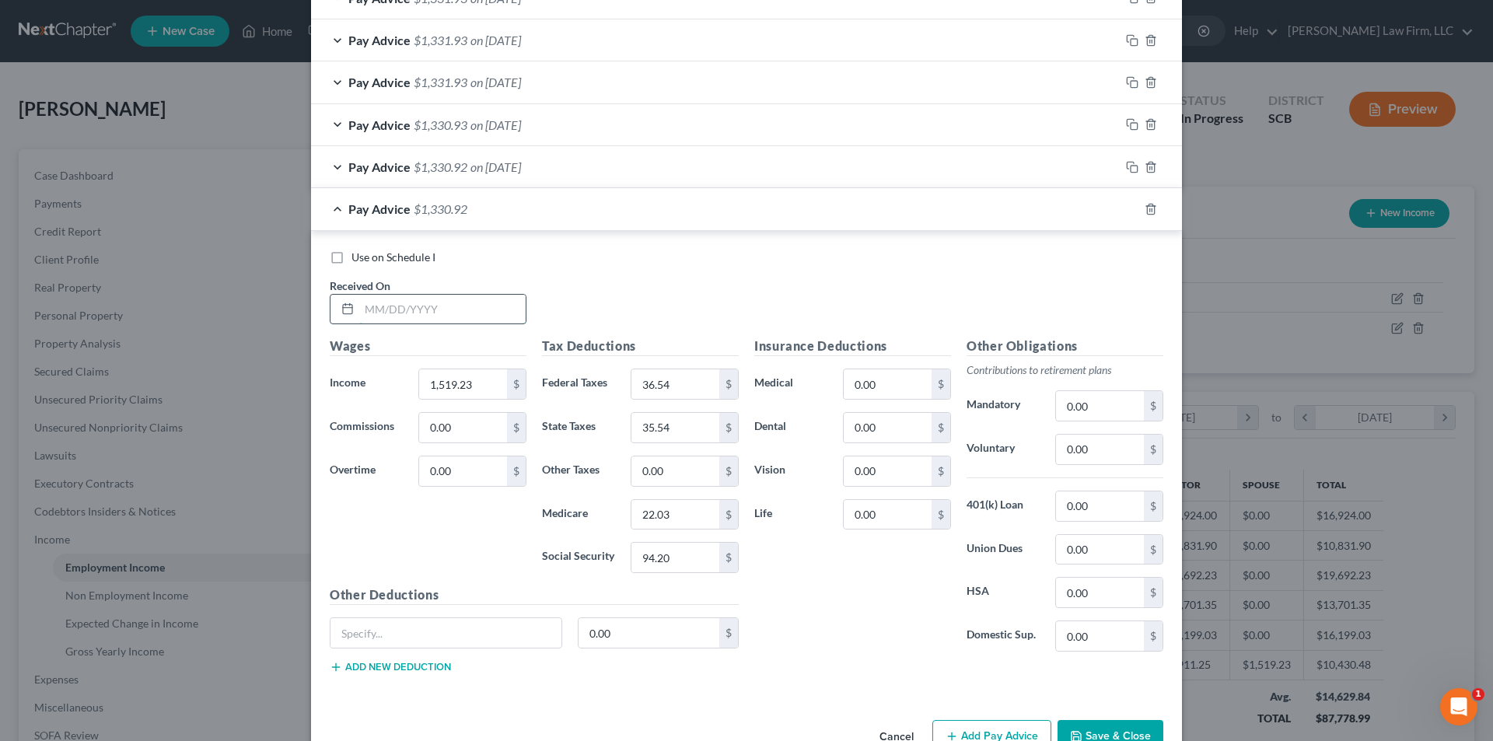
click at [403, 308] on input "text" at bounding box center [442, 310] width 166 height 30
type input "[DATE]"
type input "1,519.23"
type input "36.54"
type input "35.54"
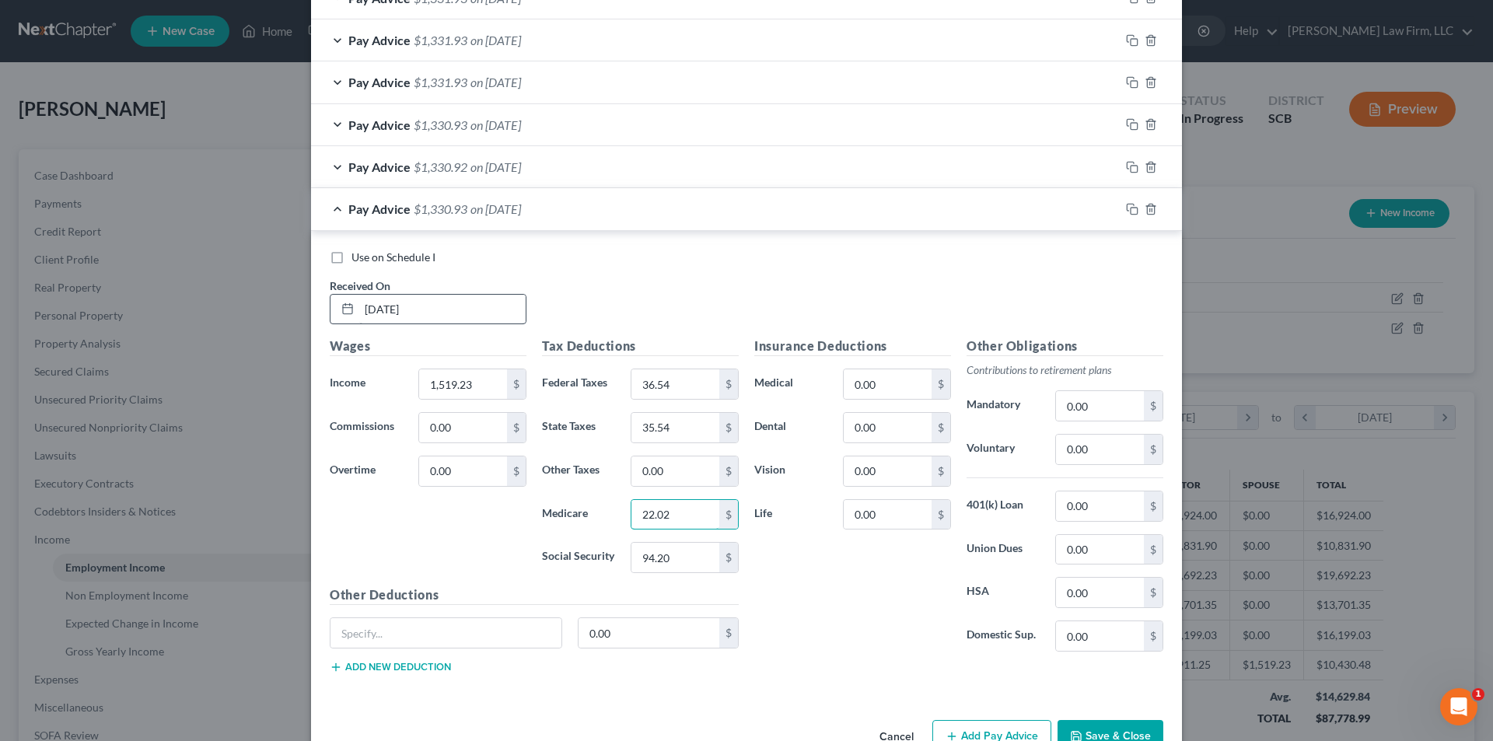
type input "22.02"
type input "94.19"
click at [1126, 205] on icon "button" at bounding box center [1129, 207] width 7 height 7
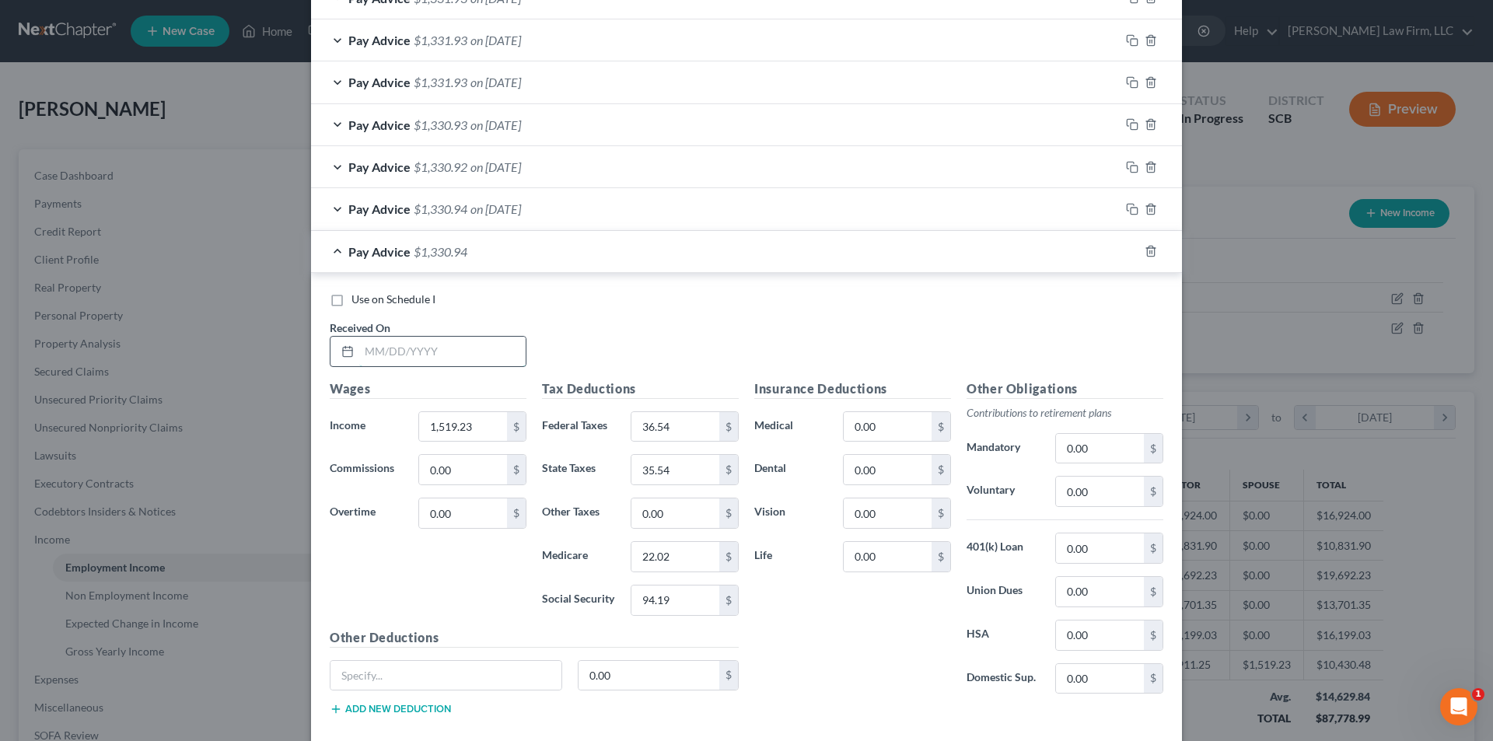
click at [423, 347] on input "text" at bounding box center [442, 352] width 166 height 30
type input "2/24/25"
type input "22.03"
type input "94.19"
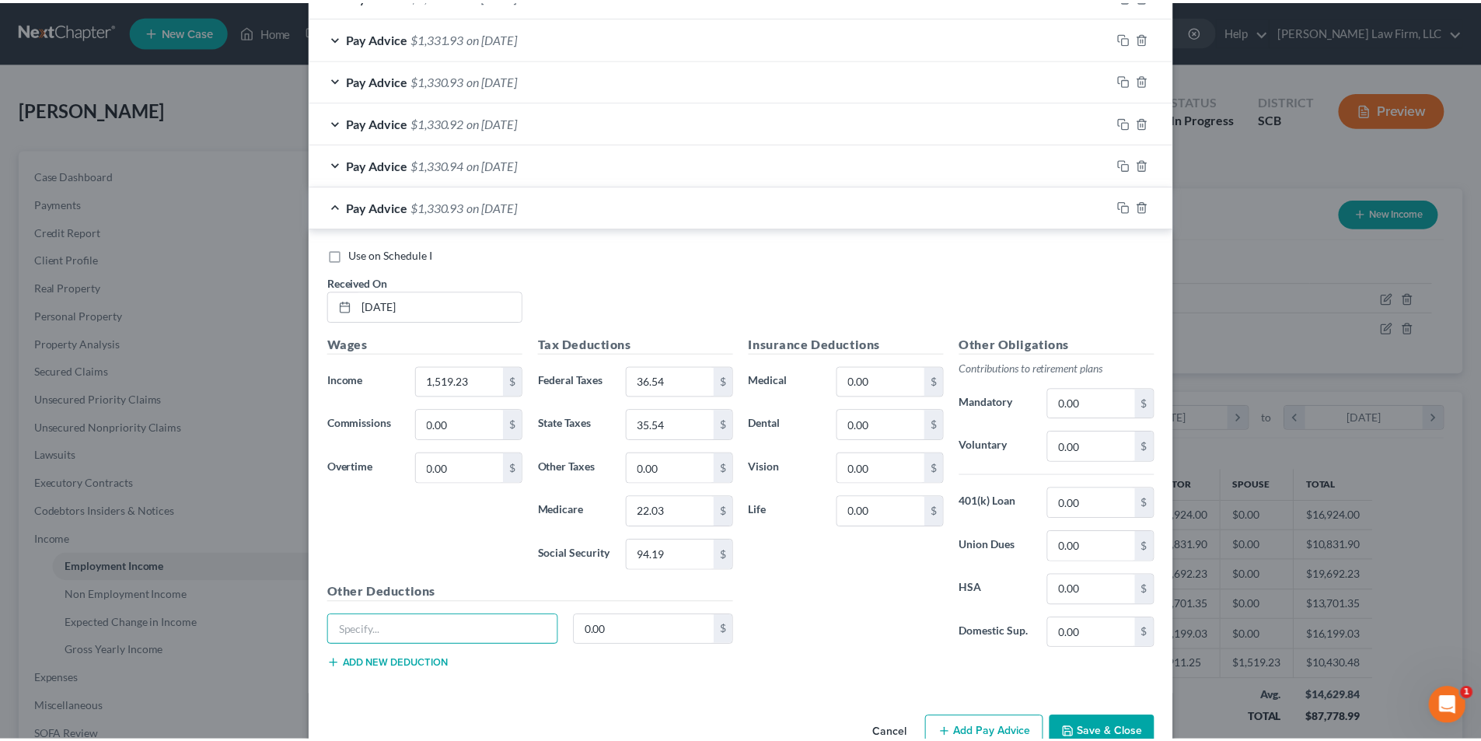
scroll to position [805, 0]
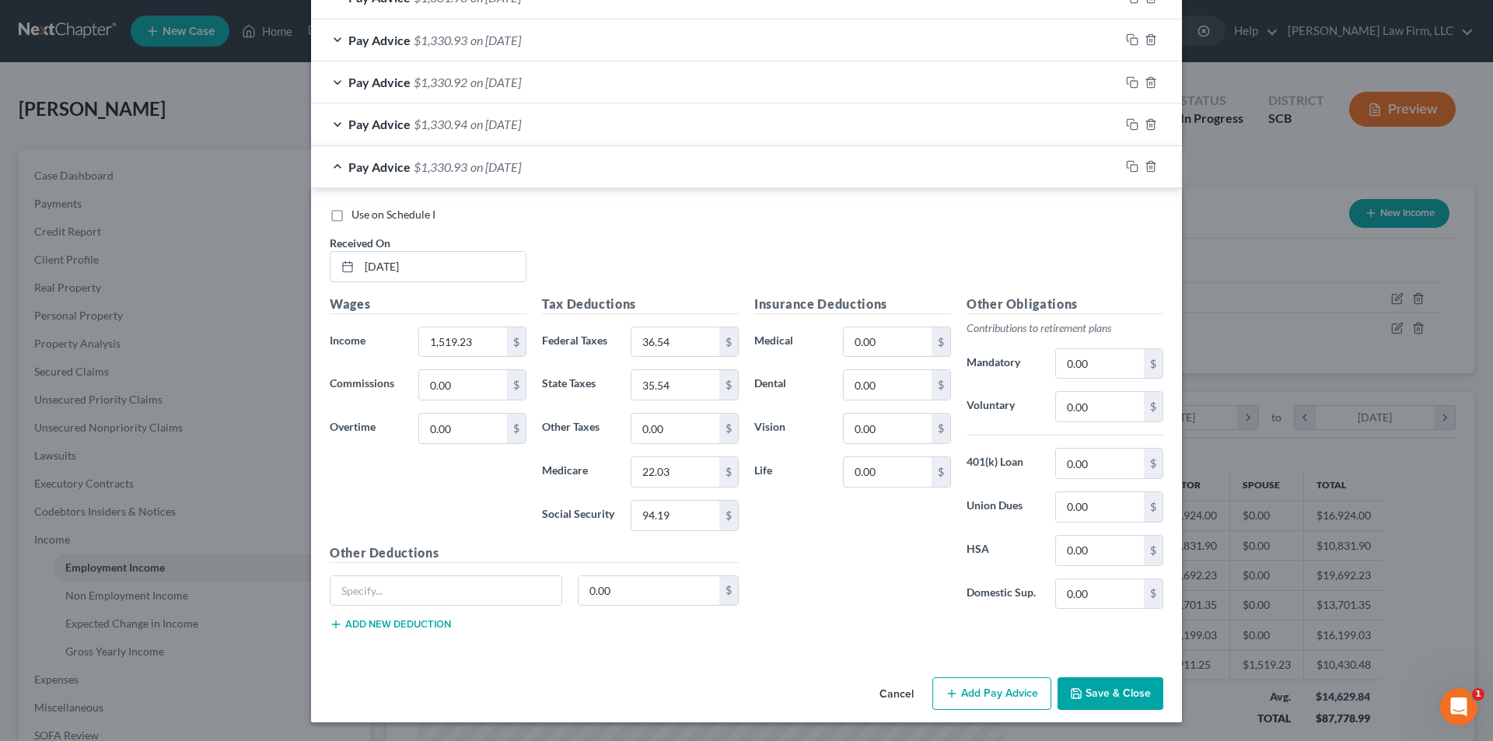
click at [1135, 695] on button "Save & Close" at bounding box center [1110, 693] width 106 height 33
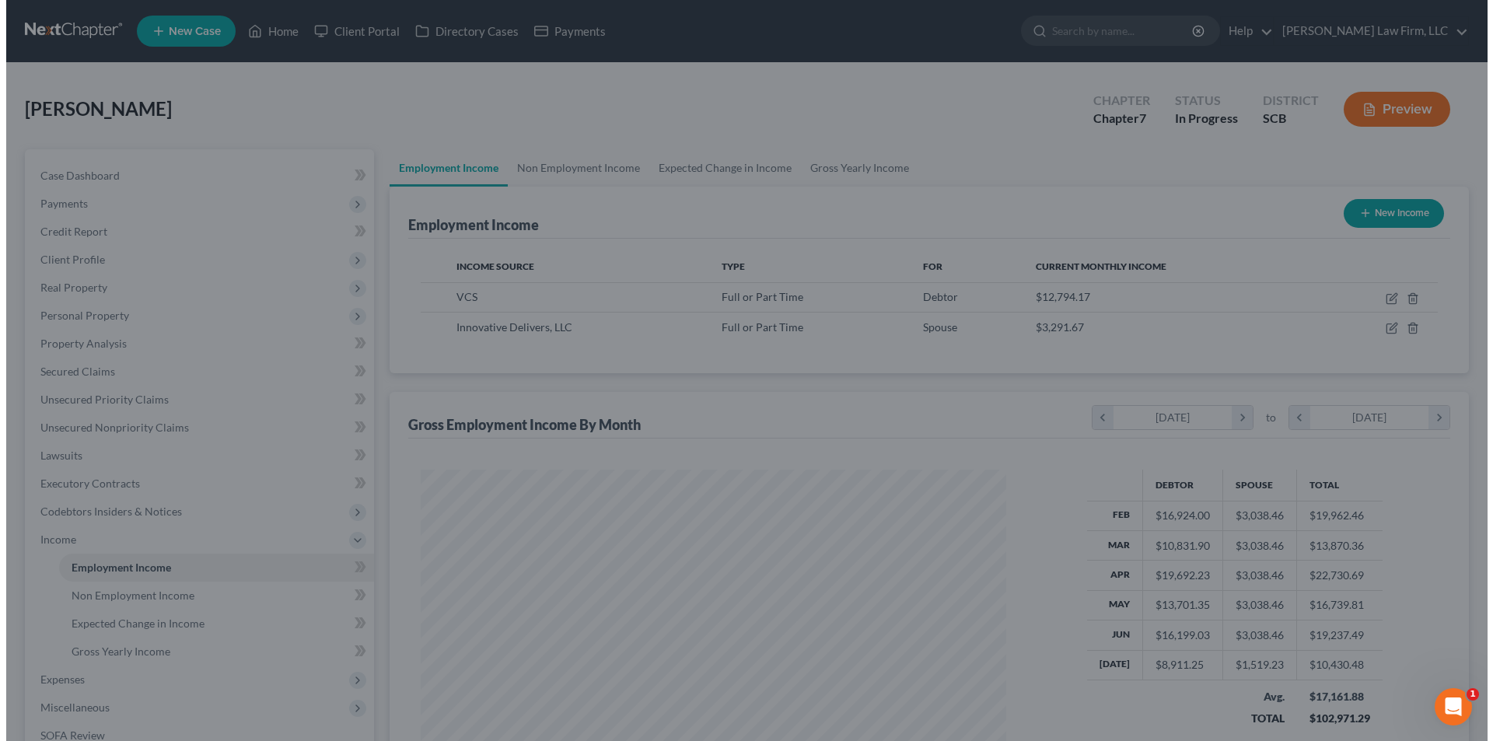
scroll to position [777103, 776782]
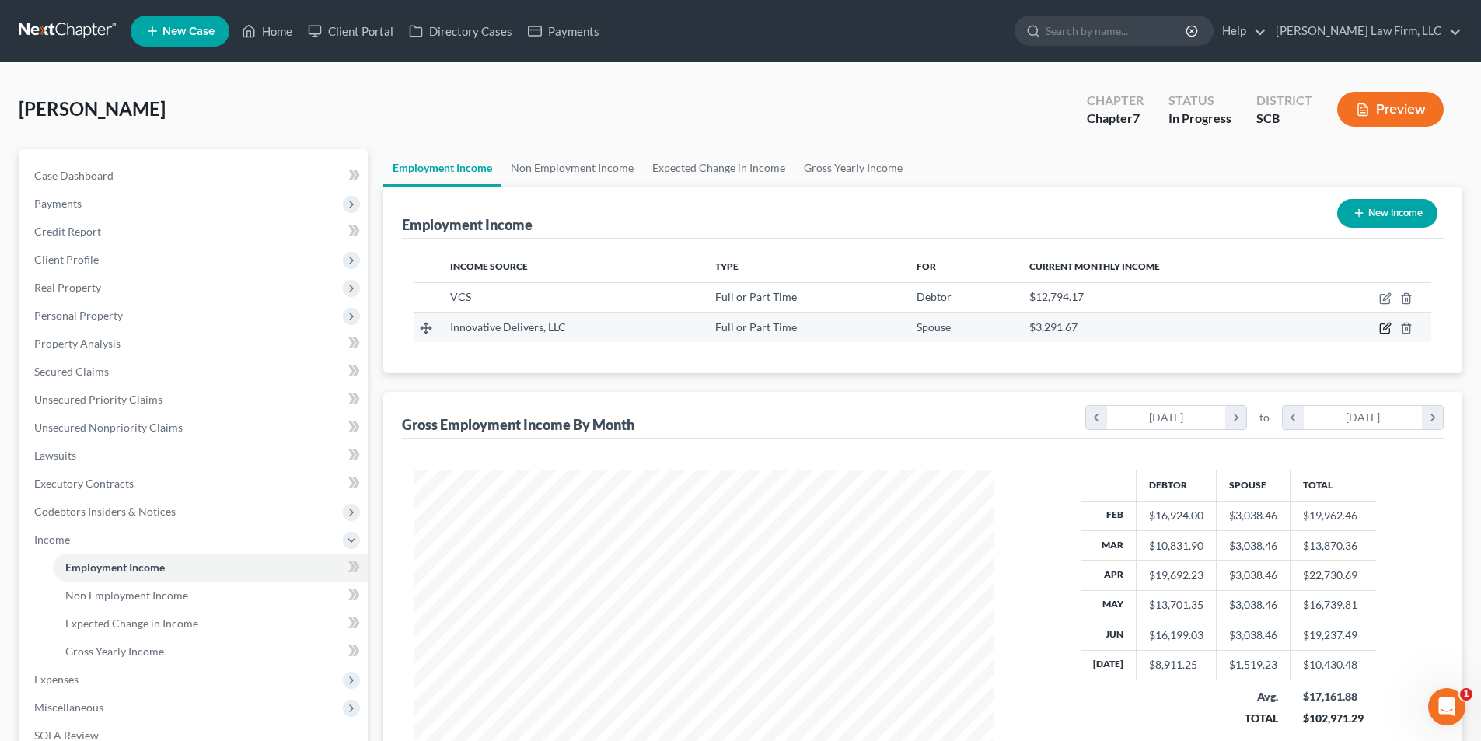
click at [1385, 325] on icon "button" at bounding box center [1385, 328] width 12 height 12
select select "0"
select select "35"
select select "2"
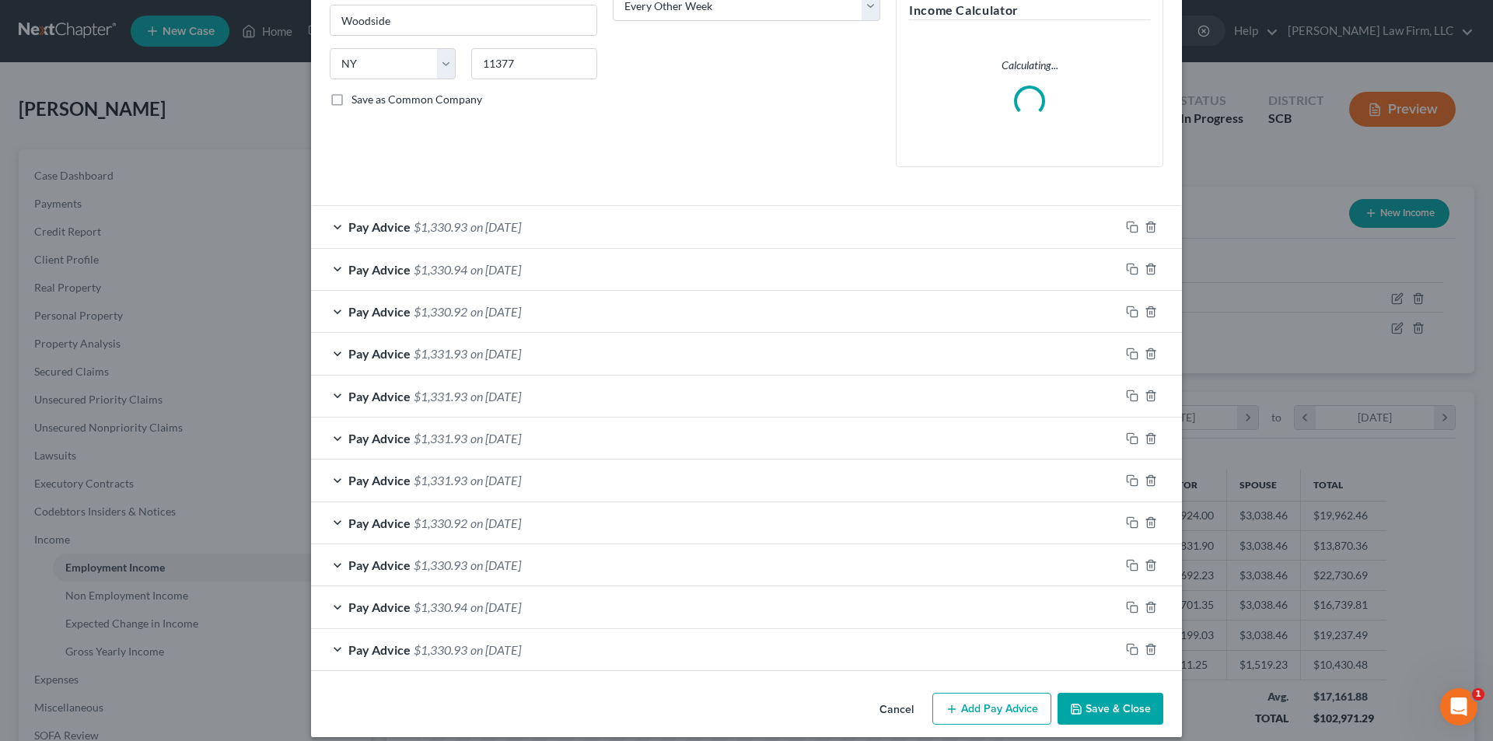
scroll to position [288, 0]
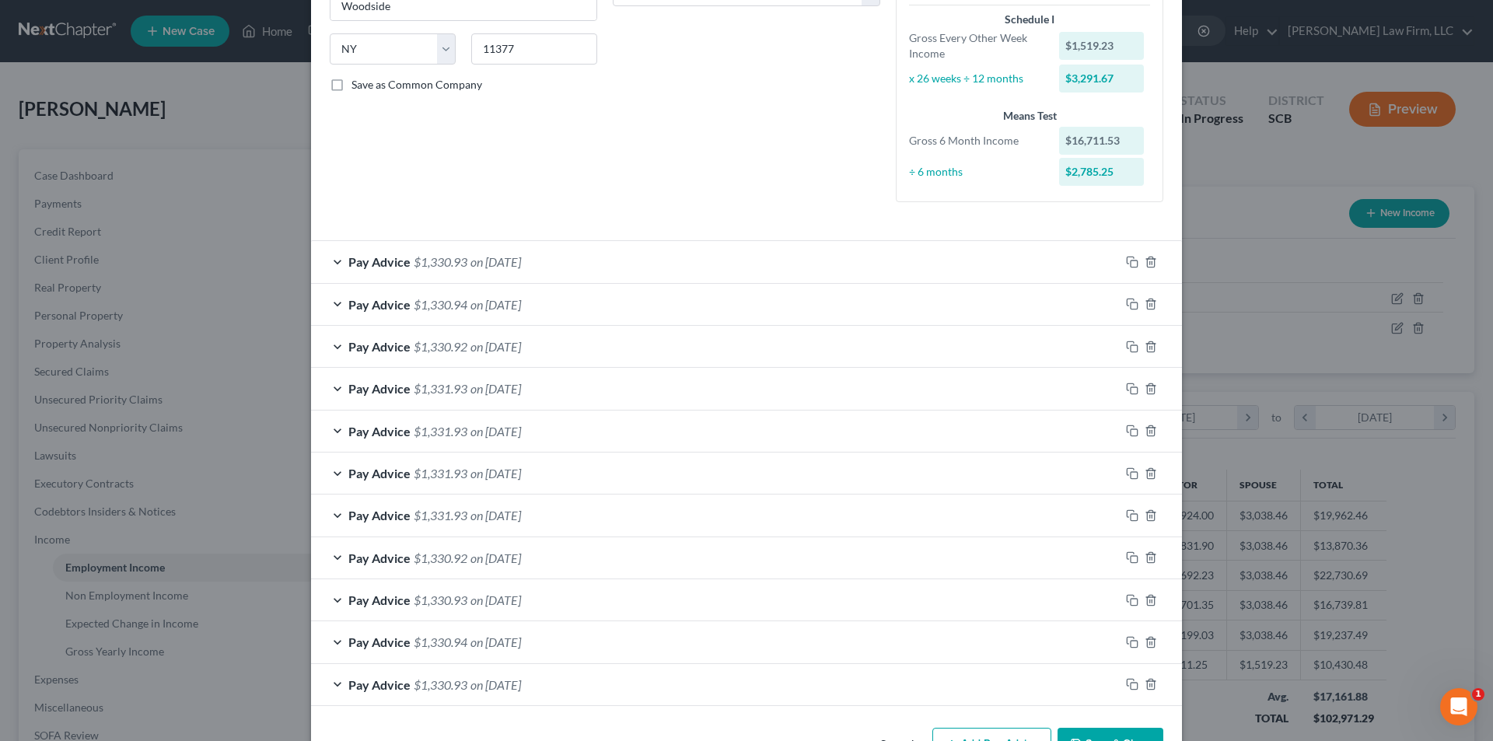
click at [1251, 164] on div "Edit Income Source × Employment Type * Select Full or Part Time Employment Self…" at bounding box center [746, 370] width 1493 height 741
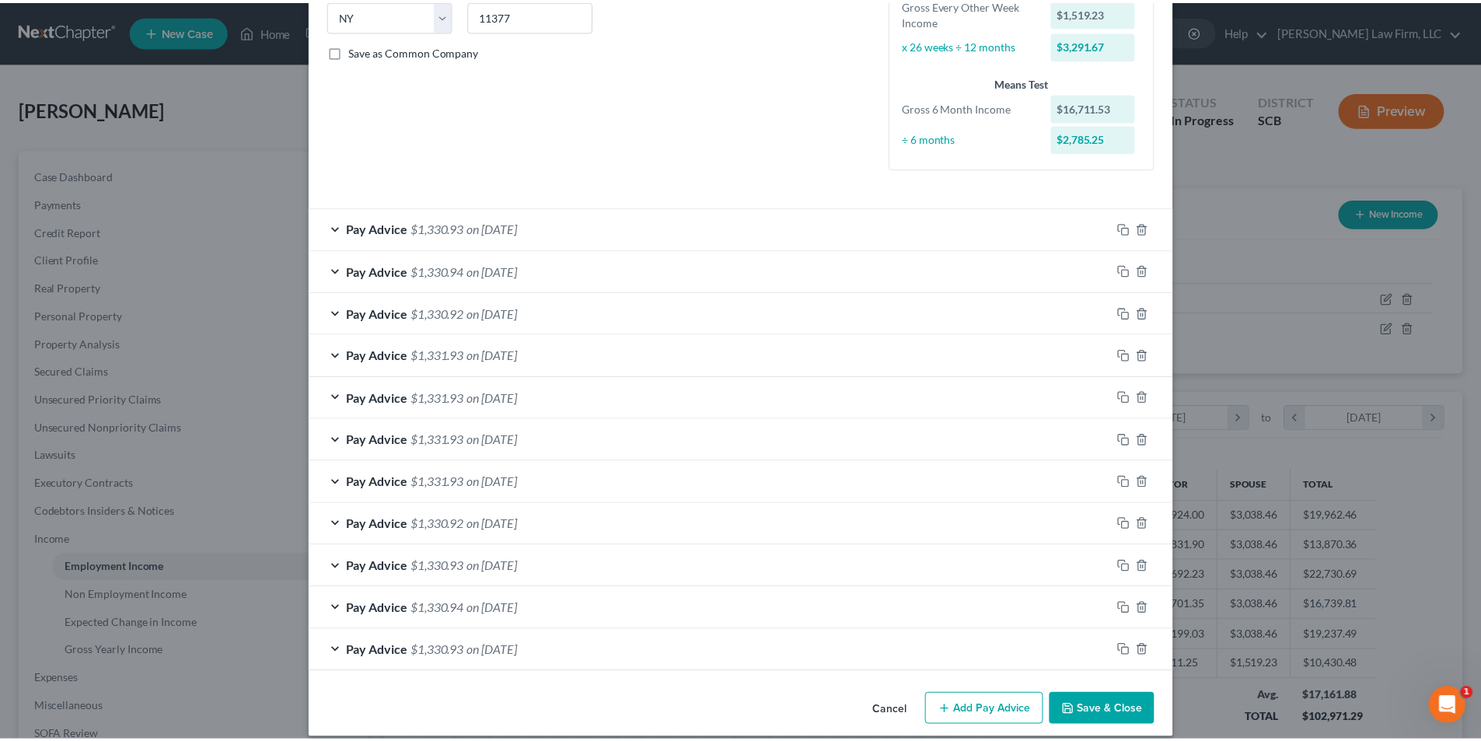
scroll to position [337, 0]
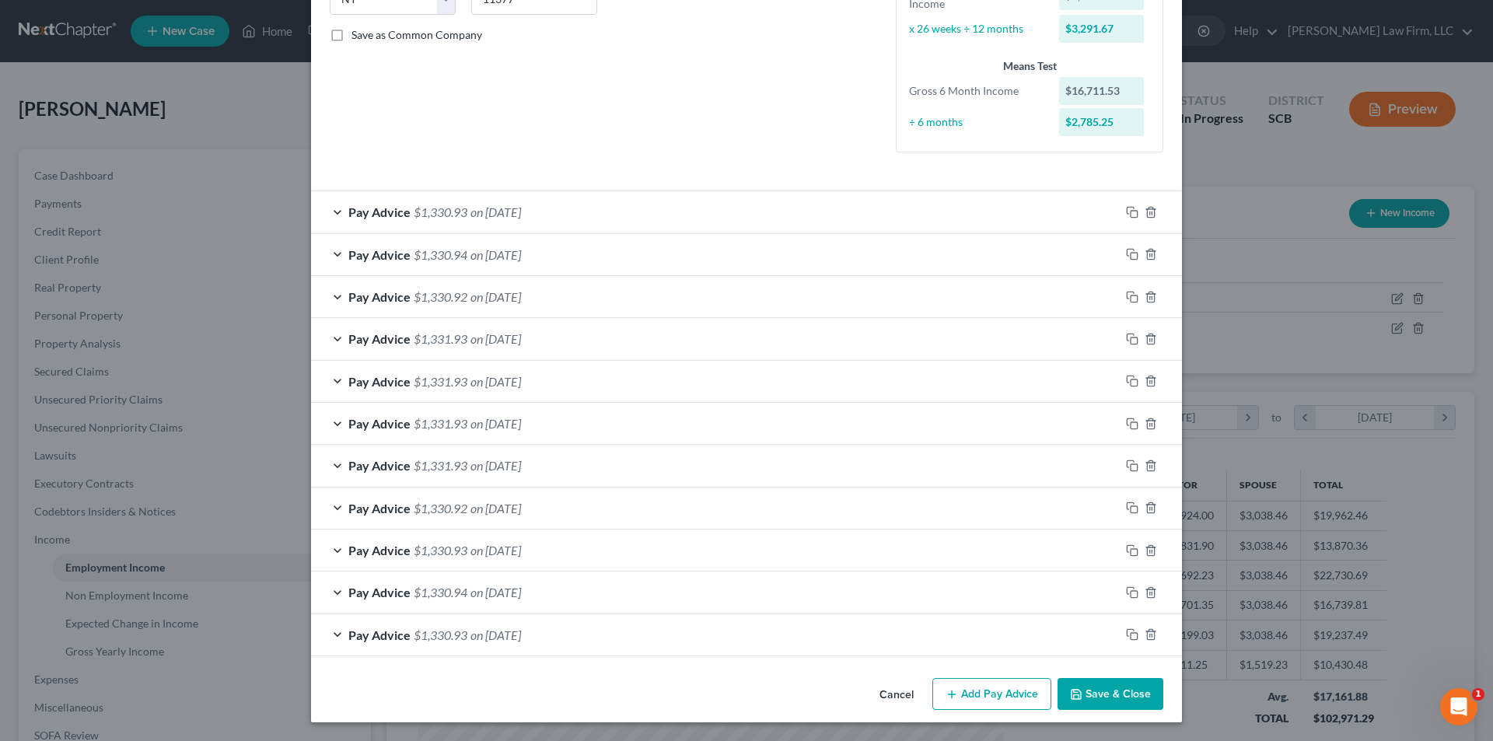
click at [1108, 686] on button "Save & Close" at bounding box center [1110, 694] width 106 height 33
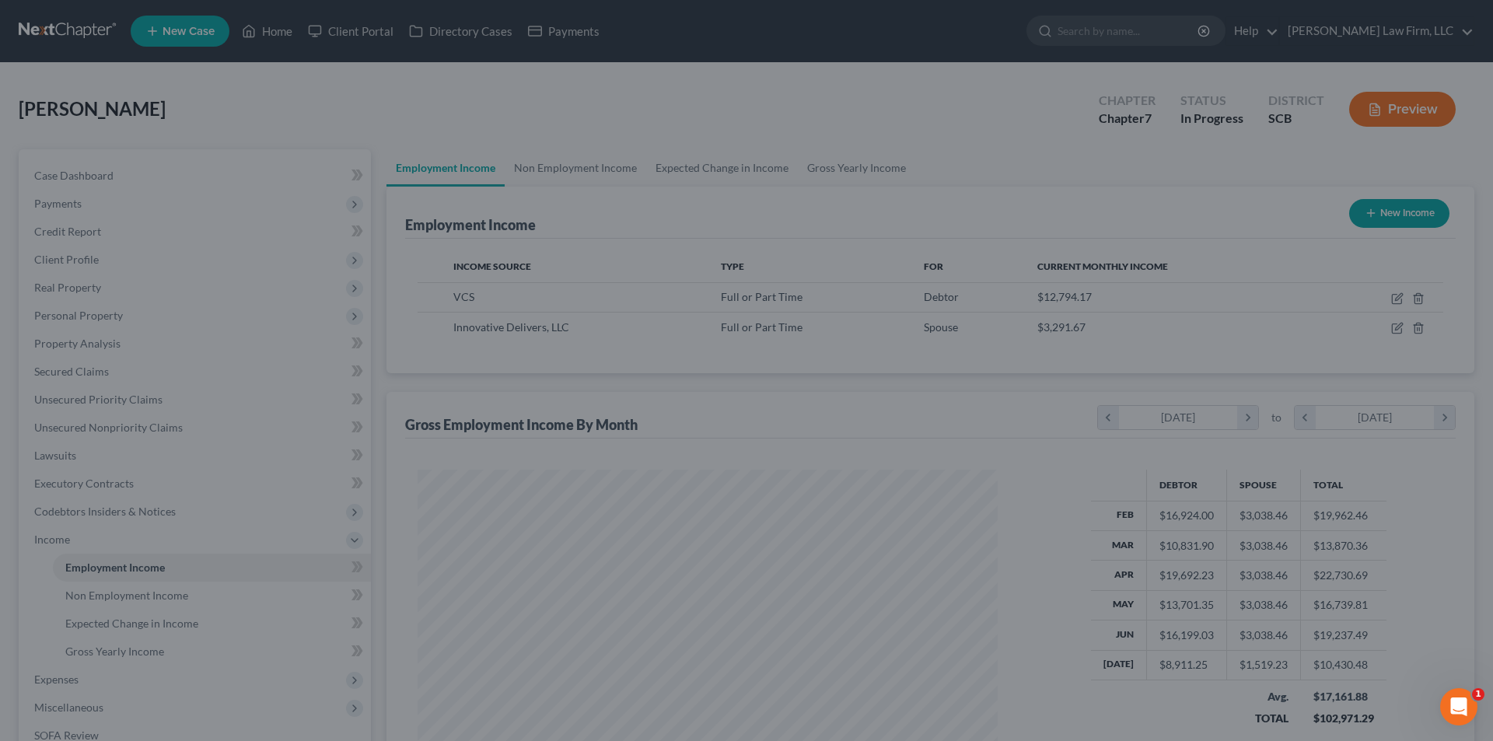
scroll to position [777103, 776782]
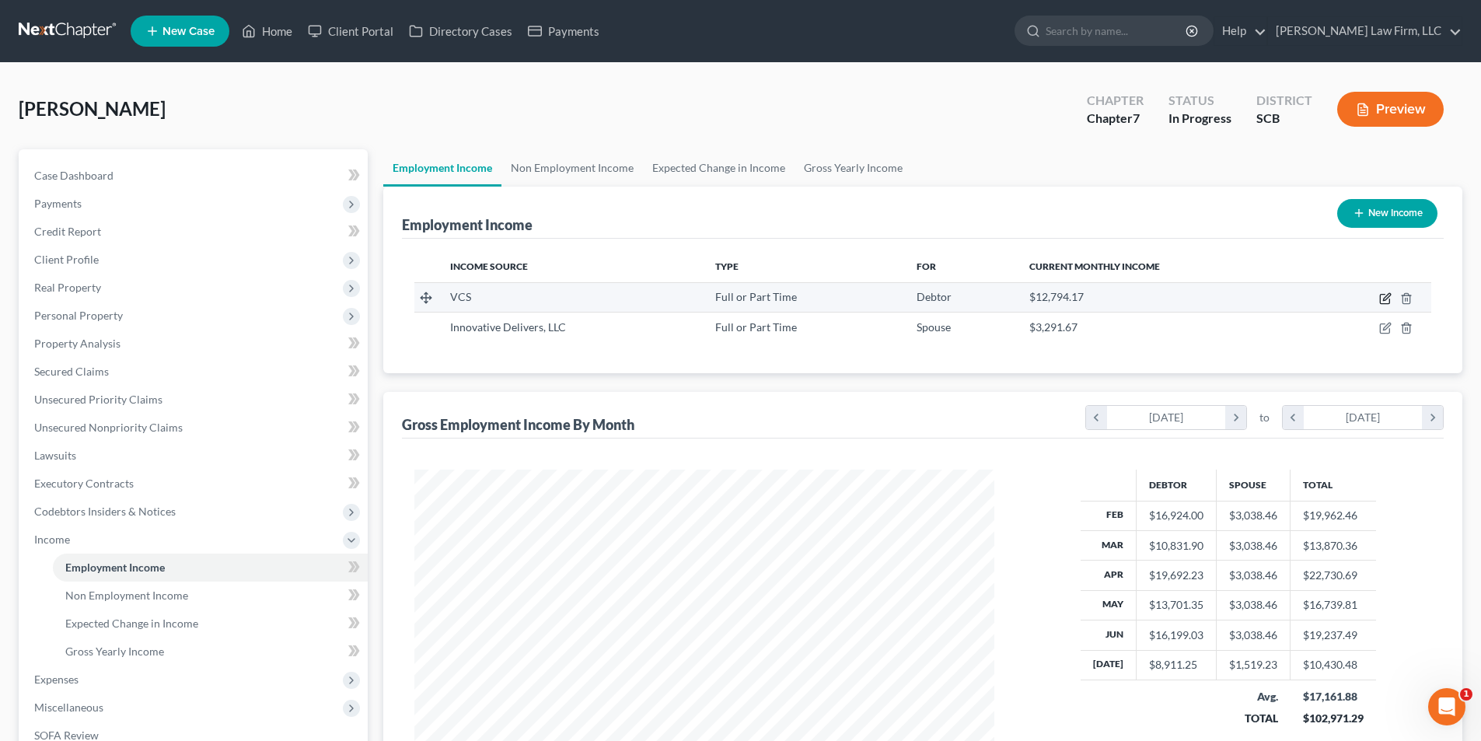
click at [1389, 295] on icon "button" at bounding box center [1385, 298] width 12 height 12
select select "0"
select select "3"
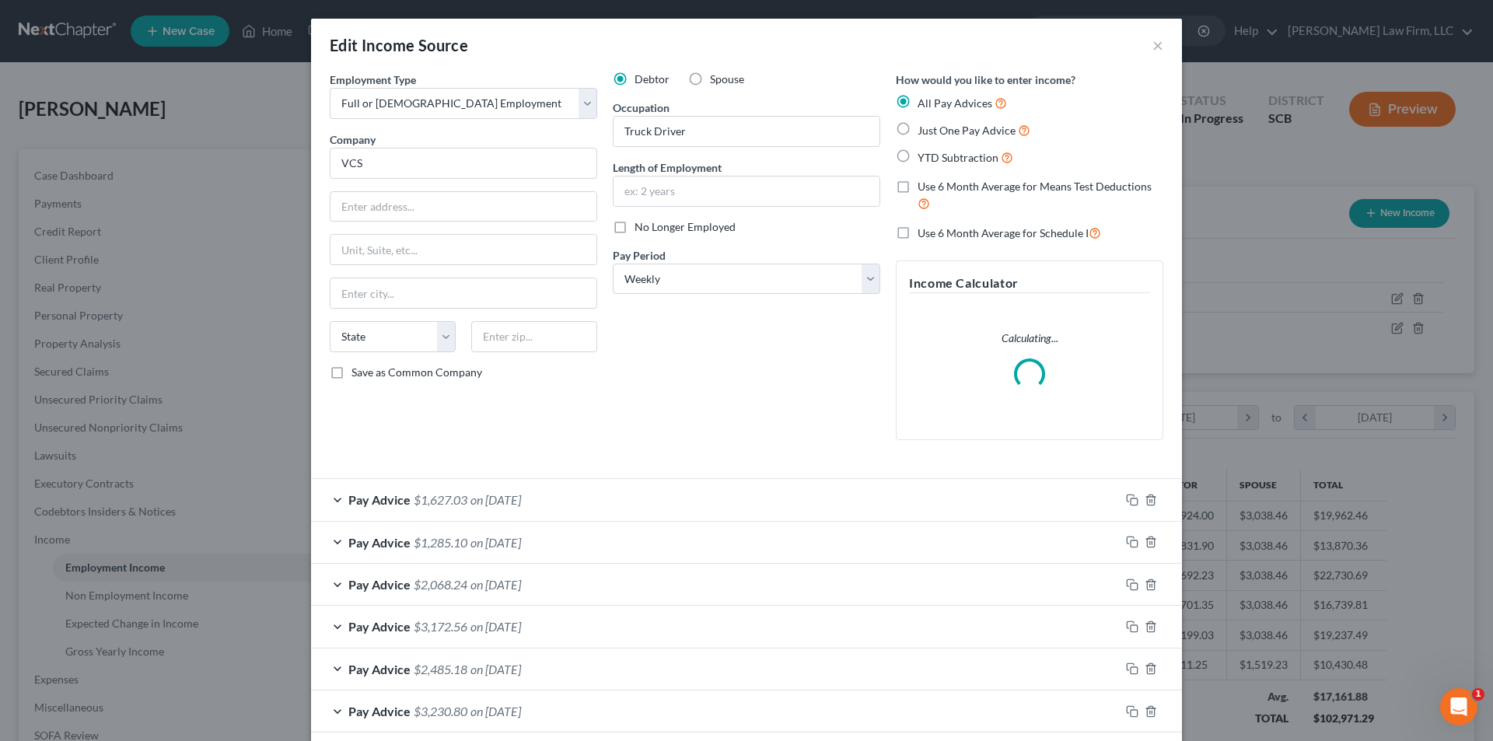
scroll to position [292, 616]
click at [1126, 501] on icon "button" at bounding box center [1132, 500] width 12 height 12
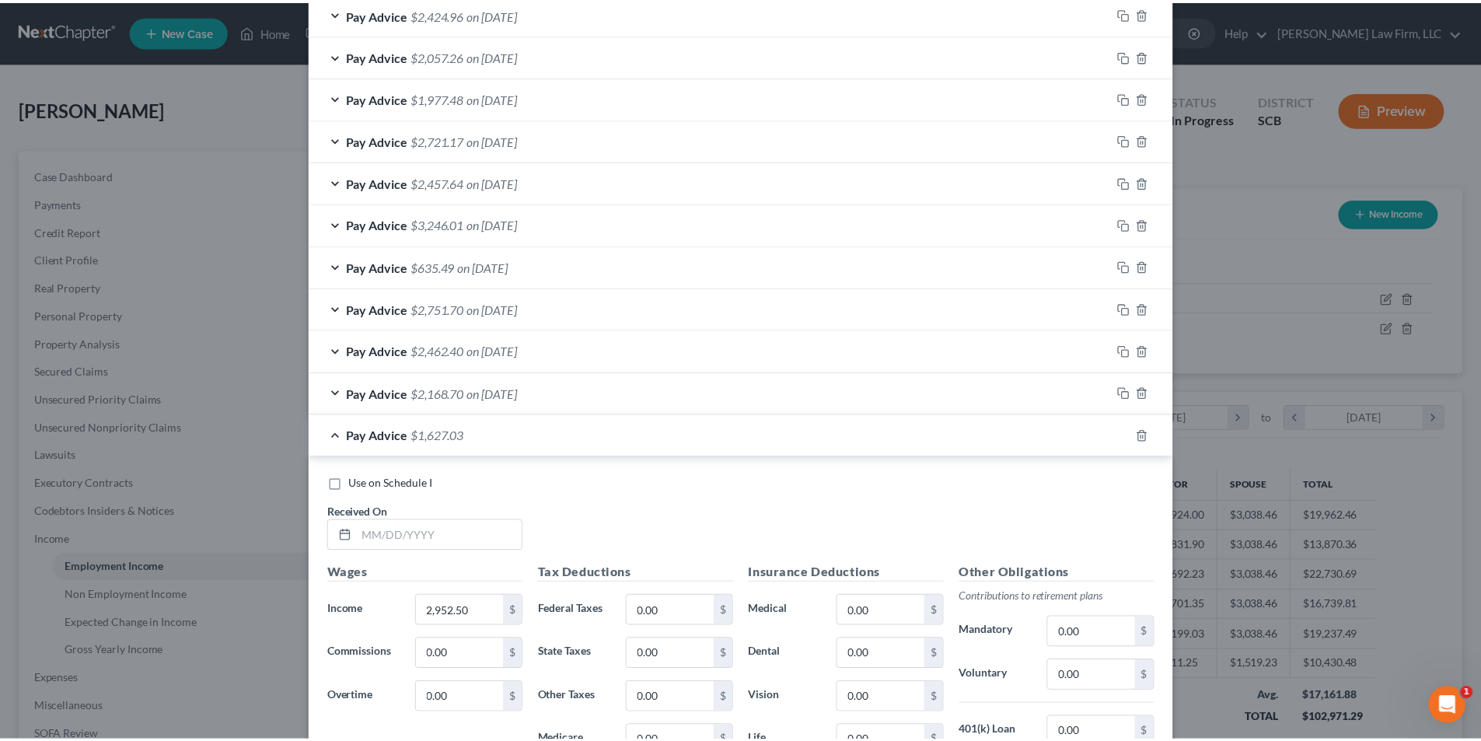
scroll to position [1393, 0]
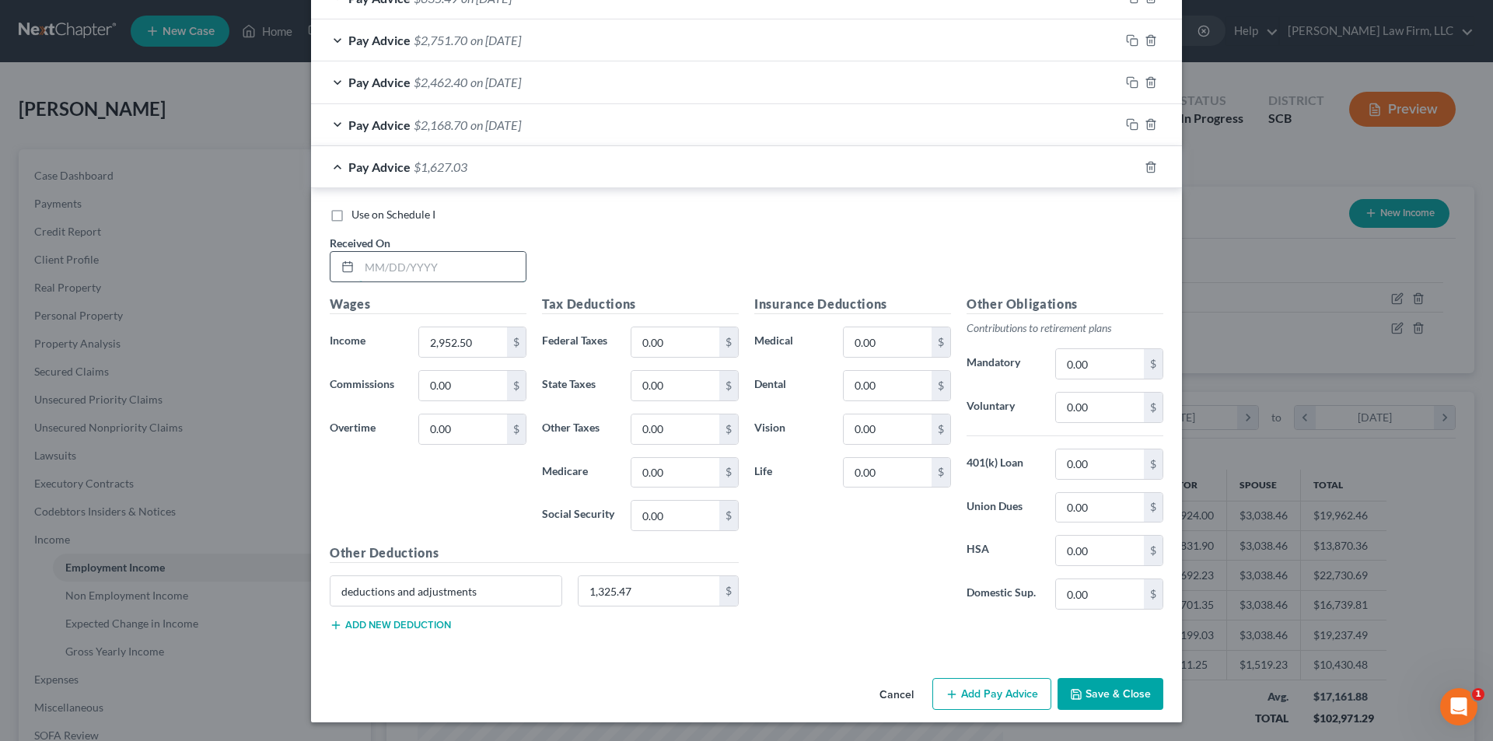
click at [405, 266] on input "text" at bounding box center [442, 267] width 166 height 30
click at [406, 264] on input "7/29/2" at bounding box center [442, 267] width 166 height 30
type input "7/29/25"
type input "5,196.50"
type input "2,125.64"
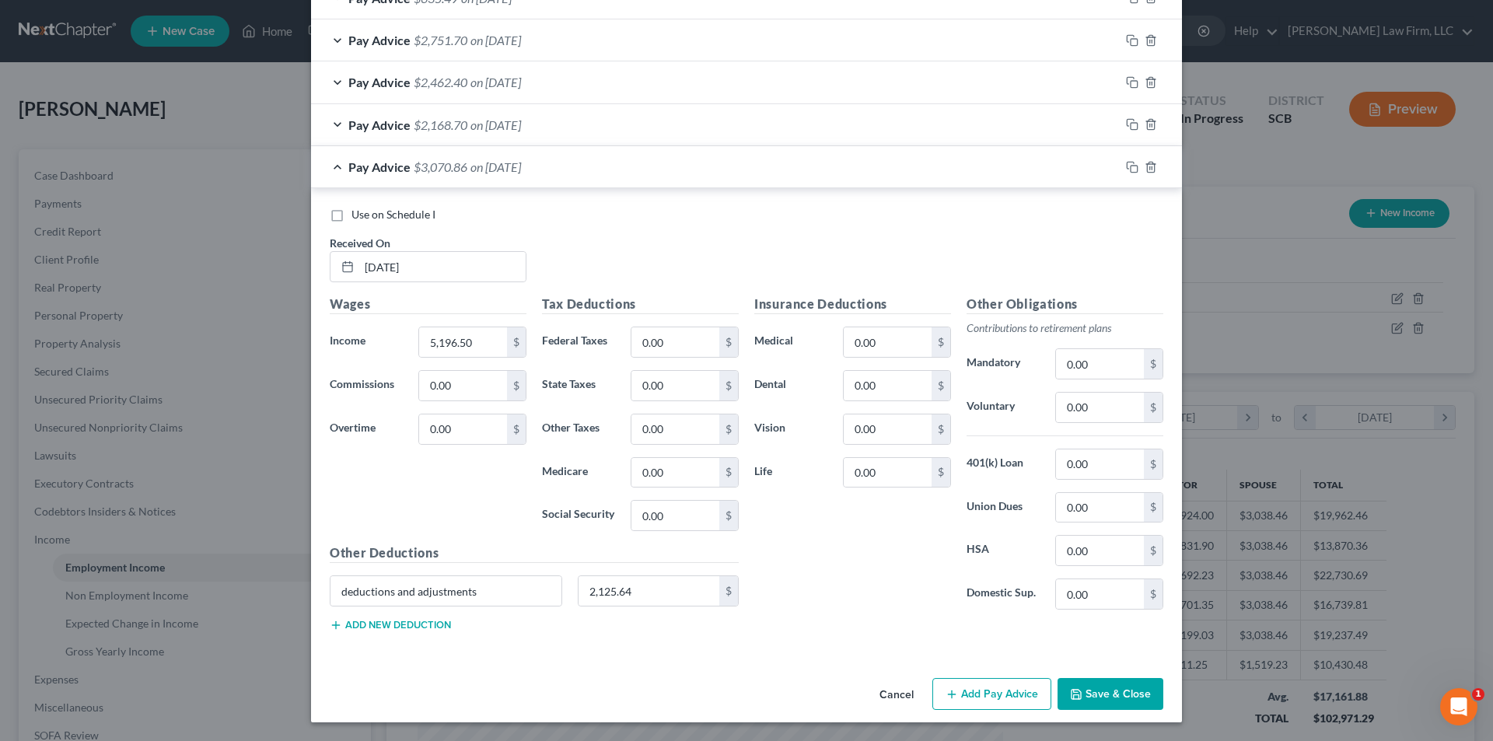
click at [1102, 703] on button "Save & Close" at bounding box center [1110, 694] width 106 height 33
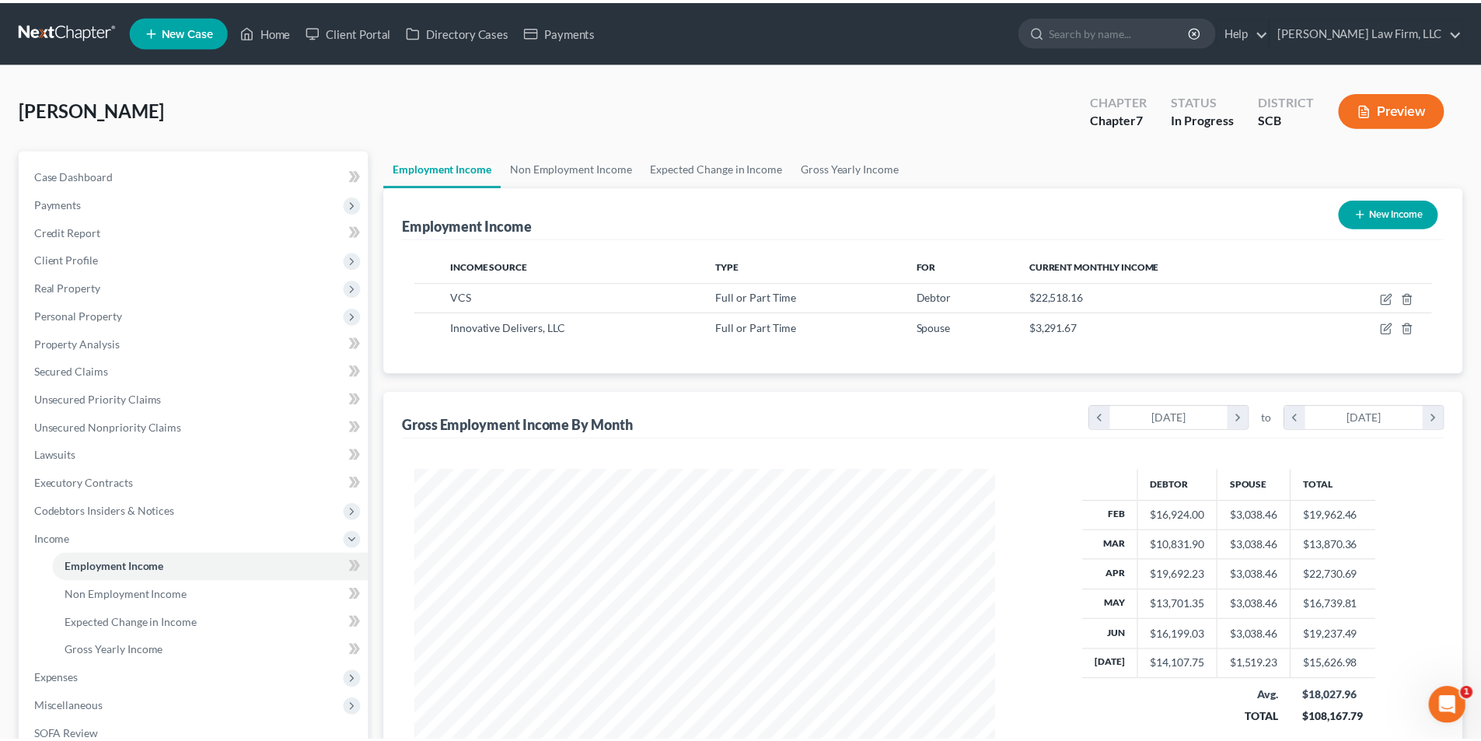
scroll to position [777103, 776782]
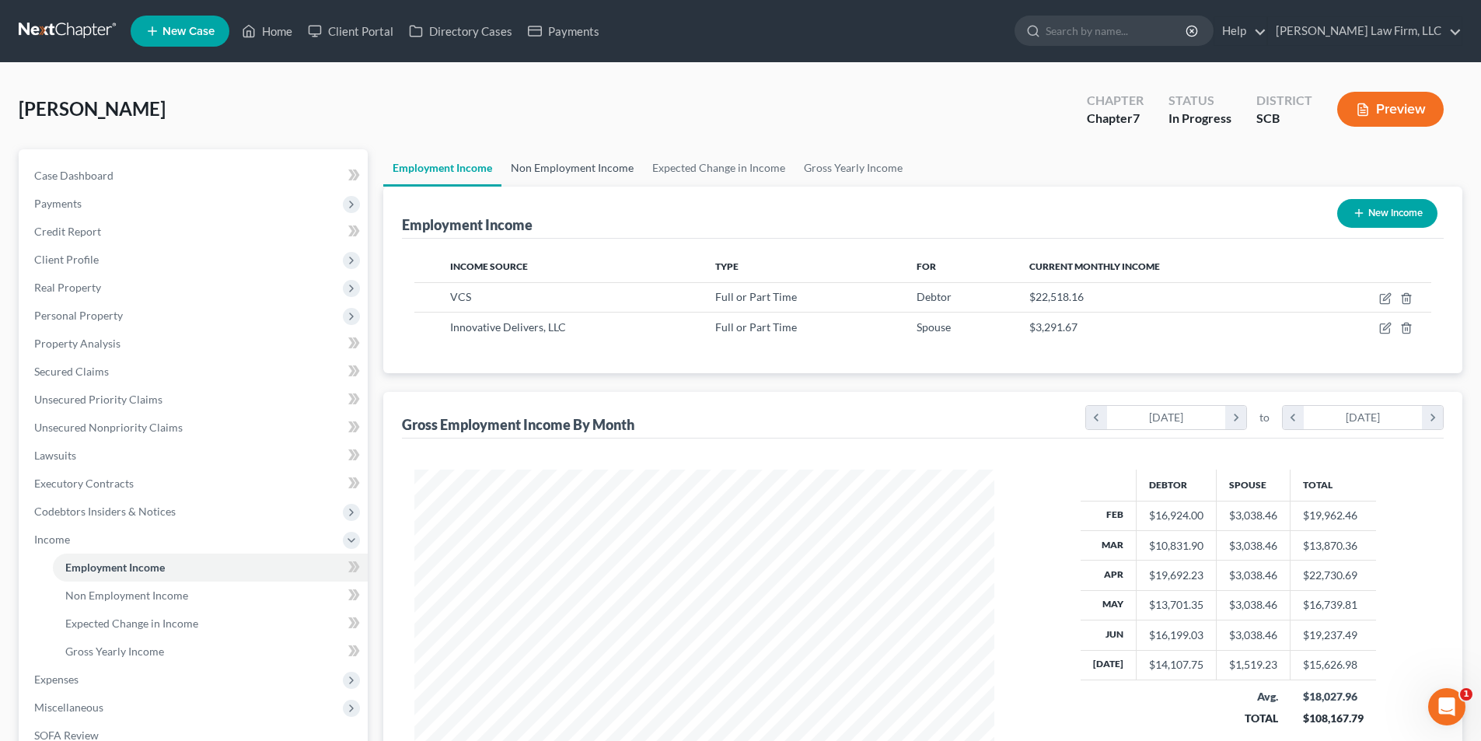
click at [613, 169] on link "Non Employment Income" at bounding box center [571, 167] width 141 height 37
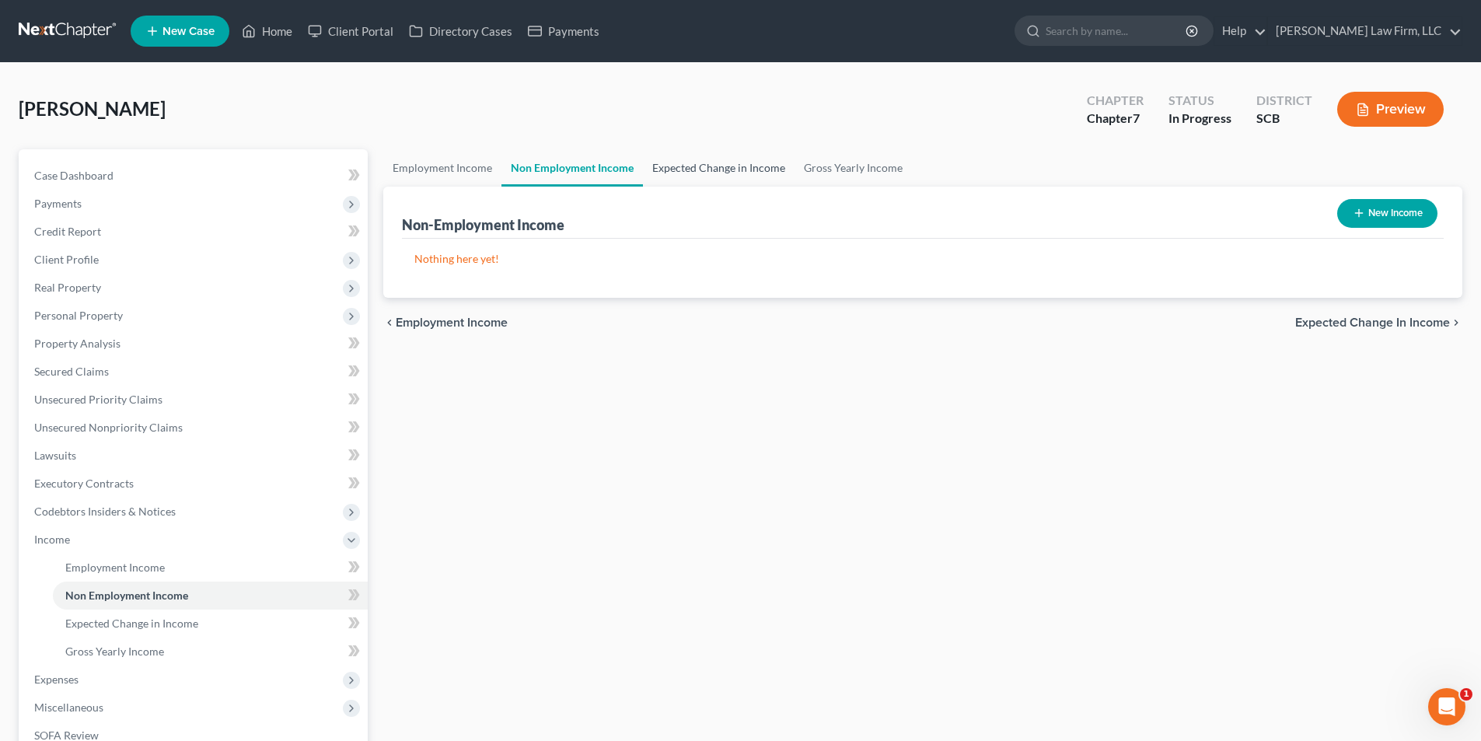
click at [686, 169] on link "Expected Change in Income" at bounding box center [719, 167] width 152 height 37
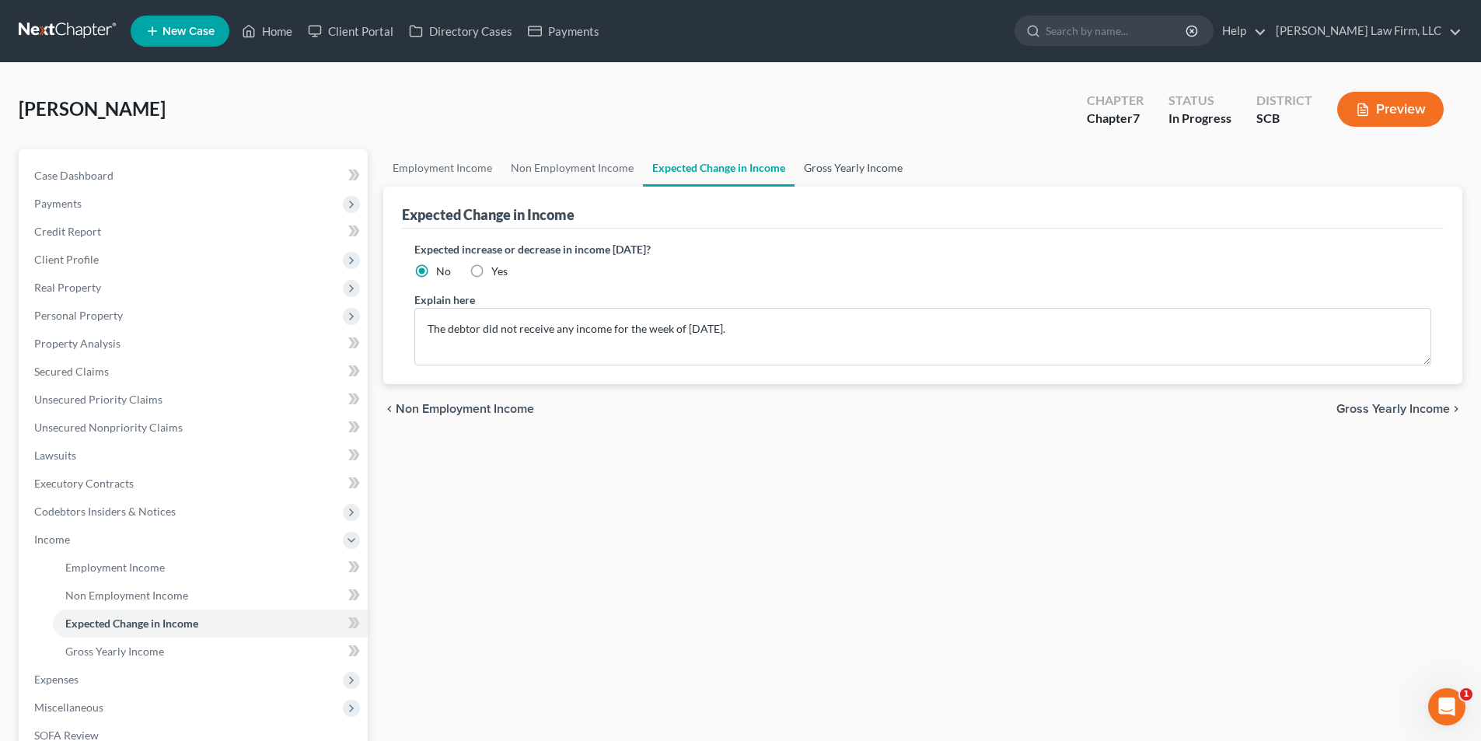
click at [851, 169] on link "Gross Yearly Income" at bounding box center [852, 167] width 117 height 37
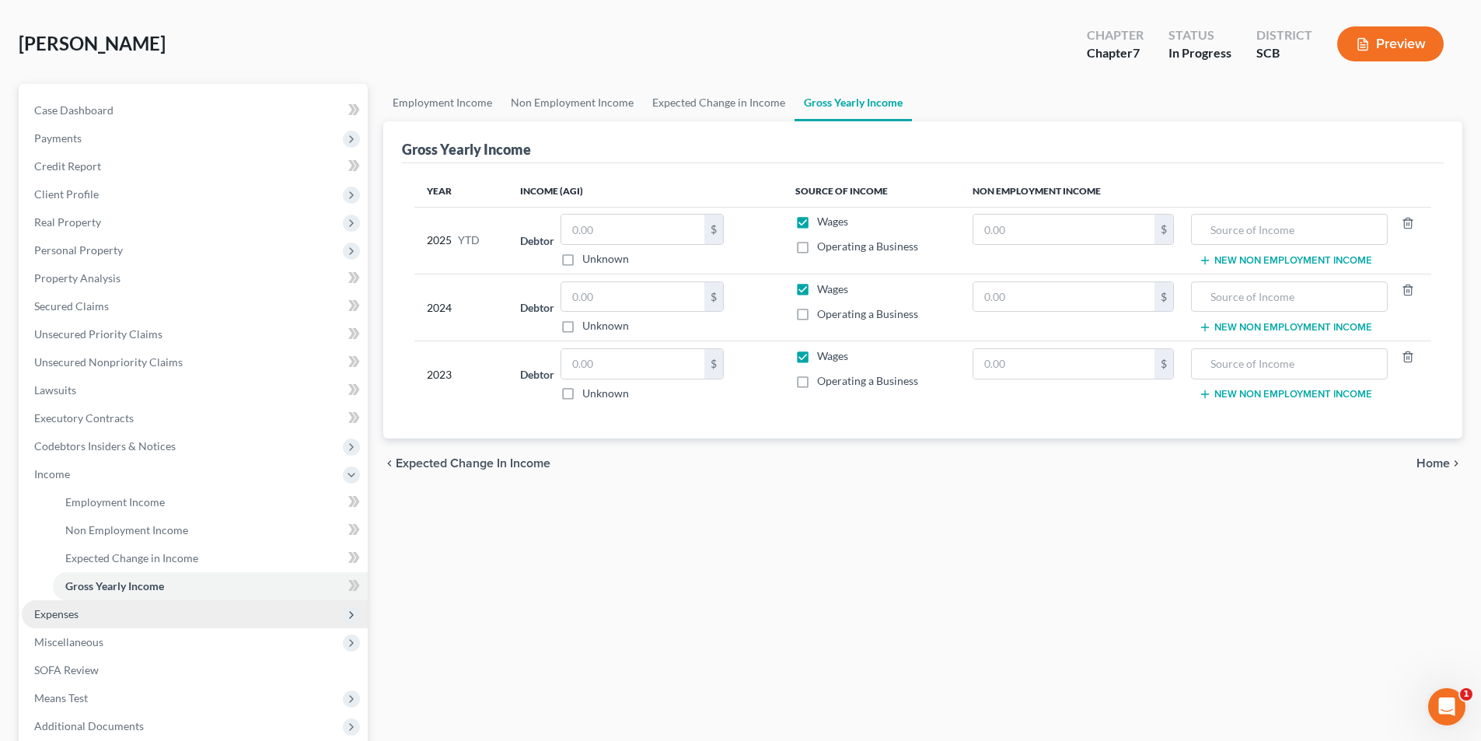
scroll to position [233, 0]
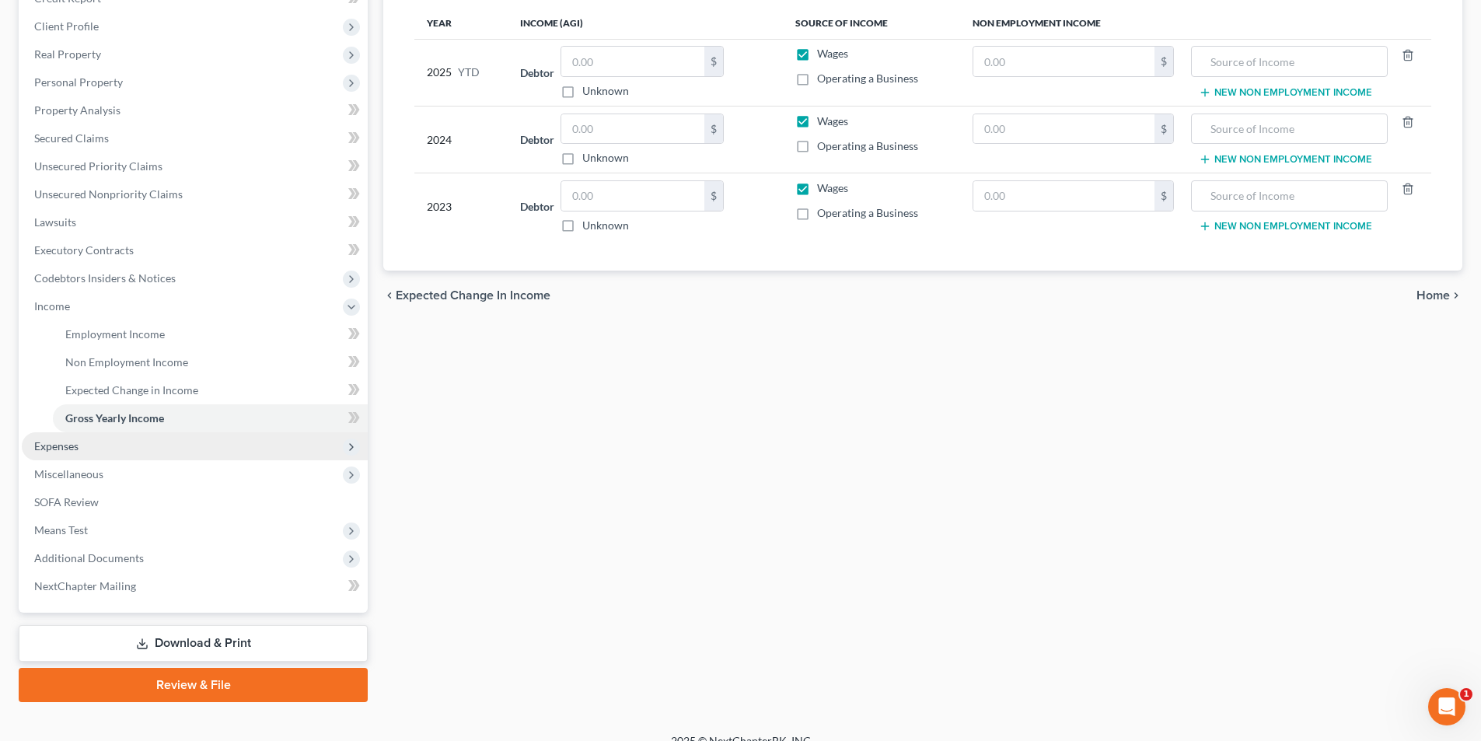
click at [76, 450] on span "Expenses" at bounding box center [56, 445] width 44 height 13
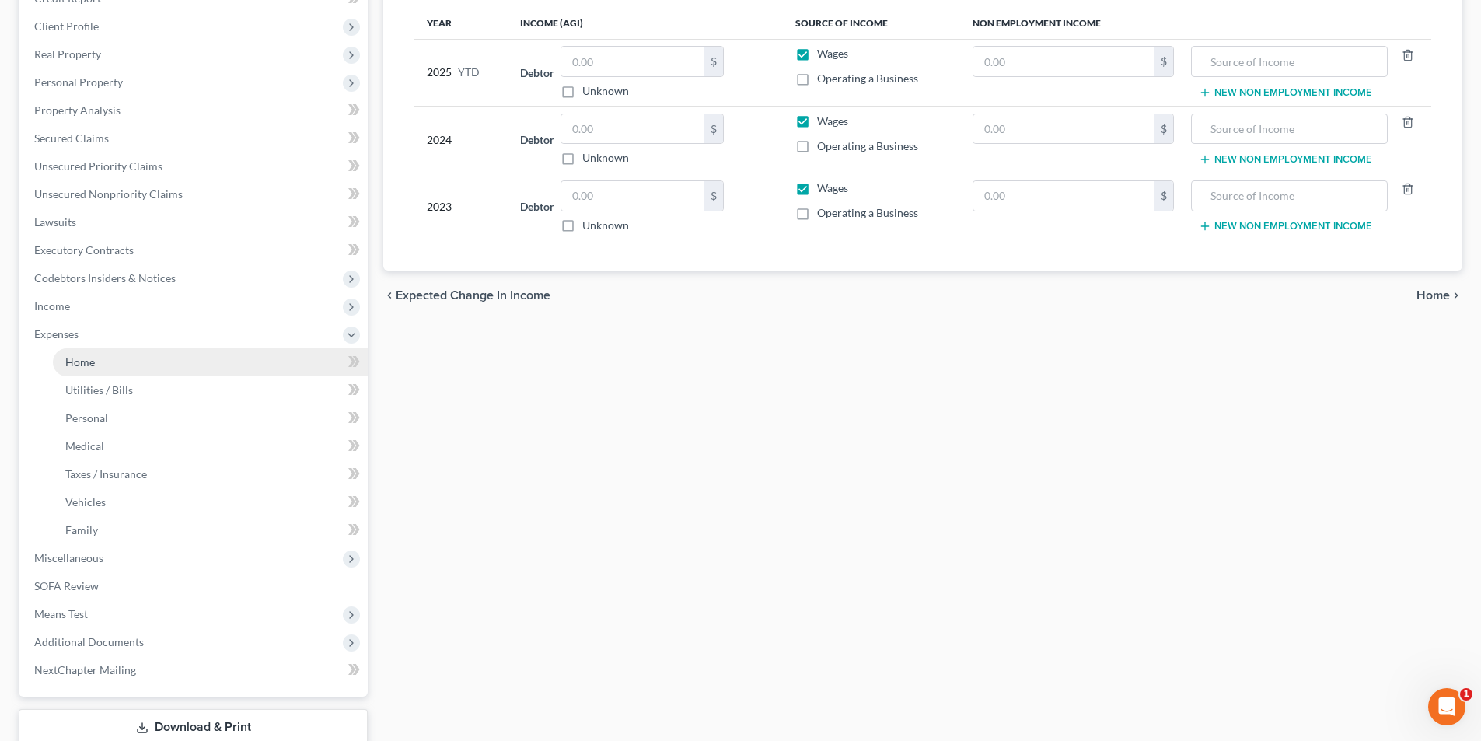
click at [94, 358] on span "Home" at bounding box center [80, 361] width 30 height 13
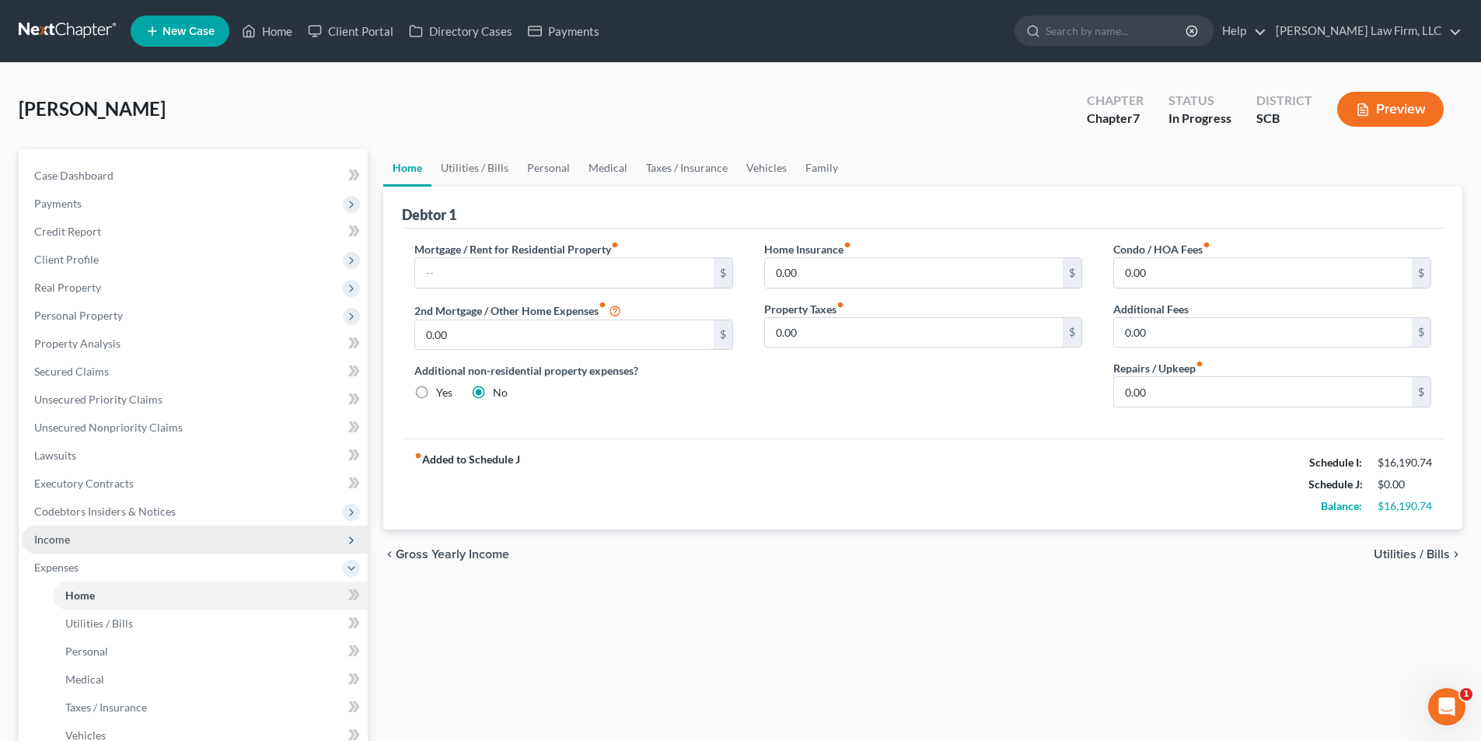
click at [60, 540] on span "Income" at bounding box center [52, 539] width 36 height 13
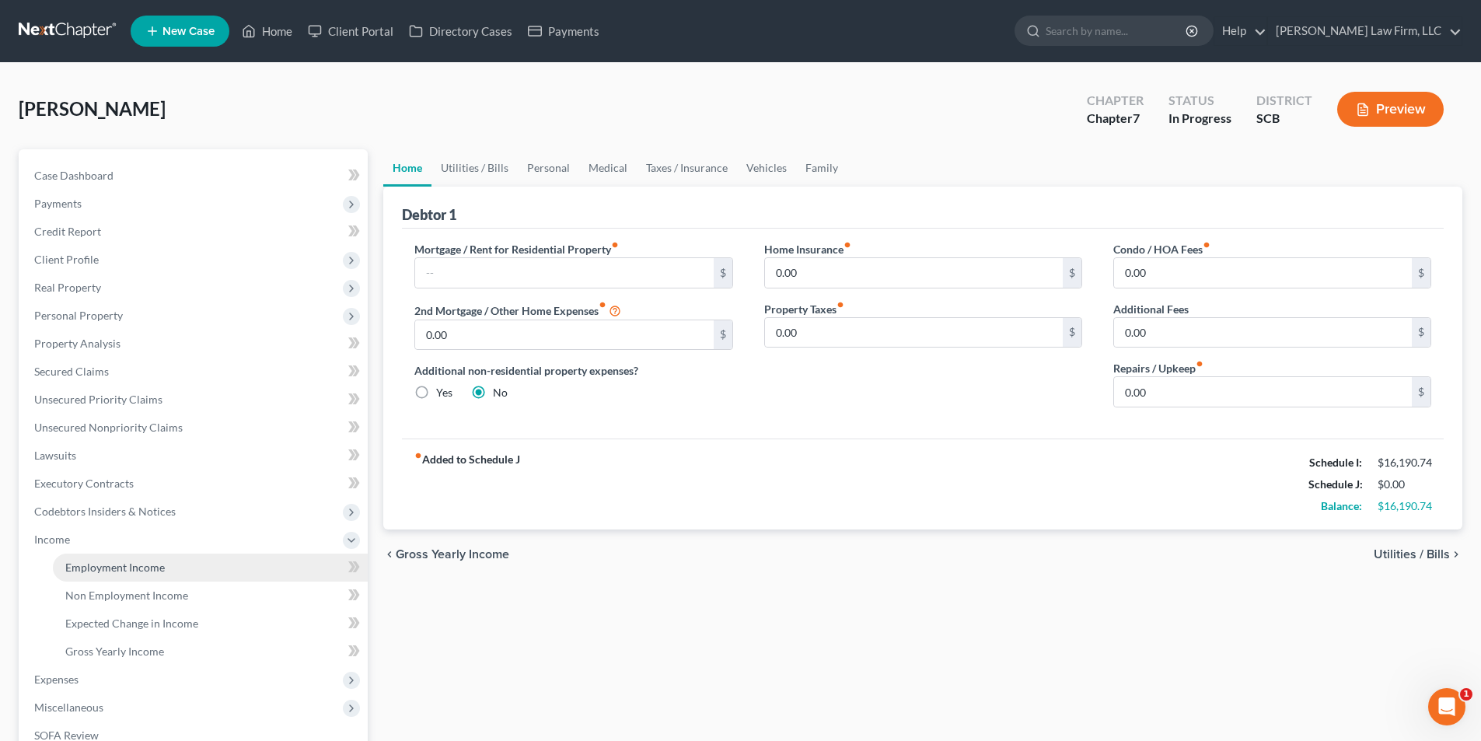
click at [90, 561] on span "Employment Income" at bounding box center [115, 567] width 100 height 13
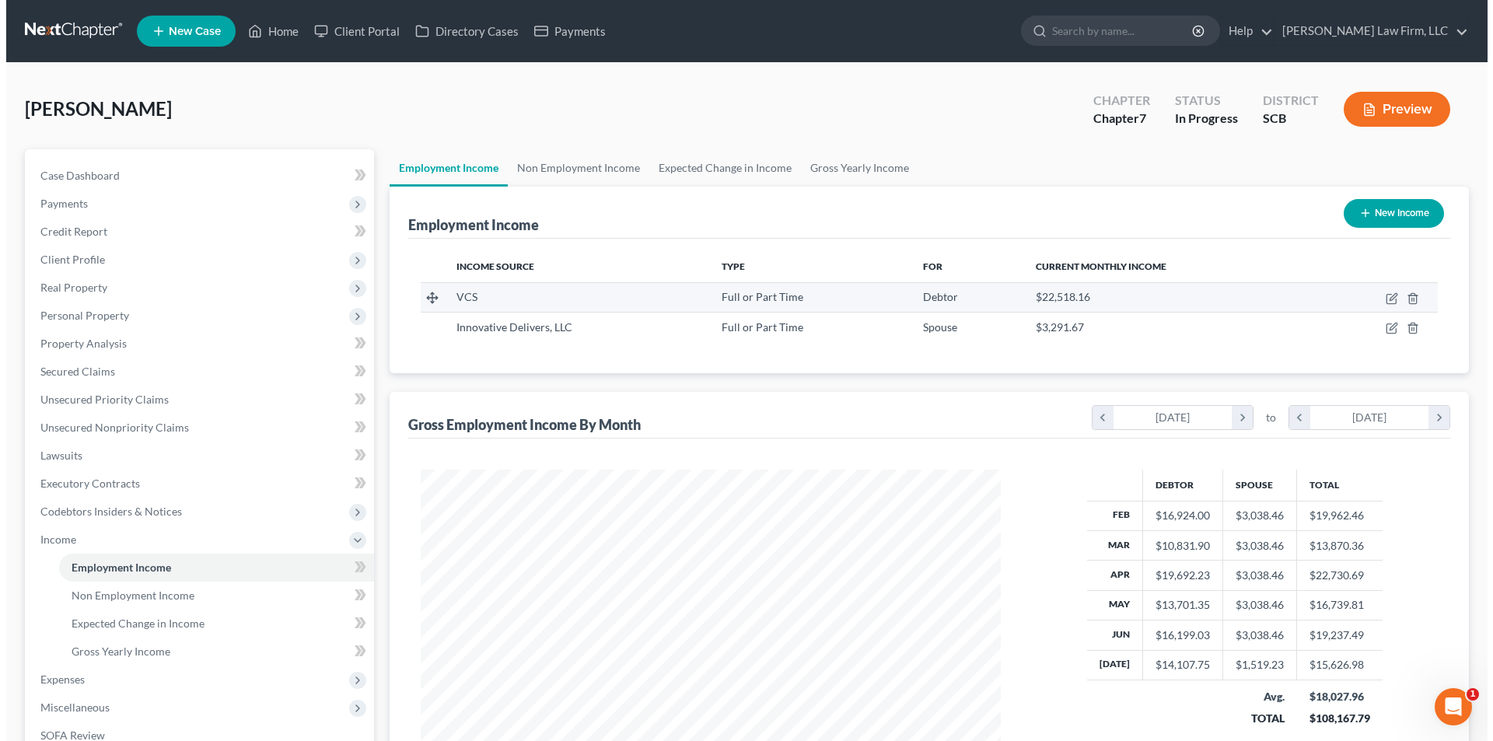
scroll to position [290, 611]
click at [1378, 297] on td at bounding box center [1370, 297] width 121 height 30
click at [1387, 299] on icon "button" at bounding box center [1386, 296] width 7 height 7
select select "0"
select select "3"
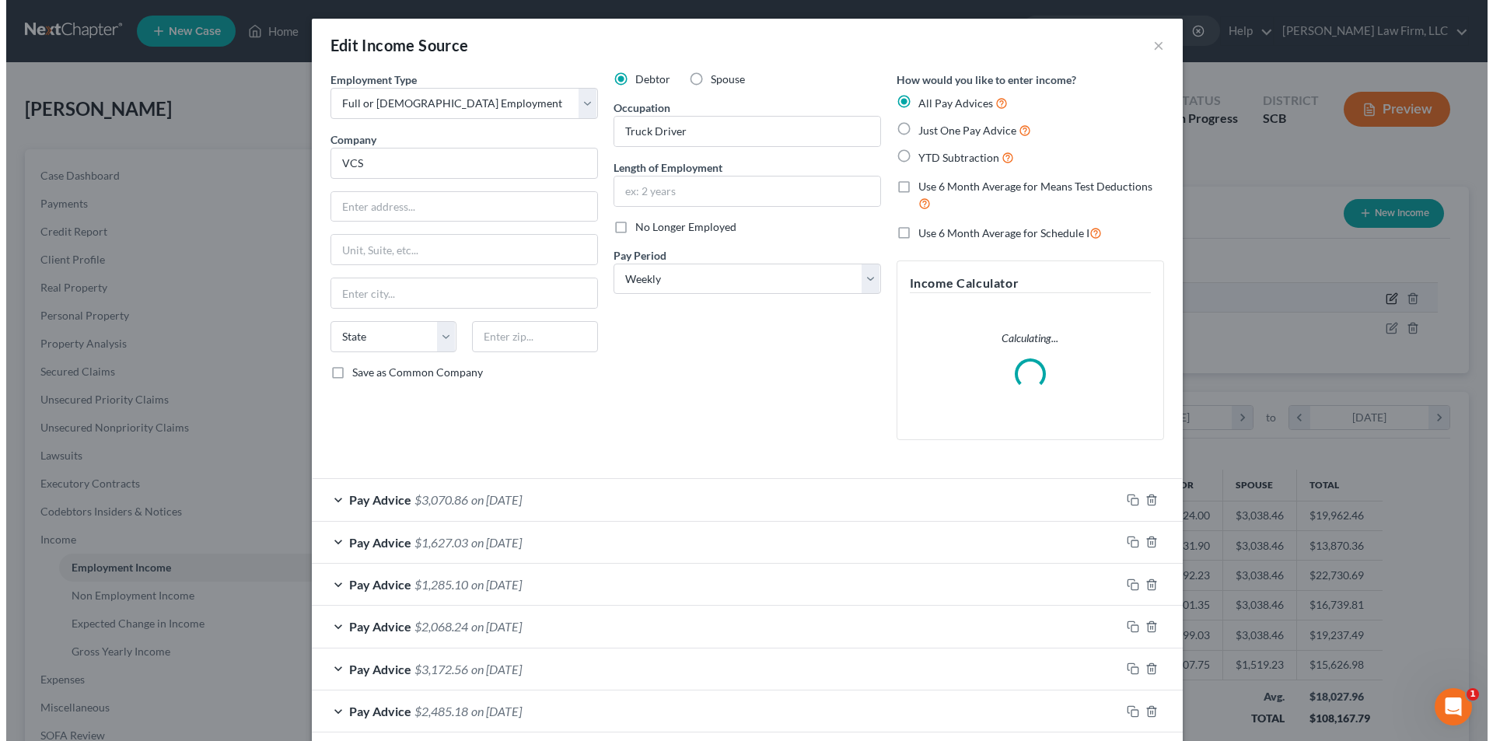
scroll to position [292, 616]
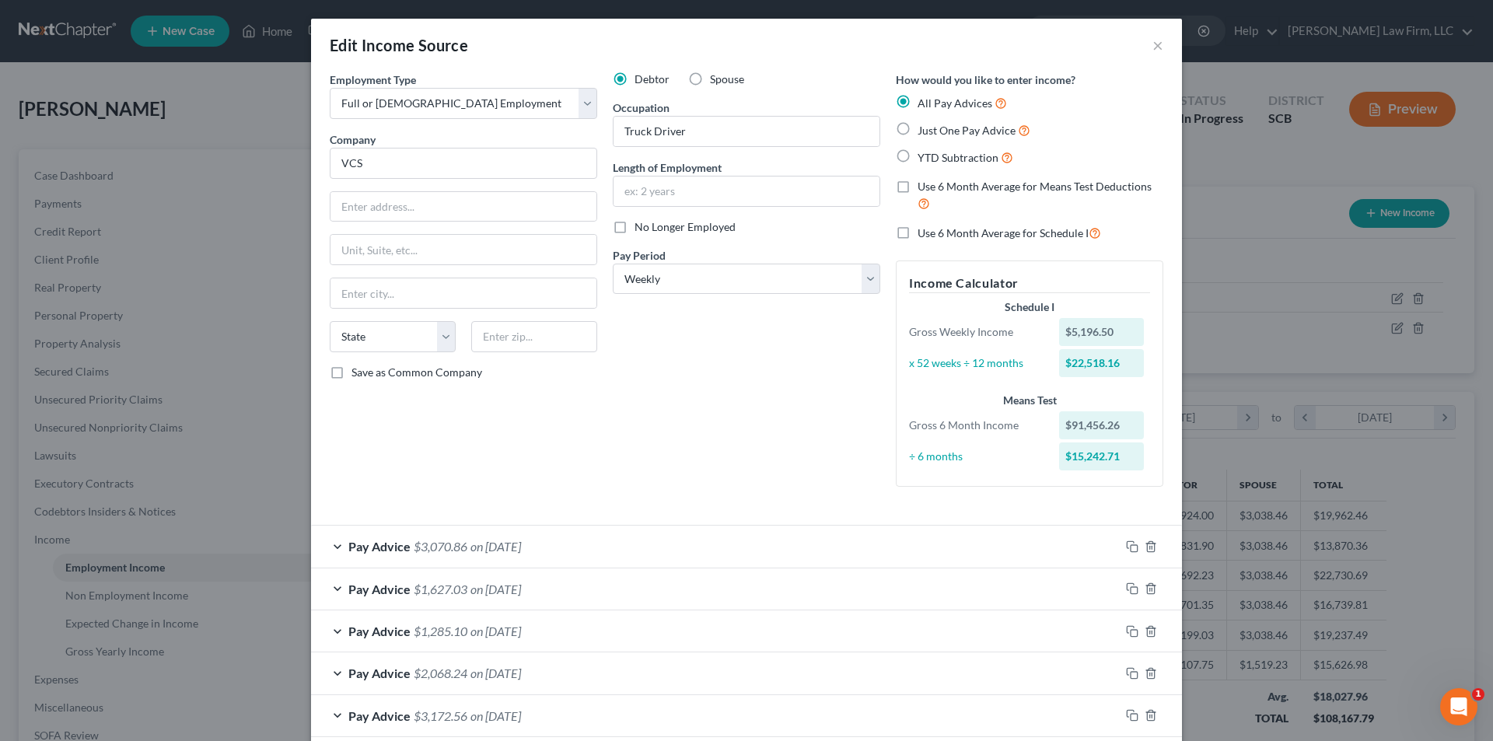
click at [917, 186] on label "Use 6 Month Average for Means Test Deductions" at bounding box center [1040, 195] width 246 height 33
click at [924, 186] on input "Use 6 Month Average for Means Test Deductions" at bounding box center [929, 184] width 10 height 10
checkbox input "true"
click at [917, 232] on label "Use 6 Month Average for Schedule I" at bounding box center [1008, 233] width 183 height 18
click at [924, 232] on input "Use 6 Month Average for Schedule I" at bounding box center [929, 229] width 10 height 10
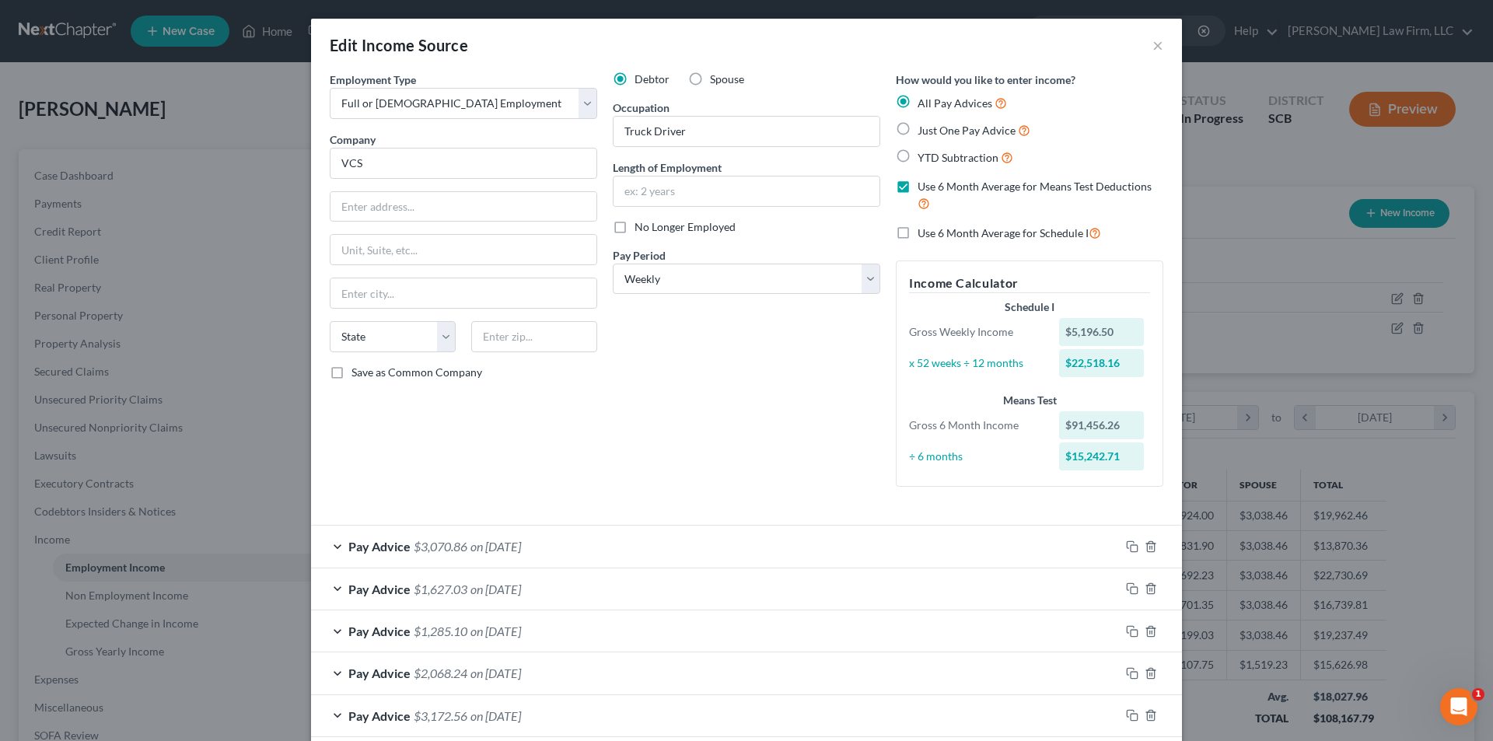
checkbox input "true"
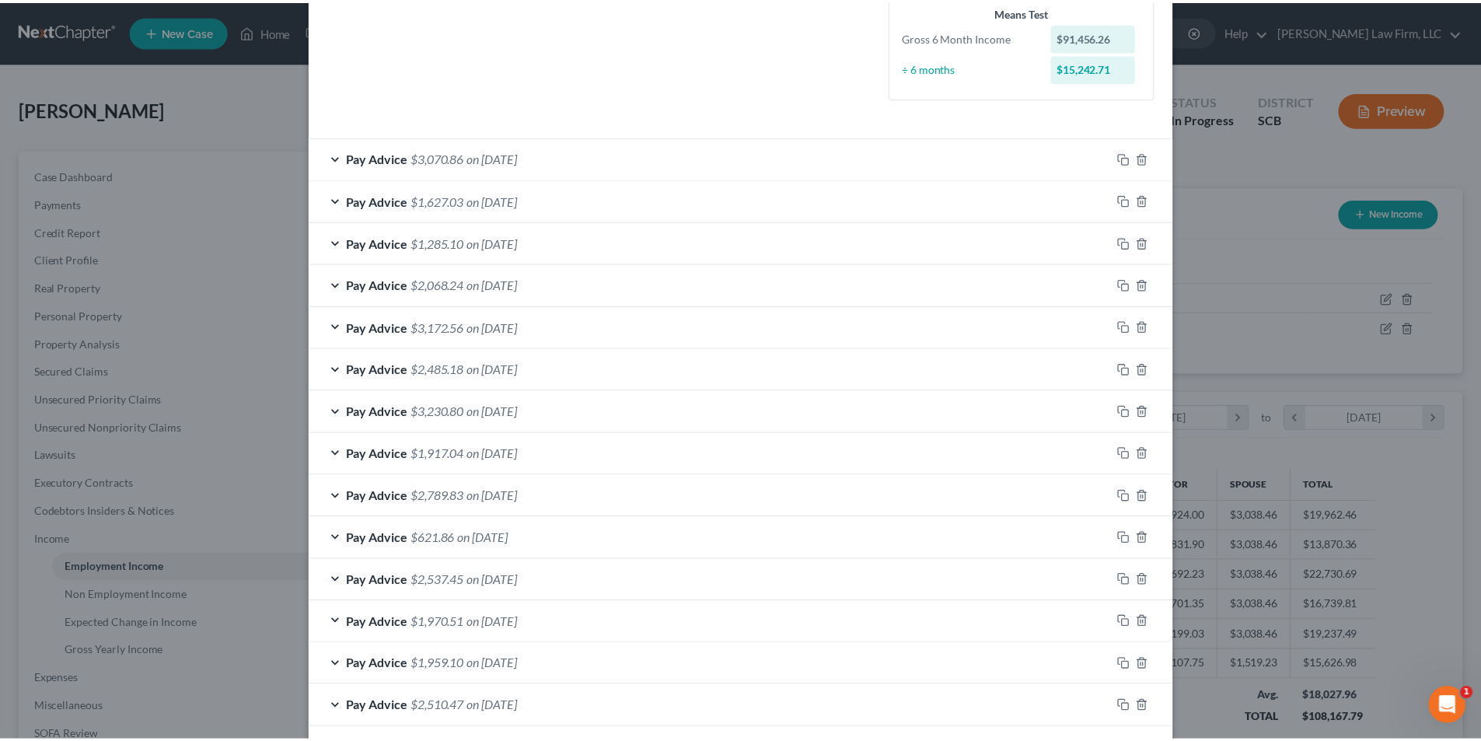
scroll to position [926, 0]
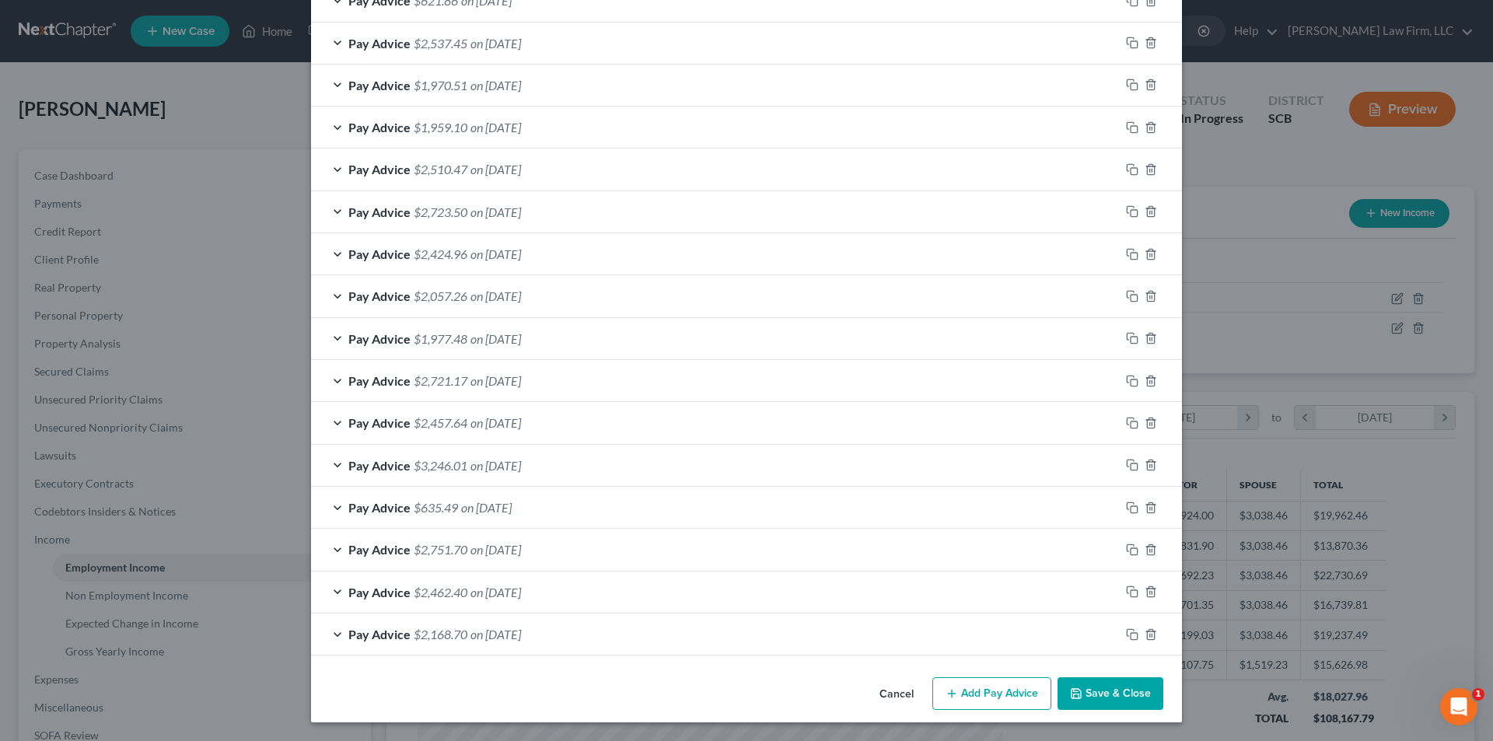
click at [1102, 699] on button "Save & Close" at bounding box center [1110, 693] width 106 height 33
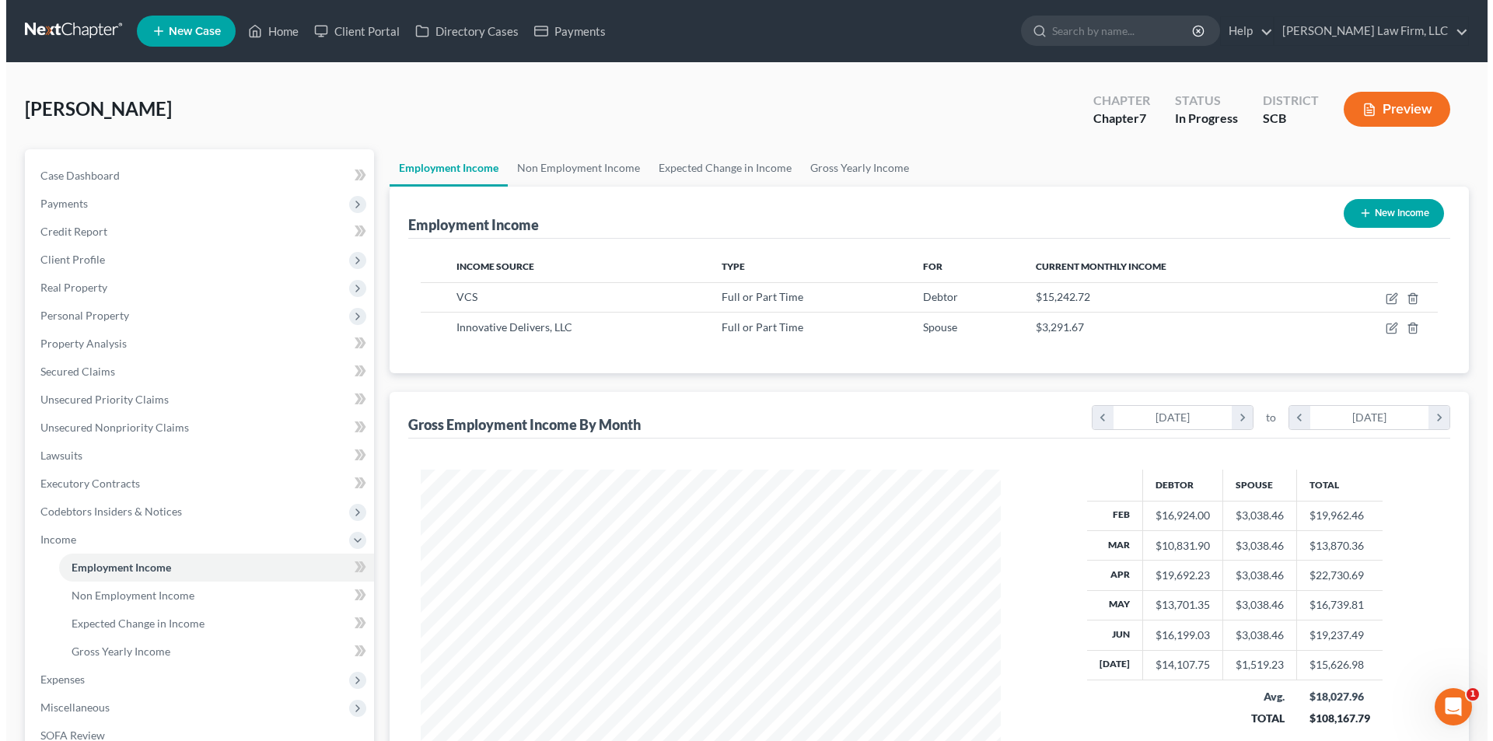
scroll to position [777103, 776782]
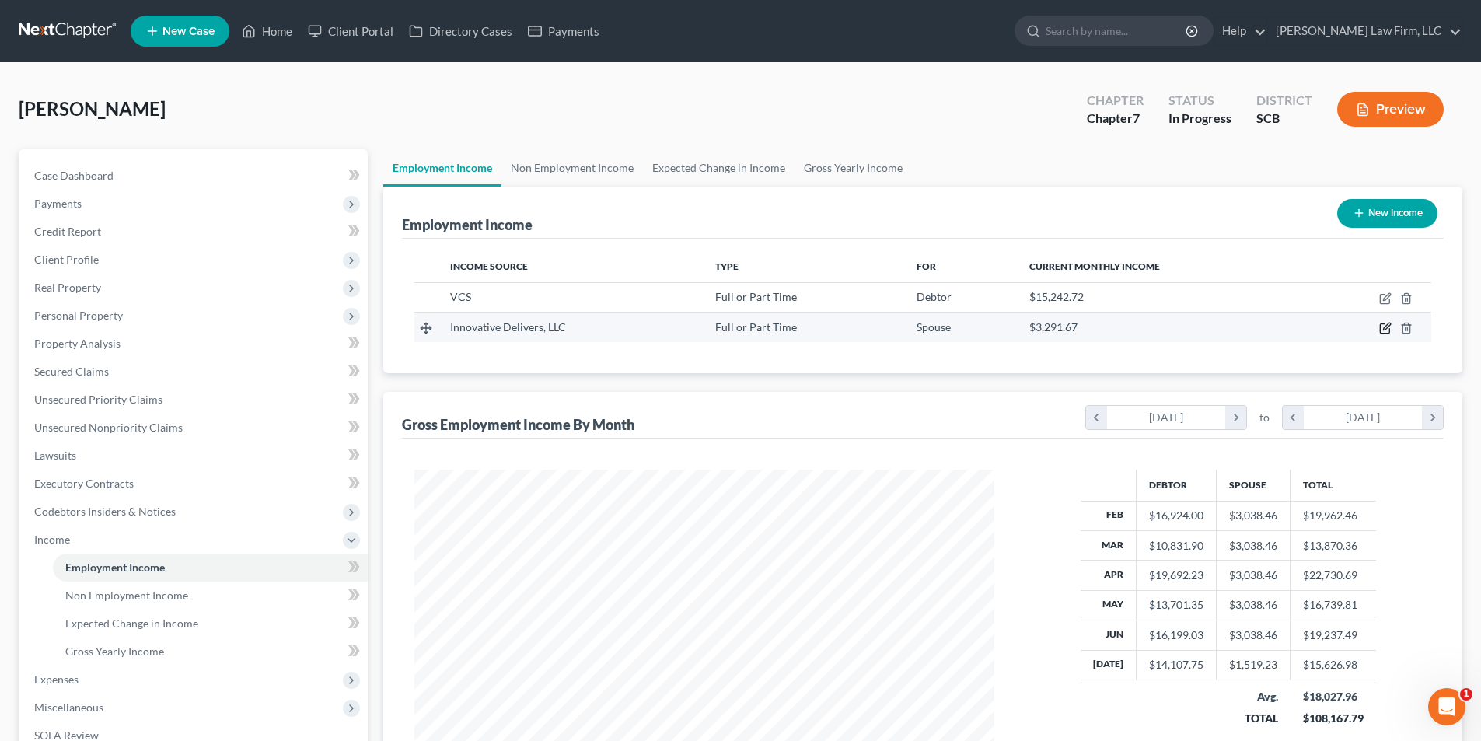
click at [1384, 325] on icon "button" at bounding box center [1385, 328] width 12 height 12
select select "0"
select select "35"
select select "2"
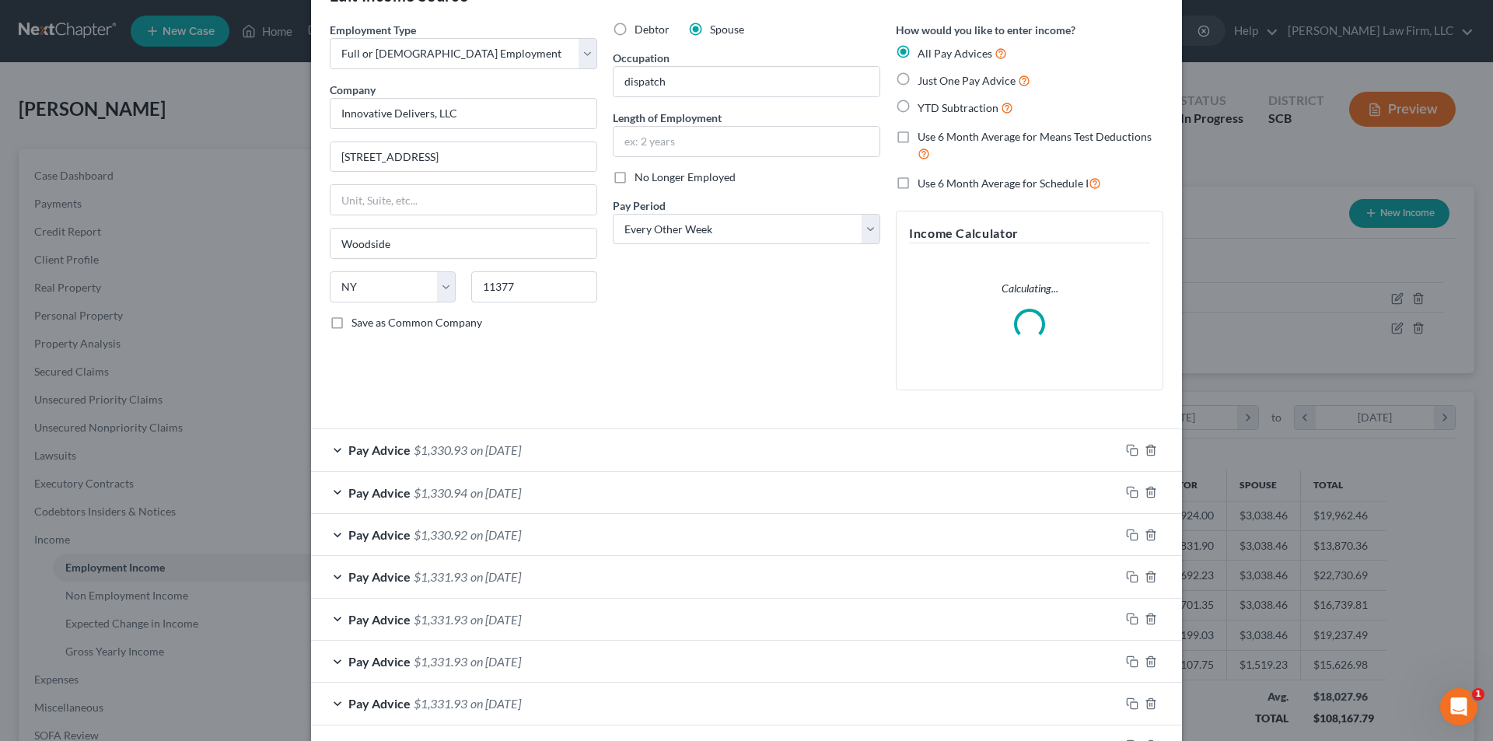
scroll to position [78, 0]
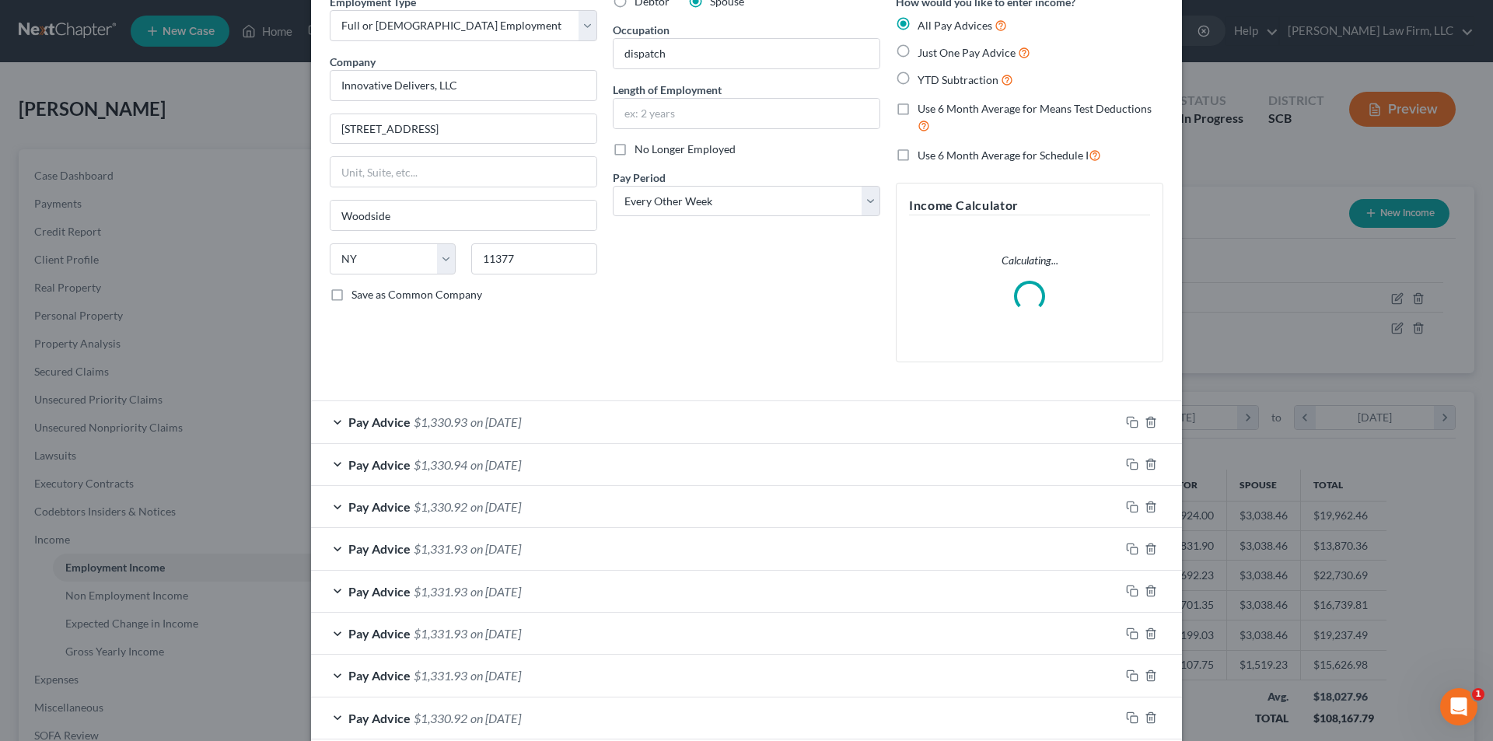
click at [917, 110] on label "Use 6 Month Average for Means Test Deductions" at bounding box center [1040, 117] width 246 height 33
click at [924, 110] on input "Use 6 Month Average for Means Test Deductions" at bounding box center [929, 106] width 10 height 10
checkbox input "true"
click at [917, 157] on label "Use 6 Month Average for Schedule I" at bounding box center [1008, 155] width 183 height 18
click at [924, 156] on input "Use 6 Month Average for Schedule I" at bounding box center [929, 151] width 10 height 10
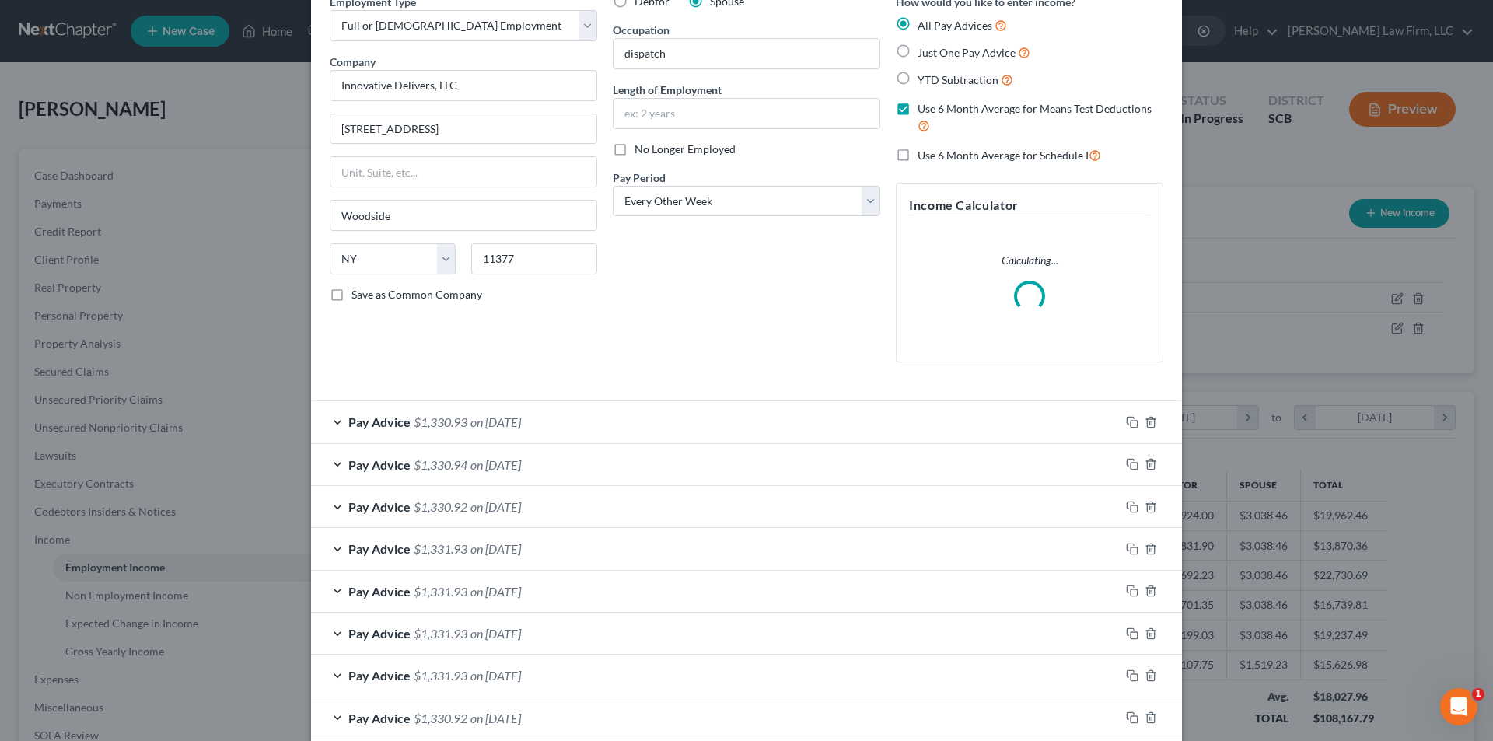
checkbox input "true"
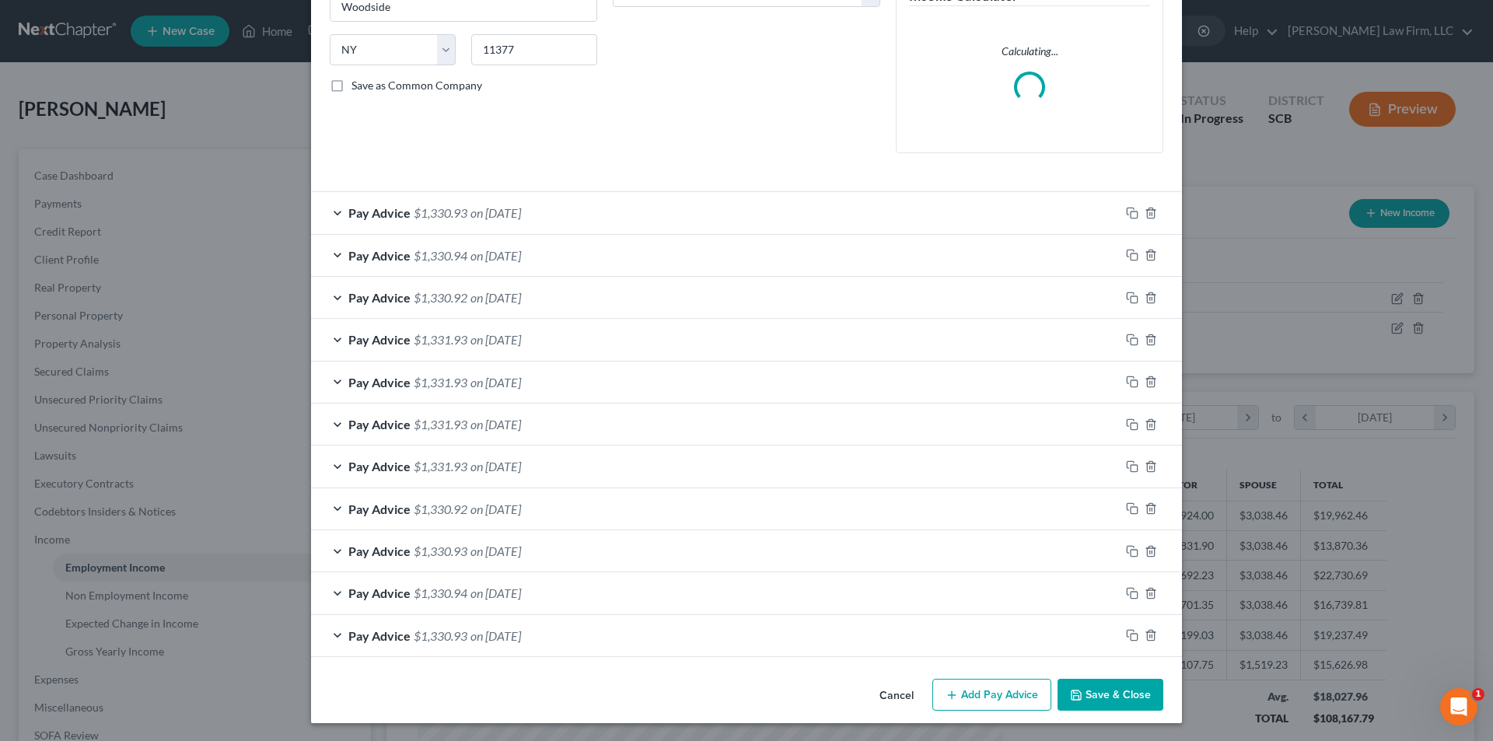
scroll to position [288, 0]
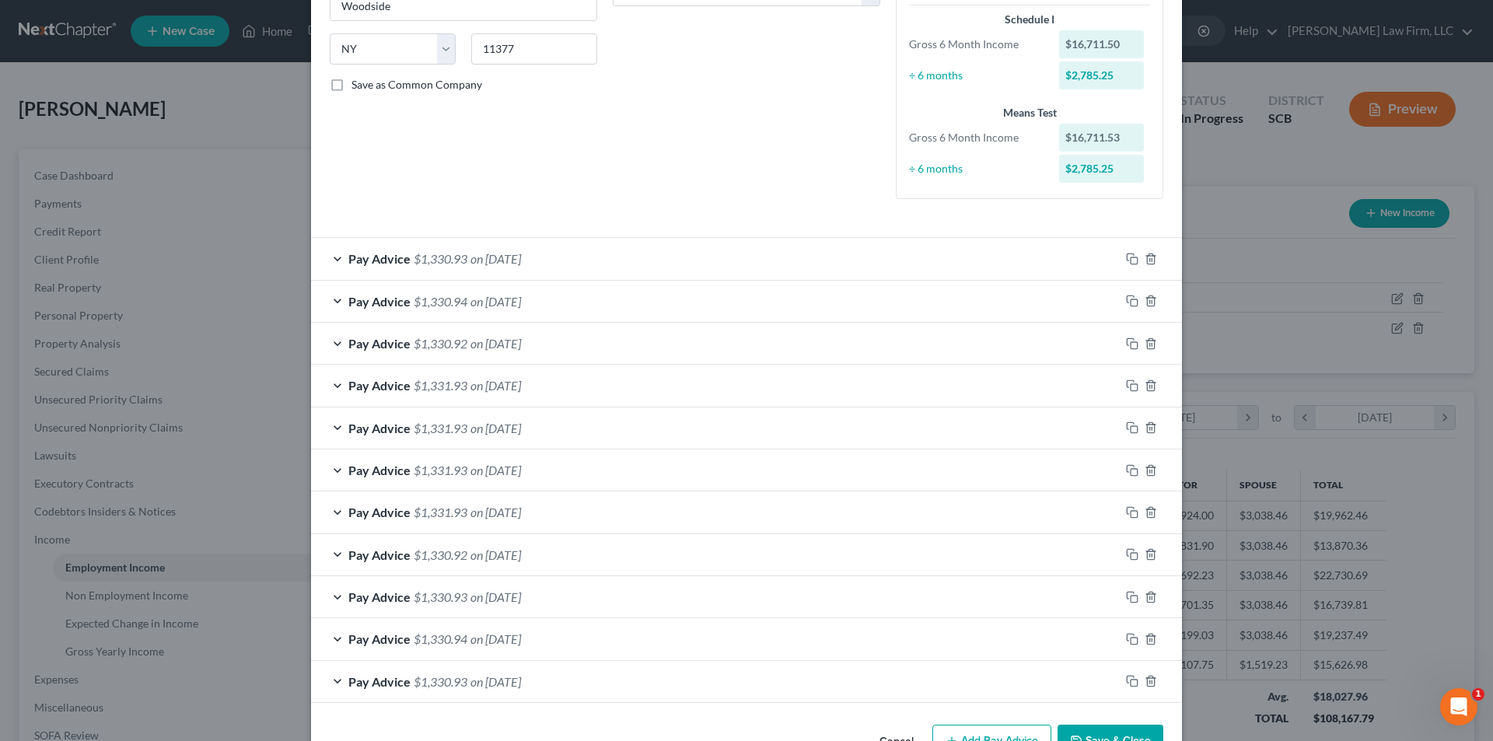
click at [1077, 695] on div "Pay Advice $1,330.93 on 02/24/2025" at bounding box center [715, 681] width 808 height 41
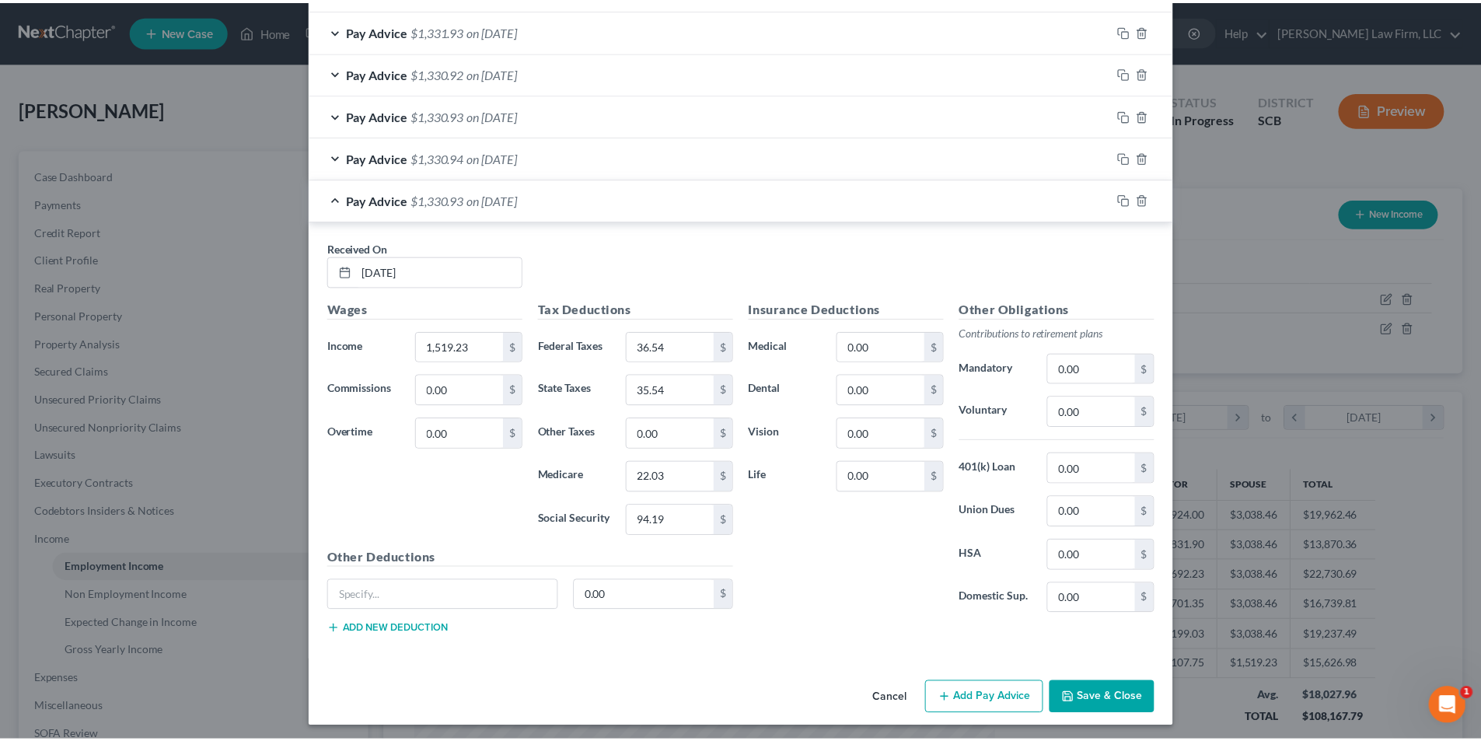
scroll to position [774, 0]
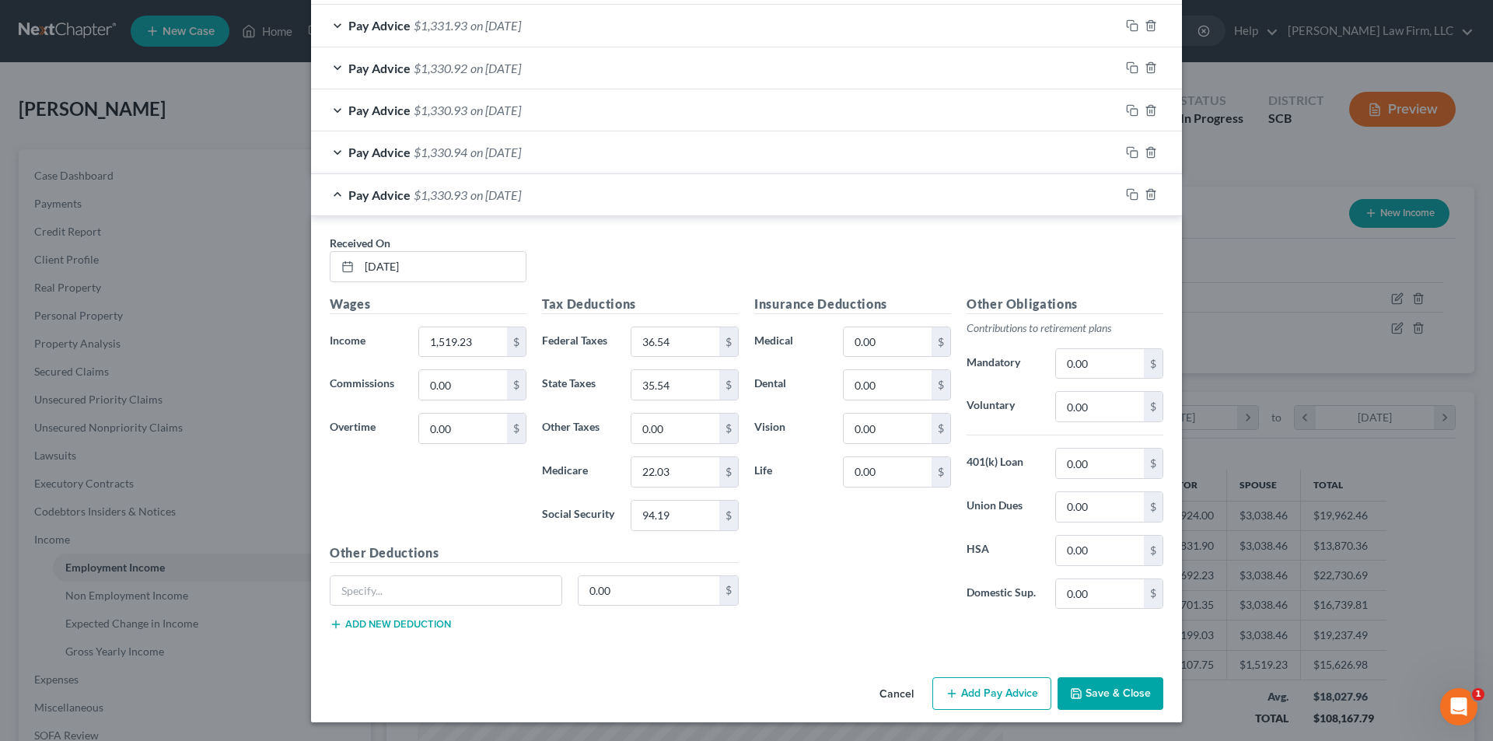
click at [1093, 694] on button "Save & Close" at bounding box center [1110, 693] width 106 height 33
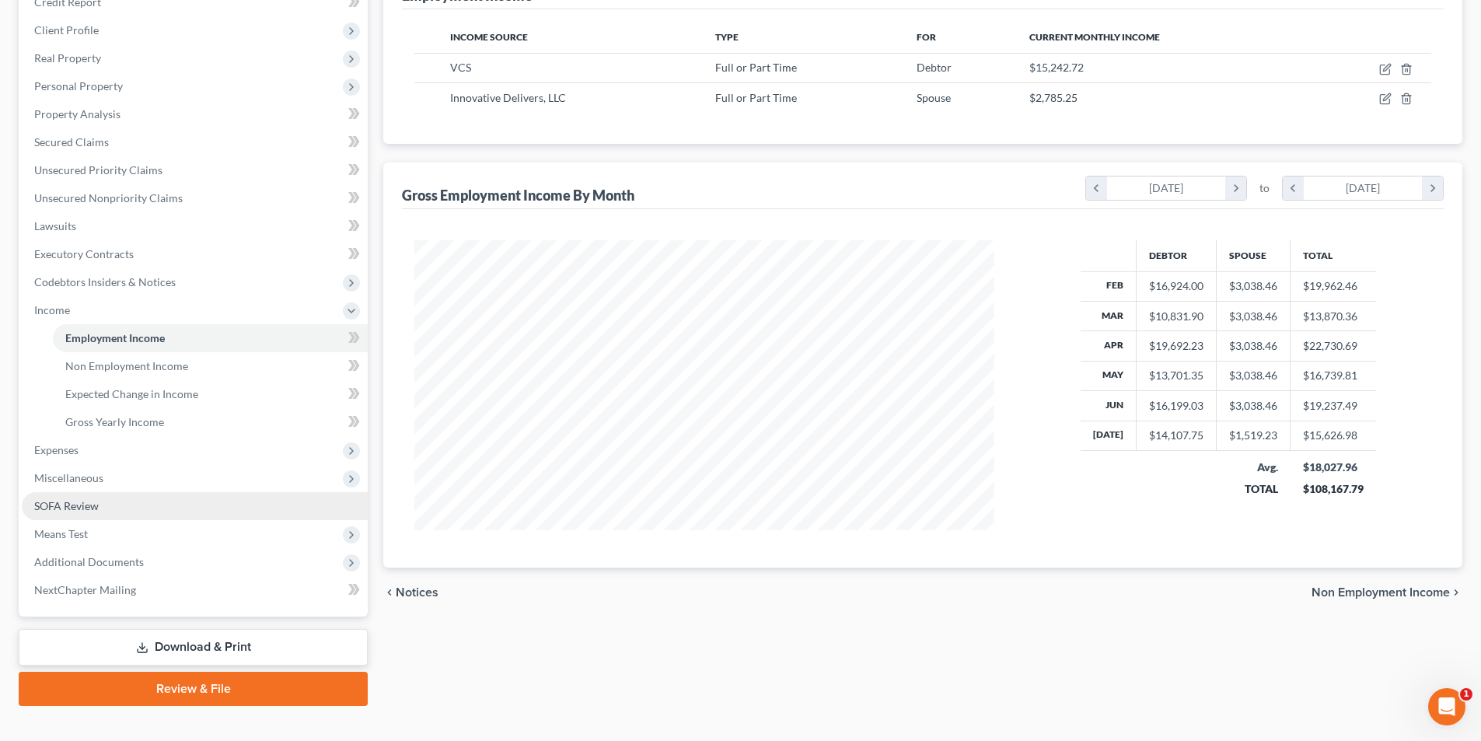
scroll to position [233, 0]
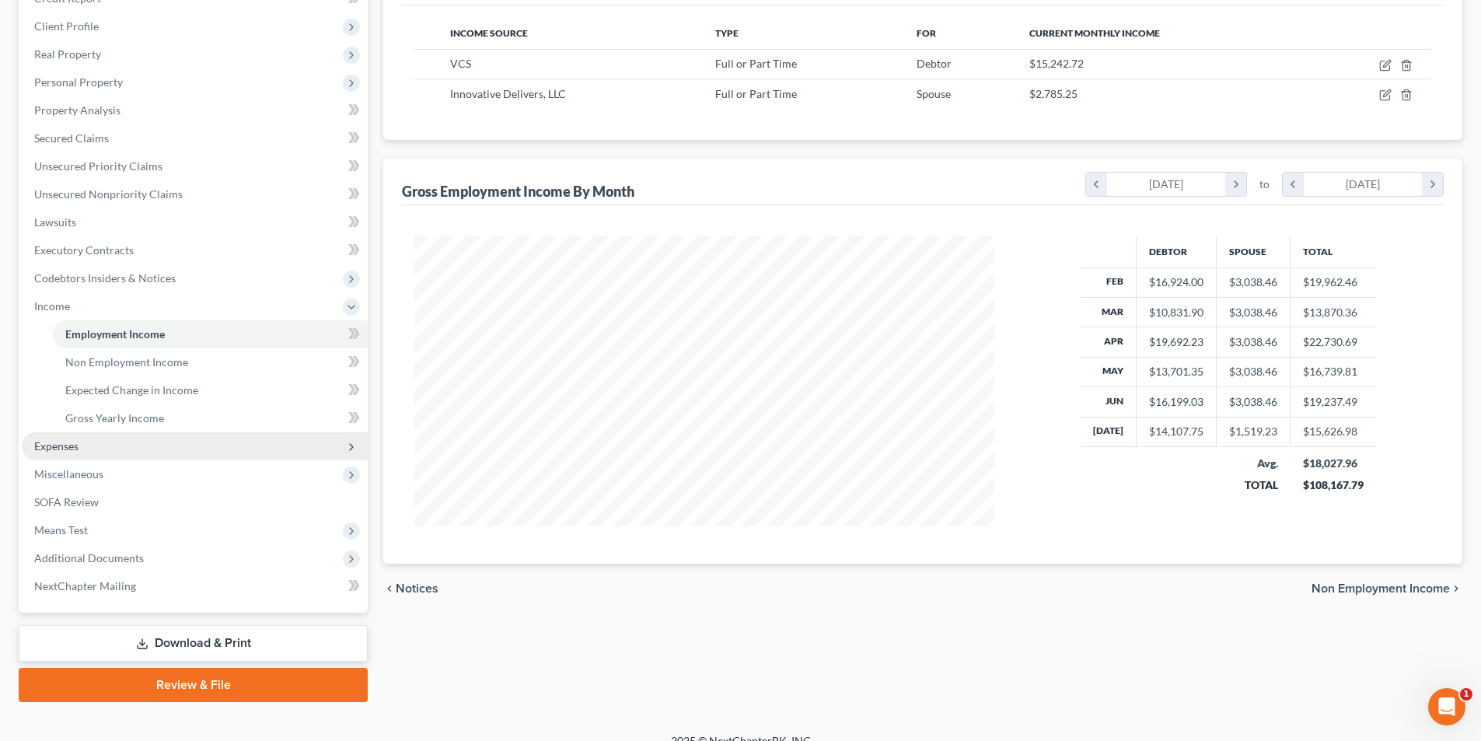
click at [72, 442] on span "Expenses" at bounding box center [56, 445] width 44 height 13
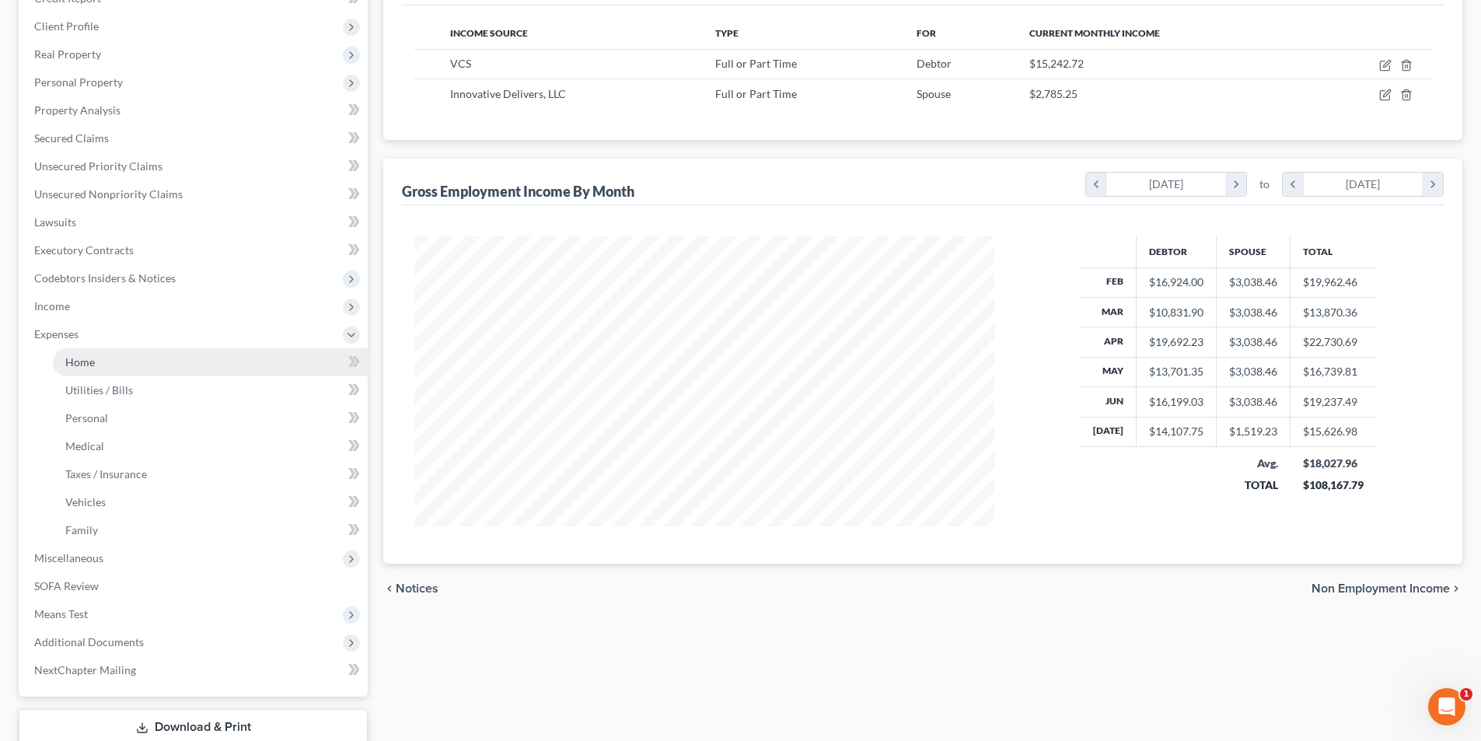
click at [87, 361] on span "Home" at bounding box center [80, 361] width 30 height 13
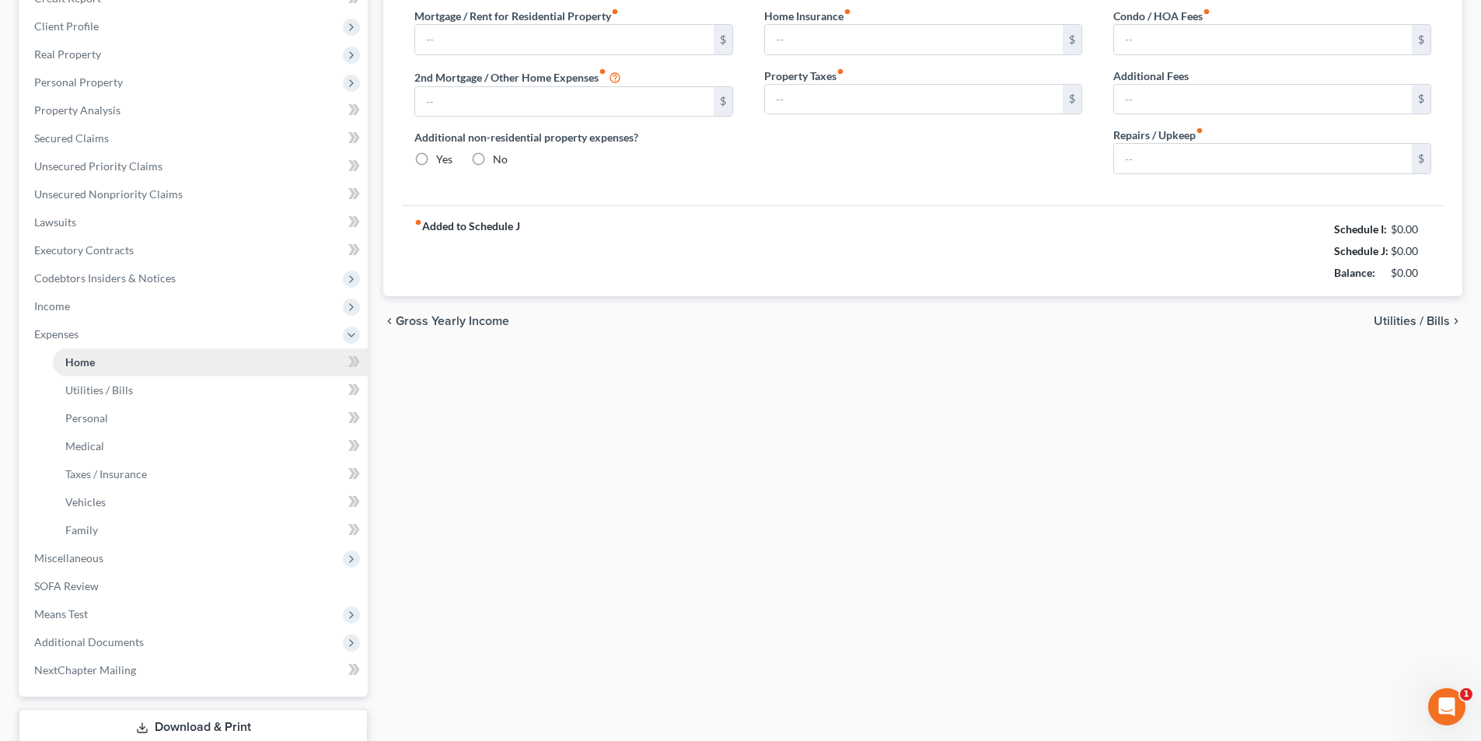
type input "0.00"
radio input "true"
type input "0.00"
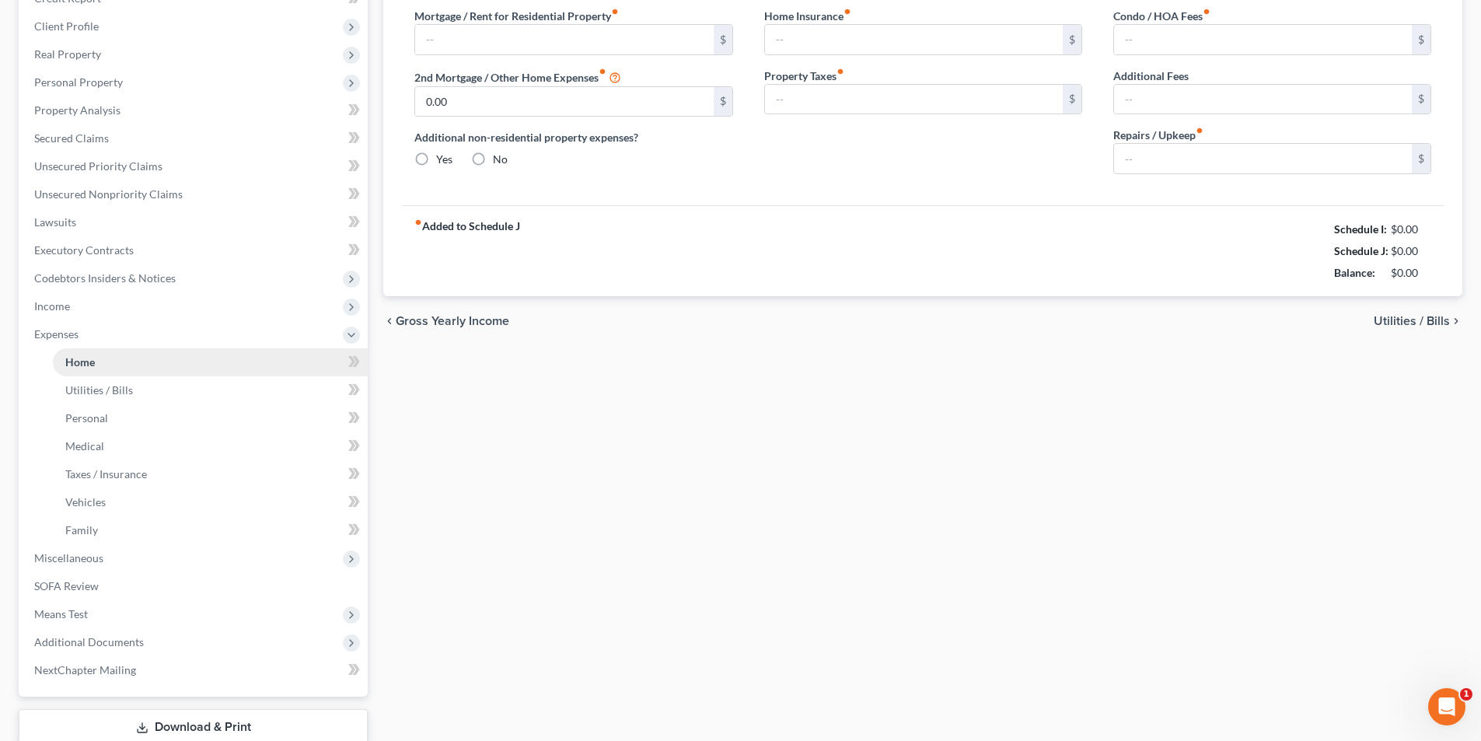
type input "0.00"
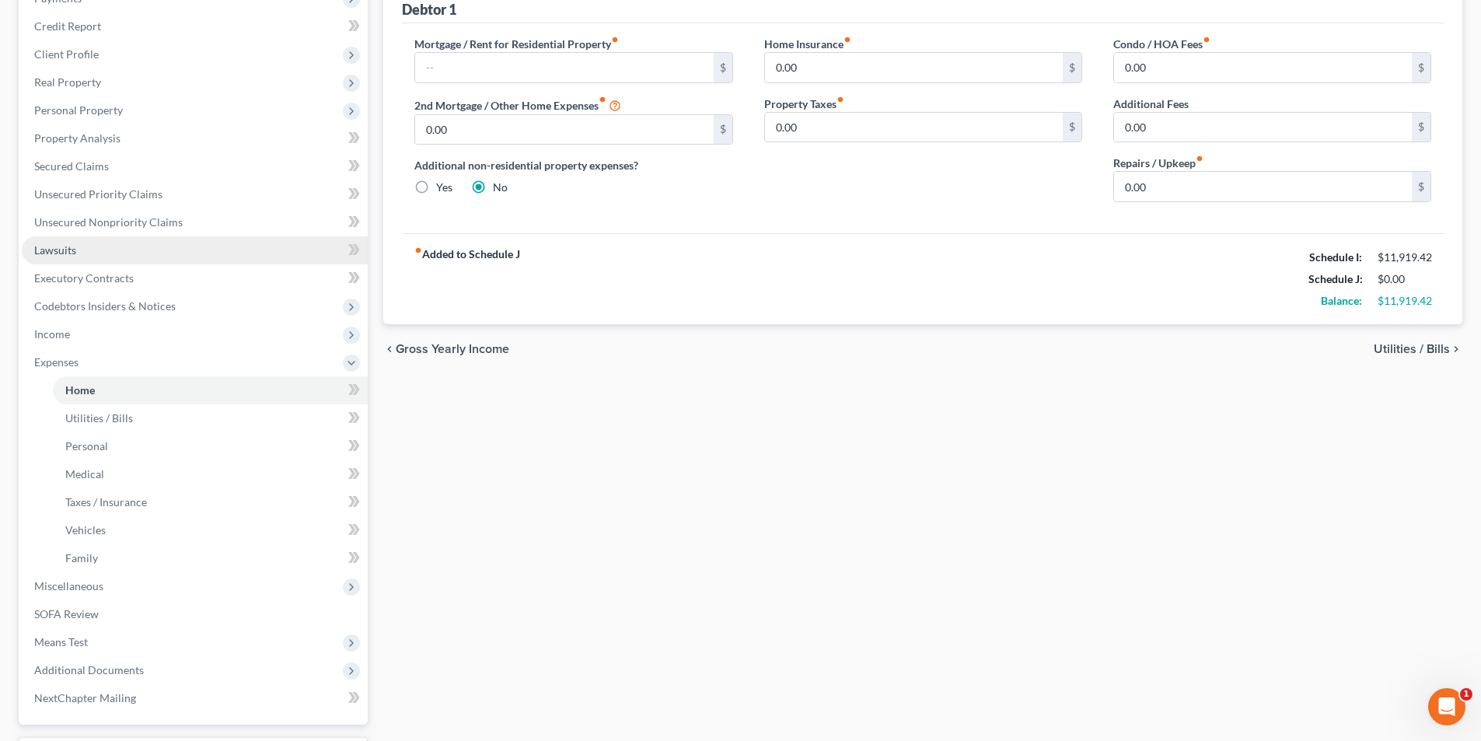
scroll to position [311, 0]
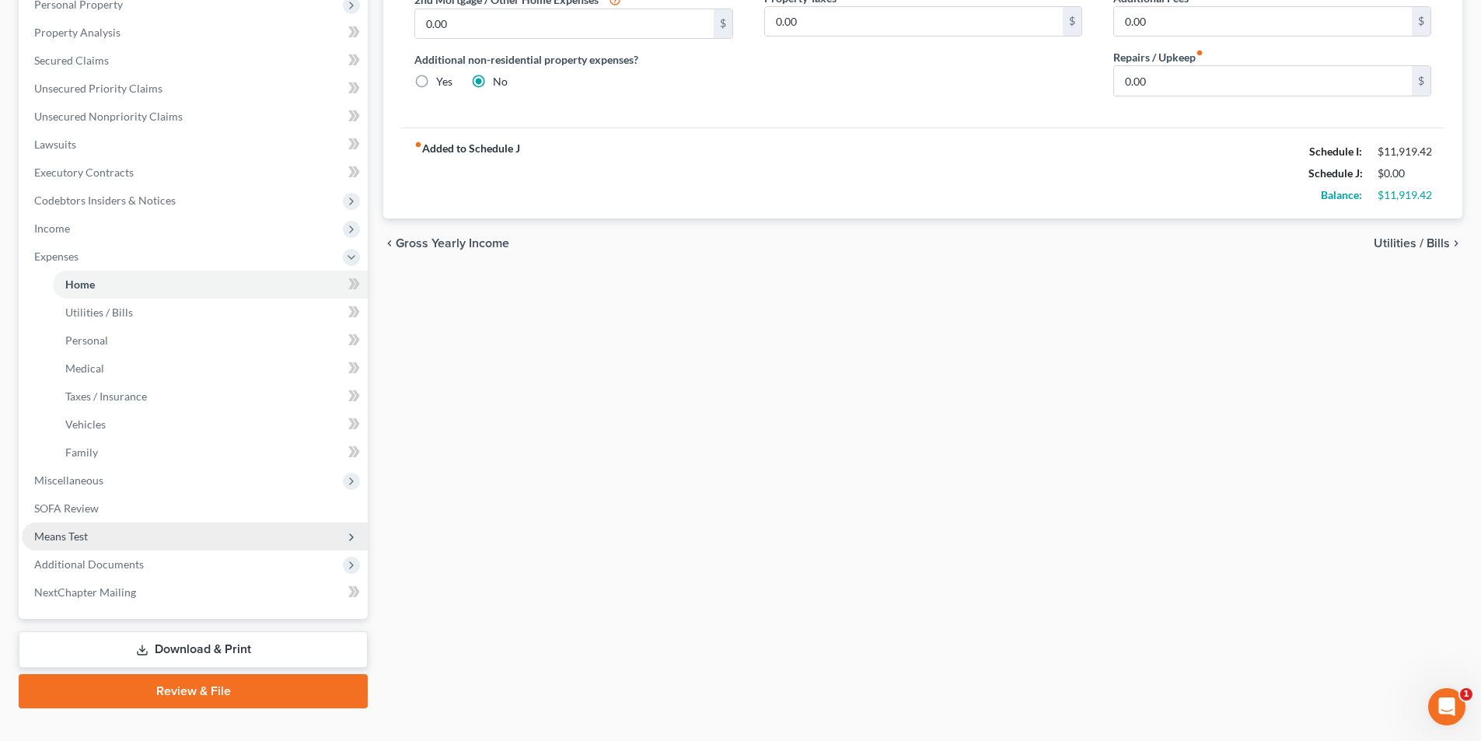
click at [60, 533] on span "Means Test" at bounding box center [61, 535] width 54 height 13
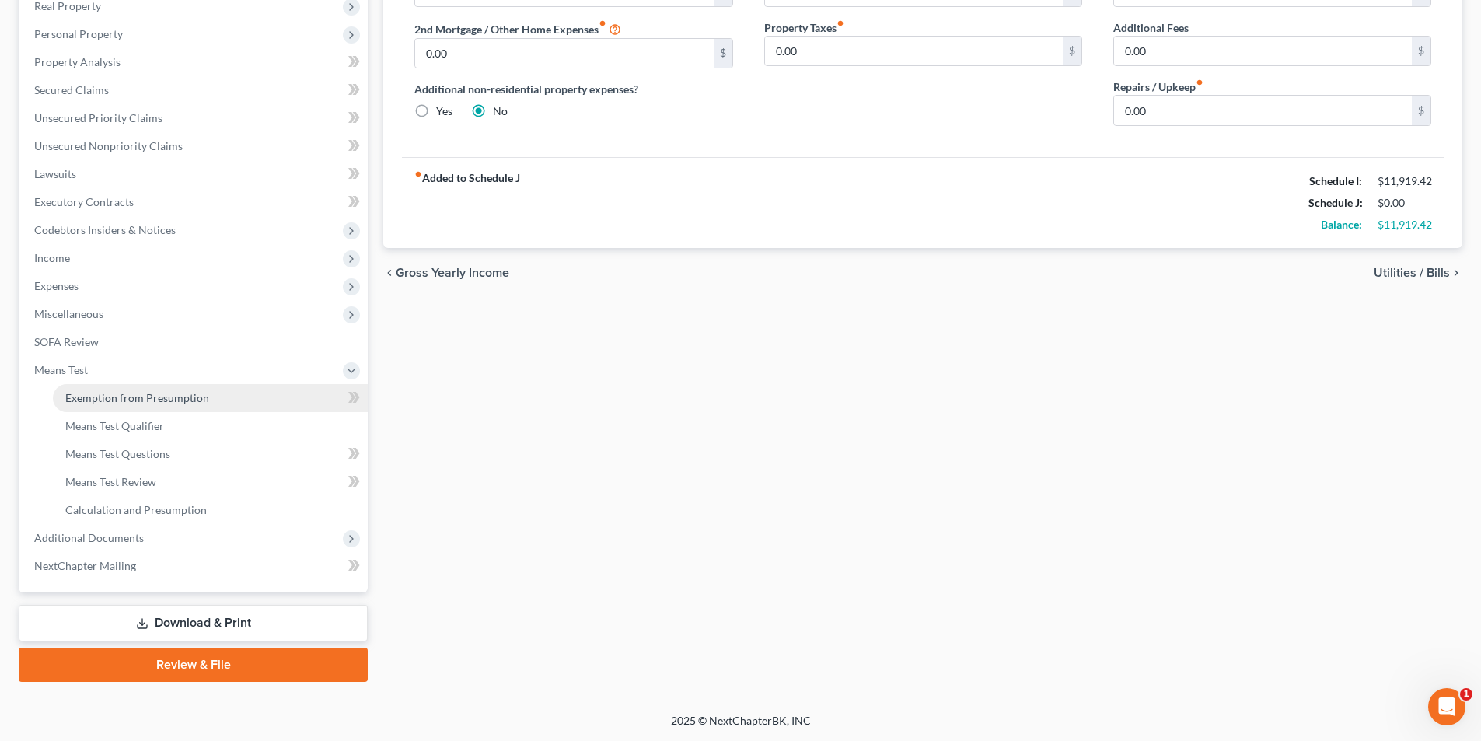
click at [127, 392] on span "Exemption from Presumption" at bounding box center [137, 397] width 144 height 13
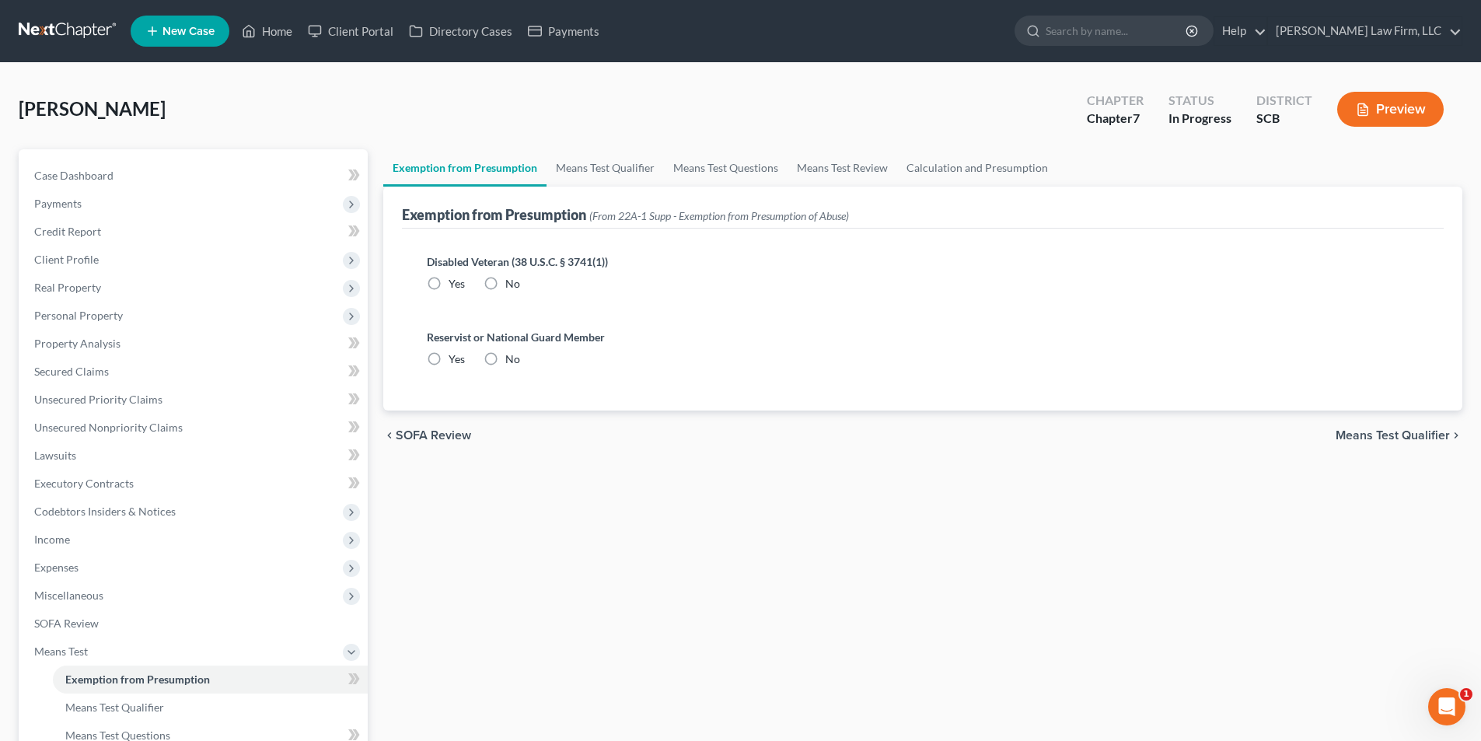
click at [505, 285] on label "No" at bounding box center [512, 284] width 15 height 16
click at [512, 285] on input "No" at bounding box center [517, 281] width 10 height 10
radio input "true"
click at [505, 359] on label "No" at bounding box center [512, 359] width 15 height 16
click at [512, 359] on input "No" at bounding box center [517, 356] width 10 height 10
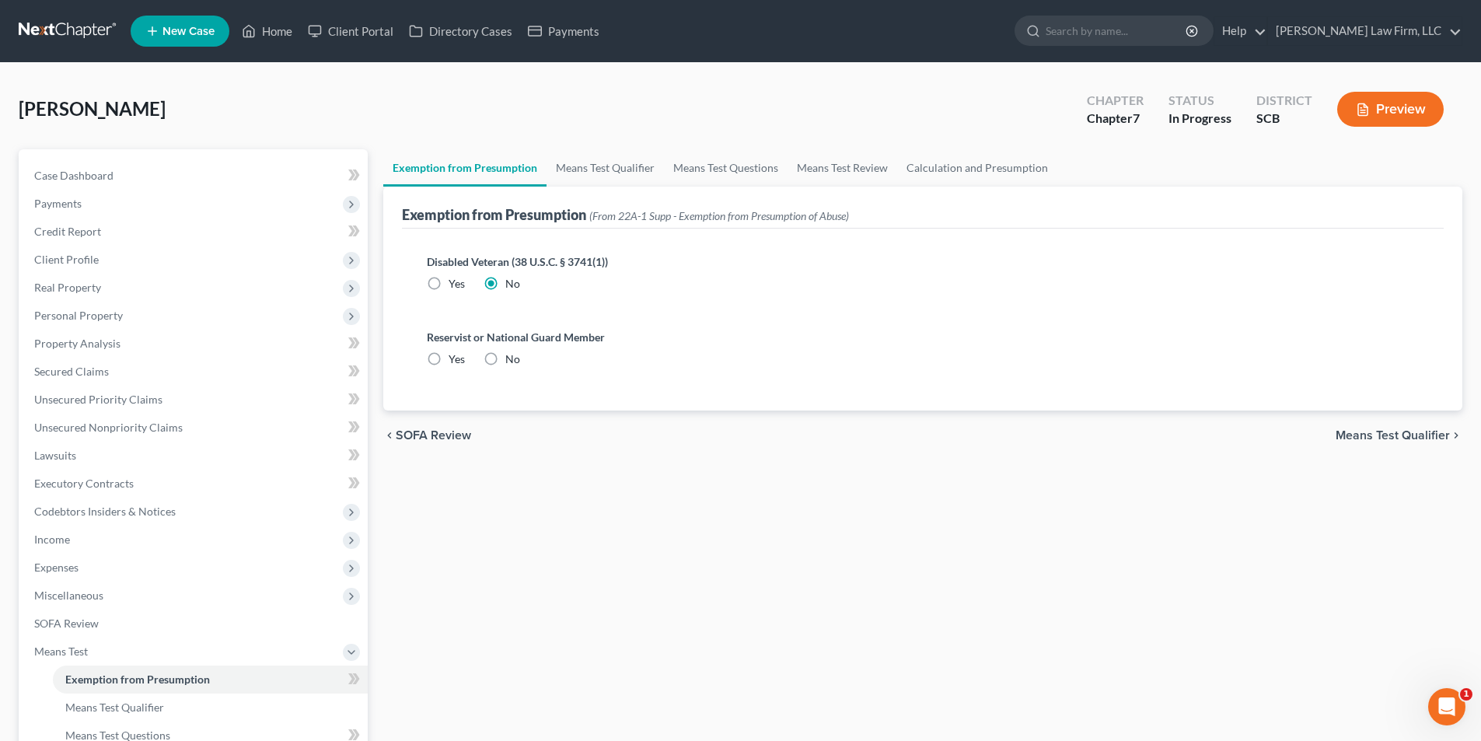
radio input "true"
click at [596, 169] on link "Means Test Qualifier" at bounding box center [605, 167] width 117 height 37
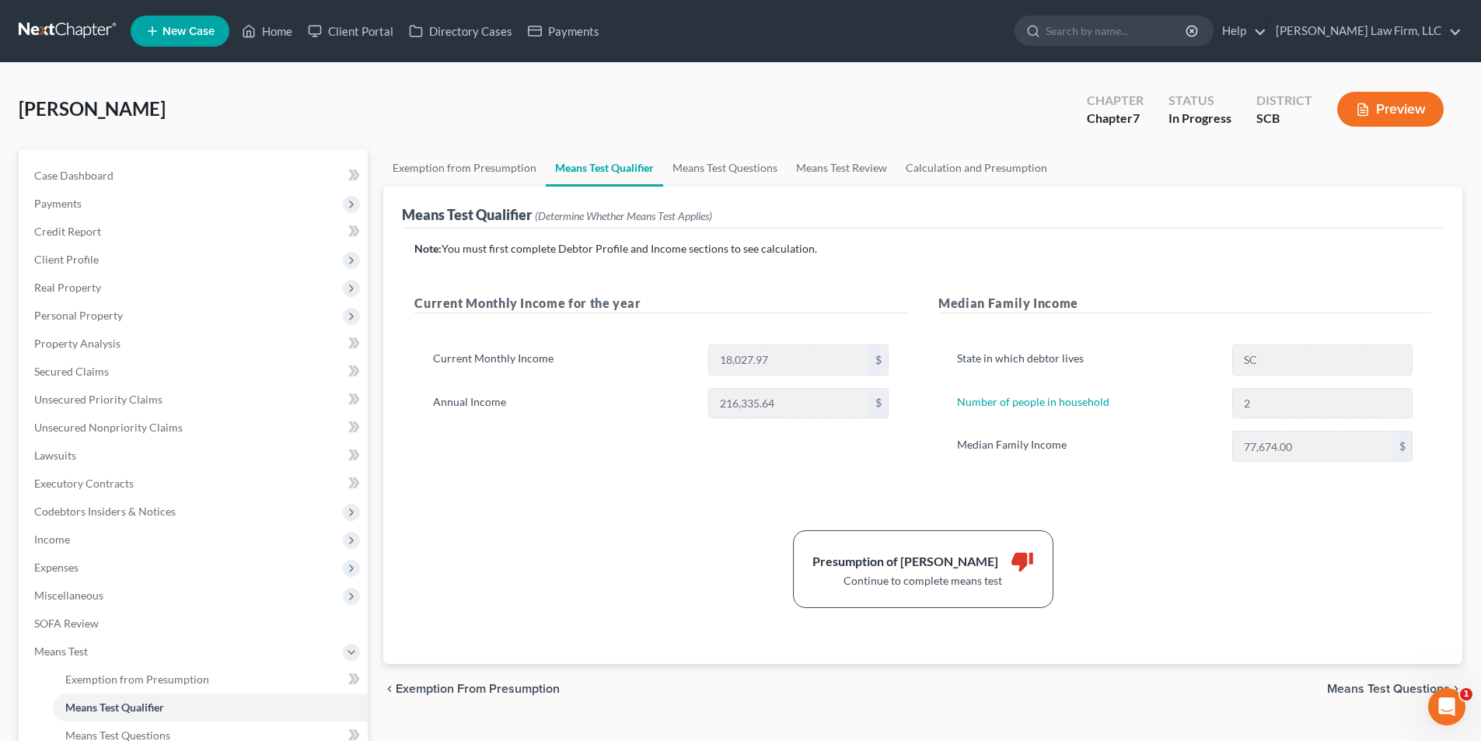
click at [766, 529] on div "Note: You must first complete Debtor Profile and Income sections to see calcula…" at bounding box center [922, 424] width 1017 height 367
click at [55, 173] on span "Case Dashboard" at bounding box center [73, 175] width 79 height 13
select select "3"
select select "1"
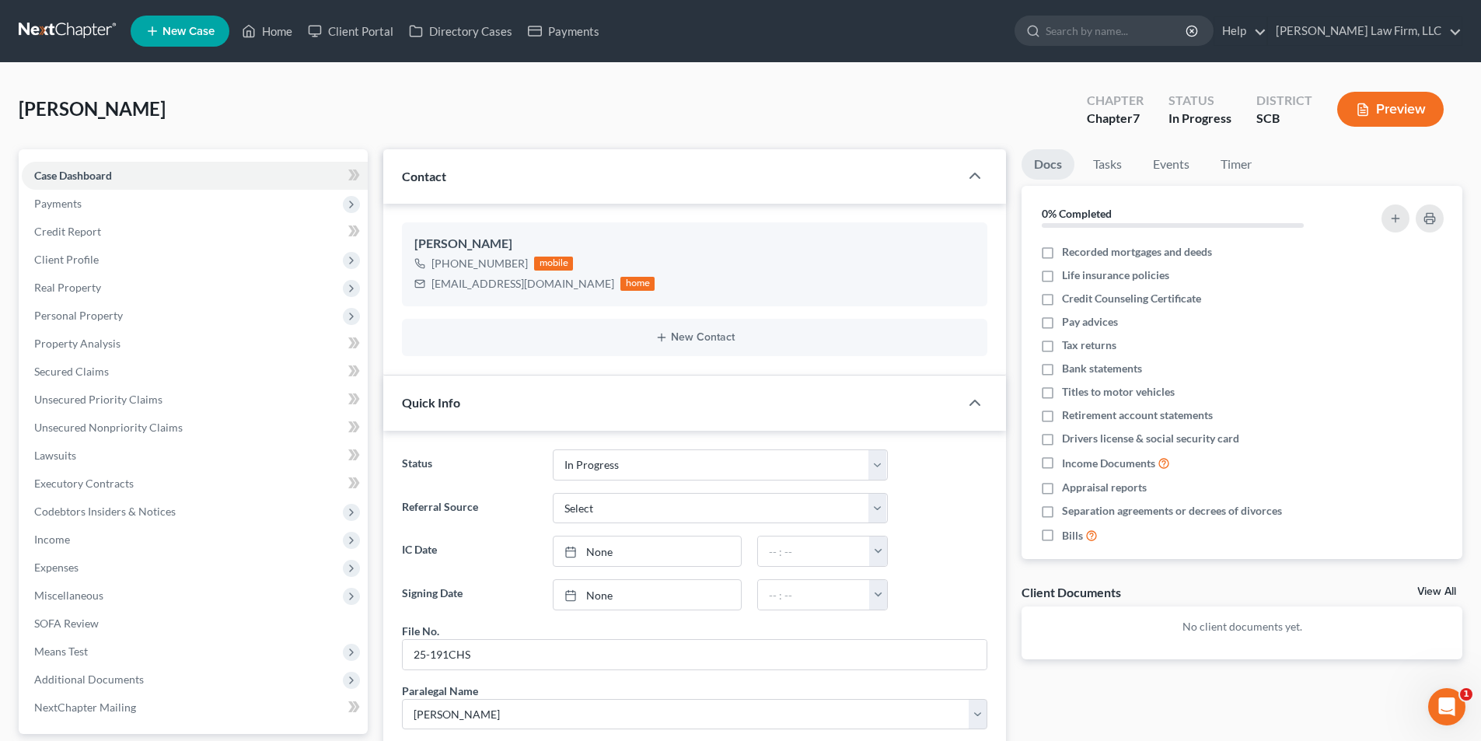
click at [57, 34] on link at bounding box center [69, 31] width 100 height 28
